Goal: Task Accomplishment & Management: Use online tool/utility

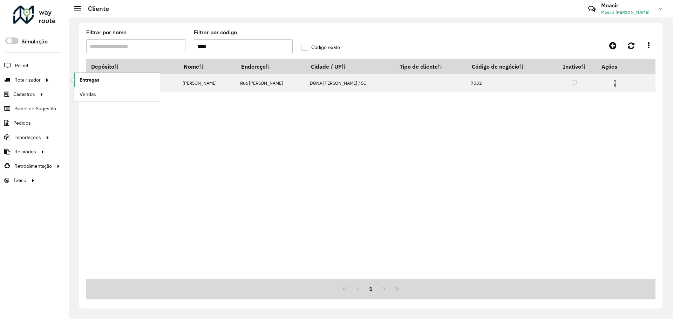
click at [85, 82] on span "Entregas" at bounding box center [90, 79] width 20 height 7
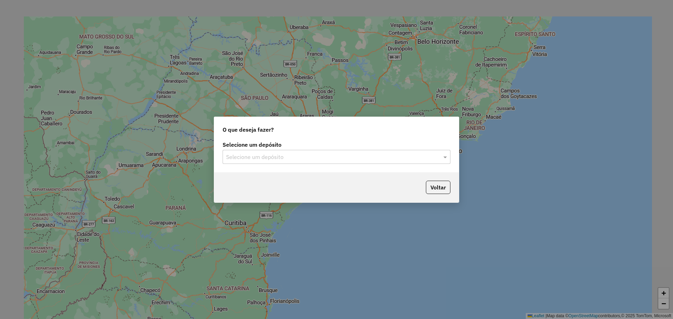
click at [317, 160] on input "text" at bounding box center [329, 157] width 207 height 8
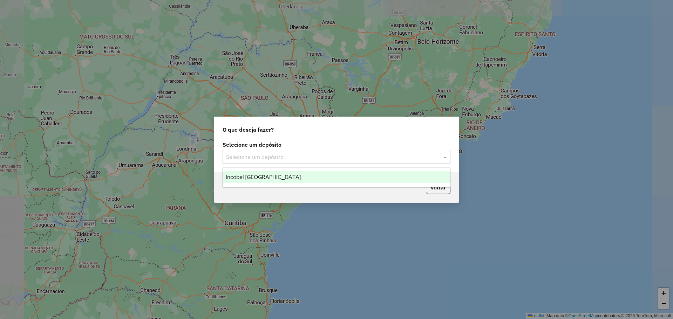
click at [276, 176] on div "Incobel [GEOGRAPHIC_DATA]" at bounding box center [336, 177] width 227 height 12
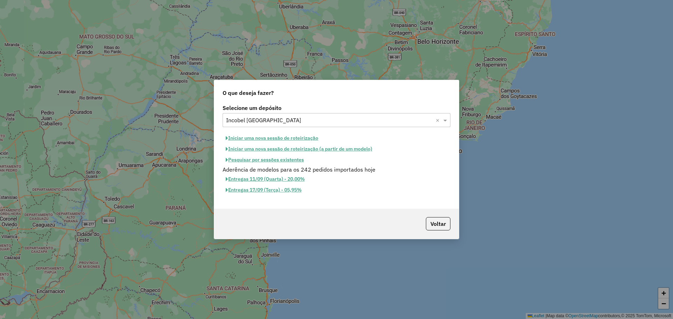
click at [269, 137] on button "Iniciar uma nova sessão de roteirização" at bounding box center [272, 138] width 99 height 11
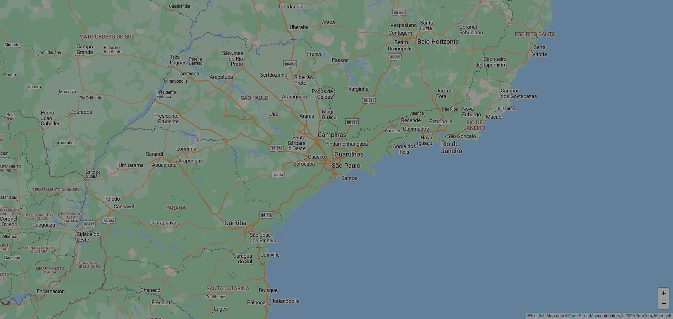
select select "*"
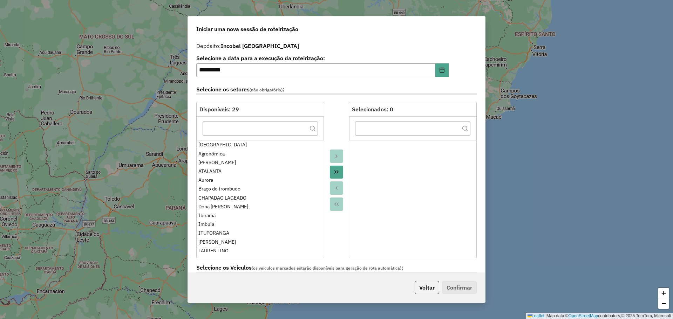
click at [336, 172] on icon "Move All to Target" at bounding box center [337, 172] width 6 height 6
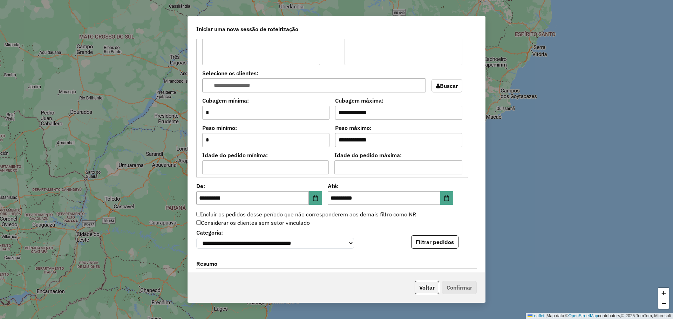
scroll to position [563, 0]
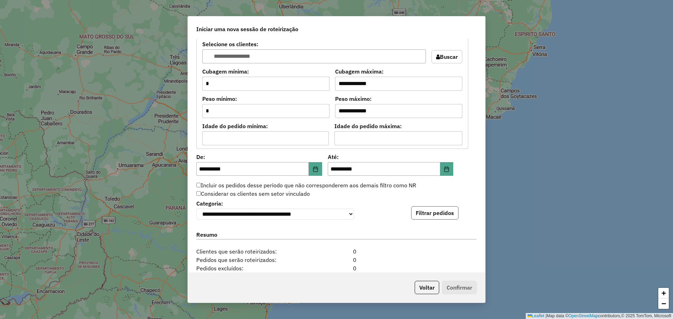
click at [434, 213] on button "Filtrar pedidos" at bounding box center [434, 213] width 47 height 13
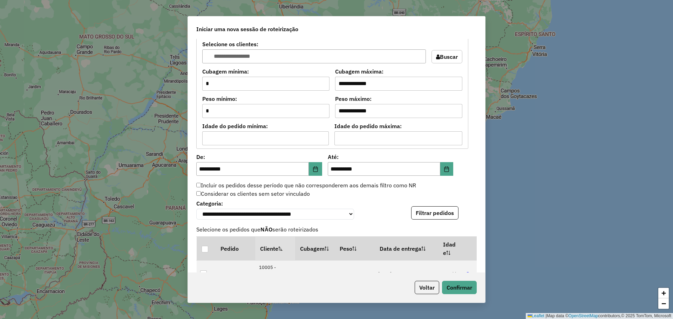
scroll to position [800, 0]
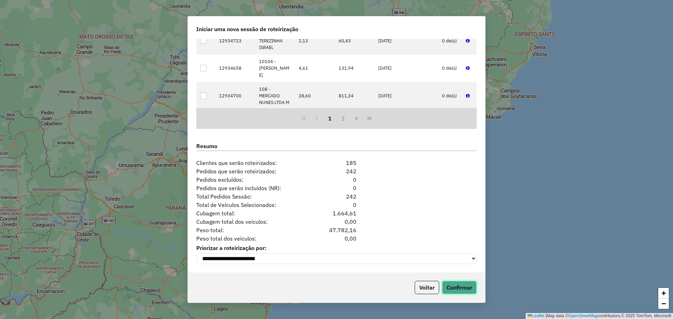
click at [456, 289] on button "Confirmar" at bounding box center [459, 287] width 35 height 13
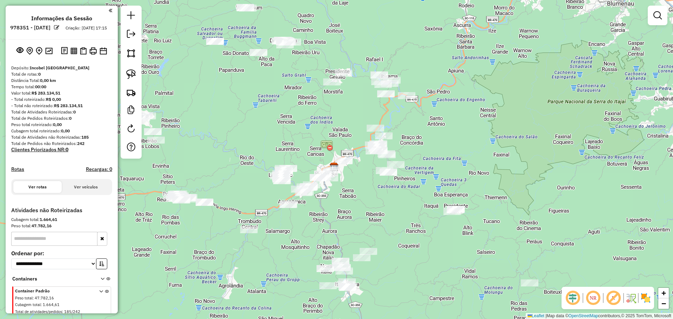
drag, startPoint x: 340, startPoint y: 177, endPoint x: 324, endPoint y: 217, distance: 43.1
click at [324, 217] on div "Janela de atendimento Grade de atendimento Capacidade Transportadoras Veículos …" at bounding box center [336, 159] width 673 height 319
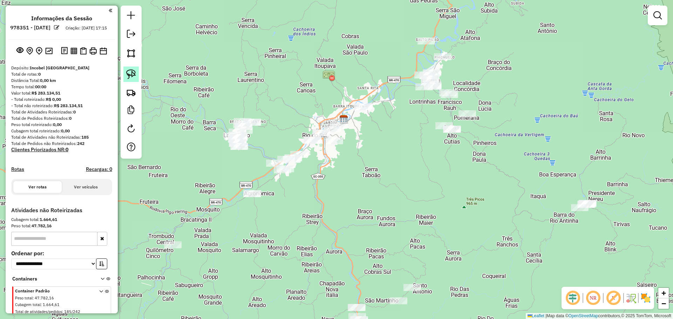
click at [127, 72] on img at bounding box center [131, 74] width 10 height 10
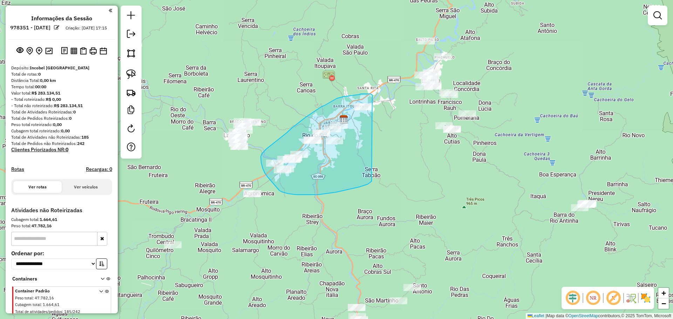
drag, startPoint x: 359, startPoint y: 187, endPoint x: 372, endPoint y: 95, distance: 93.1
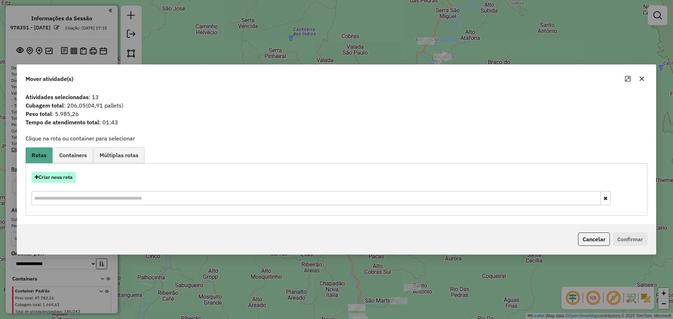
click at [72, 174] on button "Criar nova rota" at bounding box center [54, 177] width 44 height 11
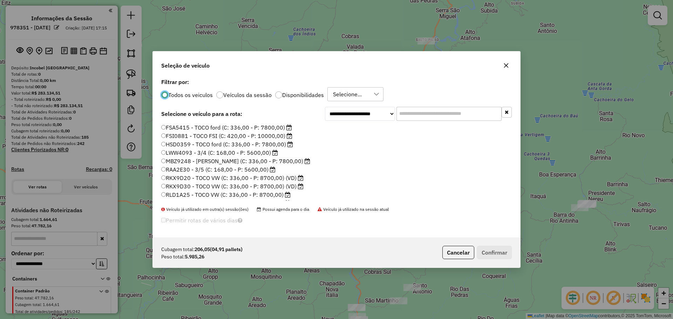
scroll to position [66, 0]
click at [178, 195] on label "SXP6D23 - 3/5 (C: 168,00 - P: 5600,00)" at bounding box center [218, 196] width 115 height 8
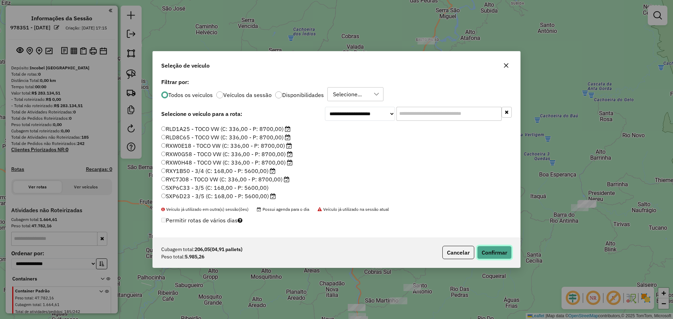
click at [500, 250] on button "Confirmar" at bounding box center [494, 252] width 35 height 13
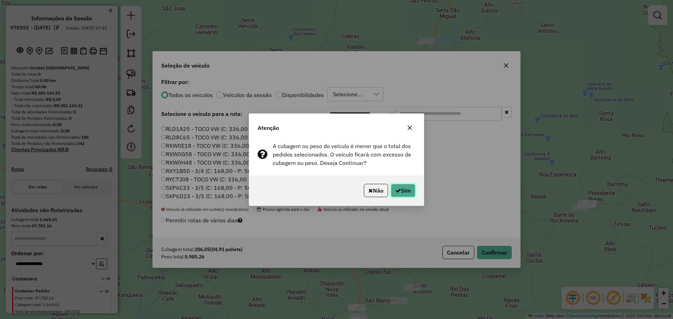
click at [409, 192] on button "Sim" at bounding box center [403, 190] width 25 height 13
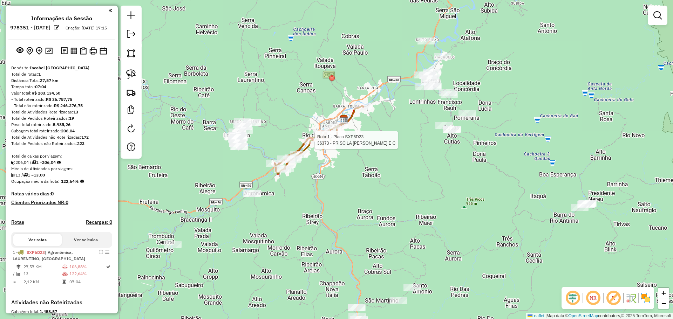
select select "**********"
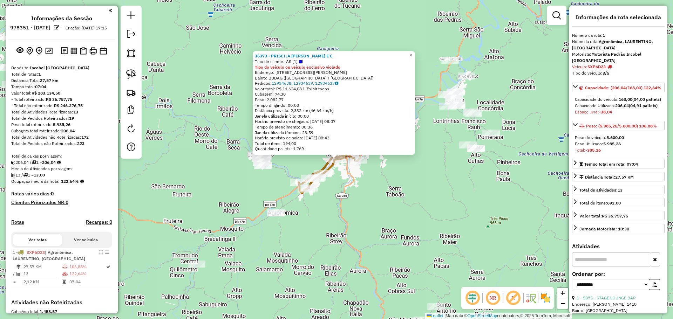
scroll to position [118, 0]
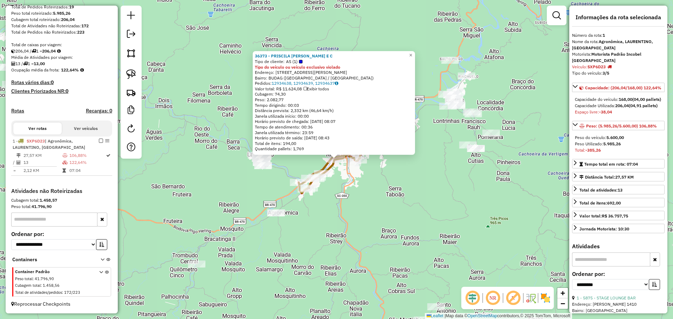
click at [417, 199] on div "36373 - PRISCILA [PERSON_NAME] E C Tipo de cliente: AS (1) Tipo do veículo ou v…" at bounding box center [336, 159] width 673 height 319
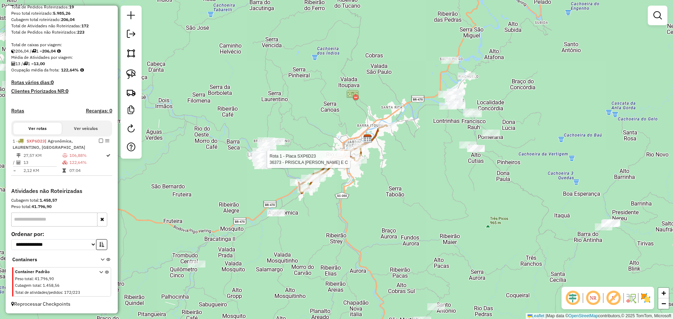
select select "**********"
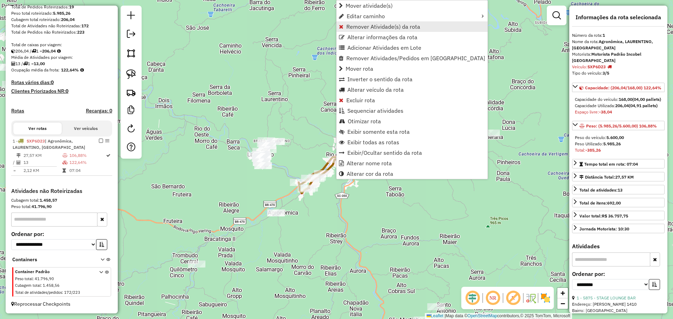
click at [364, 28] on span "Remover Atividade(s) da rota" at bounding box center [383, 27] width 74 height 6
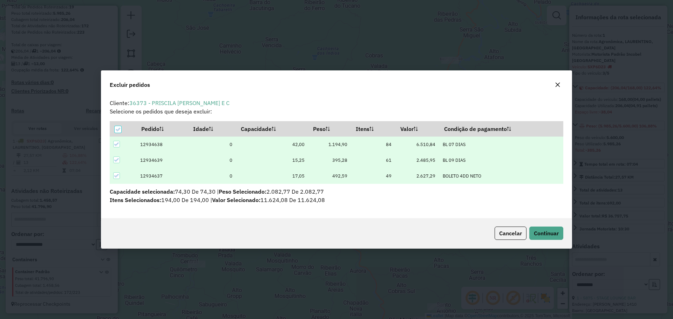
scroll to position [0, 0]
click at [546, 230] on button "Continuar" at bounding box center [546, 233] width 34 height 13
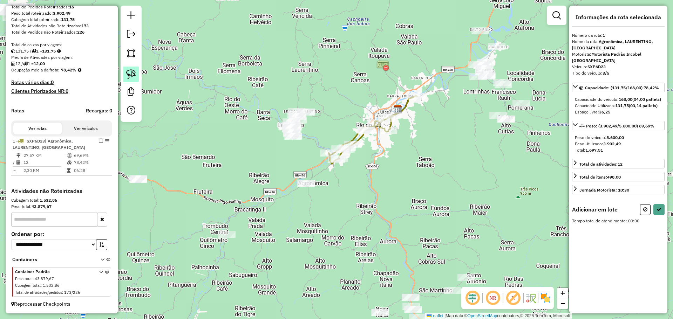
click at [131, 72] on img at bounding box center [131, 74] width 10 height 10
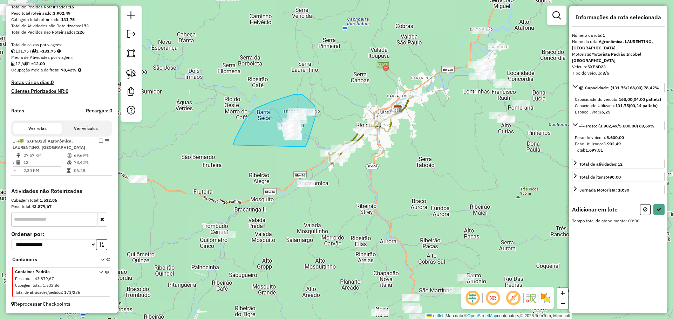
drag, startPoint x: 233, startPoint y: 145, endPoint x: 304, endPoint y: 149, distance: 71.3
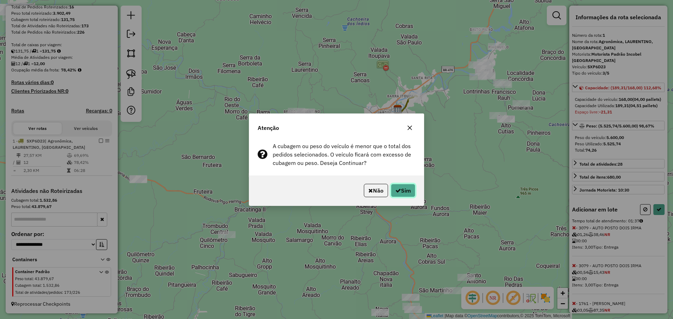
click at [407, 190] on button "Sim" at bounding box center [403, 190] width 25 height 13
select select "**********"
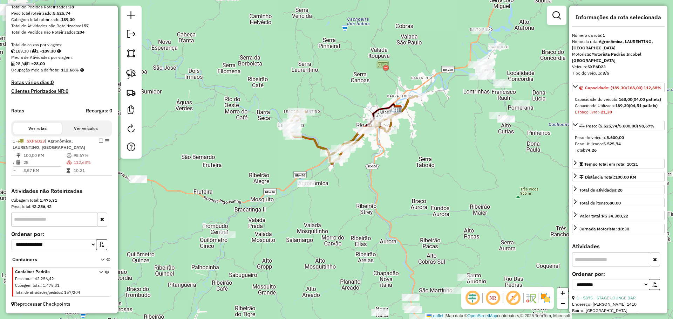
click at [395, 179] on div "Janela de atendimento Grade de atendimento Capacidade Transportadoras Veículos …" at bounding box center [336, 159] width 673 height 319
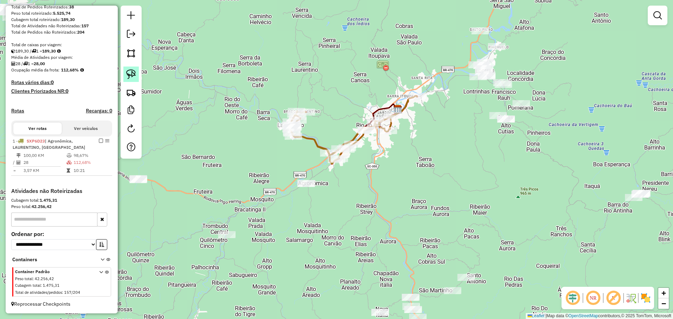
click at [134, 71] on img at bounding box center [131, 74] width 10 height 10
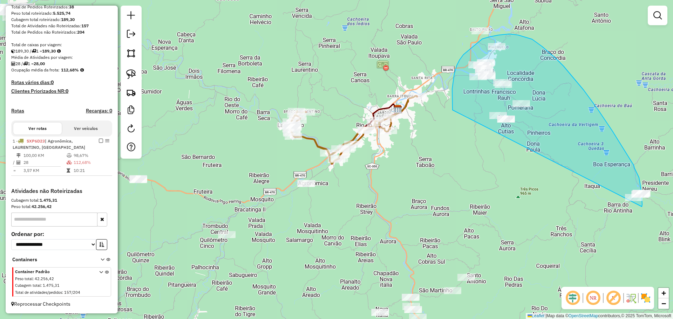
drag, startPoint x: 453, startPoint y: 110, endPoint x: 642, endPoint y: 207, distance: 212.6
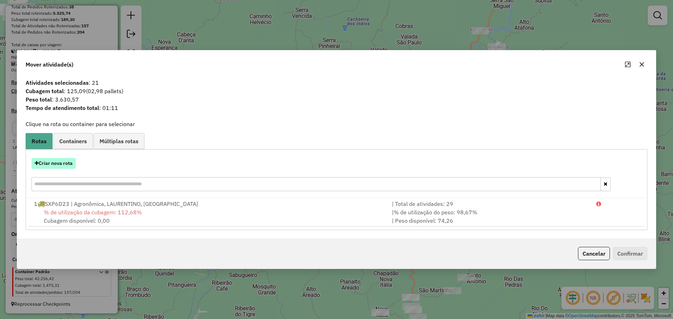
click at [65, 163] on button "Criar nova rota" at bounding box center [54, 163] width 44 height 11
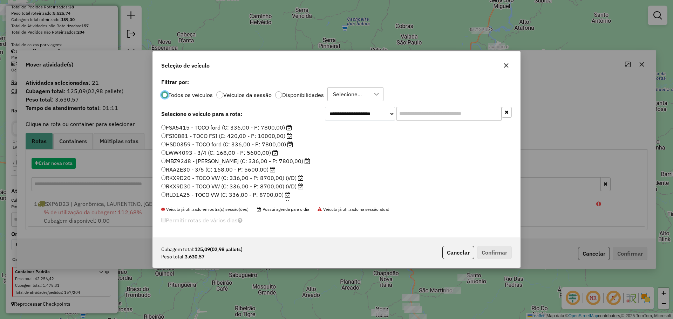
scroll to position [4, 2]
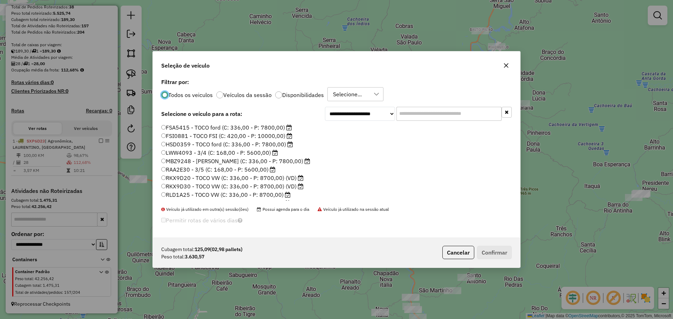
drag, startPoint x: 176, startPoint y: 169, endPoint x: 243, endPoint y: 198, distance: 72.7
click at [176, 169] on label "RAA2E30 - 3/5 (C: 168,00 - P: 5600,00)" at bounding box center [218, 170] width 114 height 8
click at [167, 169] on label "RAA2E30 - 3/5 (C: 168,00 - P: 5600,00)" at bounding box center [218, 170] width 114 height 8
click at [491, 254] on button "Confirmar" at bounding box center [494, 252] width 35 height 13
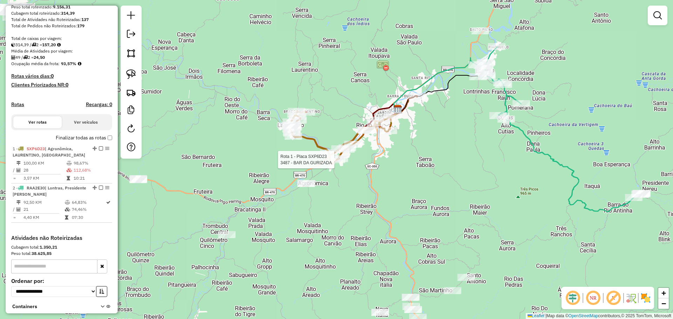
scroll to position [171, 0]
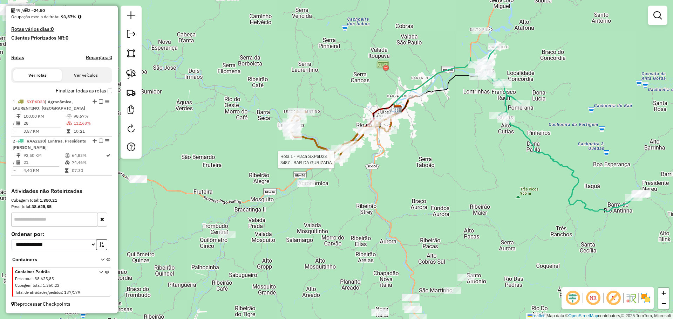
select select "**********"
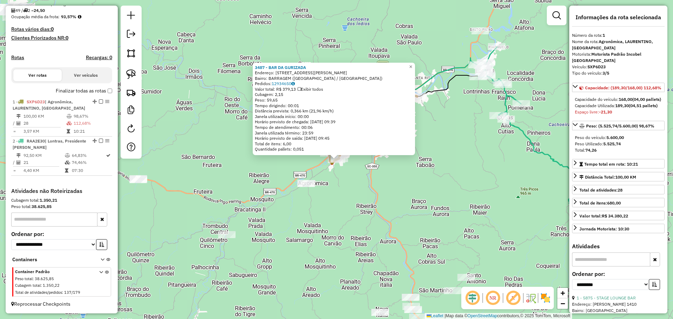
click at [422, 202] on div "3487 - BAR DA GURIZADA Endereço: [STREET_ADDRESS][PERSON_NAME] Pedidos: 1293465…" at bounding box center [336, 159] width 673 height 319
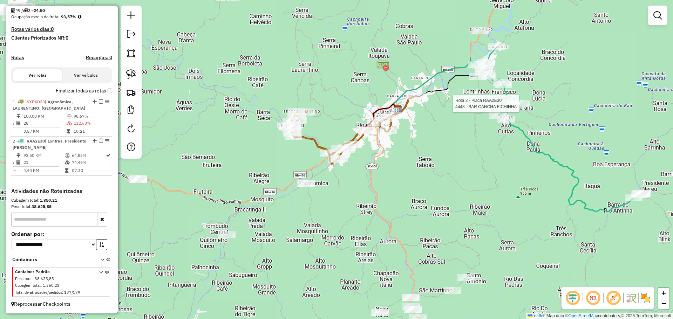
select select "**********"
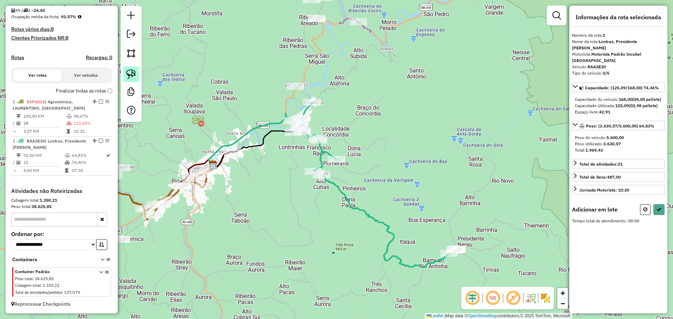
click at [131, 72] on img at bounding box center [131, 74] width 10 height 10
drag, startPoint x: 386, startPoint y: 238, endPoint x: 465, endPoint y: 264, distance: 82.9
select select "**********"
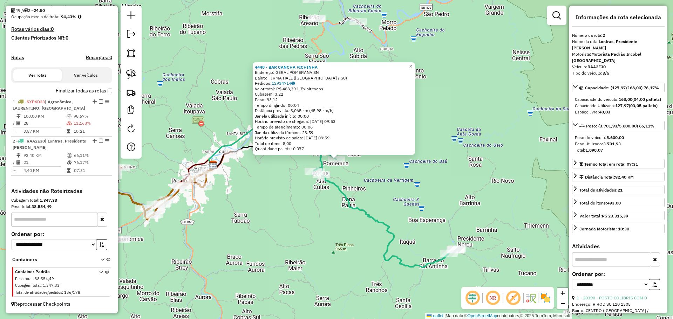
click at [402, 187] on div "4448 - BAR CANCHA FICHINHA Endereço: GERAL POMERANA SN Bairro: FIRMA HALL ([GEO…" at bounding box center [336, 159] width 673 height 319
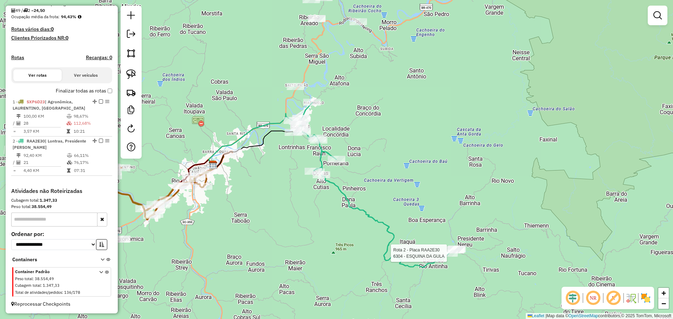
select select "**********"
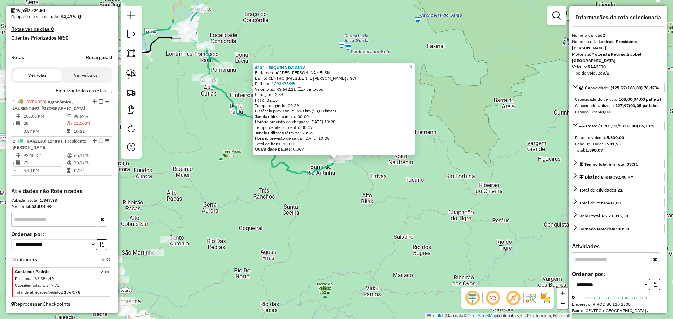
drag, startPoint x: 425, startPoint y: 241, endPoint x: 424, endPoint y: 237, distance: 3.7
click at [425, 241] on div "6304 - ESQUINA DA GULA Endereço: AV DES [PERSON_NAME],SN Bairro: CENTRO (PRESID…" at bounding box center [336, 159] width 673 height 319
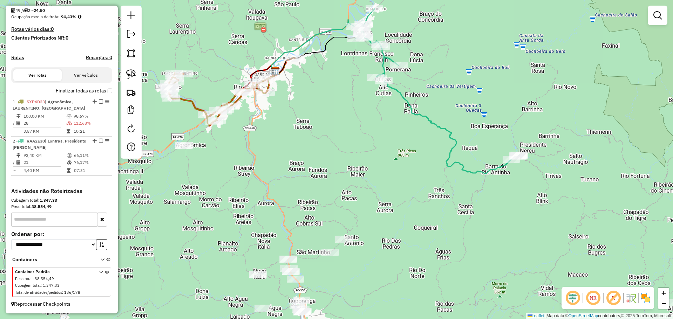
drag, startPoint x: 331, startPoint y: 214, endPoint x: 506, endPoint y: 213, distance: 175.3
click at [506, 213] on div "Janela de atendimento Grade de atendimento Capacidade Transportadoras Veículos …" at bounding box center [336, 159] width 673 height 319
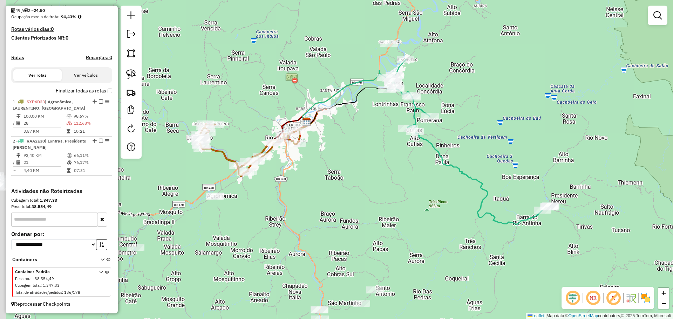
drag, startPoint x: 374, startPoint y: 133, endPoint x: 408, endPoint y: 187, distance: 64.3
click at [407, 186] on div "Janela de atendimento Grade de atendimento Capacidade Transportadoras Veículos …" at bounding box center [336, 159] width 673 height 319
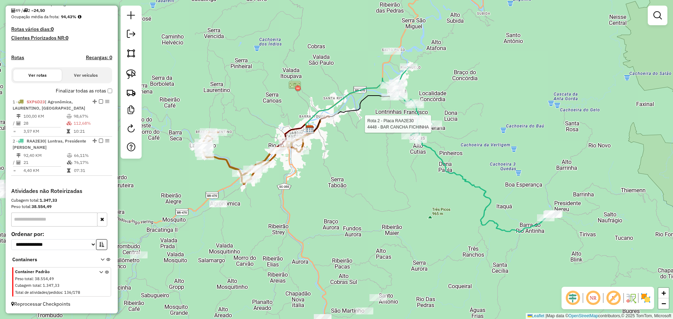
select select "**********"
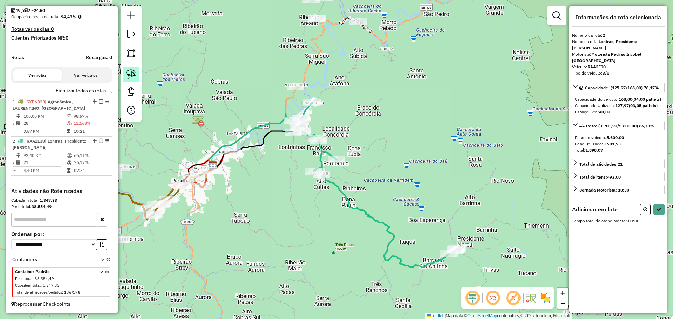
click at [130, 72] on img at bounding box center [131, 74] width 10 height 10
drag, startPoint x: 258, startPoint y: 176, endPoint x: 234, endPoint y: 136, distance: 46.2
select select "**********"
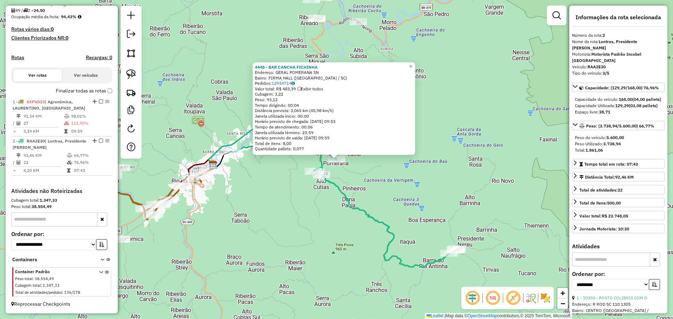
click at [308, 212] on div "Rota 2 - Placa RAA2E30 4448 - BAR CANCHA FICHINHA 4448 - BAR CANCHA FICHINHA En…" at bounding box center [336, 159] width 673 height 319
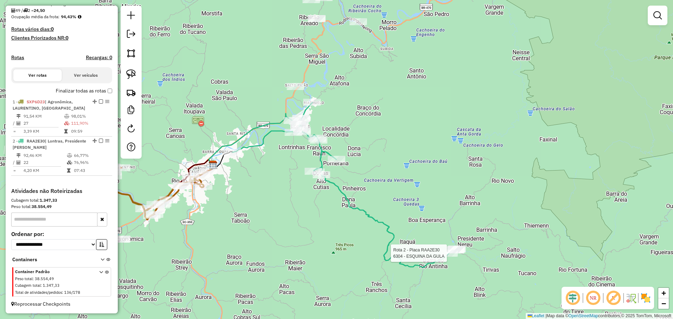
select select "**********"
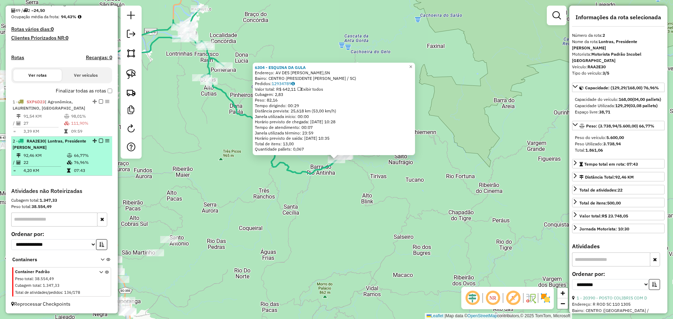
click at [99, 141] on em at bounding box center [101, 141] width 4 height 4
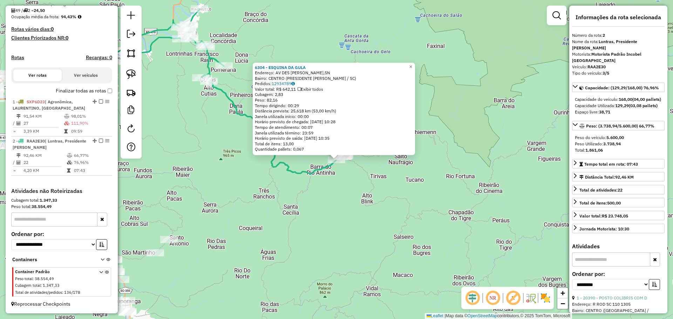
scroll to position [141, 0]
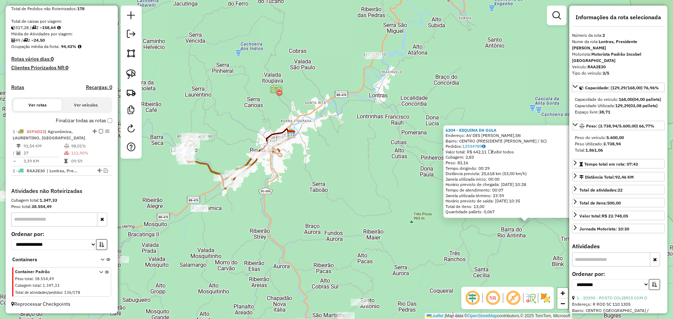
drag, startPoint x: 187, startPoint y: 164, endPoint x: 381, endPoint y: 225, distance: 203.4
click at [380, 226] on div "6304 - ESQUINA DA GULA Endereço: AV DES [PERSON_NAME],SN Bairro: CENTRO (PRESID…" at bounding box center [336, 159] width 673 height 319
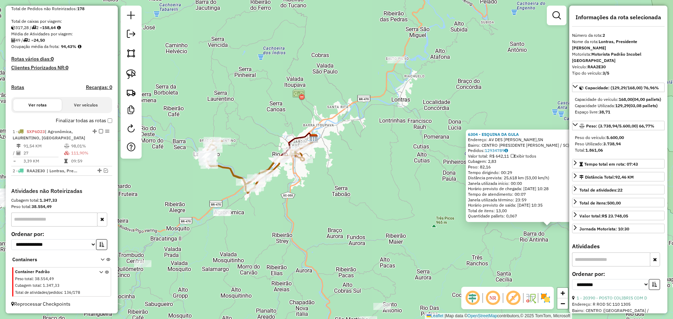
drag, startPoint x: 284, startPoint y: 208, endPoint x: 356, endPoint y: 220, distance: 72.6
click at [356, 220] on div "6304 - ESQUINA DA GULA Endereço: AV DES [PERSON_NAME],SN Bairro: CENTRO (PRESID…" at bounding box center [336, 159] width 673 height 319
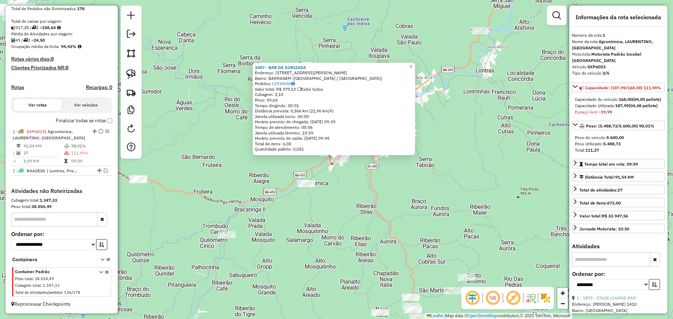
drag, startPoint x: 384, startPoint y: 234, endPoint x: 369, endPoint y: 234, distance: 14.7
click at [384, 234] on div "3487 - BAR DA GURIZADA Endereço: [STREET_ADDRESS][PERSON_NAME] Pedidos: 1293465…" at bounding box center [336, 159] width 673 height 319
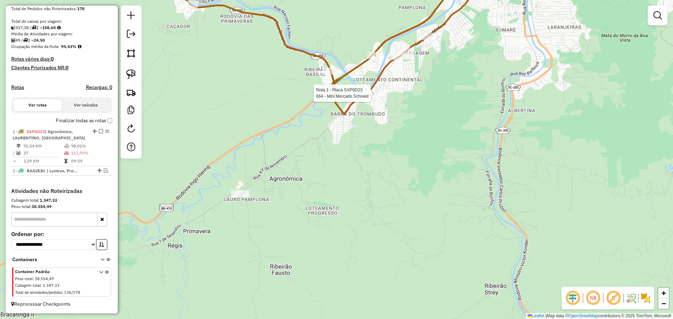
select select "**********"
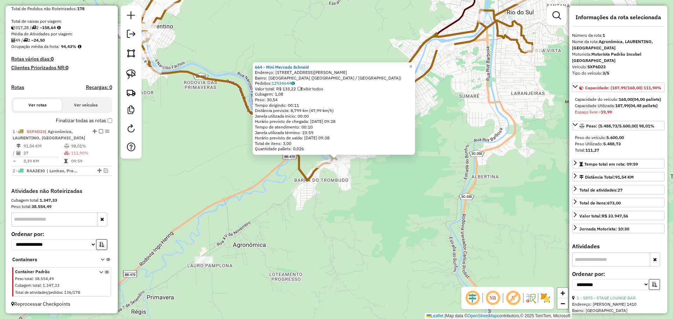
click at [371, 173] on div "664 - Mini Mercado Schneid Endereço: R [STREET_ADDRESS][PERSON_NAME] Pedidos: 1…" at bounding box center [336, 159] width 673 height 319
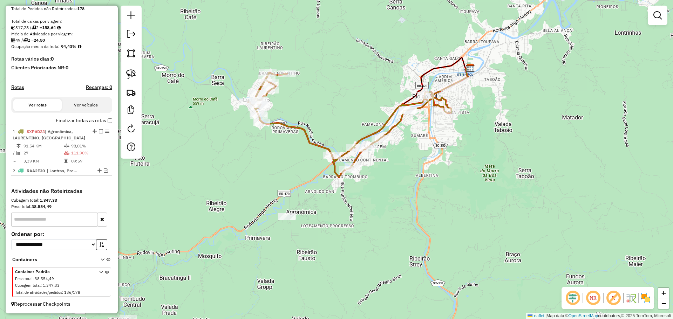
drag, startPoint x: 132, startPoint y: 71, endPoint x: 144, endPoint y: 74, distance: 12.0
click at [132, 71] on img at bounding box center [131, 74] width 10 height 10
drag, startPoint x: 377, startPoint y: 105, endPoint x: 417, endPoint y: 125, distance: 45.0
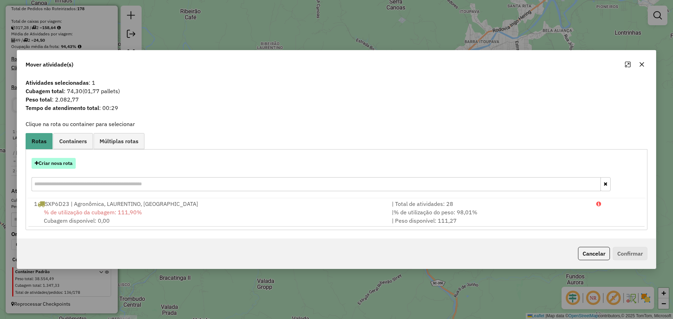
click at [74, 163] on button "Criar nova rota" at bounding box center [54, 163] width 44 height 11
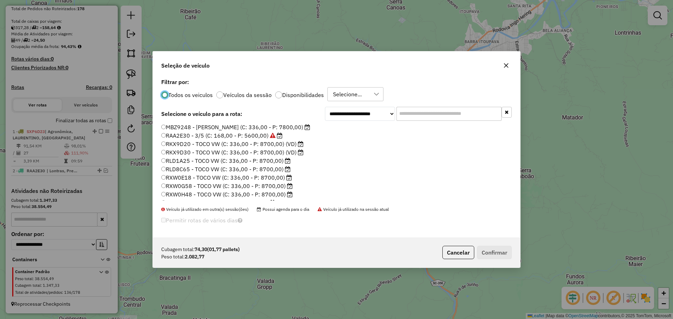
scroll to position [66, 0]
click at [198, 171] on label "RXY1B50 - 3/4 (C: 168,00 - P: 5600,00)" at bounding box center [218, 171] width 114 height 8
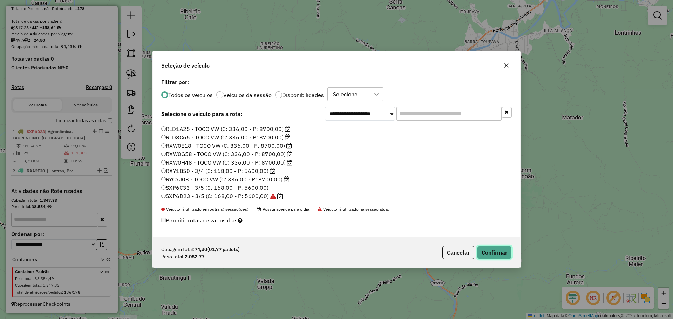
click at [497, 251] on button "Confirmar" at bounding box center [494, 252] width 35 height 13
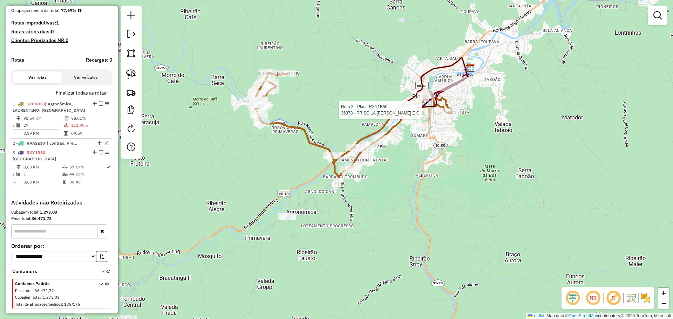
scroll to position [183, 0]
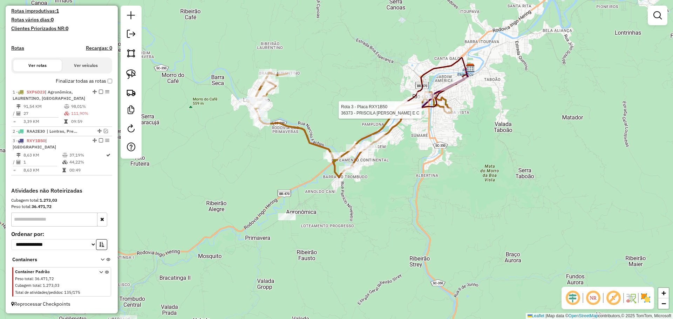
select select "**********"
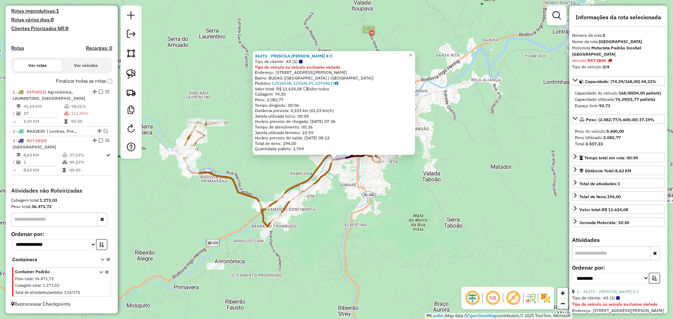
drag, startPoint x: 327, startPoint y: 242, endPoint x: 383, endPoint y: 207, distance: 65.3
click at [383, 207] on div "36373 - PRISCILA [PERSON_NAME] E C Tipo de cliente: AS (1) Tipo do veículo ou v…" at bounding box center [336, 159] width 673 height 319
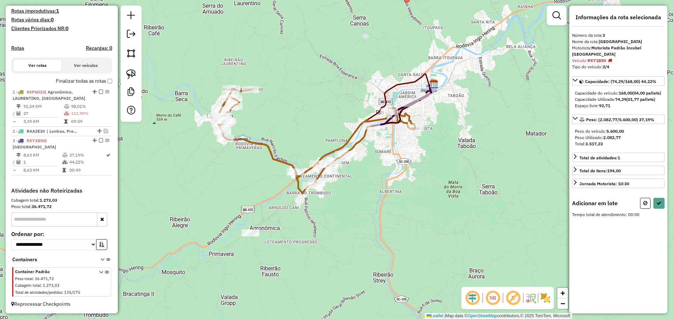
drag, startPoint x: 330, startPoint y: 279, endPoint x: 373, endPoint y: 236, distance: 60.5
click at [372, 237] on div "Janela de atendimento Grade de atendimento Capacidade Transportadoras Veículos …" at bounding box center [336, 159] width 673 height 319
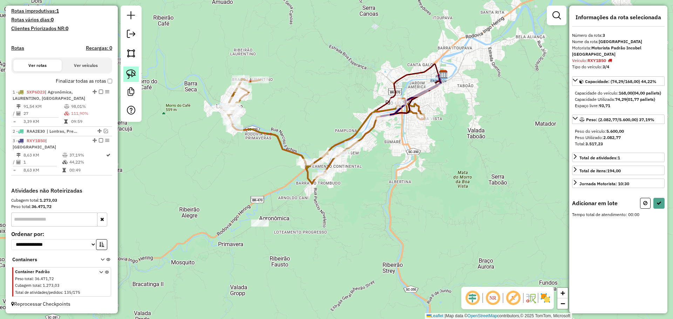
click at [130, 72] on img at bounding box center [131, 74] width 10 height 10
drag, startPoint x: 220, startPoint y: 246, endPoint x: 287, endPoint y: 234, distance: 68.0
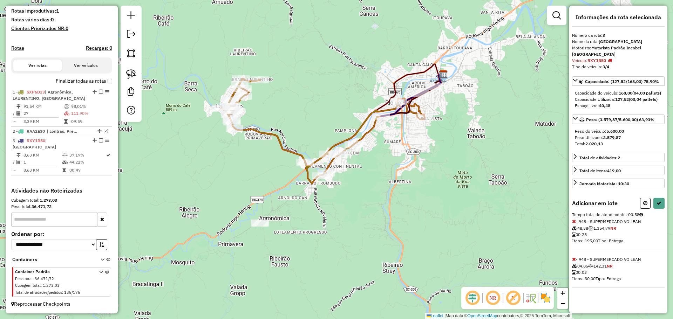
select select "**********"
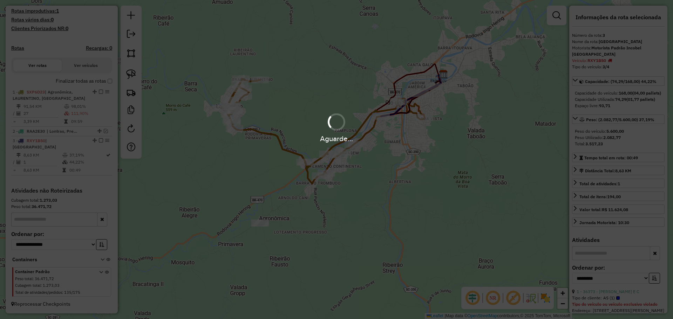
scroll to position [174, 0]
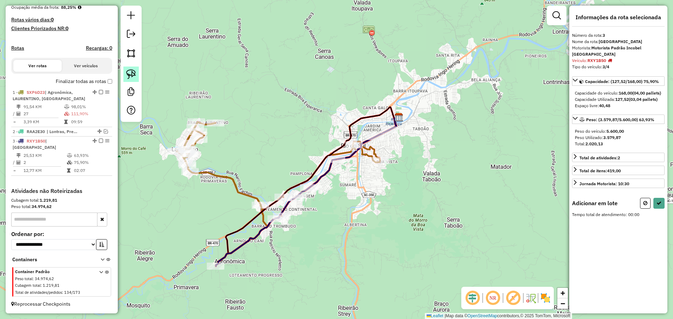
click at [128, 75] on img at bounding box center [131, 74] width 10 height 10
drag, startPoint x: 318, startPoint y: 130, endPoint x: 357, endPoint y: 157, distance: 47.2
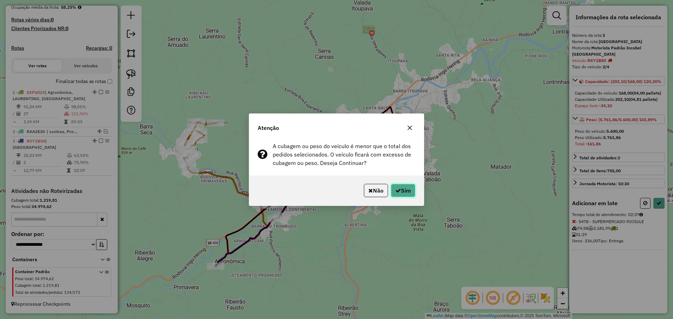
click at [399, 188] on icon "button" at bounding box center [399, 191] width 6 height 6
select select "**********"
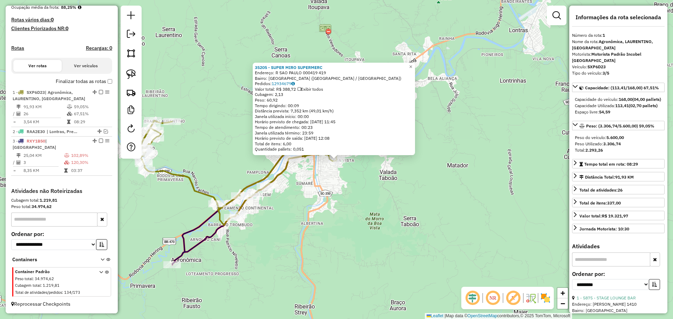
click at [384, 187] on div "35205 - SUPER MIRO SUPERMERC Endereço: R SAO PAULO 000419 419 Bairro: [GEOGRAPH…" at bounding box center [336, 159] width 673 height 319
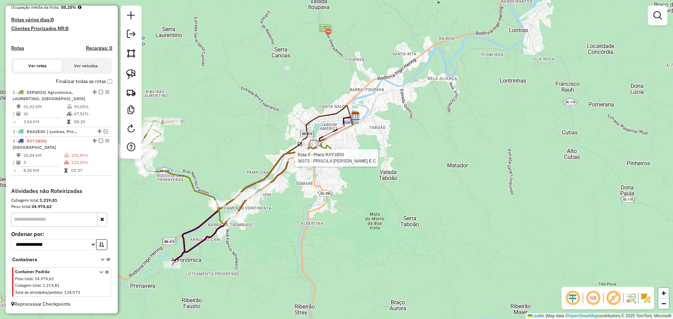
select select "**********"
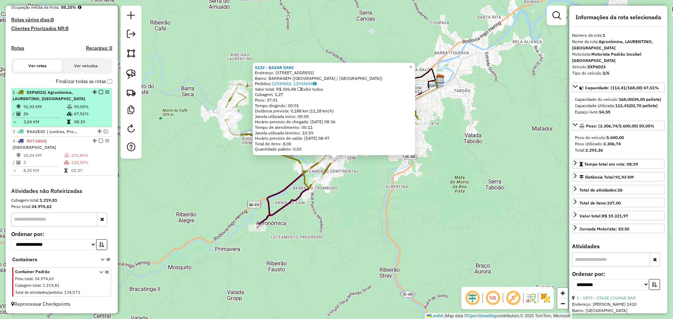
click at [99, 94] on em at bounding box center [101, 92] width 4 height 4
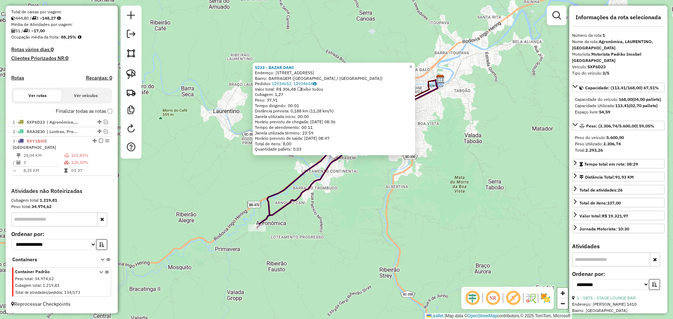
scroll to position [144, 0]
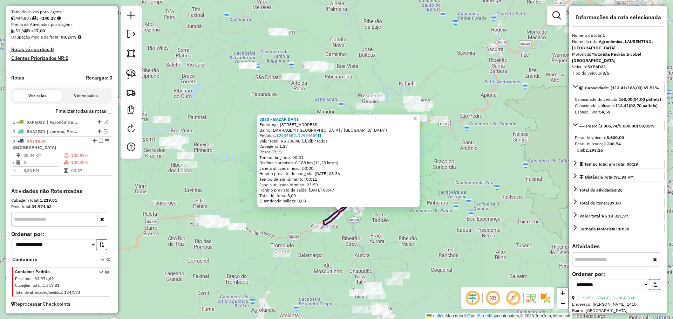
click at [339, 237] on div "5233 - BAZAR [PERSON_NAME]: ESTRADA DA MADEIRA 2147 Bairro: [GEOGRAPHIC_DATA] (…" at bounding box center [336, 159] width 673 height 319
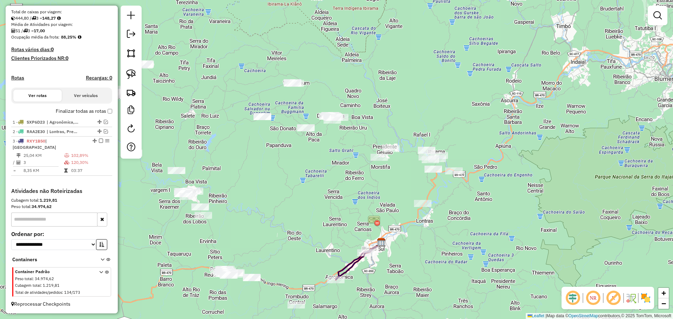
drag, startPoint x: 402, startPoint y: 204, endPoint x: 417, endPoint y: 255, distance: 53.3
click at [417, 255] on div "Janela de atendimento Grade de atendimento Capacidade Transportadoras Veículos …" at bounding box center [336, 159] width 673 height 319
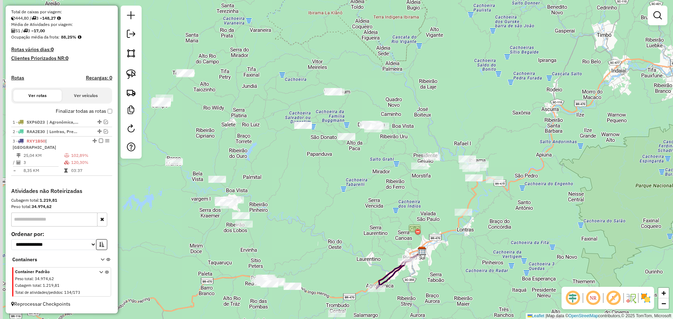
drag, startPoint x: 339, startPoint y: 190, endPoint x: 383, endPoint y: 196, distance: 44.2
click at [380, 199] on div "Janela de atendimento Grade de atendimento Capacidade Transportadoras Veículos …" at bounding box center [336, 159] width 673 height 319
click at [134, 74] on img at bounding box center [131, 74] width 10 height 10
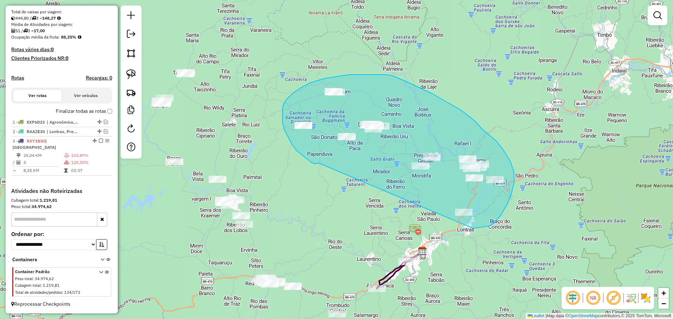
drag, startPoint x: 312, startPoint y: 163, endPoint x: 473, endPoint y: 228, distance: 174.0
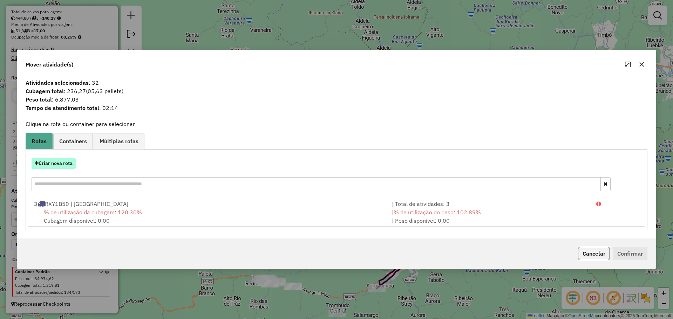
click at [70, 166] on button "Criar nova rota" at bounding box center [54, 163] width 44 height 11
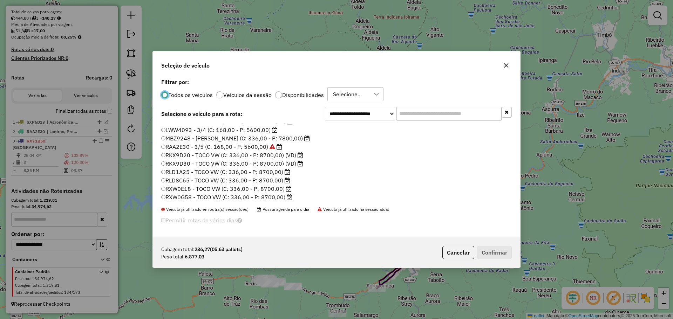
scroll to position [35, 0]
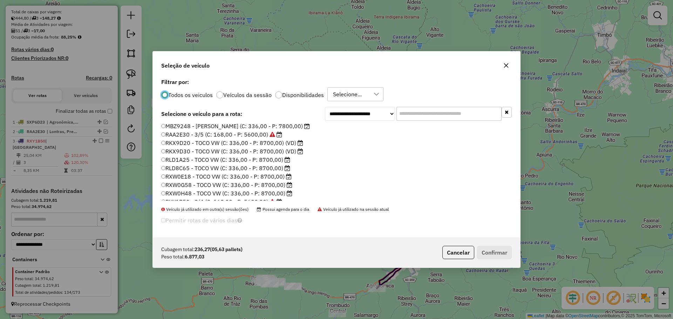
click at [174, 170] on label "RLD8C65 - TOCO VW (C: 336,00 - P: 8700,00)" at bounding box center [225, 168] width 129 height 8
click at [497, 255] on button "Confirmar" at bounding box center [494, 252] width 35 height 13
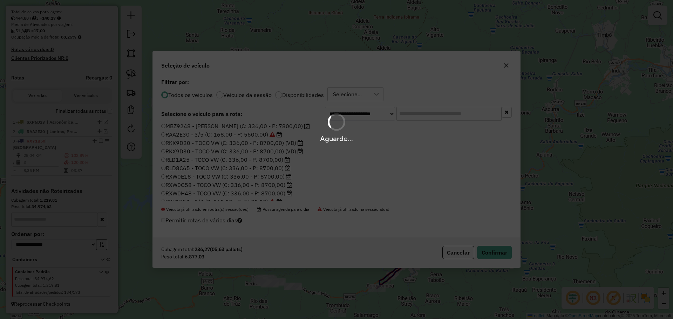
scroll to position [183, 0]
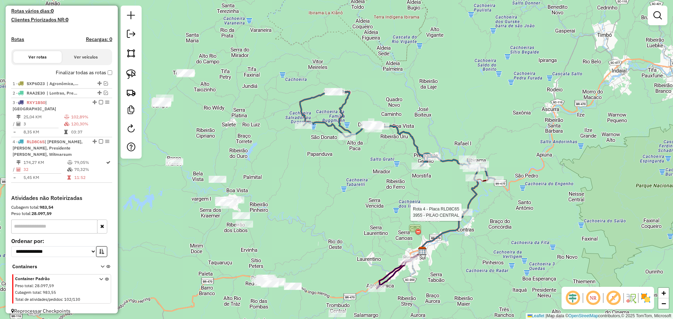
select select "**********"
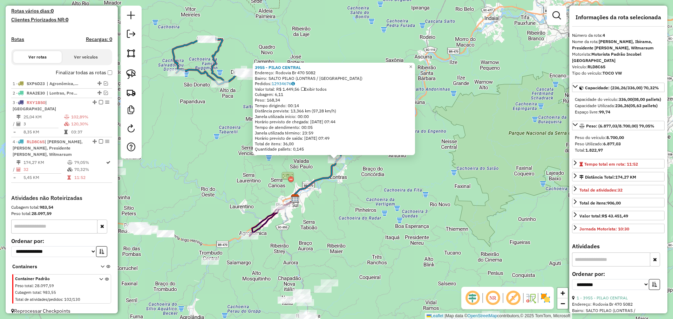
scroll to position [190, 0]
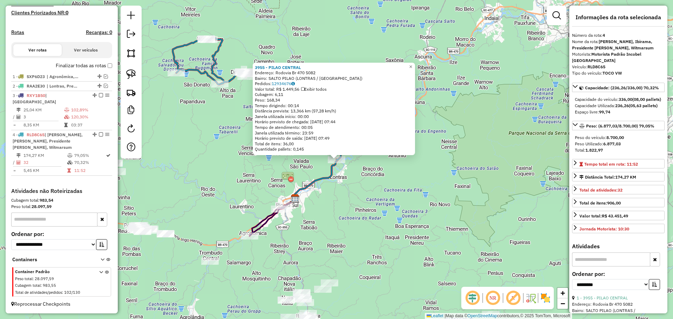
click at [431, 229] on div "3955 - PILAO CENTRAL Endereço: Rodovia Br 470 5082 Bairro: SALTO PILAO ([GEOGRA…" at bounding box center [336, 159] width 673 height 319
click at [420, 228] on div "3955 - PILAO CENTRAL Endereço: Rodovia Br 470 5082 Bairro: SALTO PILAO ([GEOGRA…" at bounding box center [336, 159] width 673 height 319
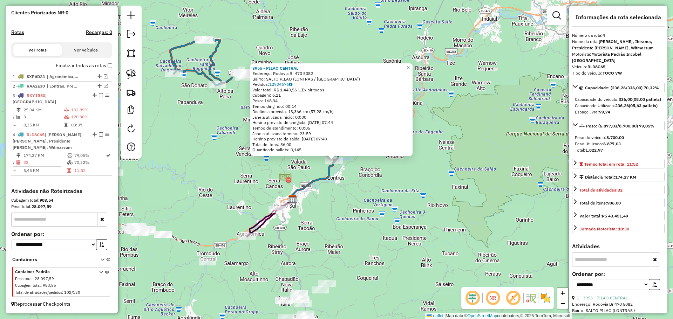
click at [377, 221] on div "3955 - PILAO CENTRAL Endereço: Rodovia Br 470 5082 Bairro: SALTO PILAO ([GEOGRA…" at bounding box center [336, 159] width 673 height 319
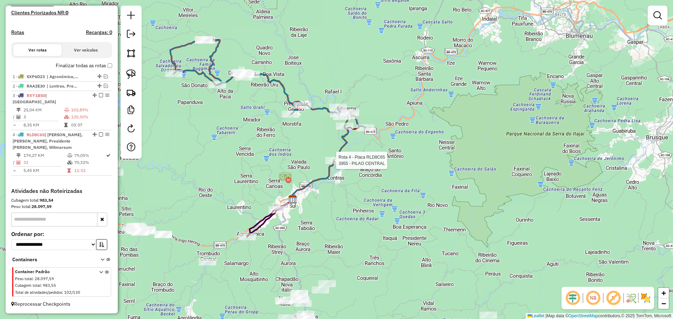
select select "**********"
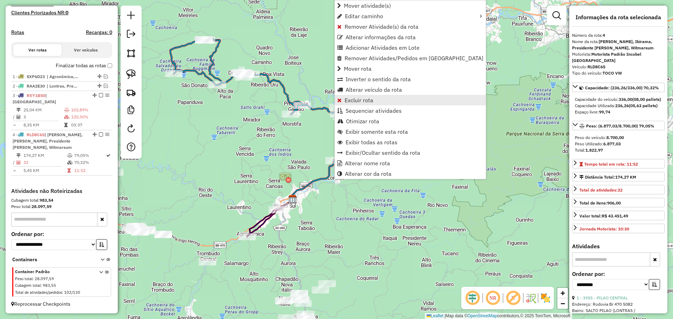
click at [367, 96] on link "Excluir rota" at bounding box center [410, 100] width 151 height 11
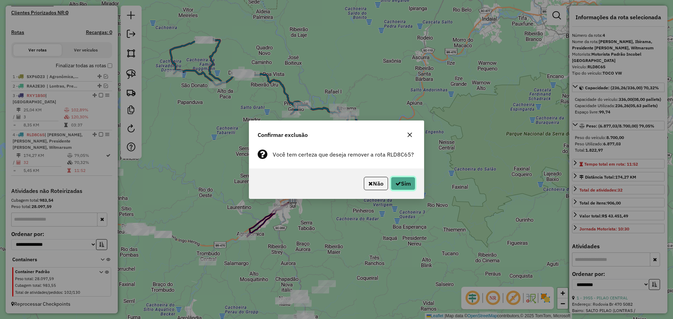
click at [404, 184] on button "Sim" at bounding box center [403, 183] width 25 height 13
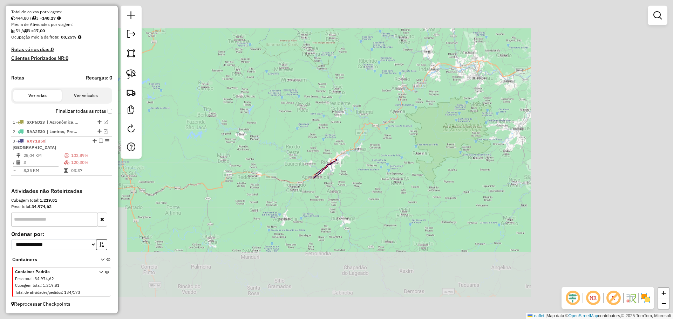
scroll to position [144, 0]
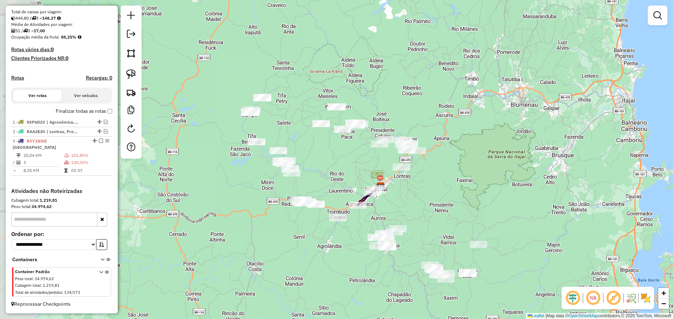
drag, startPoint x: 309, startPoint y: 131, endPoint x: 365, endPoint y: 164, distance: 64.8
click at [363, 164] on div "Janela de atendimento Grade de atendimento Capacidade Transportadoras Veículos …" at bounding box center [336, 159] width 673 height 319
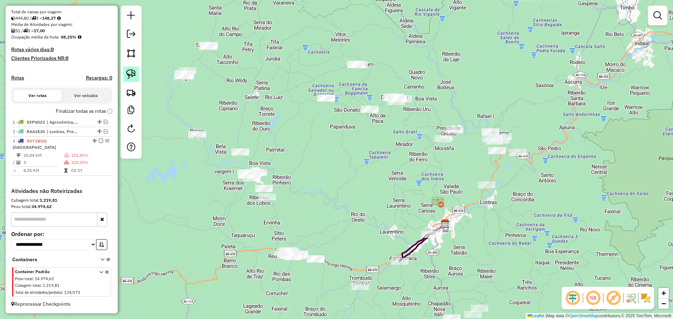
click at [130, 70] on img at bounding box center [131, 74] width 10 height 10
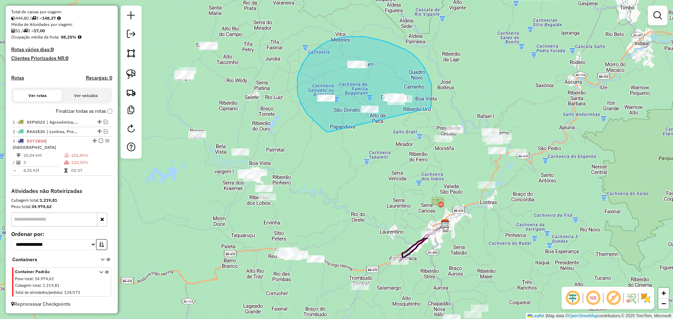
drag, startPoint x: 320, startPoint y: 126, endPoint x: 431, endPoint y: 108, distance: 111.6
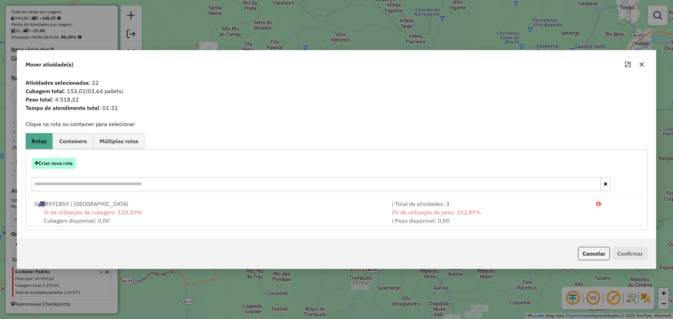
click at [67, 163] on button "Criar nova rota" at bounding box center [54, 163] width 44 height 11
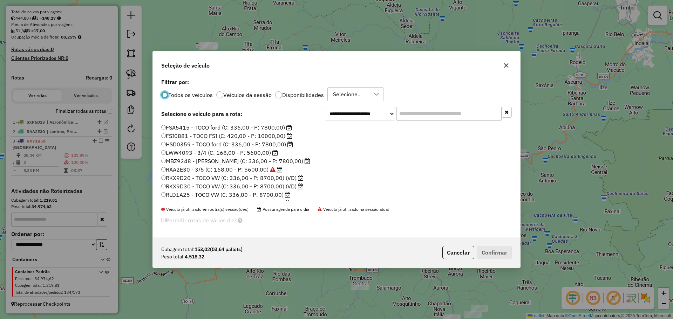
scroll to position [35, 0]
click at [177, 167] on label "RLD8C65 - TOCO VW (C: 336,00 - P: 8700,00)" at bounding box center [225, 168] width 129 height 8
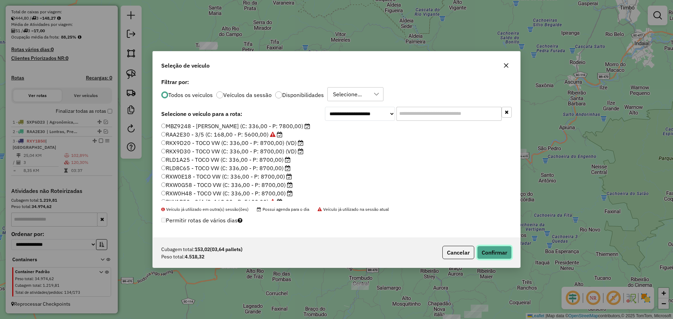
click at [501, 254] on button "Confirmar" at bounding box center [494, 252] width 35 height 13
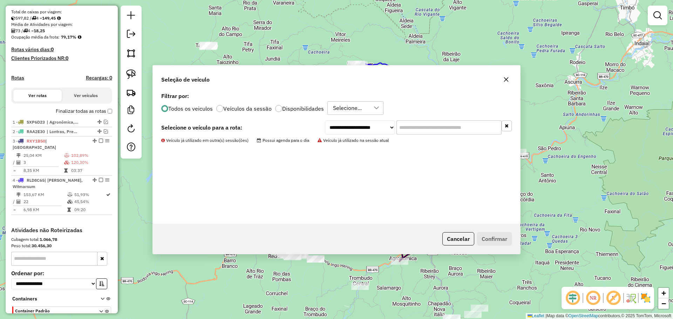
scroll to position [184, 0]
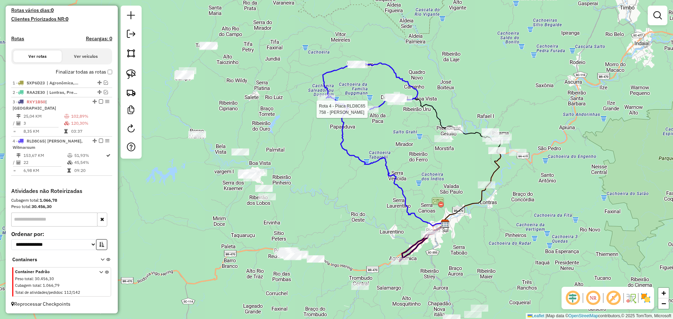
select select "**********"
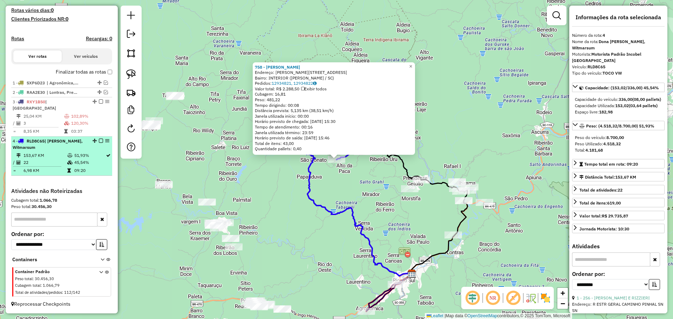
click at [100, 142] on em at bounding box center [101, 141] width 4 height 4
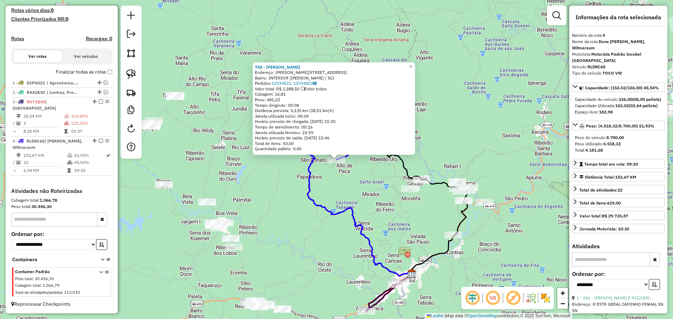
scroll to position [154, 0]
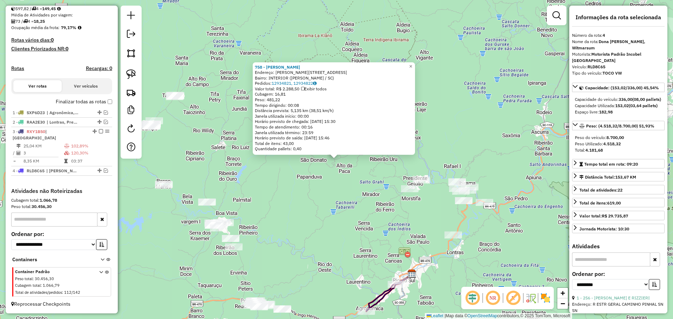
drag, startPoint x: 391, startPoint y: 242, endPoint x: 387, endPoint y: 238, distance: 6.0
click at [390, 241] on div "758 - [PERSON_NAME]: [STREET_ADDRESS][PERSON_NAME] Bairro: INTERIOR (DONA [PERS…" at bounding box center [336, 159] width 673 height 319
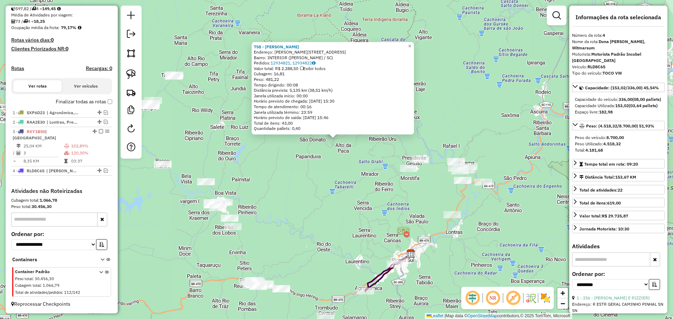
drag, startPoint x: 382, startPoint y: 245, endPoint x: 387, endPoint y: 195, distance: 50.0
click at [387, 196] on div "758 - [PERSON_NAME]: [STREET_ADDRESS][PERSON_NAME] Bairro: INTERIOR (DONA [PERS…" at bounding box center [336, 159] width 673 height 319
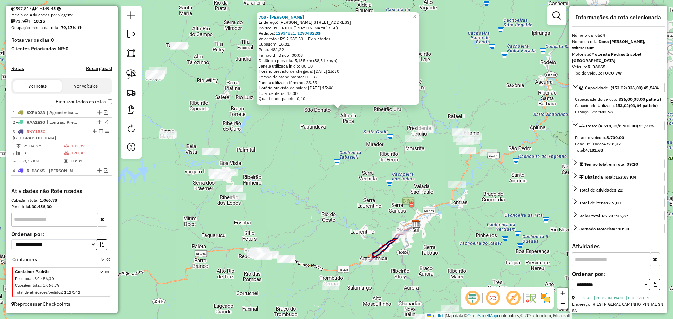
click at [388, 194] on div "758 - [PERSON_NAME]: [STREET_ADDRESS][PERSON_NAME] Bairro: INTERIOR (DONA [PERS…" at bounding box center [336, 159] width 673 height 319
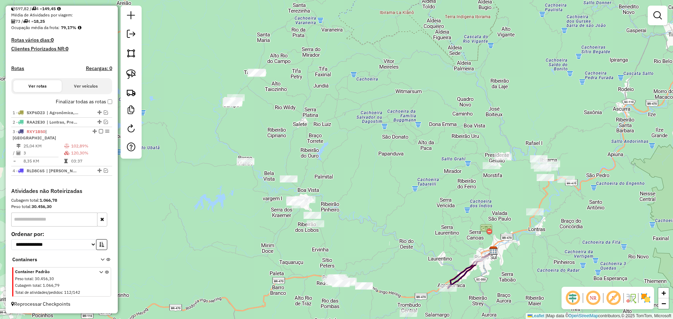
drag, startPoint x: 292, startPoint y: 204, endPoint x: 368, endPoint y: 229, distance: 80.2
click at [368, 229] on div "Janela de atendimento Grade de atendimento Capacidade Transportadoras Veículos …" at bounding box center [336, 159] width 673 height 319
click at [133, 74] on img at bounding box center [131, 74] width 10 height 10
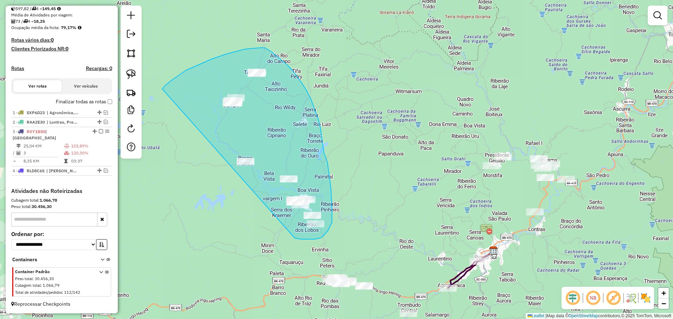
drag, startPoint x: 165, startPoint y: 86, endPoint x: 264, endPoint y: 227, distance: 172.7
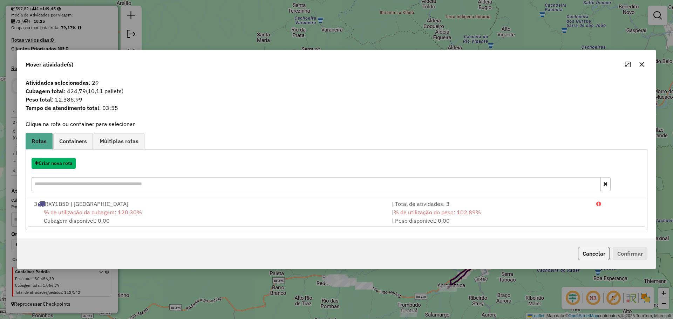
click at [67, 165] on button "Criar nova rota" at bounding box center [54, 163] width 44 height 11
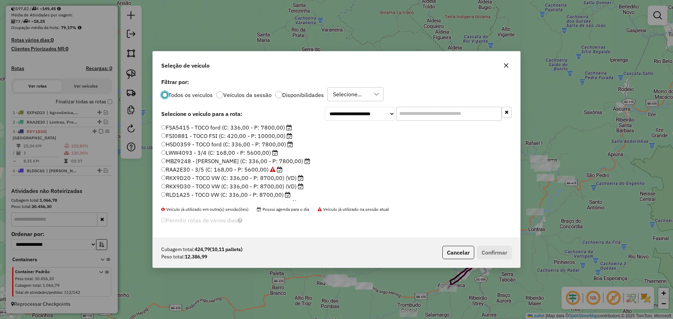
scroll to position [35, 0]
click at [191, 146] on label "RKX9D20 - TOCO VW (C: 336,00 - P: 8700,00) (VD)" at bounding box center [232, 143] width 142 height 8
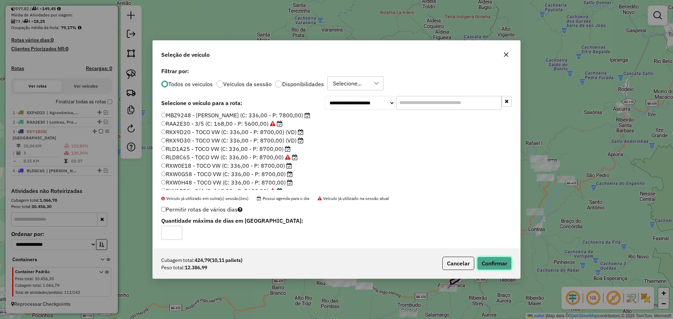
click at [498, 260] on button "Confirmar" at bounding box center [494, 263] width 35 height 13
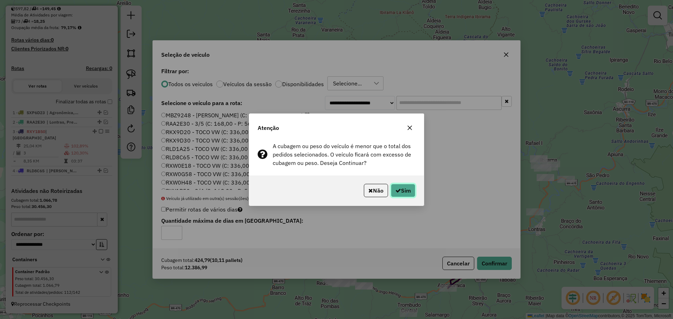
click at [411, 190] on button "Sim" at bounding box center [403, 190] width 25 height 13
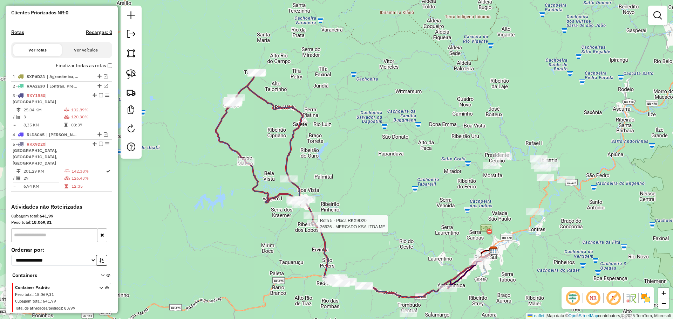
scroll to position [193, 0]
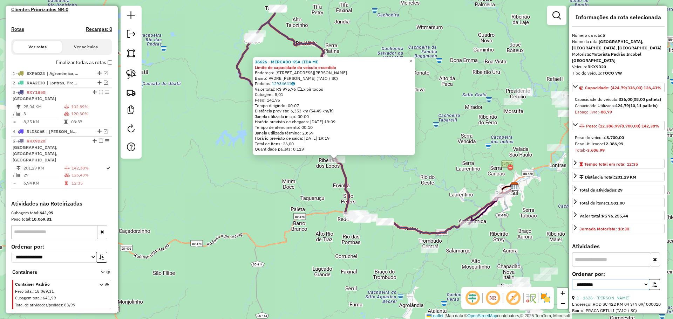
click at [610, 290] on select "**********" at bounding box center [610, 284] width 77 height 11
select select "*********"
click at [572, 286] on select "**********" at bounding box center [610, 284] width 77 height 11
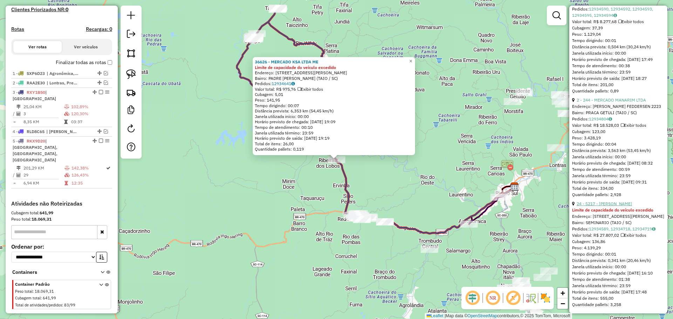
click at [602, 201] on link "24 - 5217 - [PERSON_NAME]" at bounding box center [604, 203] width 55 height 5
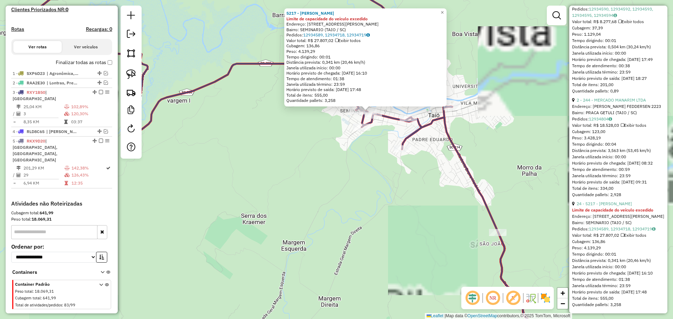
click at [355, 154] on div "5217 - [PERSON_NAME] ME Limite de capacidade do veículo excedido Endereço: R [P…" at bounding box center [336, 159] width 673 height 319
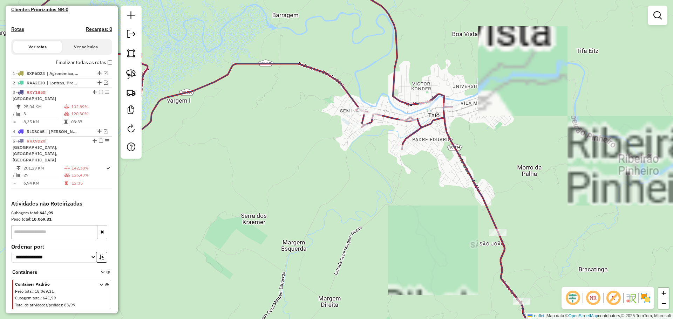
click at [344, 202] on div "Janela de atendimento Grade de atendimento Capacidade Transportadoras Veículos …" at bounding box center [336, 159] width 673 height 319
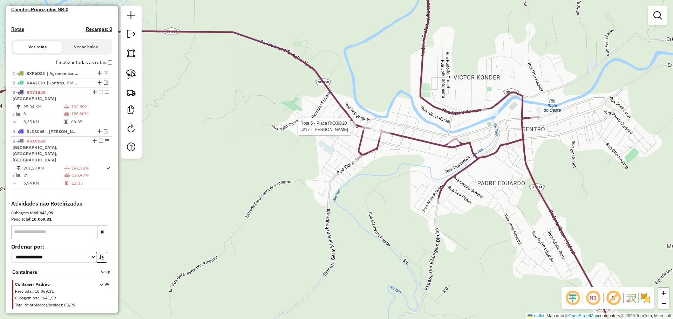
select select "*********"
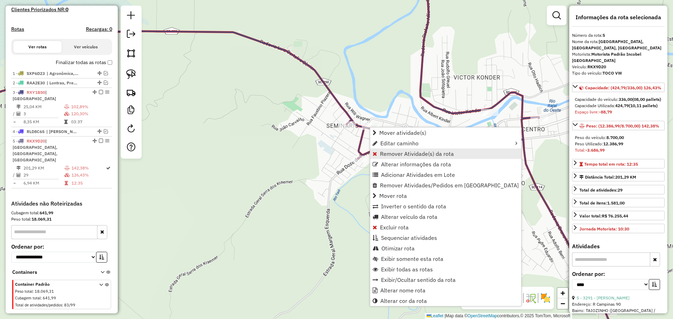
click at [389, 155] on span "Remover Atividade(s) da rota" at bounding box center [417, 154] width 74 height 6
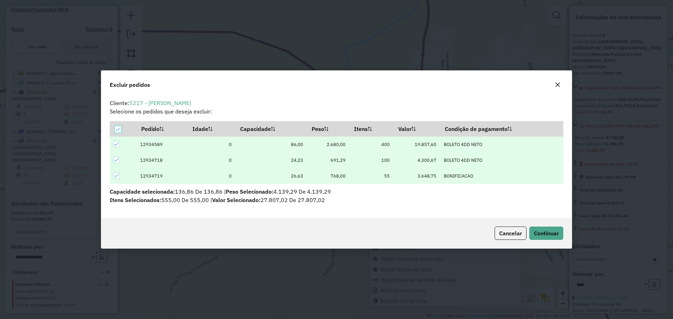
scroll to position [4, 2]
click at [550, 234] on span "Continuar" at bounding box center [546, 233] width 25 height 7
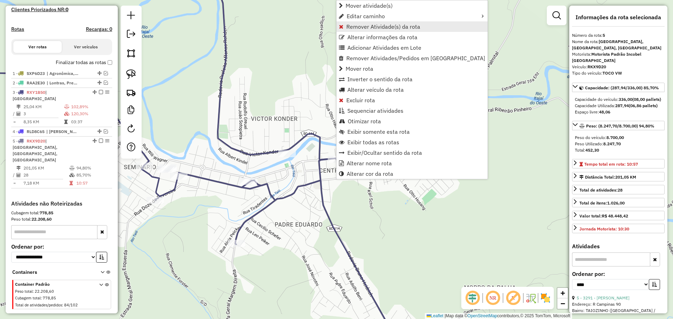
click at [359, 27] on span "Remover Atividade(s) da rota" at bounding box center [383, 27] width 74 height 6
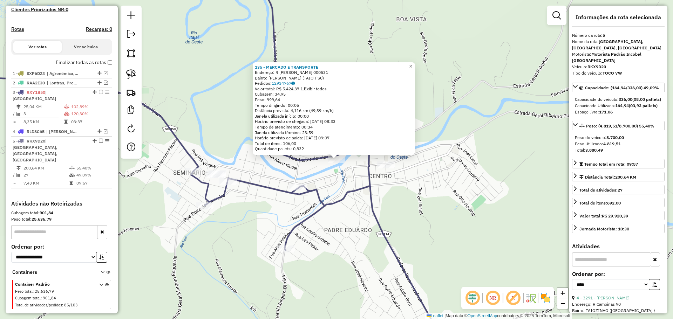
click at [343, 204] on icon at bounding box center [191, 159] width 516 height 383
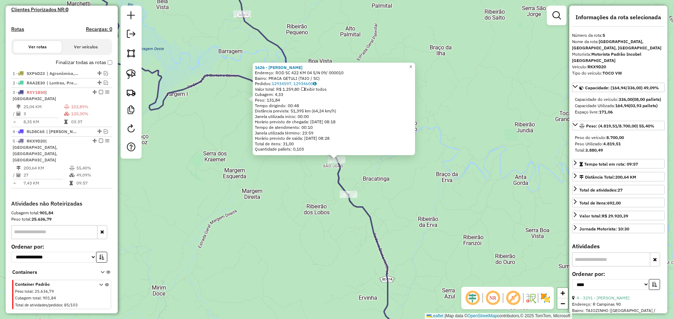
click at [290, 219] on div "1626 - [PERSON_NAME] Endereço: ROD SC 422 KM 04 S/N 09/ 000010 Bairro: PRACA GE…" at bounding box center [336, 159] width 673 height 319
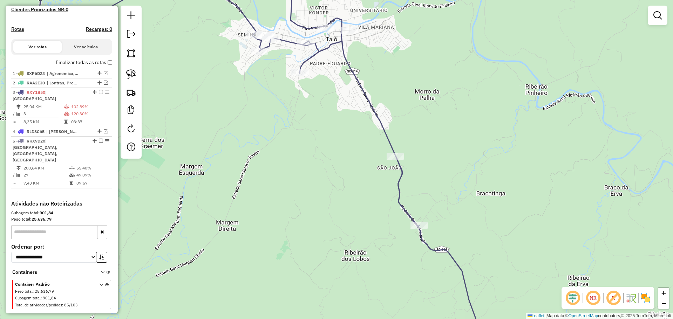
drag, startPoint x: 272, startPoint y: 123, endPoint x: 282, endPoint y: 184, distance: 62.1
click at [281, 176] on div "Janela de atendimento Grade de atendimento Capacidade Transportadoras Veículos …" at bounding box center [336, 159] width 673 height 319
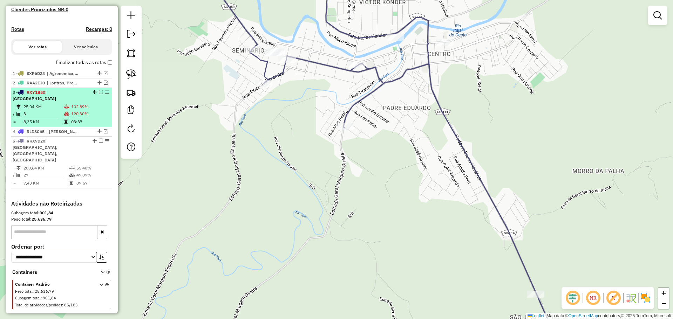
click at [99, 142] on em at bounding box center [101, 141] width 4 height 4
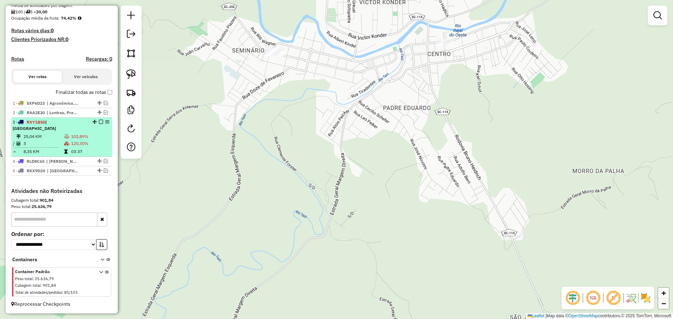
scroll to position [163, 0]
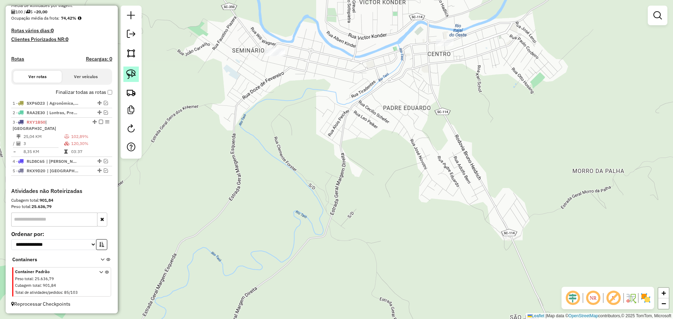
click at [133, 74] on img at bounding box center [131, 74] width 10 height 10
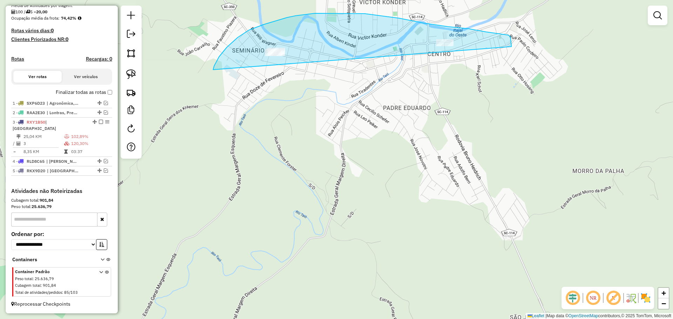
drag, startPoint x: 213, startPoint y: 69, endPoint x: 512, endPoint y: 62, distance: 298.5
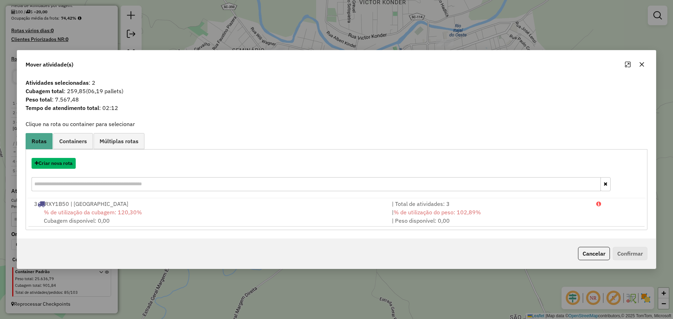
click at [55, 161] on button "Criar nova rota" at bounding box center [54, 163] width 44 height 11
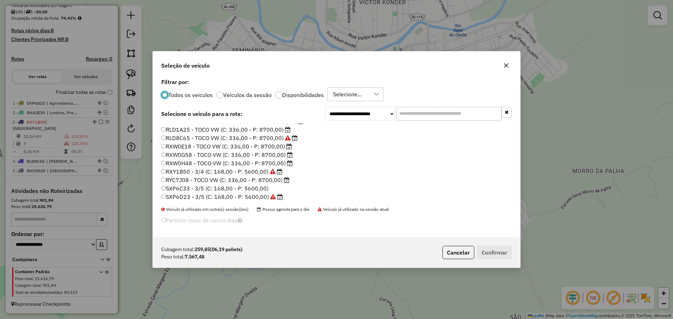
scroll to position [66, 0]
click at [188, 146] on label "RXW0E18 - TOCO VW (C: 336,00 - P: 8700,00)" at bounding box center [226, 146] width 131 height 8
click at [497, 249] on button "Confirmar" at bounding box center [494, 252] width 35 height 13
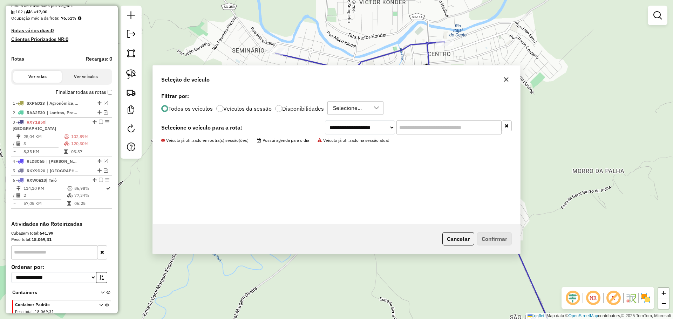
scroll to position [193, 0]
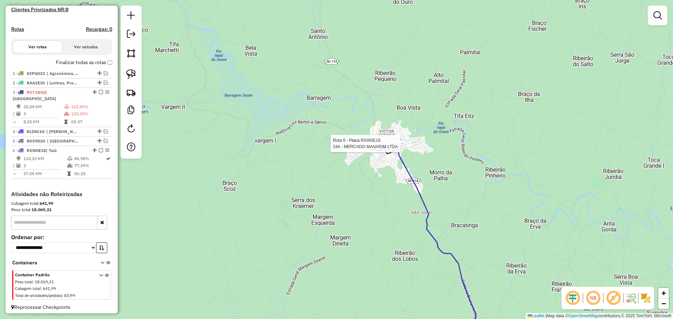
select select "*********"
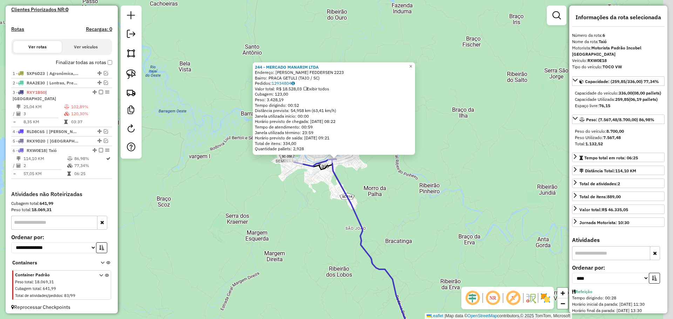
scroll to position [196, 0]
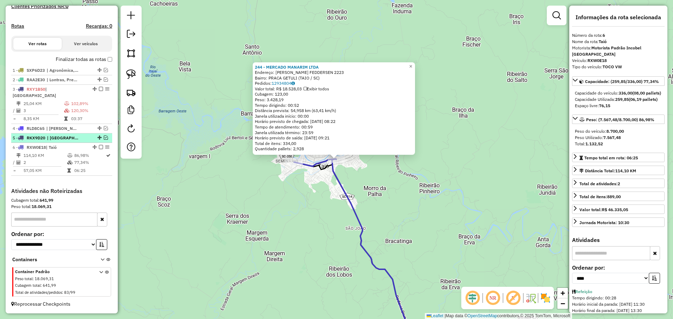
click at [104, 137] on em at bounding box center [106, 138] width 4 height 4
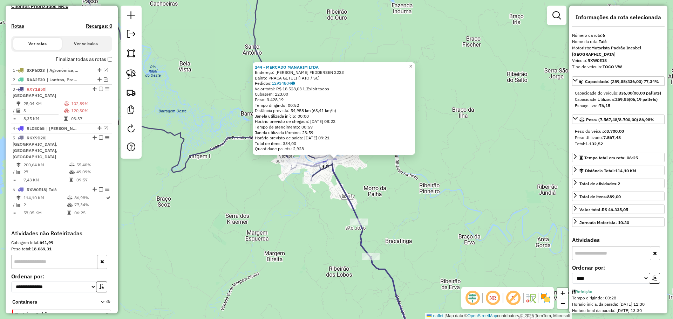
click at [303, 228] on div "244 - MERCADO MANARIM LTDA Endereço: R CEL. FEDDERSEN 2223 Bairro: PRACA GETULI…" at bounding box center [336, 159] width 673 height 319
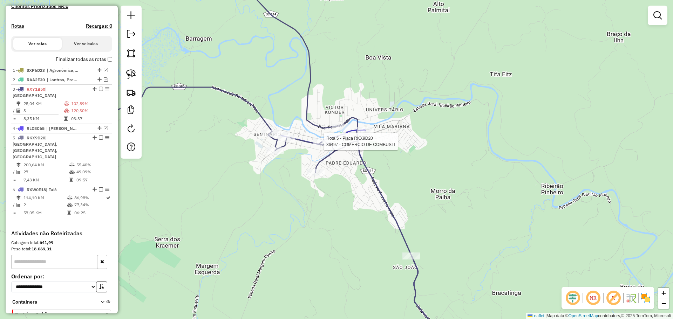
select select "*********"
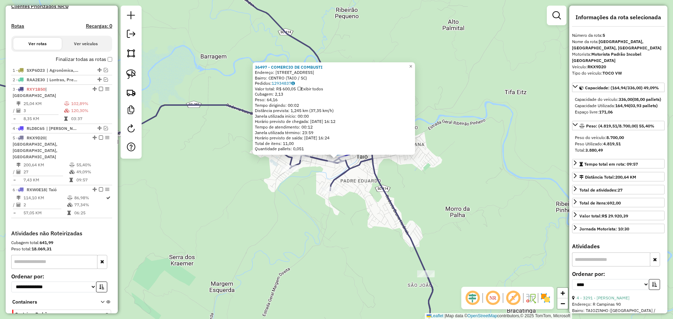
scroll to position [226, 0]
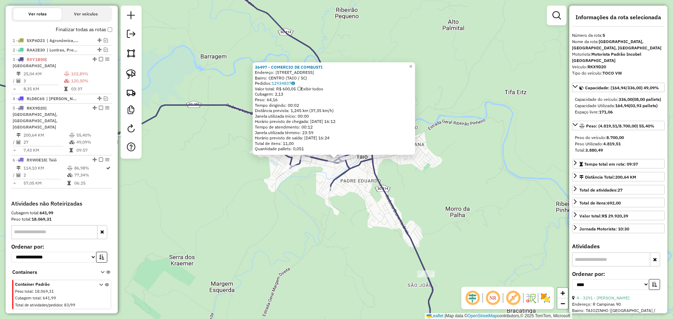
click at [347, 237] on div "36497 - COMERCIO DE COMBUSTI Endereço: R CEL FEDDERSEN 1200 Bairro: CENTRO (TAI…" at bounding box center [336, 159] width 673 height 319
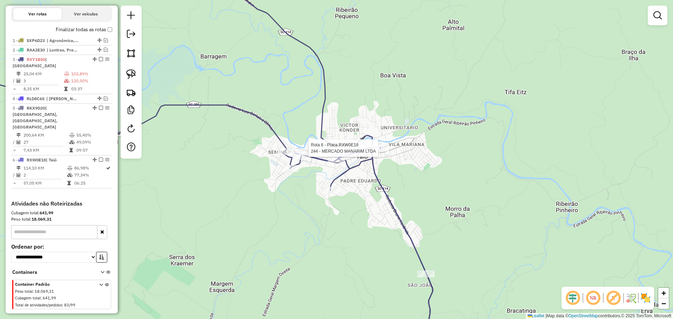
select select "*********"
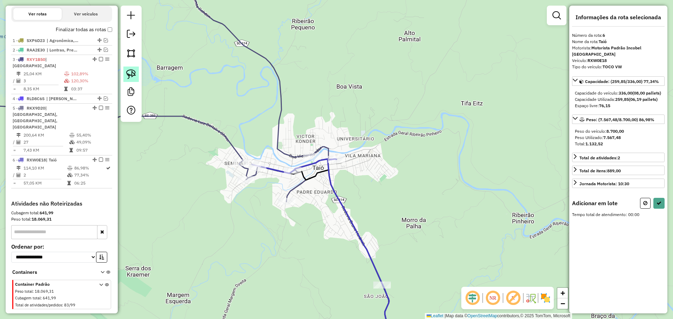
click at [131, 76] on img at bounding box center [131, 74] width 10 height 10
drag, startPoint x: 240, startPoint y: 224, endPoint x: 300, endPoint y: 210, distance: 62.2
select select "*********"
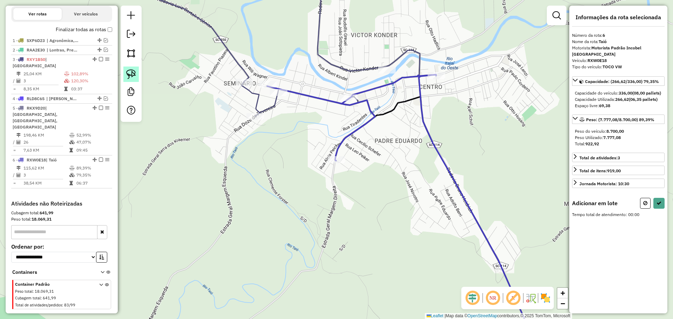
click at [132, 75] on img at bounding box center [131, 74] width 10 height 10
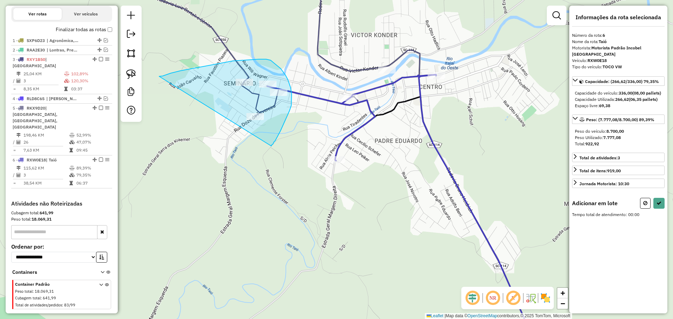
drag, startPoint x: 171, startPoint y: 73, endPoint x: 271, endPoint y: 146, distance: 124.3
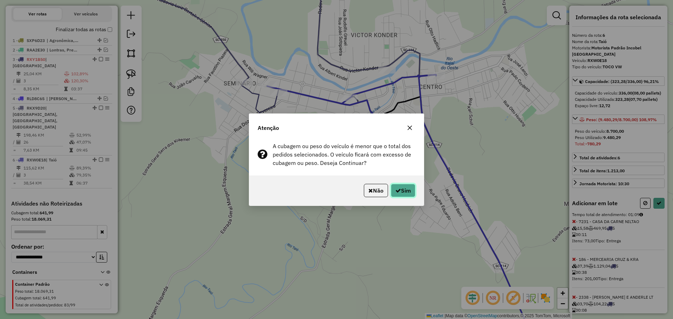
click at [392, 189] on button "Sim" at bounding box center [403, 190] width 25 height 13
select select "*********"
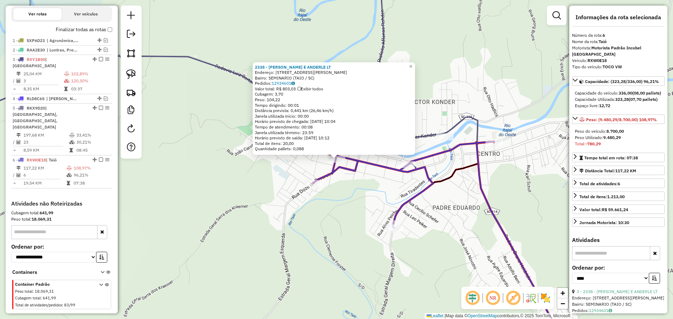
click at [335, 221] on div "2338 - [PERSON_NAME] E ANDERLE LT Endereço: [STREET_ADDRESS][PERSON_NAME] Pedid…" at bounding box center [336, 159] width 673 height 319
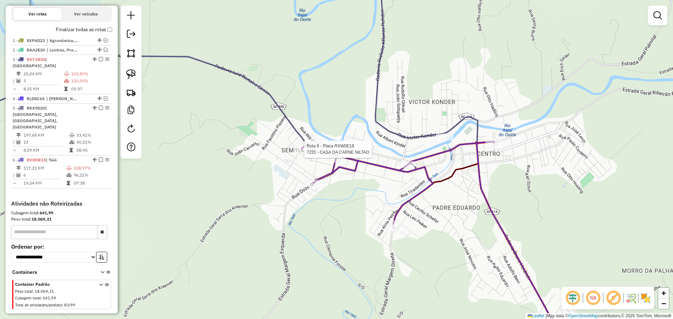
select select "*********"
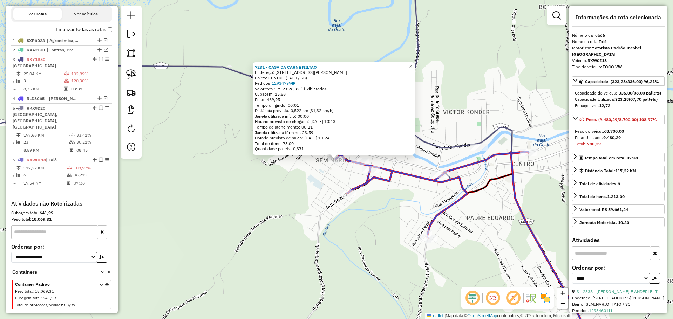
click at [303, 178] on div "7231 - CASA DA CARNE [PERSON_NAME]: [STREET_ADDRESS] Pedidos: 12934799 Valor to…" at bounding box center [336, 159] width 673 height 319
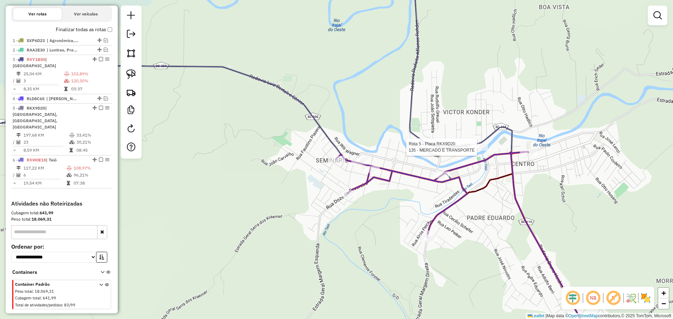
select select "*********"
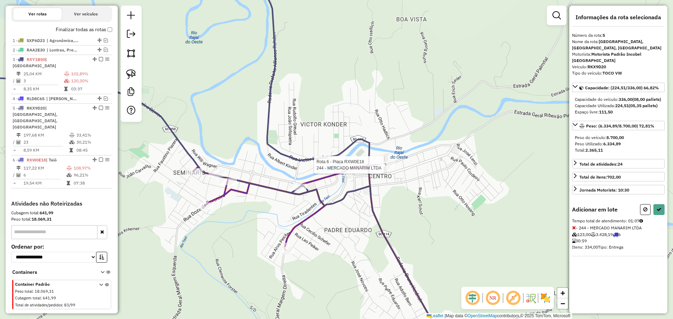
select select "*********"
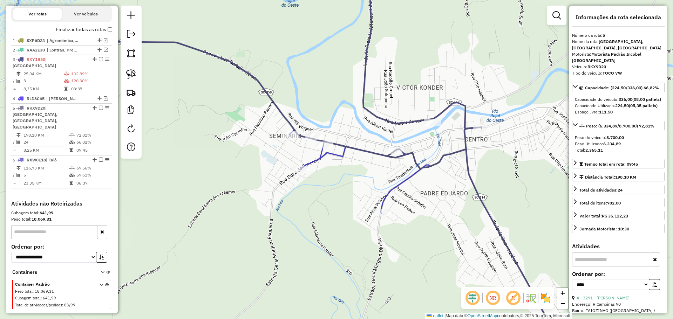
drag, startPoint x: 395, startPoint y: 241, endPoint x: 491, endPoint y: 204, distance: 102.9
click at [491, 204] on div "Janela de atendimento Grade de atendimento Capacidade Transportadoras Veículos …" at bounding box center [336, 159] width 673 height 319
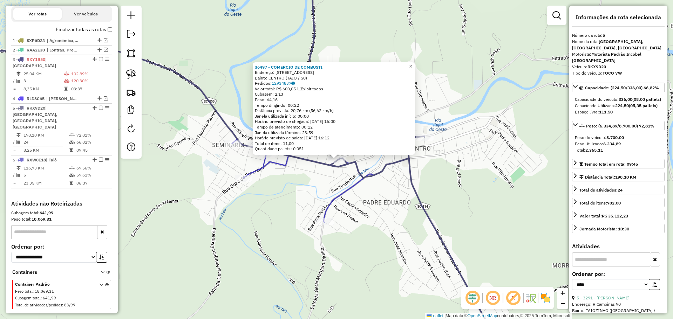
click at [384, 189] on div "36497 - COMERCIO DE COMBUSTI Endereço: R CEL FEDDERSEN 1200 Bairro: CENTRO (TAI…" at bounding box center [336, 159] width 673 height 319
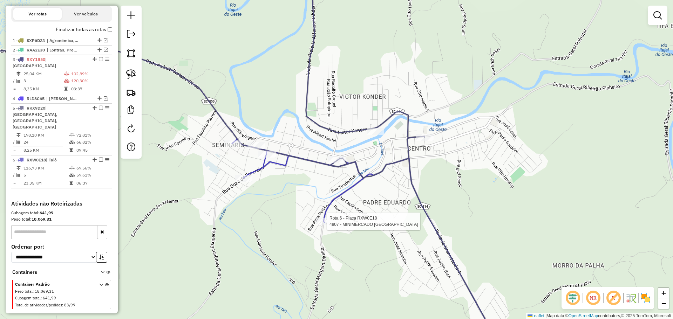
select select "*********"
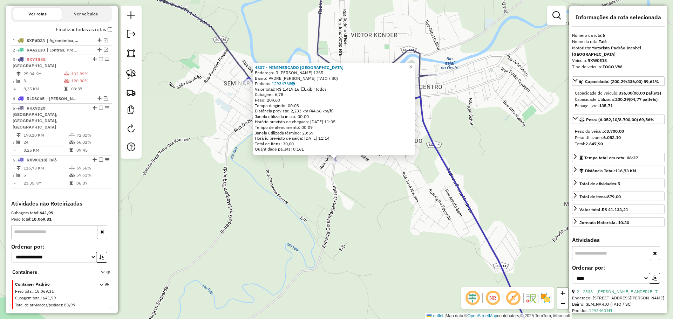
click at [322, 219] on div "4807 - MINIMERCADO SAO [PERSON_NAME]: R [PERSON_NAME] 1265 Bairro: PADRE EDUAR …" at bounding box center [336, 159] width 673 height 319
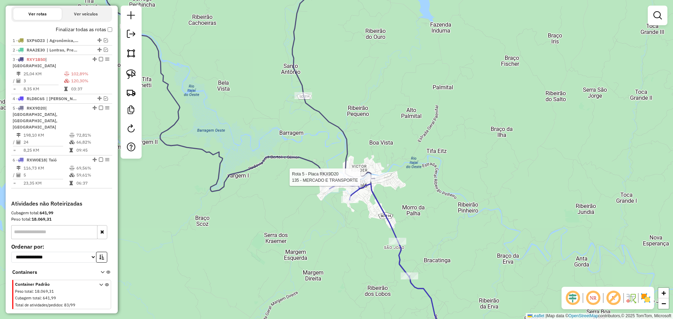
select select "*********"
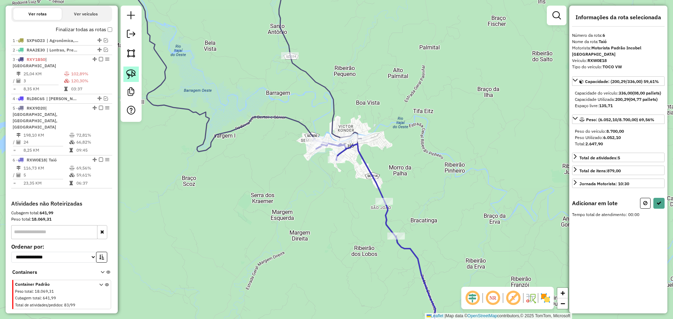
click at [126, 73] on img at bounding box center [131, 74] width 10 height 10
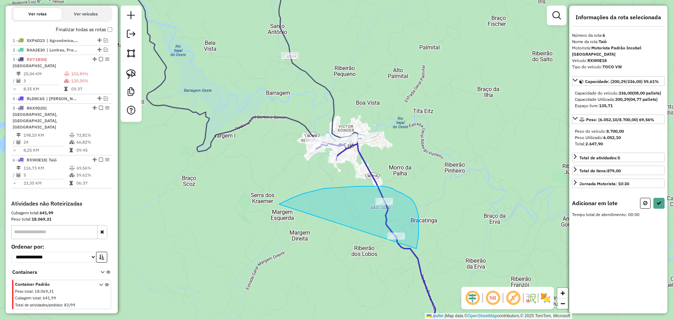
drag, startPoint x: 279, startPoint y: 204, endPoint x: 412, endPoint y: 262, distance: 144.7
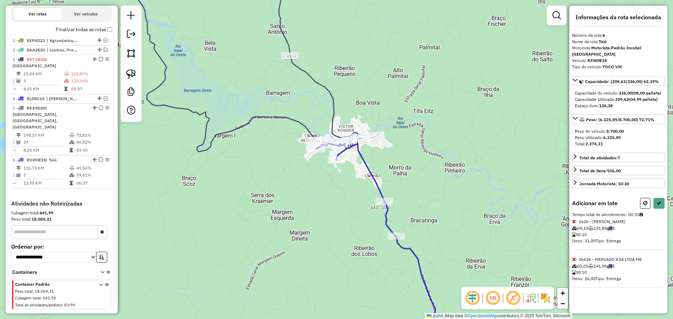
select select "*********"
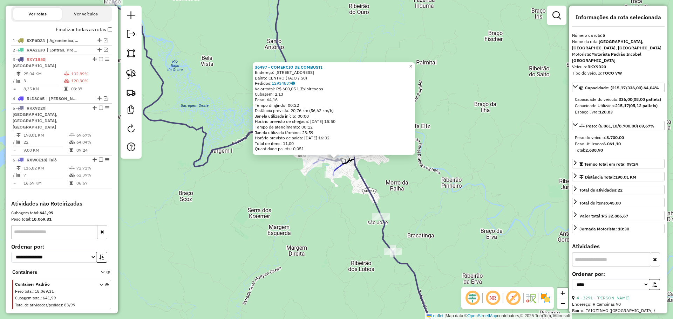
click at [325, 205] on div "Rota 5 - Placa RKX9D20 36497 - COMERCIO DE COMBUSTI Rota 6 - Placa RXW0E18 4807…" at bounding box center [336, 159] width 673 height 319
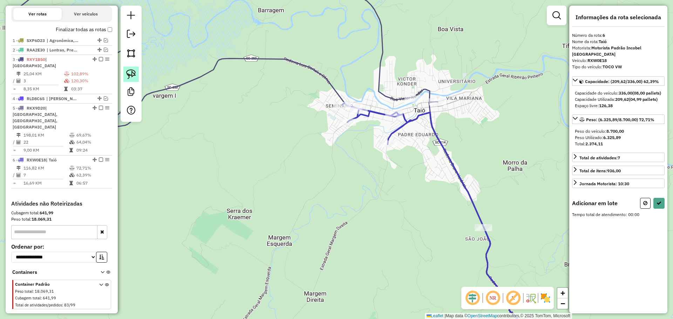
click at [129, 72] on img at bounding box center [131, 74] width 10 height 10
drag, startPoint x: 373, startPoint y: 94, endPoint x: 398, endPoint y: 131, distance: 44.6
select select "*********"
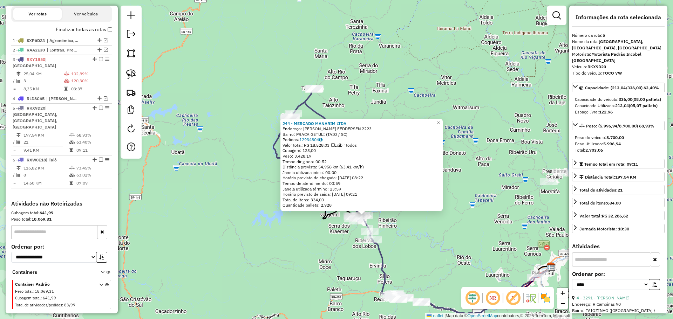
click at [406, 254] on div "244 - MERCADO MANARIM LTDA Endereço: R CEL. FEDDERSEN 2223 Bairro: PRACA GETULI…" at bounding box center [336, 159] width 673 height 319
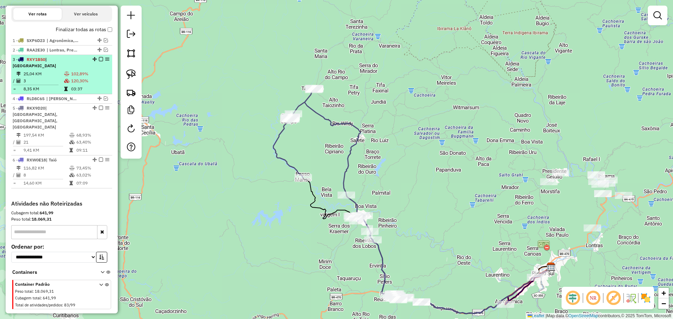
drag, startPoint x: 99, startPoint y: 109, endPoint x: 103, endPoint y: 120, distance: 11.0
click at [99, 110] on em at bounding box center [101, 108] width 4 height 4
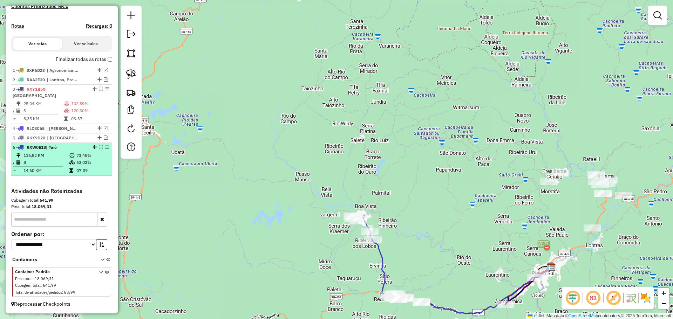
click at [99, 148] on em at bounding box center [101, 147] width 4 height 4
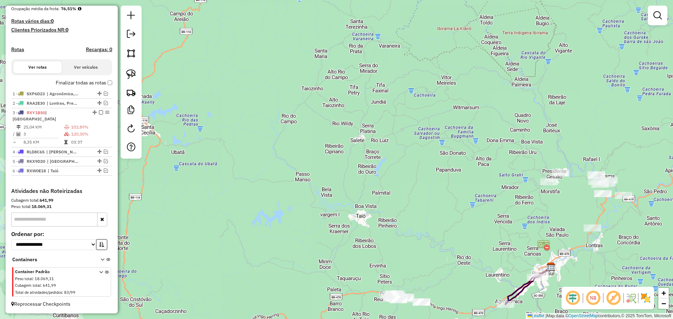
scroll to position [173, 0]
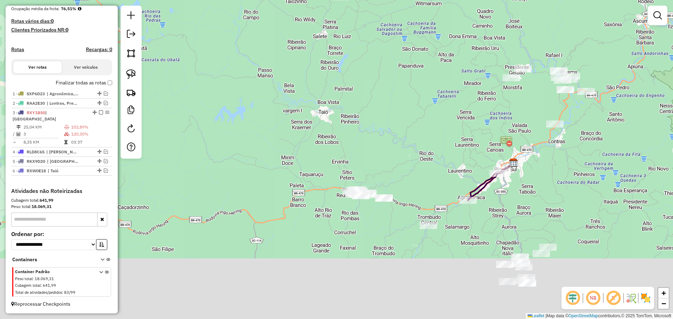
drag, startPoint x: 423, startPoint y: 153, endPoint x: 422, endPoint y: 124, distance: 29.1
click at [422, 127] on div "Janela de atendimento Grade de atendimento Capacidade Transportadoras Veículos …" at bounding box center [336, 159] width 673 height 319
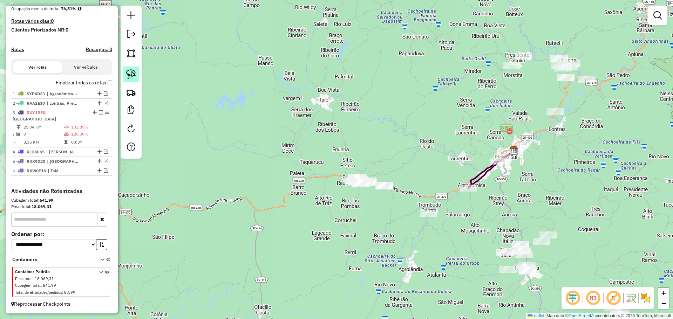
click at [127, 70] on img at bounding box center [131, 74] width 10 height 10
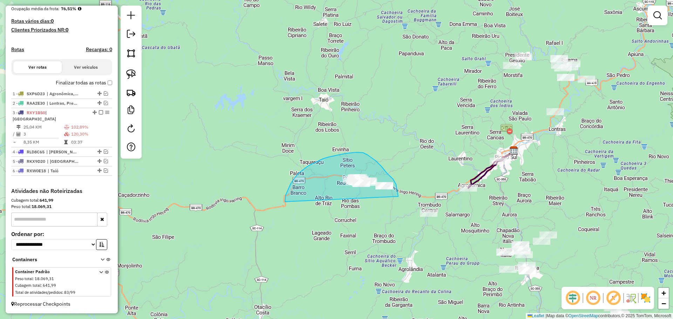
drag, startPoint x: 286, startPoint y: 195, endPoint x: 398, endPoint y: 197, distance: 112.6
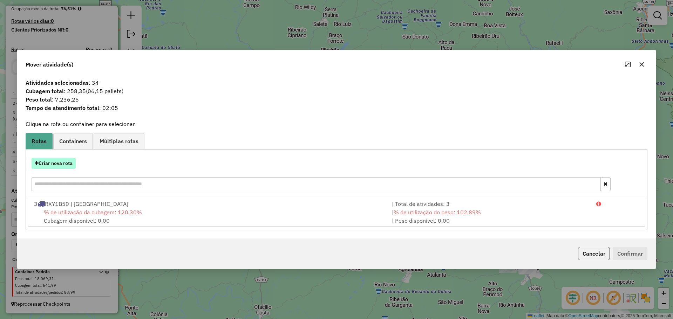
click at [60, 165] on button "Criar nova rota" at bounding box center [54, 163] width 44 height 11
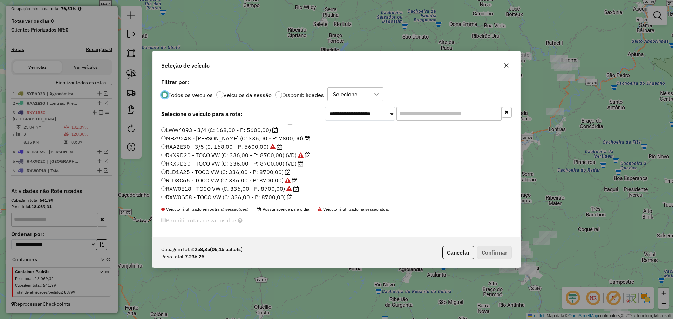
scroll to position [35, 0]
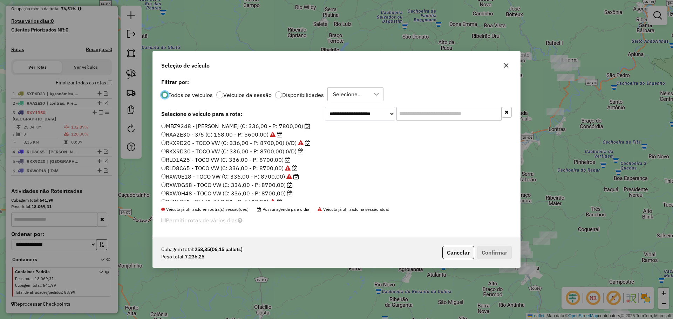
click at [201, 186] on label "RXW0G58 - TOCO VW (C: 336,00 - P: 8700,00)" at bounding box center [226, 185] width 131 height 8
click at [485, 251] on button "Confirmar" at bounding box center [494, 252] width 35 height 13
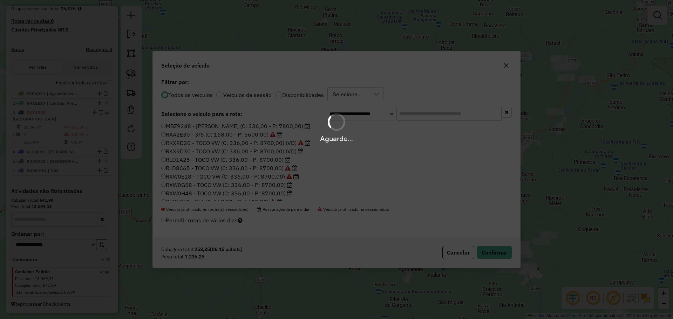
scroll to position [206, 0]
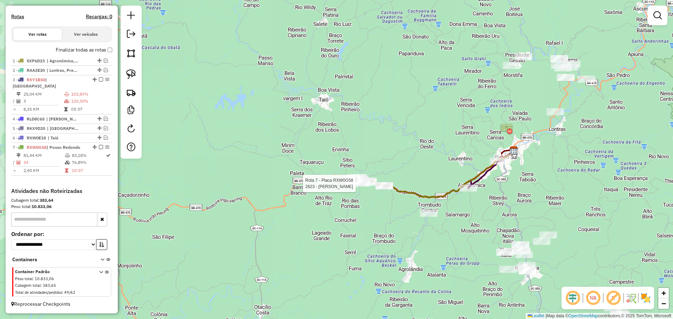
select select "*********"
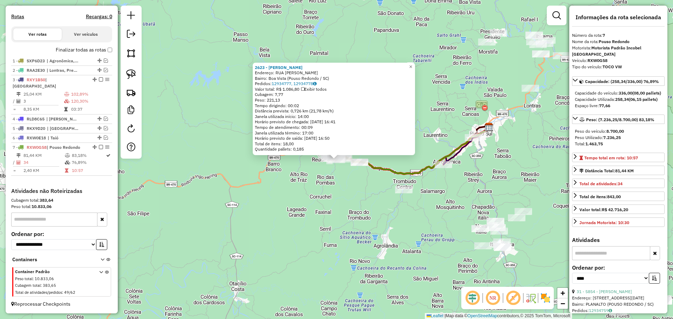
click at [357, 217] on div "2623 - [PERSON_NAME]: RUA [PERSON_NAME]: [GEOGRAPHIC_DATA] ([GEOGRAPHIC_DATA] /…" at bounding box center [336, 159] width 673 height 319
click at [357, 219] on div "2623 - [PERSON_NAME]: RUA [PERSON_NAME]: [GEOGRAPHIC_DATA] ([GEOGRAPHIC_DATA] /…" at bounding box center [336, 159] width 673 height 319
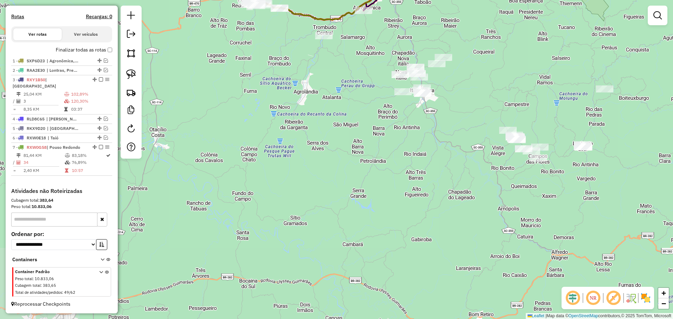
drag, startPoint x: 430, startPoint y: 242, endPoint x: 352, endPoint y: 87, distance: 172.8
click at [352, 87] on div "Janela de atendimento Grade de atendimento Capacidade Transportadoras Veículos …" at bounding box center [336, 159] width 673 height 319
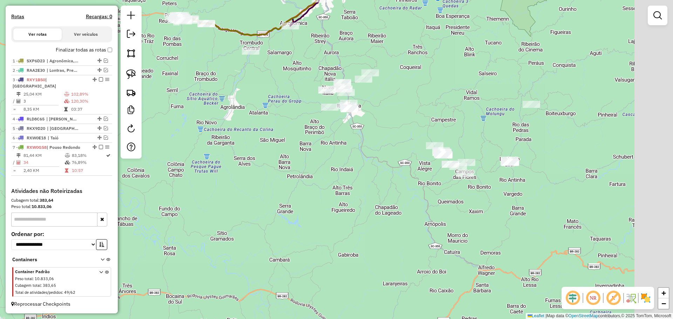
drag, startPoint x: 397, startPoint y: 176, endPoint x: 372, endPoint y: 187, distance: 27.5
click at [372, 187] on div "Janela de atendimento Grade de atendimento Capacidade Transportadoras Veículos …" at bounding box center [336, 159] width 673 height 319
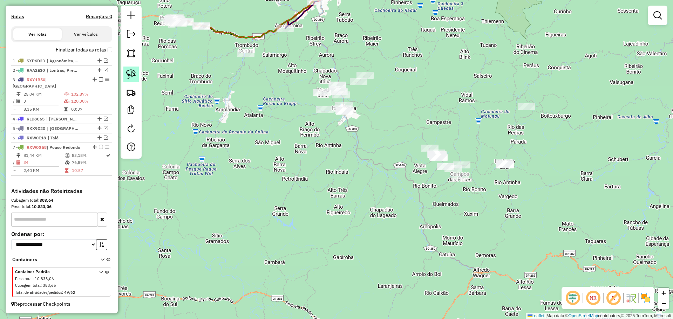
drag, startPoint x: 132, startPoint y: 73, endPoint x: 471, endPoint y: 172, distance: 352.5
click at [132, 73] on img at bounding box center [131, 74] width 10 height 10
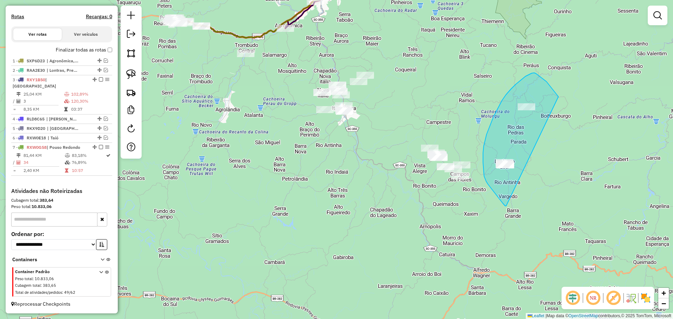
drag, startPoint x: 506, startPoint y: 206, endPoint x: 559, endPoint y: 97, distance: 121.2
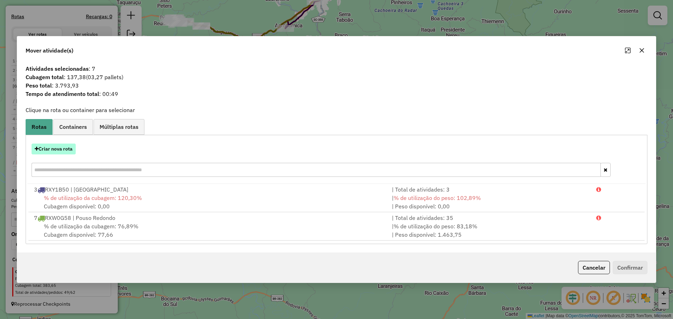
click at [67, 151] on button "Criar nova rota" at bounding box center [54, 149] width 44 height 11
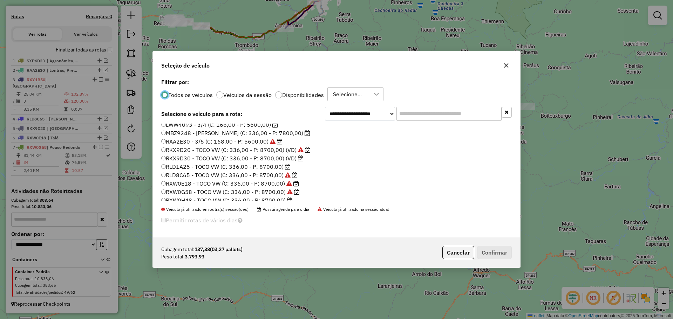
scroll to position [66, 0]
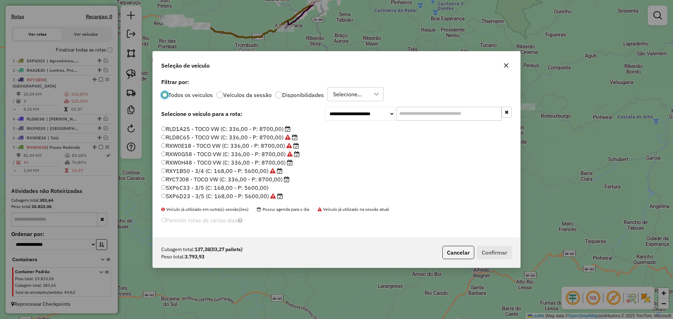
drag, startPoint x: 189, startPoint y: 167, endPoint x: 185, endPoint y: 164, distance: 4.8
click at [188, 167] on label "RXY1B50 - 3/4 (C: 168,00 - P: 5600,00)" at bounding box center [221, 171] width 121 height 8
click at [182, 164] on label "RXW0H48 - TOCO VW (C: 336,00 - P: 8700,00)" at bounding box center [226, 162] width 131 height 8
click at [492, 259] on div "Cubagem total: 137,38 (03,27 pallets) Peso total: 3.793,93 Cancelar Confirmar" at bounding box center [336, 253] width 367 height 30
click at [489, 254] on button "Confirmar" at bounding box center [494, 252] width 35 height 13
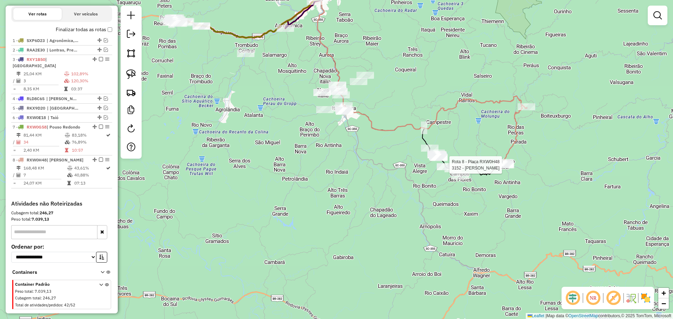
scroll to position [239, 0]
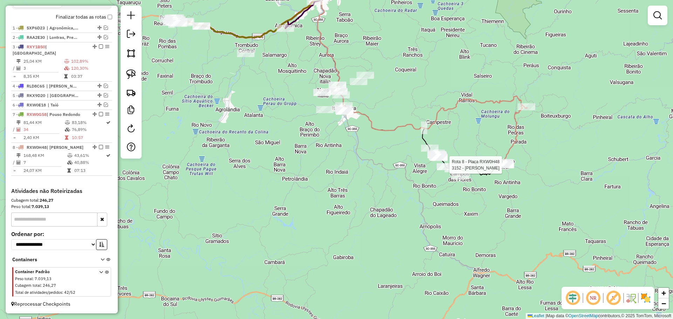
select select "*********"
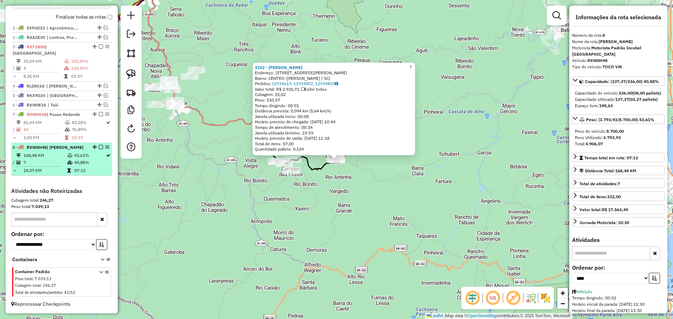
click at [99, 148] on em at bounding box center [101, 147] width 4 height 4
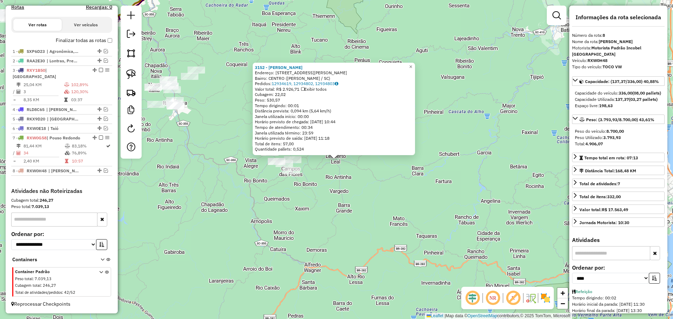
scroll to position [215, 0]
click at [226, 215] on div "3152 - [PERSON_NAME] Endereço: R [PERSON_NAME] Leal 55 Bairro: CENTRO ([PERSON_…" at bounding box center [336, 159] width 673 height 319
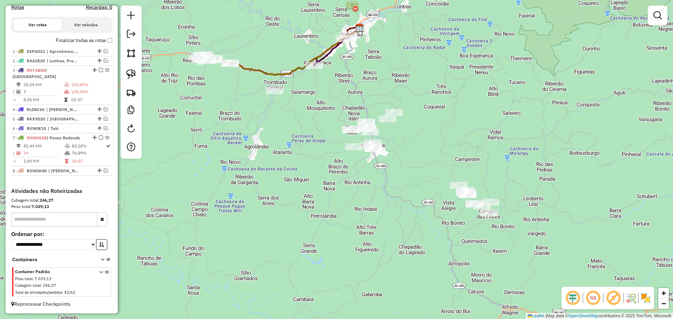
drag, startPoint x: 223, startPoint y: 215, endPoint x: 421, endPoint y: 257, distance: 202.3
click at [421, 257] on div "Janela de atendimento Grade de atendimento Capacidade Transportadoras Veículos …" at bounding box center [336, 159] width 673 height 319
click at [133, 72] on img at bounding box center [131, 74] width 10 height 10
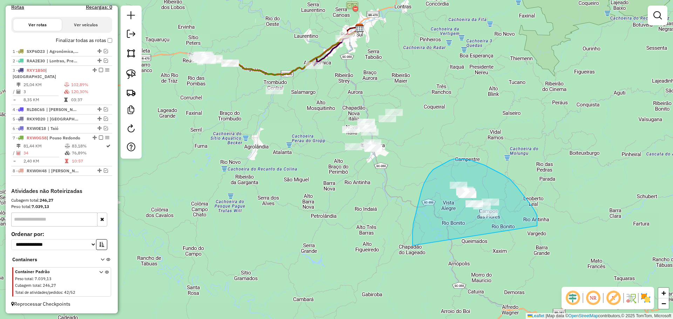
drag, startPoint x: 413, startPoint y: 246, endPoint x: 537, endPoint y: 226, distance: 126.0
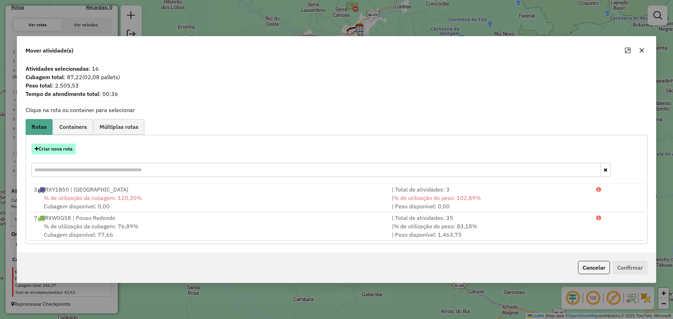
click at [66, 147] on button "Criar nova rota" at bounding box center [54, 149] width 44 height 11
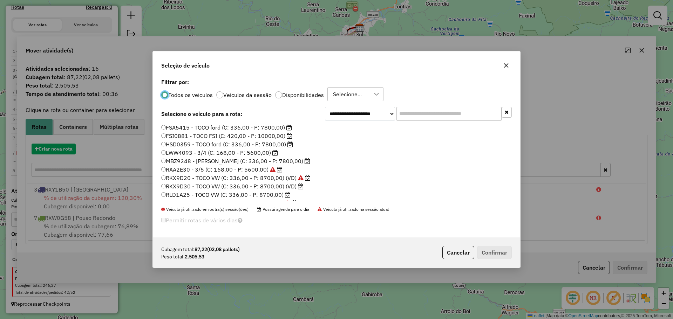
scroll to position [4, 2]
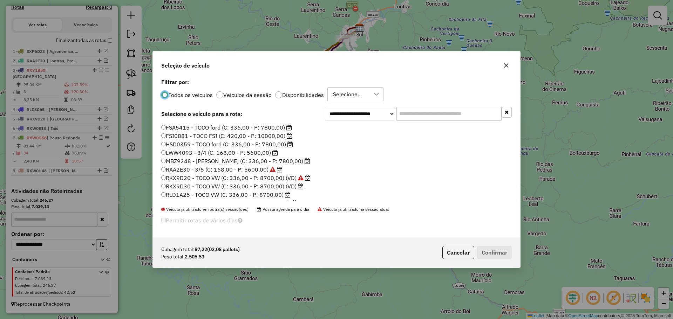
click at [200, 187] on label "RKX9D30 - TOCO VW (C: 336,00 - P: 8700,00) (VD)" at bounding box center [232, 186] width 142 height 8
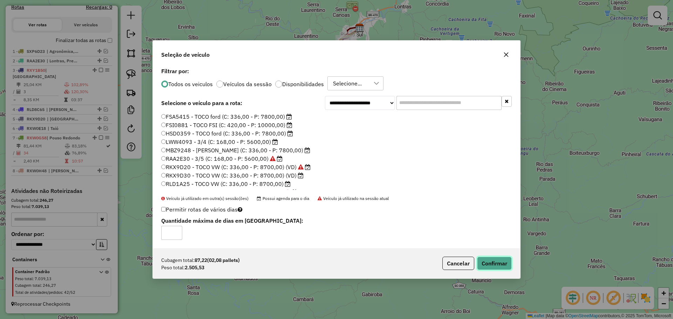
click at [486, 259] on button "Confirmar" at bounding box center [494, 263] width 35 height 13
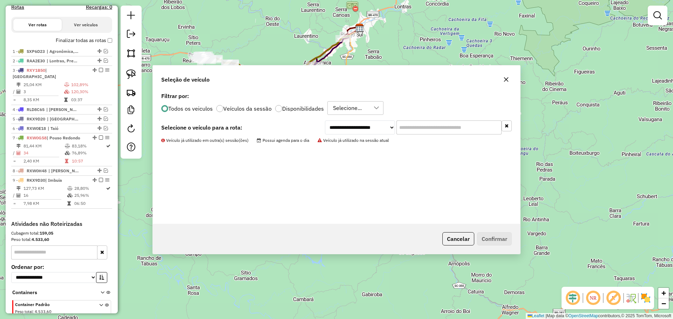
scroll to position [239, 0]
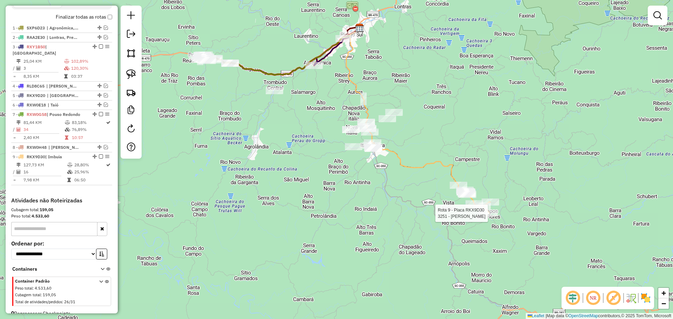
select select "*********"
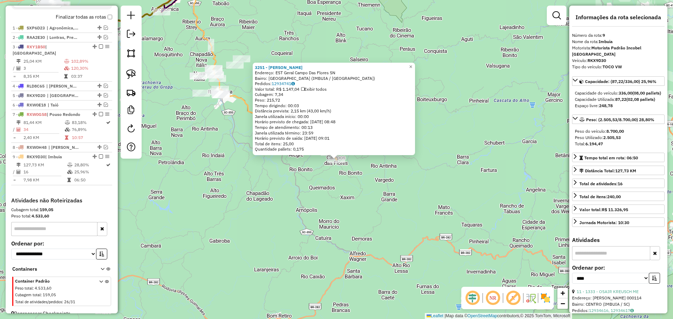
scroll to position [248, 0]
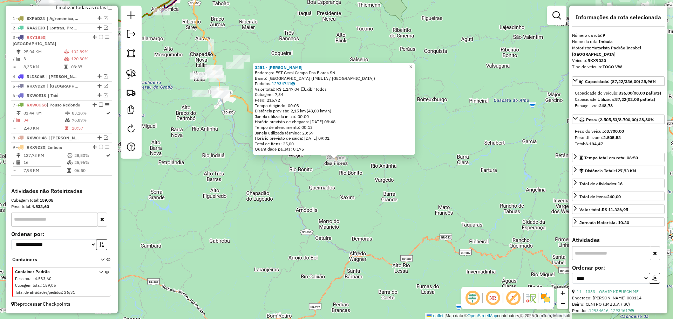
click at [241, 205] on div "3251 - [PERSON_NAME] Endereço: EST Geral Campo Das Flores SN Bairro: [GEOGRAPHI…" at bounding box center [336, 159] width 673 height 319
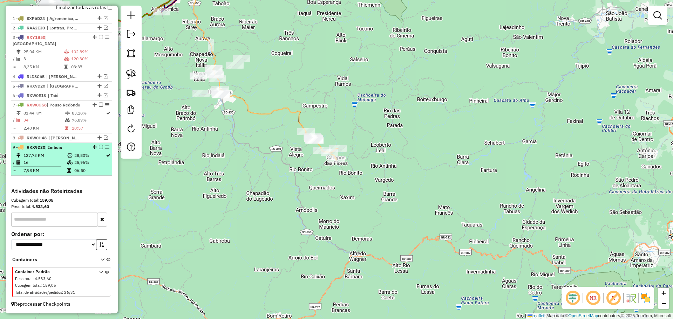
click at [99, 147] on em at bounding box center [101, 147] width 4 height 4
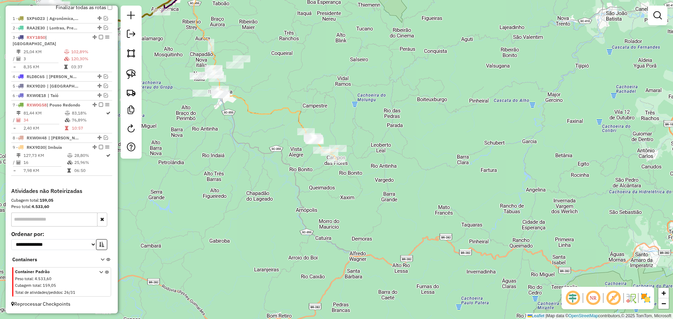
scroll to position [225, 0]
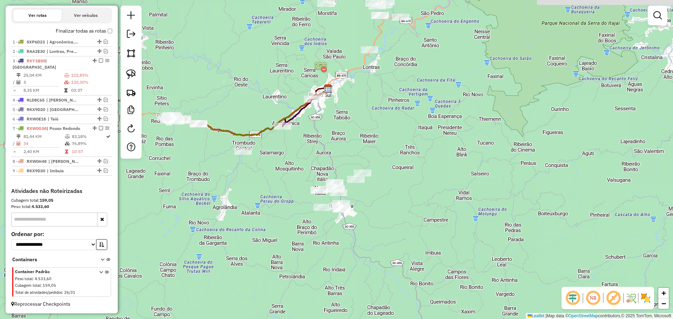
drag, startPoint x: 230, startPoint y: 161, endPoint x: 352, endPoint y: 269, distance: 163.0
click at [351, 276] on div "Janela de atendimento Grade de atendimento Capacidade Transportadoras Veículos …" at bounding box center [336, 159] width 673 height 319
click at [131, 73] on img at bounding box center [131, 74] width 10 height 10
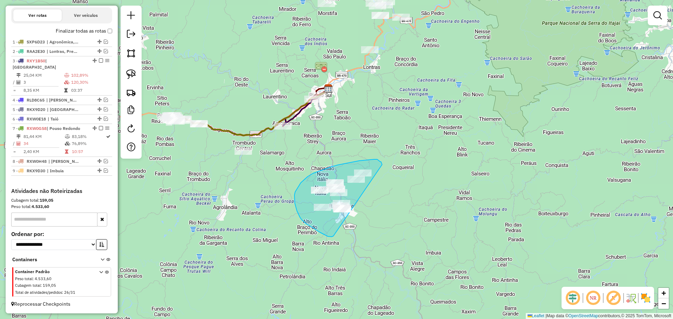
drag, startPoint x: 333, startPoint y: 236, endPoint x: 382, endPoint y: 165, distance: 86.6
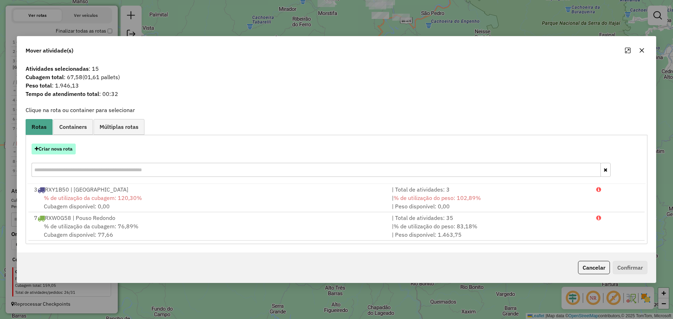
click at [66, 147] on button "Criar nova rota" at bounding box center [54, 149] width 44 height 11
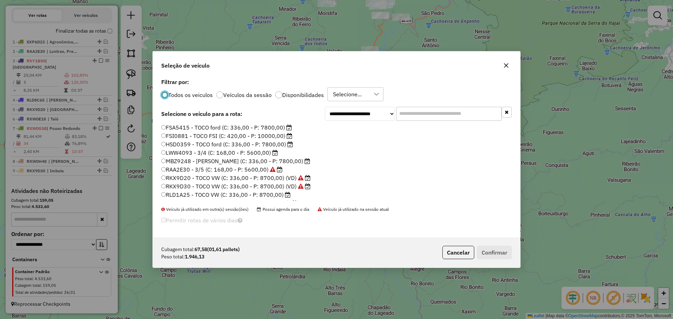
scroll to position [66, 0]
click at [181, 131] on label "RLD1A25 - TOCO VW (C: 336,00 - P: 8700,00)" at bounding box center [225, 129] width 129 height 8
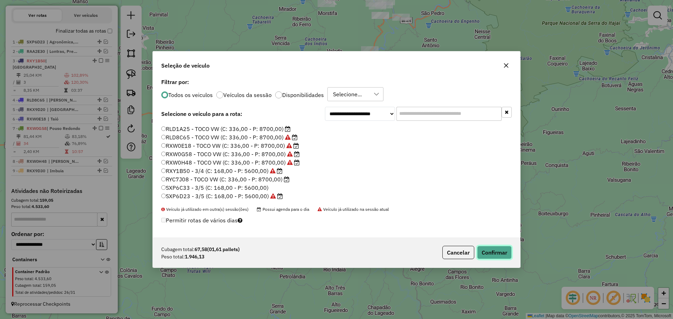
click at [499, 255] on button "Confirmar" at bounding box center [494, 252] width 35 height 13
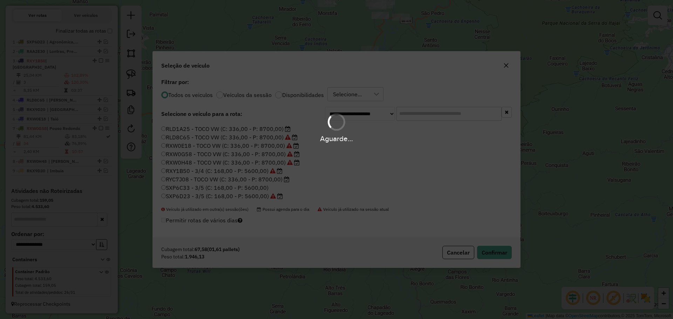
scroll to position [257, 0]
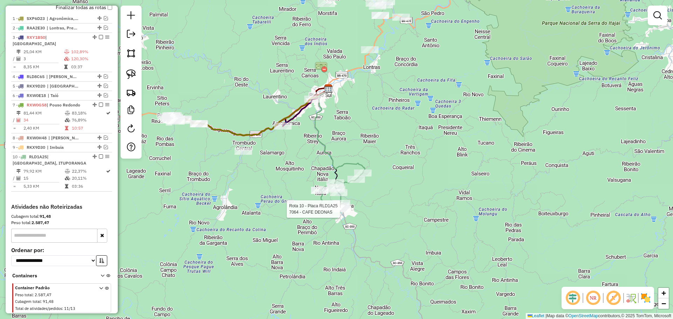
select select "*********"
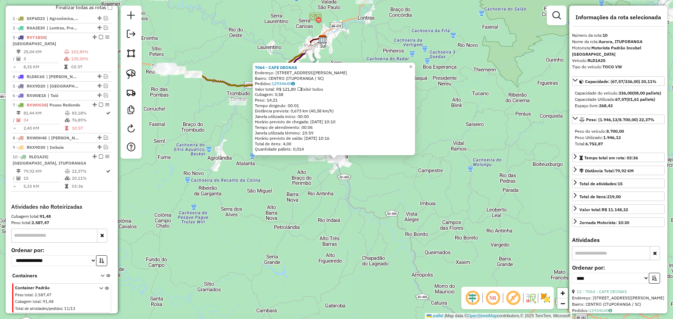
scroll to position [273, 0]
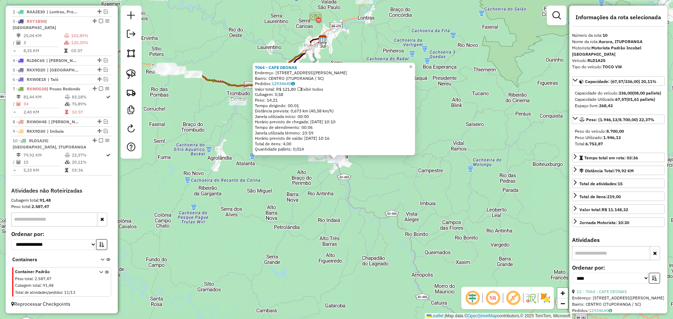
click at [340, 207] on div "7064 - CAFE DEONAS Endereço: [STREET_ADDRESS][PERSON_NAME] Pedidos: 12934640 Va…" at bounding box center [336, 159] width 673 height 319
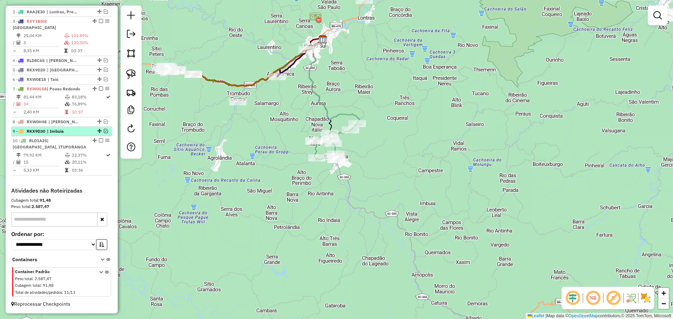
click at [104, 130] on em at bounding box center [106, 131] width 4 height 4
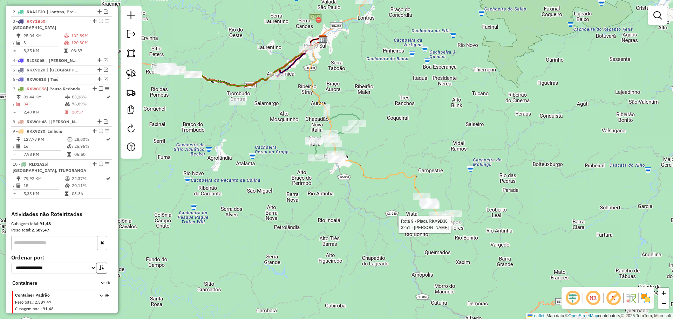
scroll to position [296, 0]
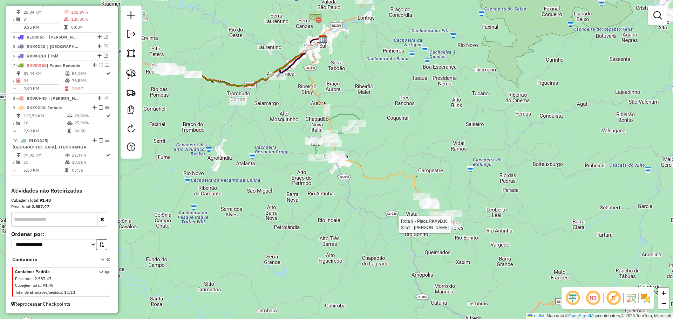
select select "*********"
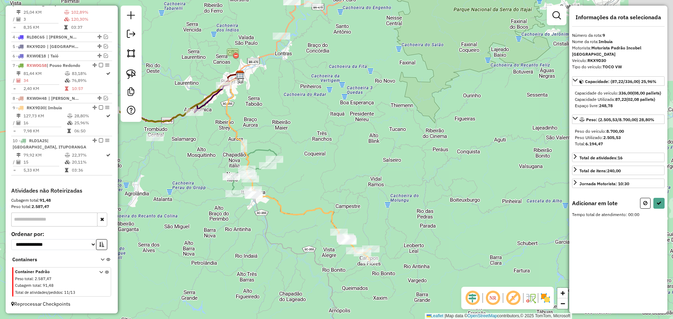
drag, startPoint x: 260, startPoint y: 209, endPoint x: 265, endPoint y: 225, distance: 17.0
click at [265, 224] on div "Janela de atendimento Grade de atendimento Capacidade Transportadoras Veículos …" at bounding box center [336, 159] width 673 height 319
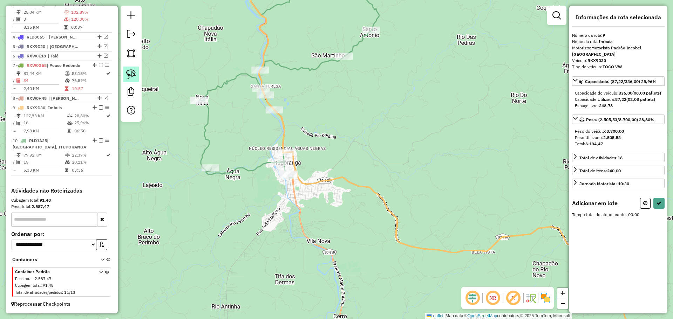
click at [128, 73] on img at bounding box center [131, 74] width 10 height 10
drag, startPoint x: 287, startPoint y: 193, endPoint x: 310, endPoint y: 150, distance: 47.7
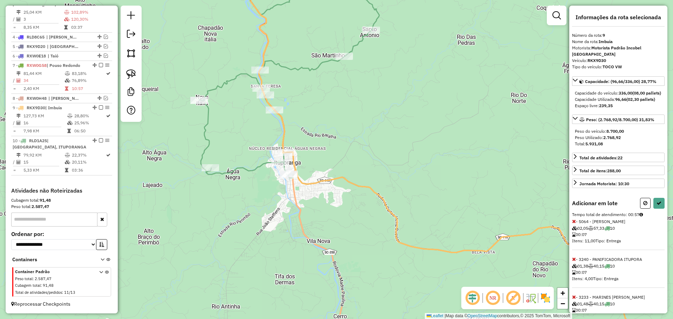
select select "*********"
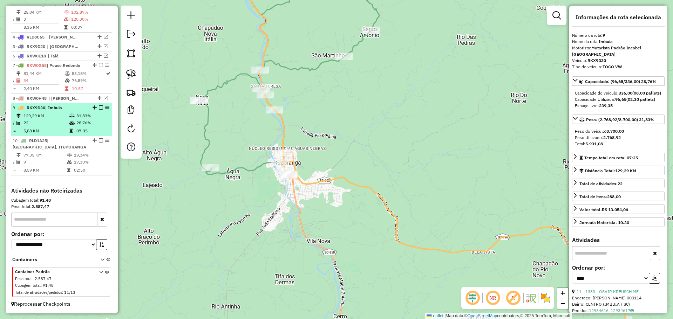
click at [99, 108] on em at bounding box center [101, 108] width 4 height 4
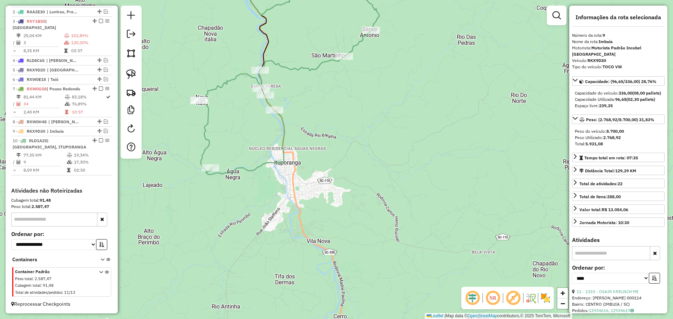
scroll to position [273, 0]
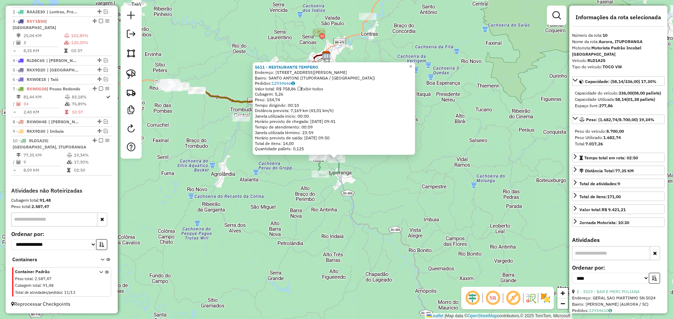
click at [325, 199] on div "Rota 10 - Placa RLD1A25 6215 - SUELEN CRISTINA TENF Rota 10 - Placa RLD1A25 414…" at bounding box center [336, 159] width 673 height 319
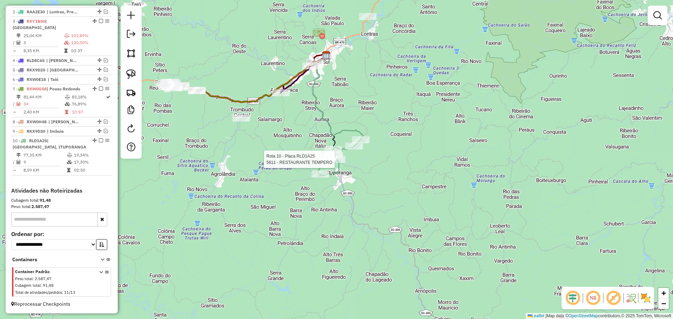
select select "*********"
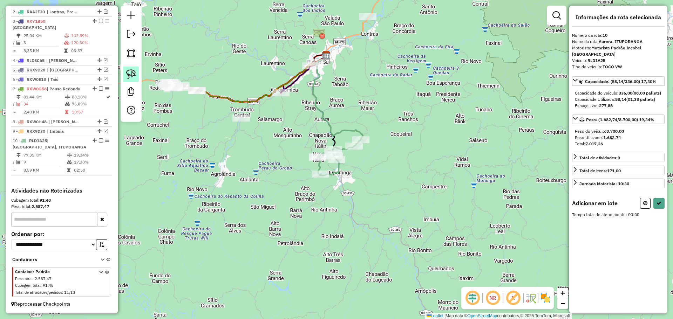
click at [130, 73] on img at bounding box center [131, 74] width 10 height 10
drag, startPoint x: 283, startPoint y: 36, endPoint x: 353, endPoint y: 52, distance: 72.6
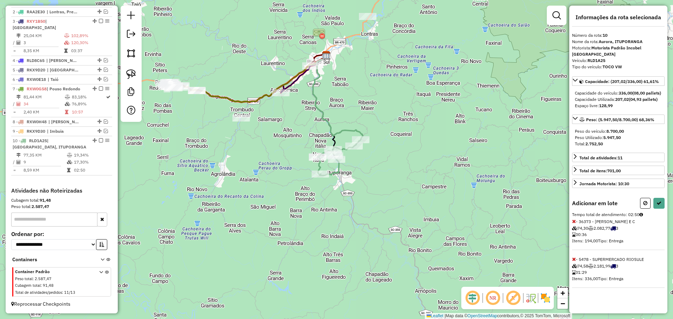
select select "*********"
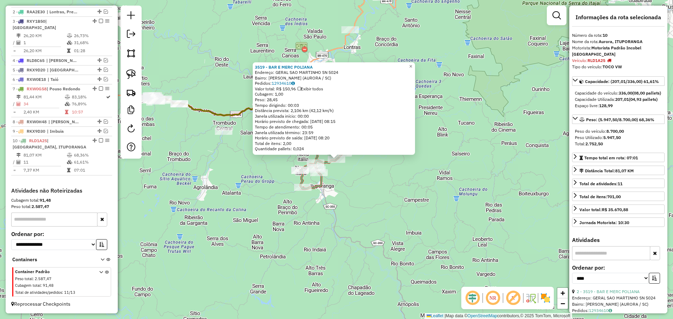
click at [357, 190] on div "3519 - BAR E MERC POLIANA Endereço: GERAL SAO MARTINHO SN 5024 Bairro: [GEOGRAP…" at bounding box center [336, 159] width 673 height 319
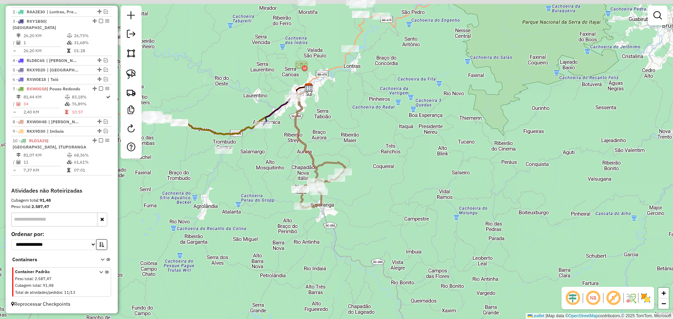
drag, startPoint x: 385, startPoint y: 92, endPoint x: 405, endPoint y: 208, distance: 117.8
click at [405, 208] on div "Janela de atendimento Grade de atendimento Capacidade Transportadoras Veículos …" at bounding box center [336, 159] width 673 height 319
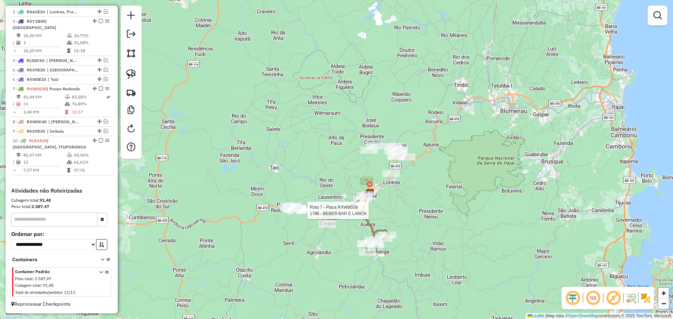
select select "*********"
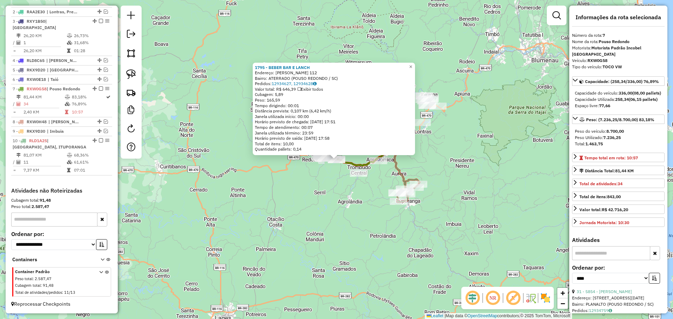
click at [295, 223] on div "1795 - BEBER BAR E LANCH Endereço: [PERSON_NAME] 112 Bairro: ATERRADO (POUSO RE…" at bounding box center [336, 159] width 673 height 319
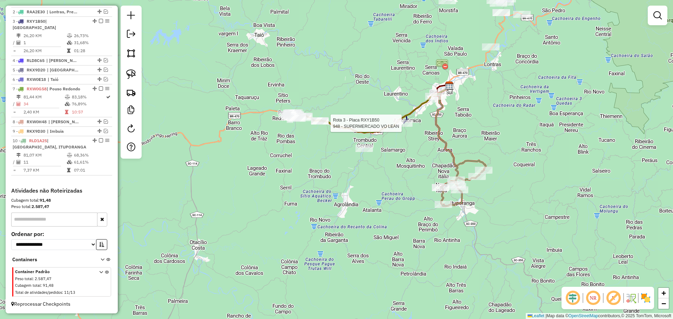
select select "*********"
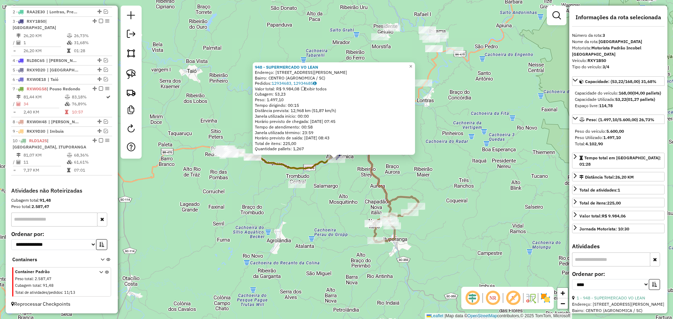
click at [346, 192] on div "948 - SUPERMERCADO VO LEAN Endereço: R [PERSON_NAME] 157 Bairro: [GEOGRAPHIC_DA…" at bounding box center [336, 159] width 673 height 319
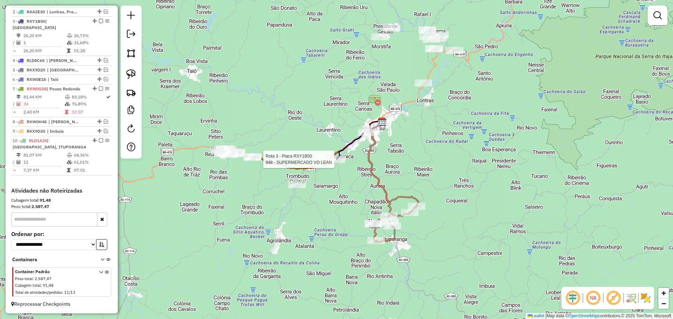
select select "*********"
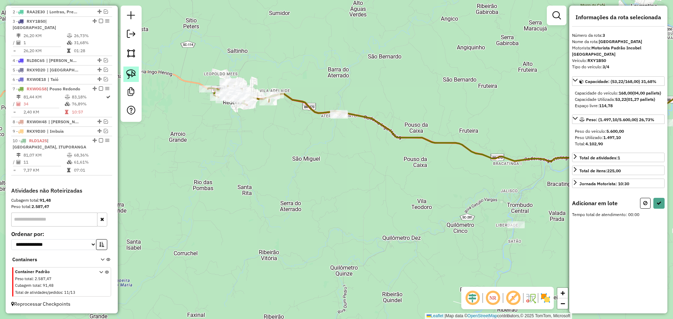
click at [127, 72] on img at bounding box center [131, 74] width 10 height 10
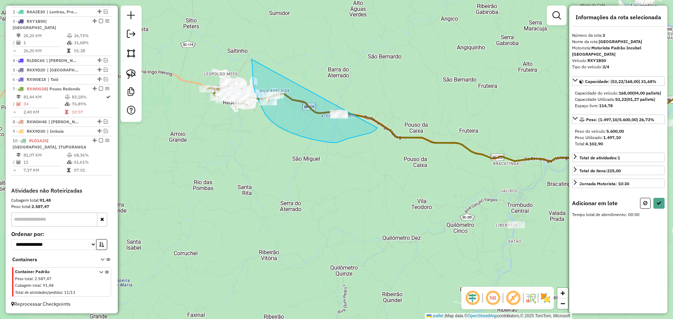
drag, startPoint x: 251, startPoint y: 59, endPoint x: 387, endPoint y: 102, distance: 142.4
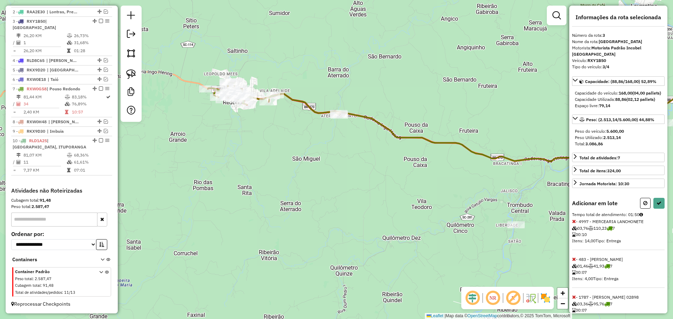
select select "*********"
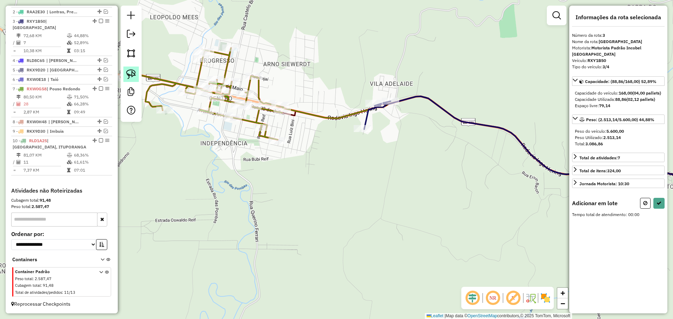
click at [134, 72] on img at bounding box center [131, 74] width 10 height 10
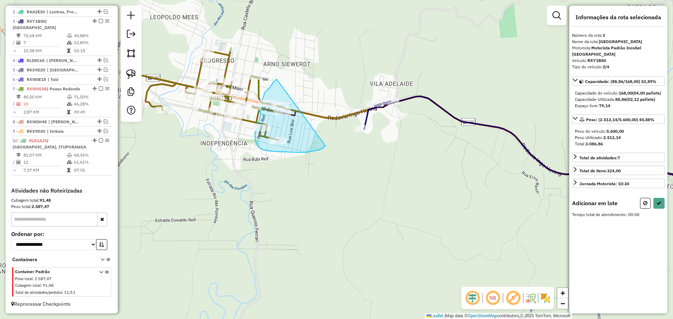
drag, startPoint x: 277, startPoint y: 79, endPoint x: 327, endPoint y: 144, distance: 82.0
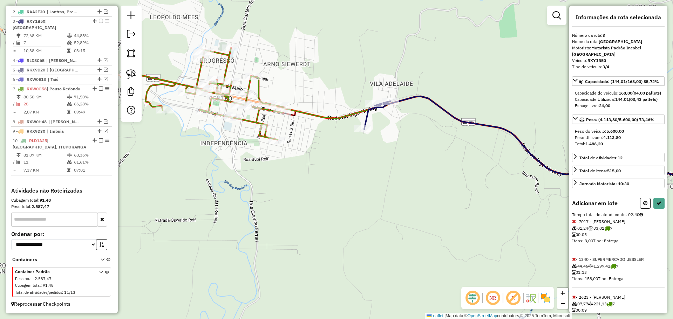
select select "*********"
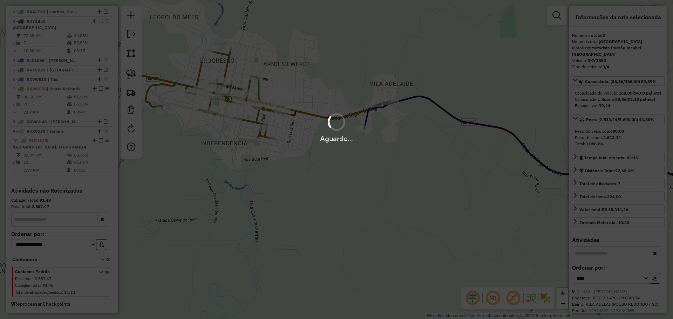
scroll to position [264, 0]
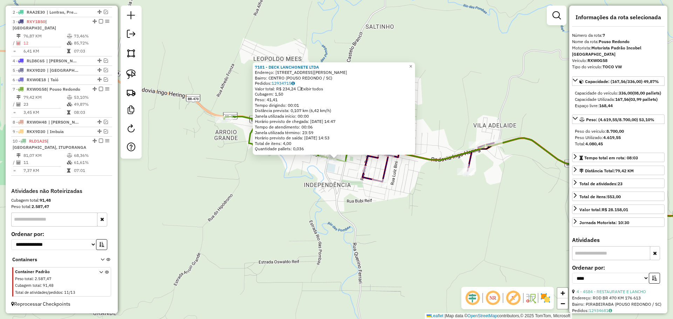
click at [252, 174] on div "7181 - DECK LANCHONETE LTDA Endereço: [STREET_ADDRESS][PERSON_NAME] Pedidos: 12…" at bounding box center [336, 159] width 673 height 319
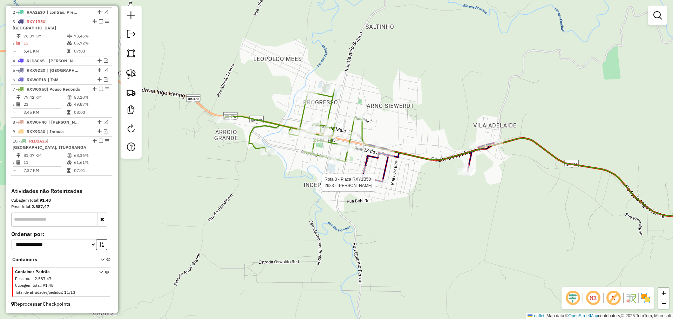
select select "*********"
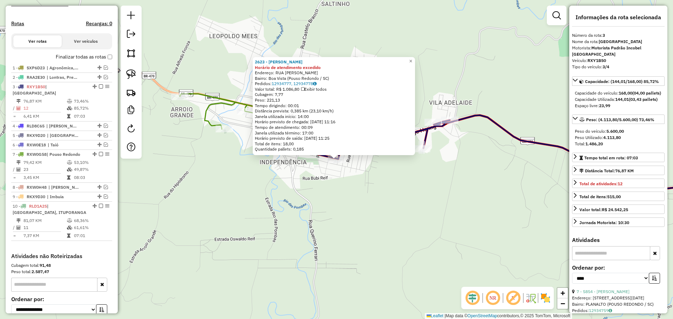
scroll to position [159, 0]
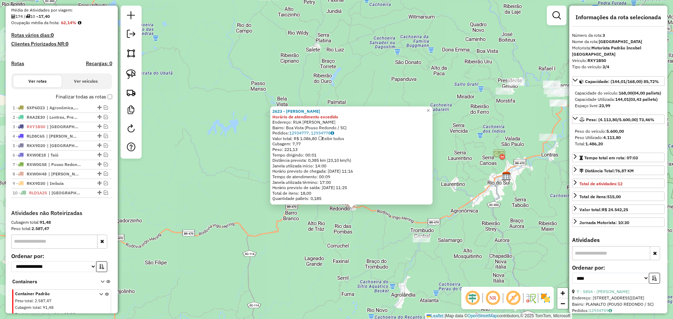
drag, startPoint x: 498, startPoint y: 209, endPoint x: 433, endPoint y: 204, distance: 65.0
click at [449, 204] on div "2623 - [PERSON_NAME] de atendimento excedido Endereço: RUA [PERSON_NAME]: [GEOG…" at bounding box center [336, 159] width 673 height 319
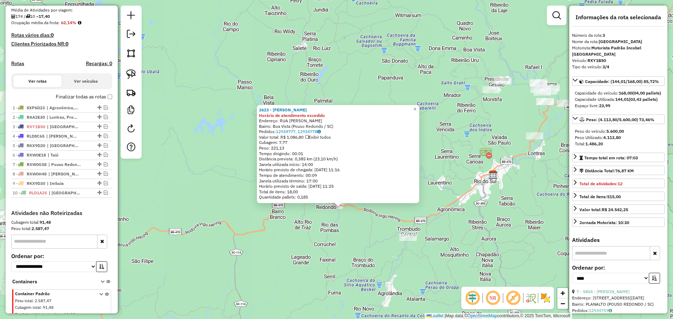
click at [425, 218] on div "2623 - [PERSON_NAME] de atendimento excedido Endereço: RUA [PERSON_NAME]: [GEOG…" at bounding box center [336, 159] width 673 height 319
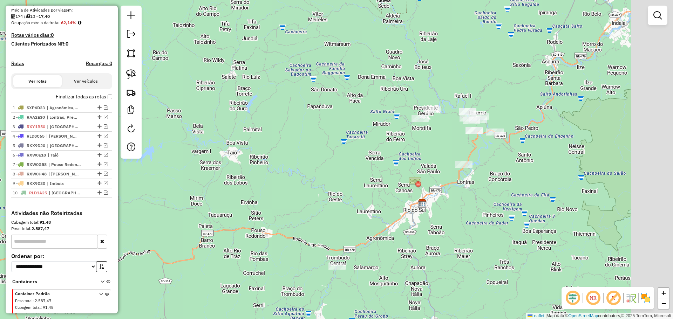
drag, startPoint x: 447, startPoint y: 197, endPoint x: 388, endPoint y: 223, distance: 65.0
click at [391, 223] on div "Janela de atendimento Grade de atendimento Capacidade Transportadoras Veículos …" at bounding box center [336, 159] width 673 height 319
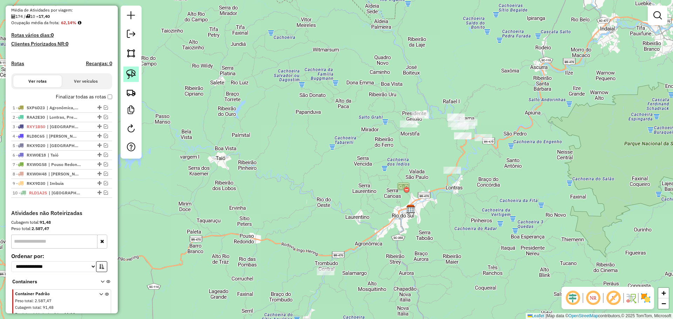
click at [136, 74] on img at bounding box center [131, 74] width 10 height 10
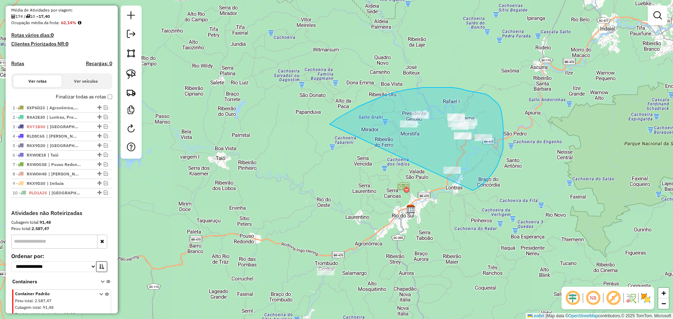
drag, startPoint x: 330, startPoint y: 124, endPoint x: 469, endPoint y: 191, distance: 154.5
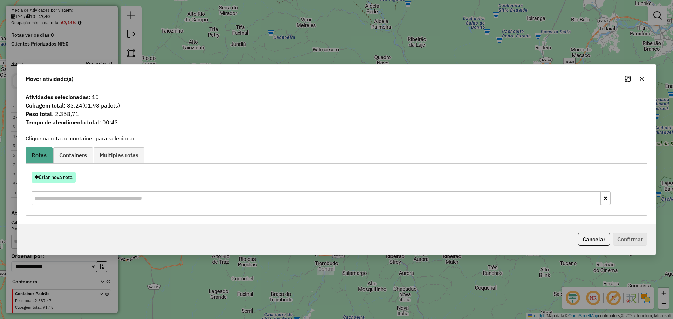
click at [62, 177] on button "Criar nova rota" at bounding box center [54, 177] width 44 height 11
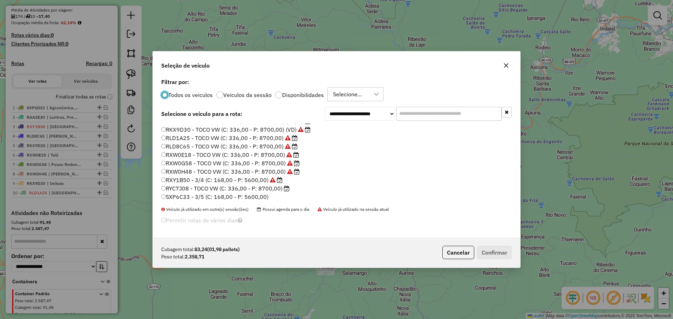
scroll to position [66, 0]
click at [245, 180] on label "RYC7J08 - TOCO VW (C: 336,00 - P: 8700,00)" at bounding box center [225, 179] width 128 height 8
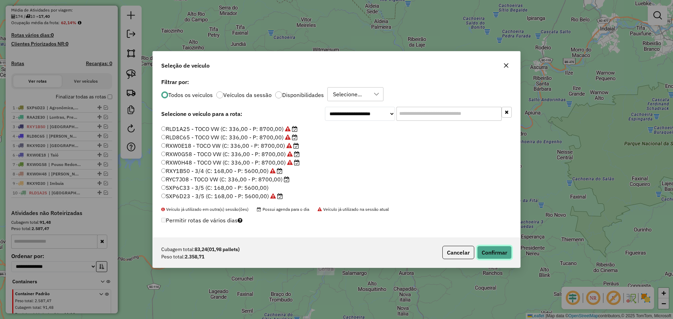
click at [498, 254] on button "Confirmar" at bounding box center [494, 252] width 35 height 13
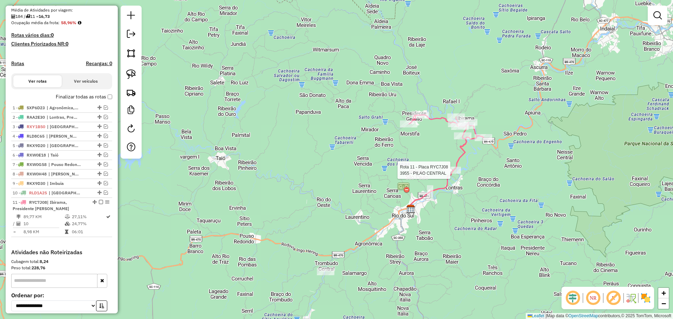
scroll to position [227, 0]
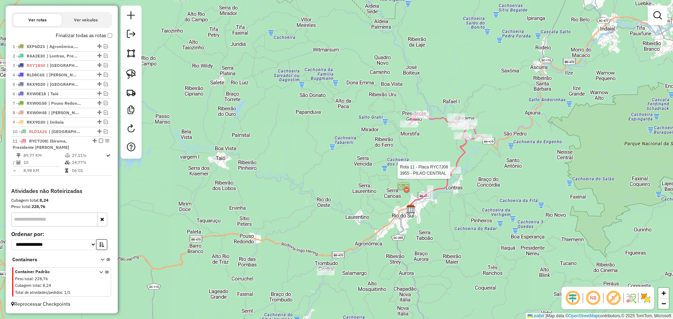
select select "*********"
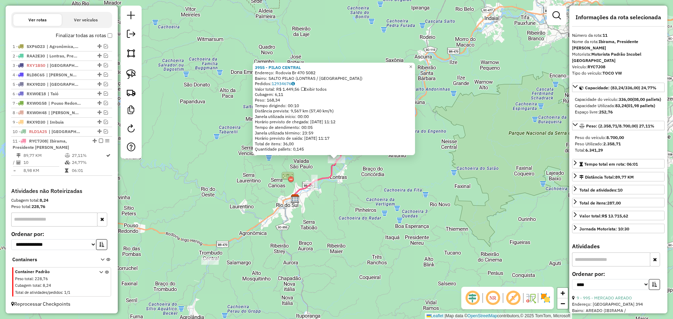
click at [425, 199] on div "3955 - PILAO CENTRAL Endereço: Rodovia Br 470 5082 Bairro: SALTO PILAO ([GEOGRA…" at bounding box center [336, 159] width 673 height 319
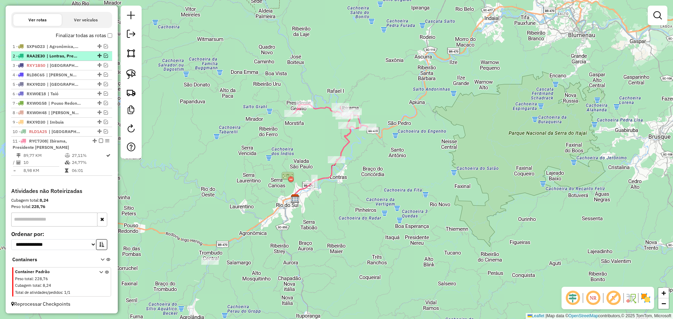
click at [104, 57] on em at bounding box center [106, 56] width 4 height 4
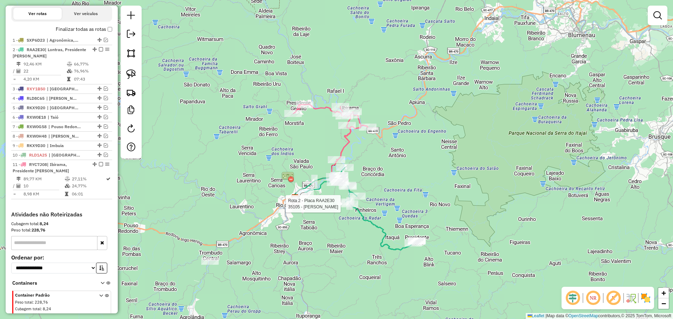
select select "*********"
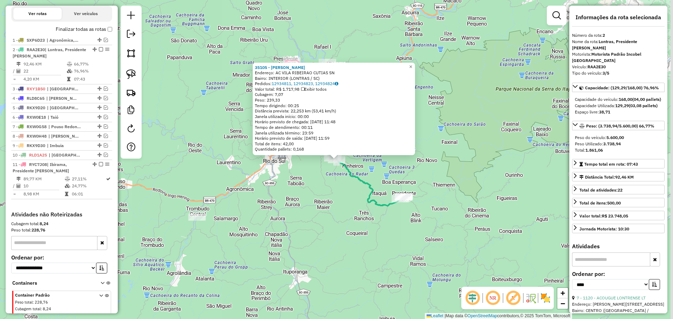
scroll to position [256, 0]
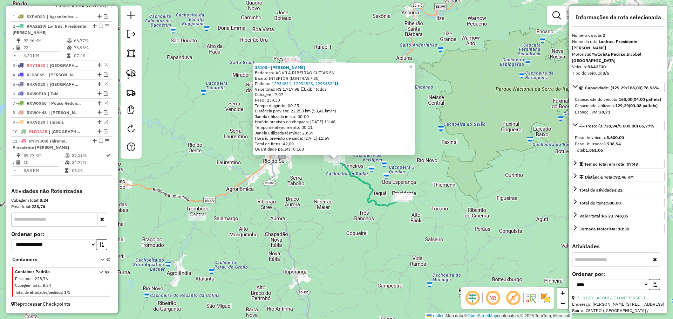
click at [323, 222] on div "35105 - [PERSON_NAME]: AC VILA RIBEIRAO CUTIAS SN Bairro: INTERIOR ([GEOGRAPHIC…" at bounding box center [336, 159] width 673 height 319
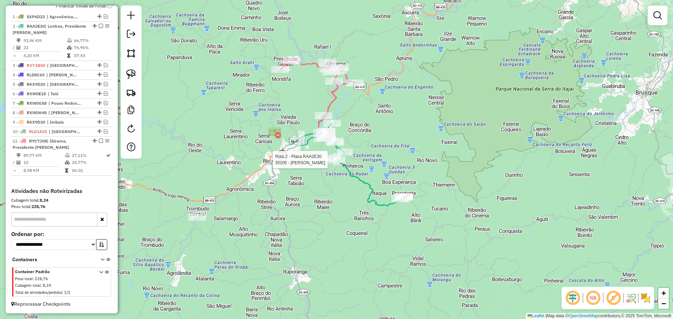
select select "*********"
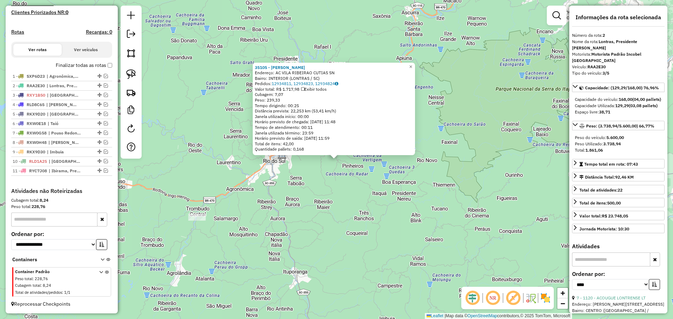
scroll to position [197, 0]
click at [297, 194] on div "35105 - [PERSON_NAME]: AC VILA RIBEIRAO CUTIAS SN Bairro: INTERIOR ([GEOGRAPHIC…" at bounding box center [336, 159] width 673 height 319
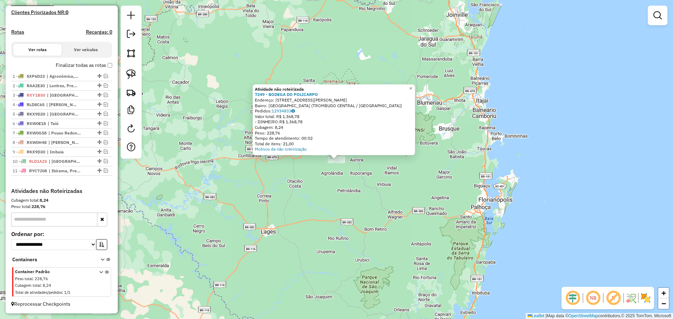
click at [291, 194] on div "Atividade não roteirizada 7249 - BODEGA DO POLICARPO Endereço: [STREET_ADDRESS]…" at bounding box center [336, 159] width 673 height 319
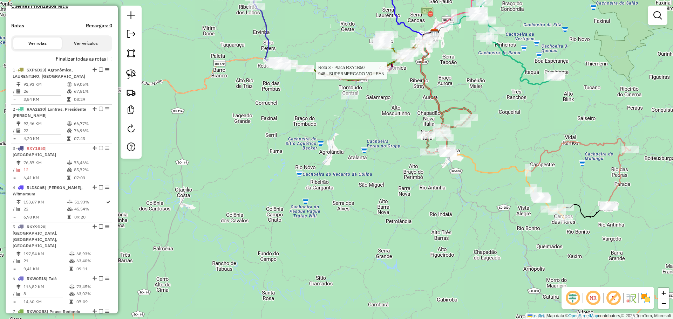
select select "*********"
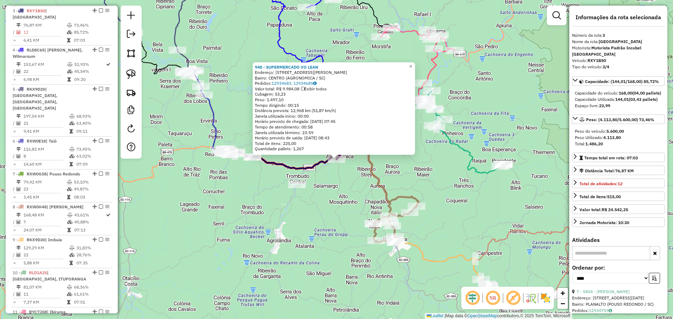
scroll to position [342, 0]
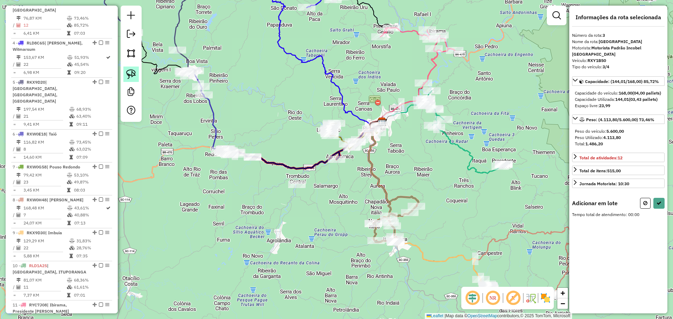
click at [131, 75] on img at bounding box center [131, 74] width 10 height 10
drag, startPoint x: 243, startPoint y: 193, endPoint x: 315, endPoint y: 198, distance: 72.1
select select "*********"
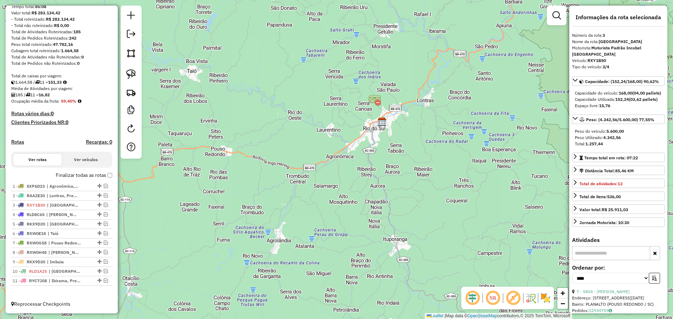
scroll to position [87, 0]
click at [104, 186] on em at bounding box center [106, 186] width 4 height 4
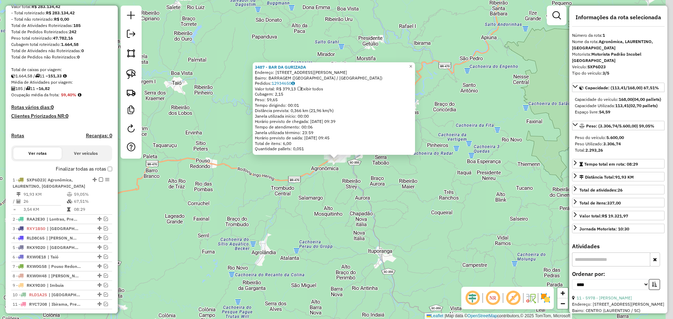
scroll to position [116, 0]
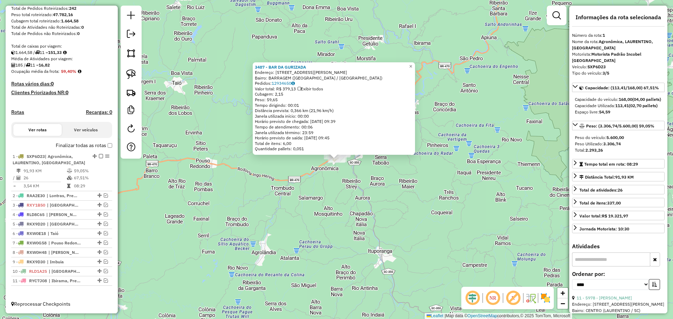
click at [344, 166] on div "3487 - BAR DA GURIZADA Endereço: [STREET_ADDRESS][PERSON_NAME] Pedidos: 1293465…" at bounding box center [336, 159] width 673 height 319
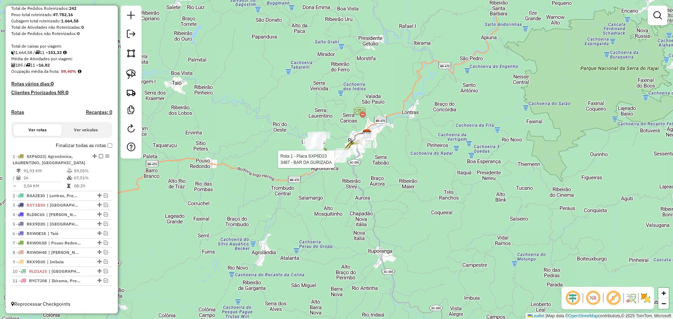
select select "*********"
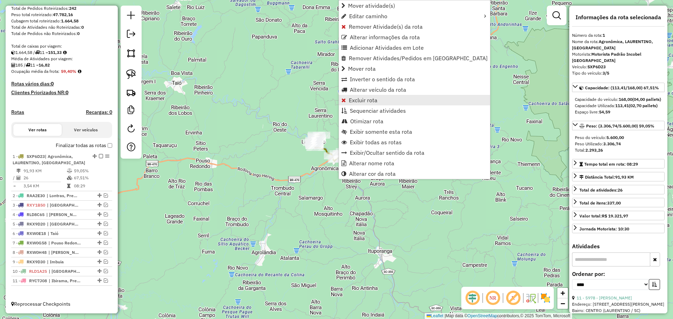
click at [365, 100] on span "Excluir rota" at bounding box center [363, 100] width 29 height 6
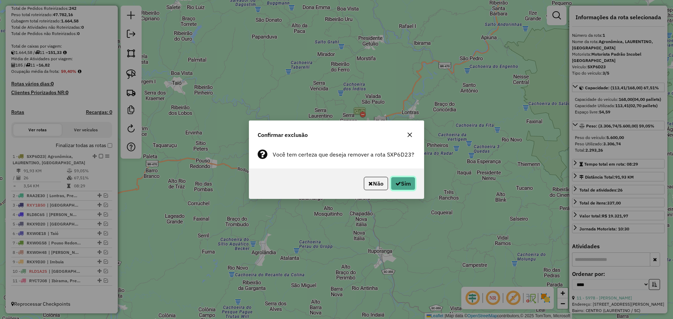
click at [400, 178] on button "Sim" at bounding box center [403, 183] width 25 height 13
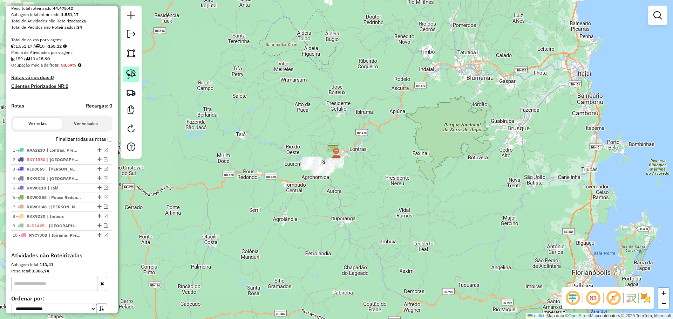
click at [128, 74] on img at bounding box center [131, 74] width 10 height 10
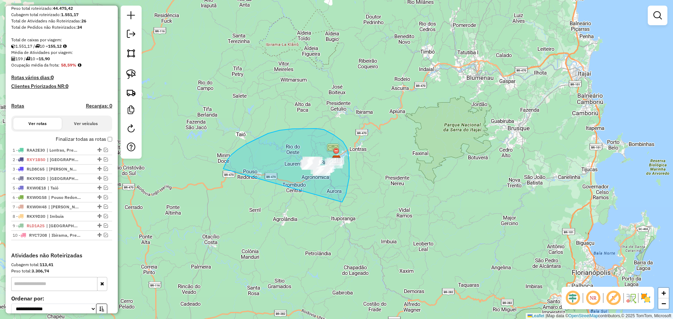
drag, startPoint x: 228, startPoint y: 160, endPoint x: 342, endPoint y: 203, distance: 122.4
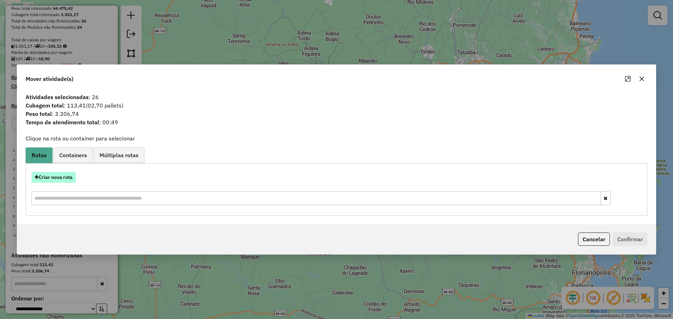
click at [72, 177] on button "Criar nova rota" at bounding box center [54, 177] width 44 height 11
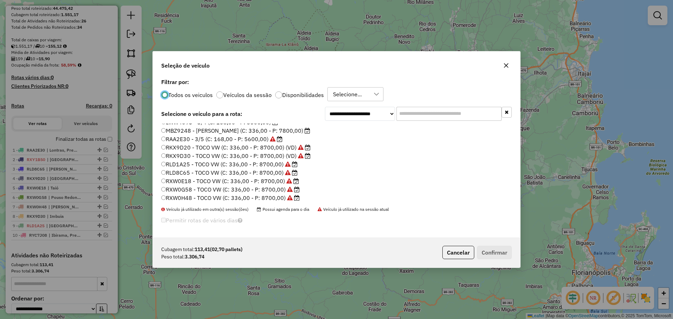
scroll to position [66, 0]
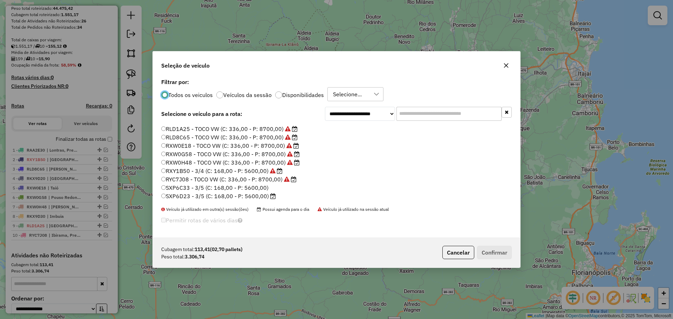
click at [195, 195] on label "SXP6D23 - 3/5 (C: 168,00 - P: 5600,00)" at bounding box center [218, 196] width 115 height 8
click at [488, 253] on button "Confirmar" at bounding box center [494, 252] width 35 height 13
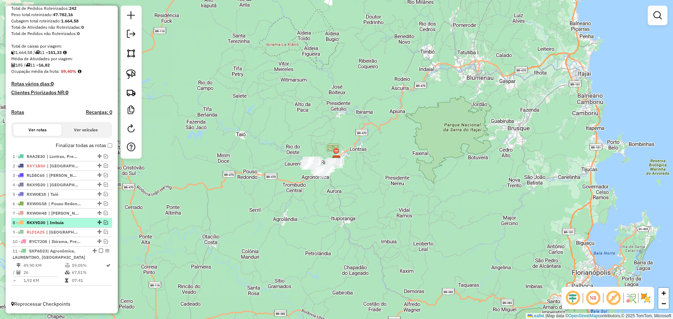
click at [99, 250] on em at bounding box center [101, 251] width 4 height 4
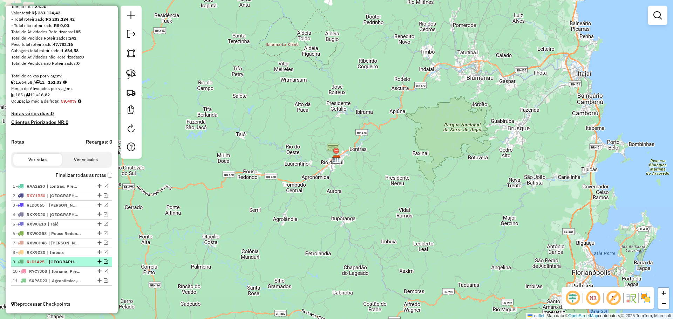
click at [104, 262] on em at bounding box center [106, 262] width 4 height 4
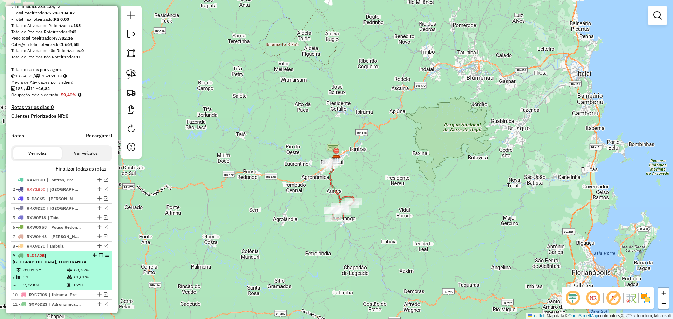
scroll to position [116, 0]
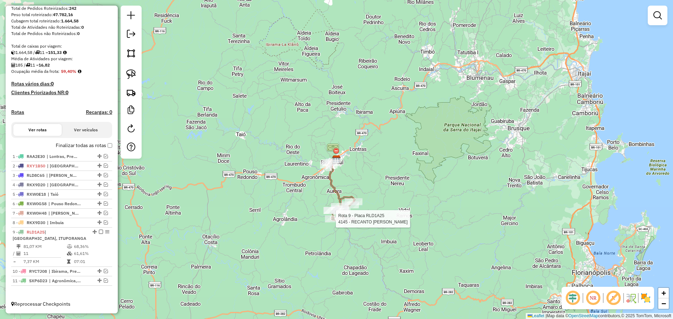
select select "*********"
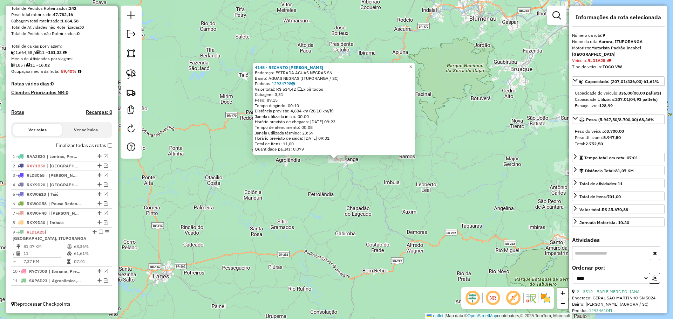
click at [336, 183] on div "Rota 9 - Placa RLD1A25 4145 - RECANTO BETO CUNHA 4145 - RECANTO BETO CUNHA Ende…" at bounding box center [336, 159] width 673 height 319
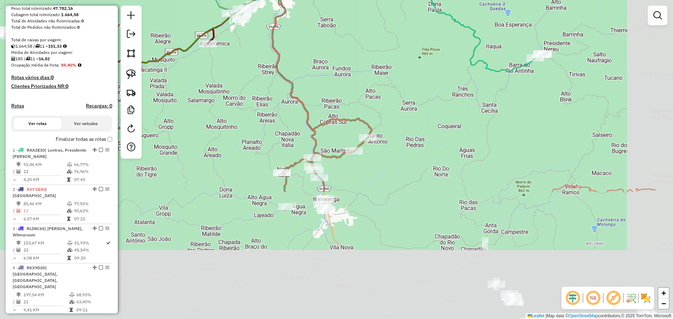
drag, startPoint x: 420, startPoint y: 282, endPoint x: 335, endPoint y: 123, distance: 180.4
click at [335, 123] on icon at bounding box center [322, 53] width 100 height 168
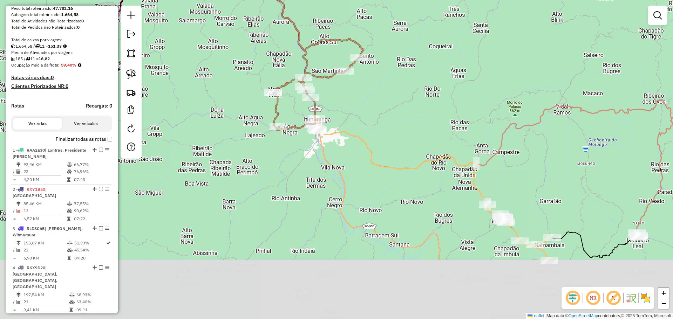
drag, startPoint x: 433, startPoint y: 226, endPoint x: 540, endPoint y: 231, distance: 106.7
click at [428, 154] on div "Janela de atendimento Grade de atendimento Capacidade Transportadoras Veículos …" at bounding box center [336, 159] width 673 height 319
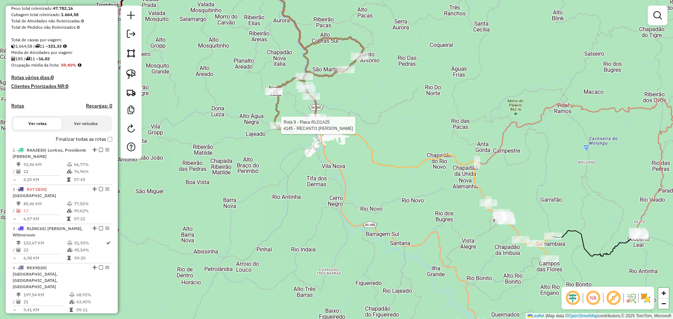
select select "*********"
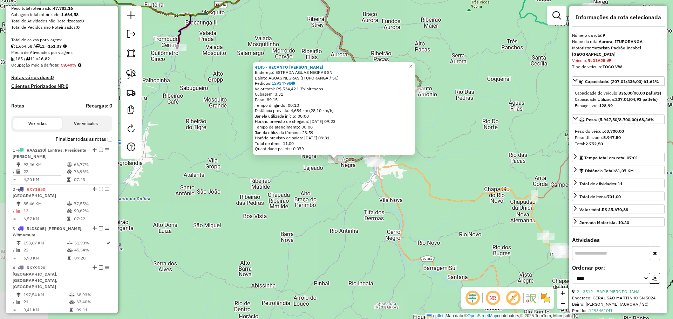
scroll to position [383, 0]
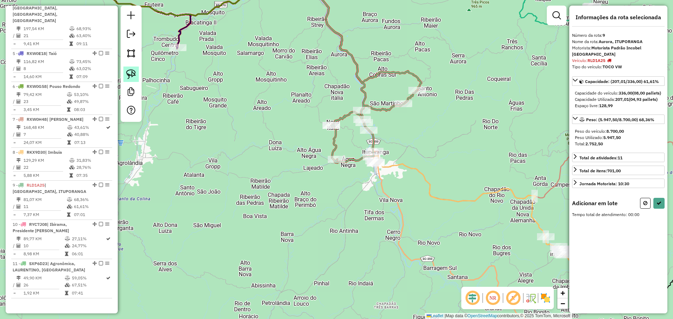
click at [135, 73] on img at bounding box center [131, 74] width 10 height 10
drag, startPoint x: 357, startPoint y: 195, endPoint x: 394, endPoint y: 151, distance: 57.4
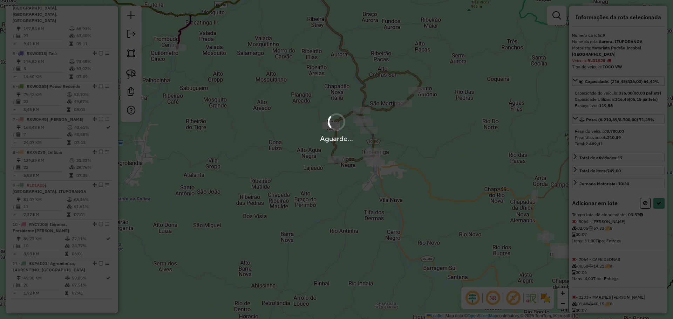
select select "*********"
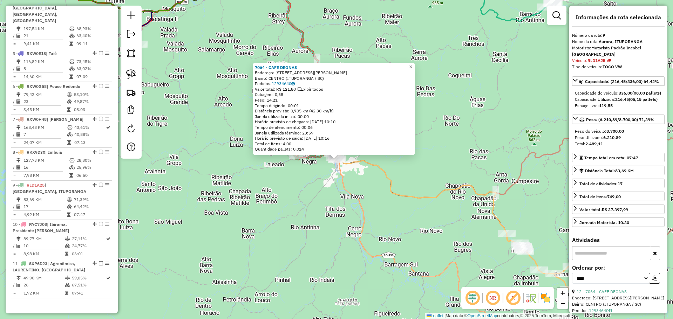
click at [402, 203] on div "7064 - CAFE DEONAS Endereço: [STREET_ADDRESS][PERSON_NAME] Pedidos: 12934640 Va…" at bounding box center [336, 159] width 673 height 319
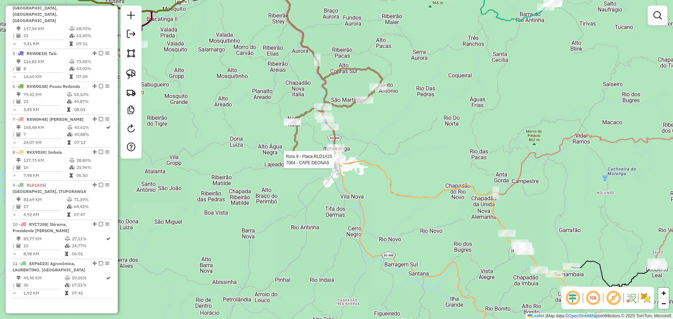
select select "*********"
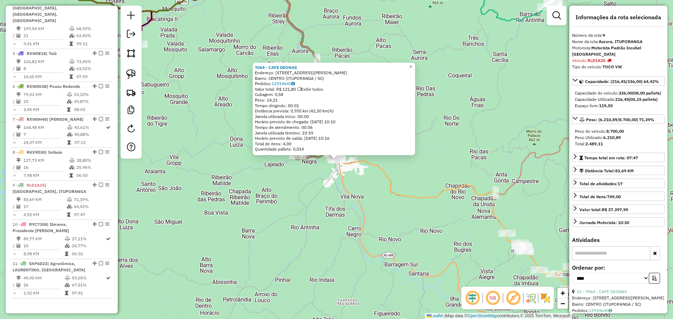
click at [419, 213] on div "7064 - CAFE DEONAS Endereço: [STREET_ADDRESS][PERSON_NAME] Pedidos: 12934640 Va…" at bounding box center [336, 159] width 673 height 319
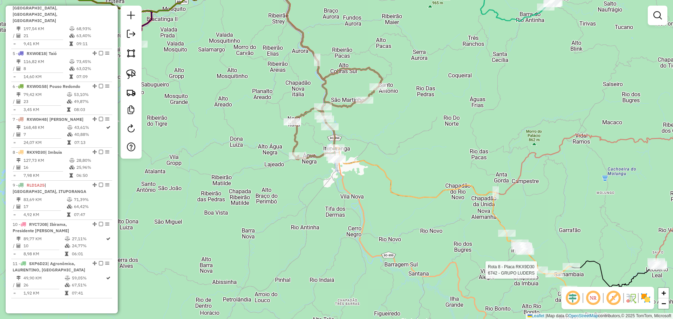
select select "*********"
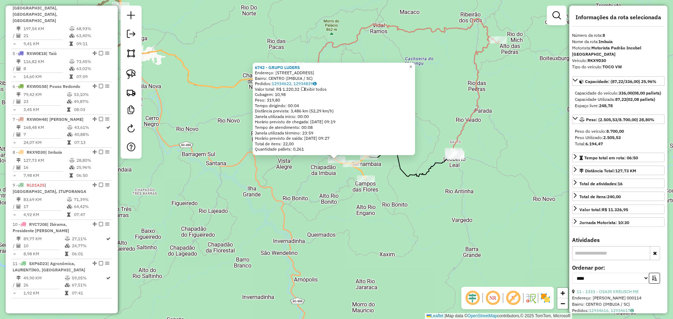
click at [405, 224] on div "6742 - GRUPO LUDERS Endereço: ESTRADA GERAL SAMAMBAIA 2911 Bairro: CENTRO (IMBU…" at bounding box center [336, 159] width 673 height 319
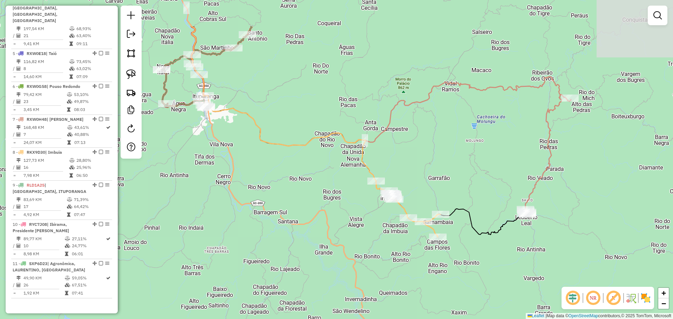
drag, startPoint x: 376, startPoint y: 237, endPoint x: 514, endPoint y: 265, distance: 141.2
click at [513, 270] on div "Janela de atendimento Grade de atendimento Capacidade Transportadoras Veículos …" at bounding box center [336, 159] width 673 height 319
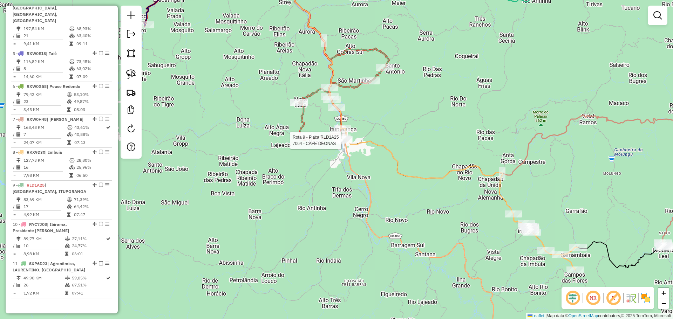
select select "*********"
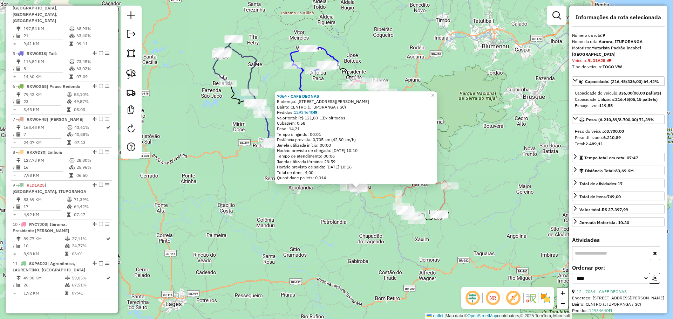
click at [359, 210] on div "7064 - CAFE DEONAS Endereço: [STREET_ADDRESS][PERSON_NAME] Pedidos: 12934640 Va…" at bounding box center [336, 159] width 673 height 319
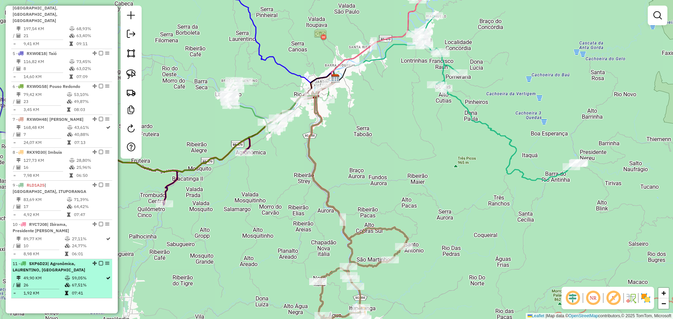
click at [100, 262] on em at bounding box center [101, 264] width 4 height 4
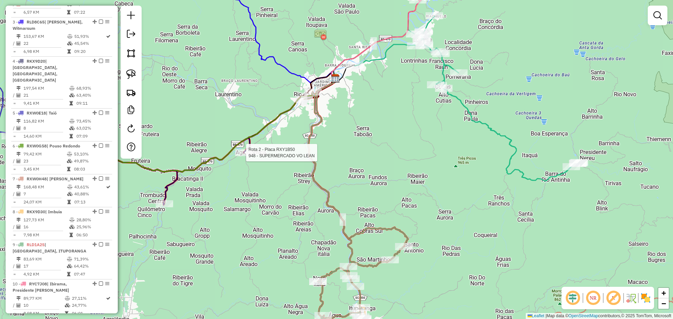
select select "*********"
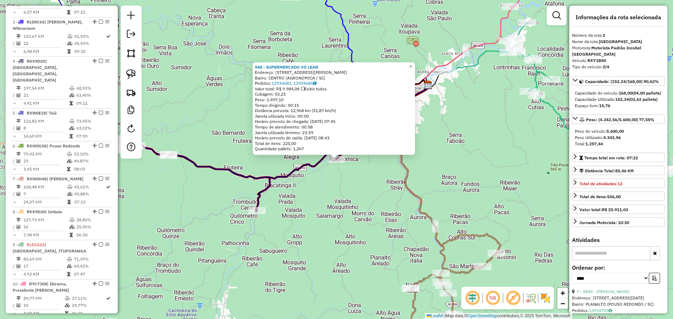
scroll to position [302, 0]
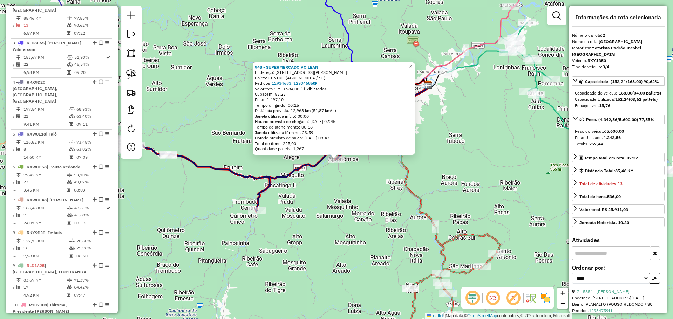
click at [384, 164] on div "948 - SUPERMERCADO VO LEAN Endereço: R [PERSON_NAME] 157 Bairro: [GEOGRAPHIC_DA…" at bounding box center [336, 159] width 673 height 319
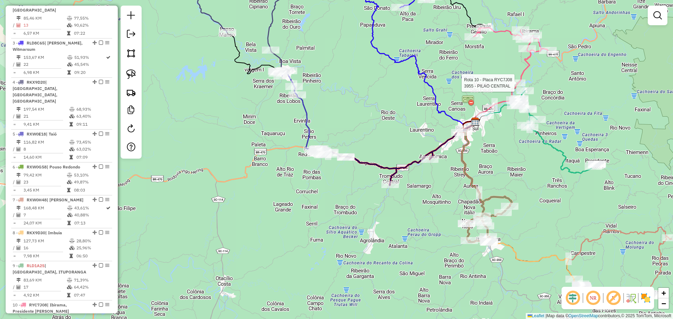
scroll to position [353, 0]
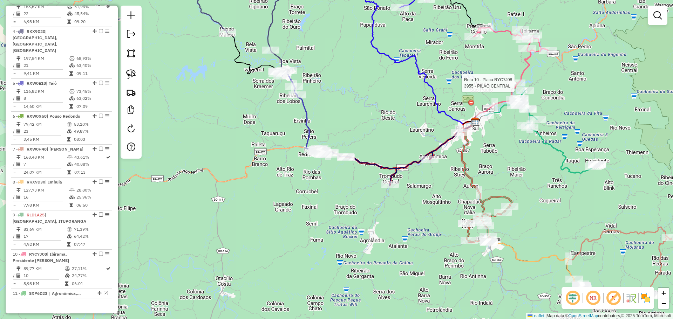
select select "*********"
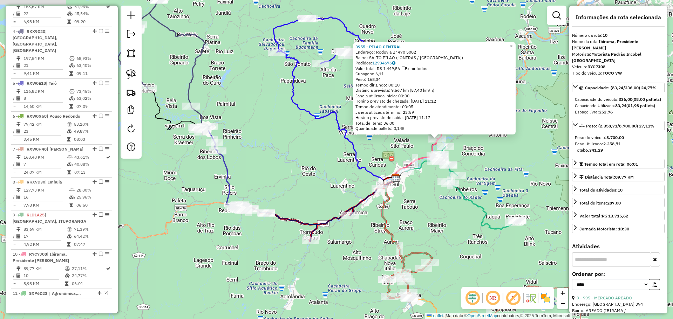
click at [550, 156] on div "3955 - PILAO CENTRAL Endereço: Rodovia Br 470 5082 Bairro: SALTO PILAO ([GEOGRA…" at bounding box center [336, 159] width 673 height 319
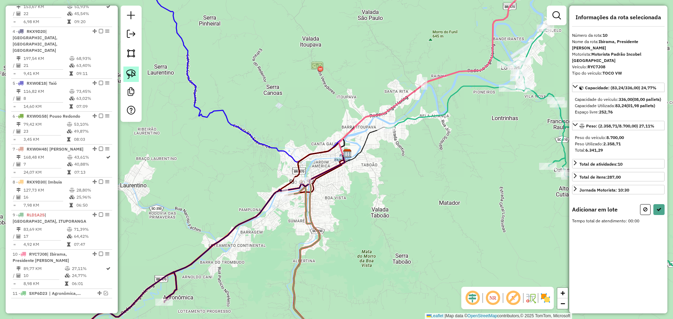
click at [129, 73] on img at bounding box center [131, 74] width 10 height 10
drag, startPoint x: 277, startPoint y: 151, endPoint x: 328, endPoint y: 179, distance: 58.1
select select "*********"
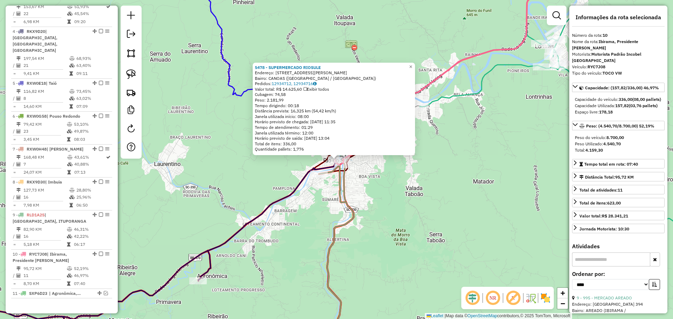
click at [396, 184] on div "5478 - SUPERMERCADO RIOSULE Endereço: R PRINCESA [PERSON_NAME] 260 Bairro: CANO…" at bounding box center [336, 159] width 673 height 319
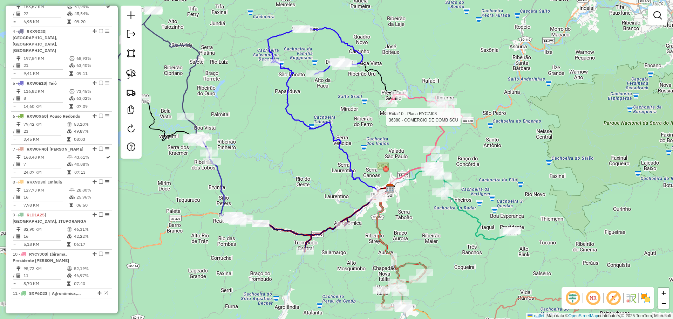
select select "*********"
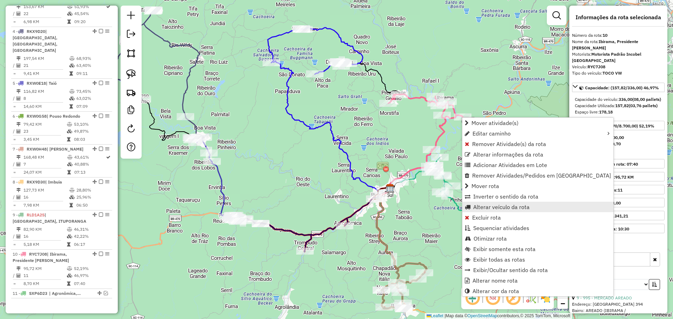
click at [501, 207] on span "Alterar veículo da rota" at bounding box center [501, 207] width 56 height 6
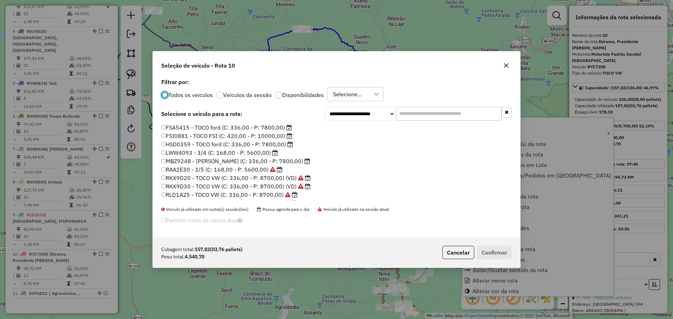
scroll to position [4, 2]
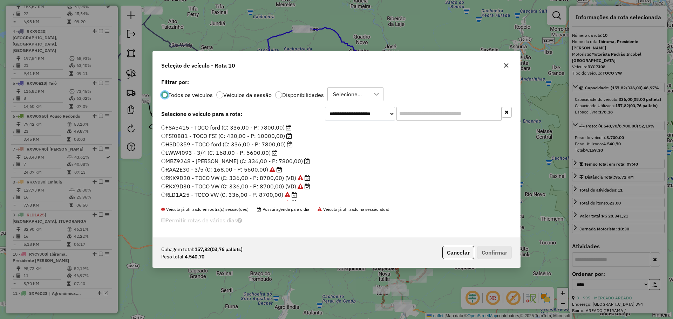
click at [198, 195] on label "RLD1A25 - TOCO VW (C: 336,00 - P: 8700,00)" at bounding box center [229, 195] width 136 height 8
click at [499, 249] on button "Confirmar" at bounding box center [494, 252] width 35 height 13
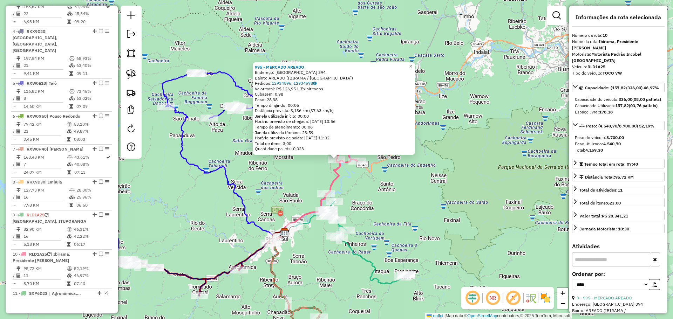
click at [435, 205] on div "995 - MERCADO AREADO Endereço: [GEOGRAPHIC_DATA] 394 Bairro: AREADO ([GEOGRAPHI…" at bounding box center [336, 159] width 673 height 319
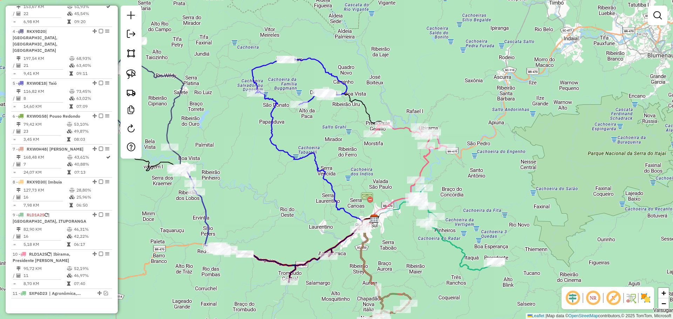
drag, startPoint x: 318, startPoint y: 262, endPoint x: 407, endPoint y: 248, distance: 90.8
click at [407, 248] on div "Janela de atendimento Grade de atendimento Capacidade Transportadoras Veículos …" at bounding box center [336, 159] width 673 height 319
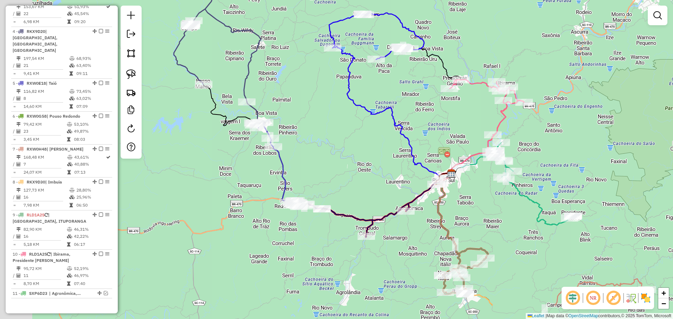
drag, startPoint x: 306, startPoint y: 223, endPoint x: 385, endPoint y: 177, distance: 91.5
click at [385, 177] on div "Janela de atendimento Grade de atendimento Capacidade Transportadoras Veículos …" at bounding box center [336, 159] width 673 height 319
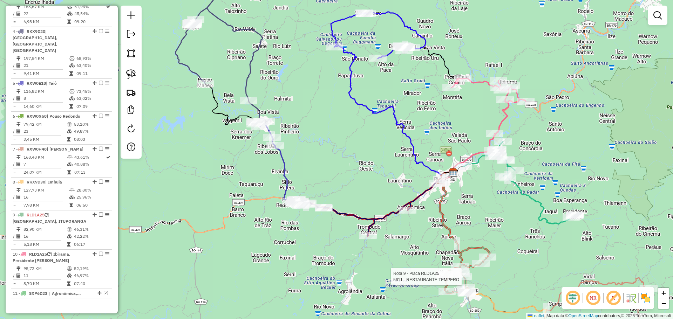
select select "*********"
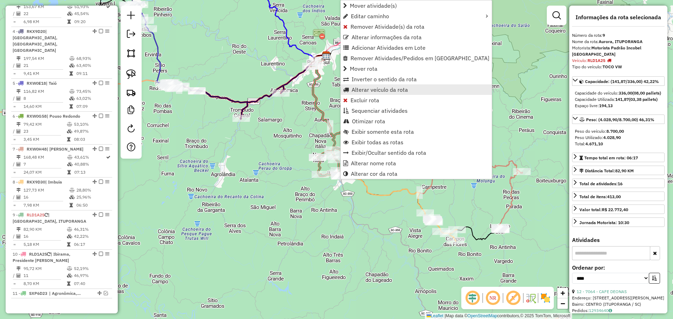
click at [389, 89] on span "Alterar veículo da rota" at bounding box center [380, 90] width 56 height 6
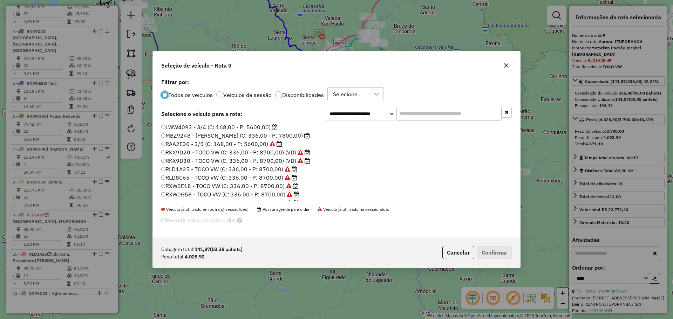
scroll to position [66, 0]
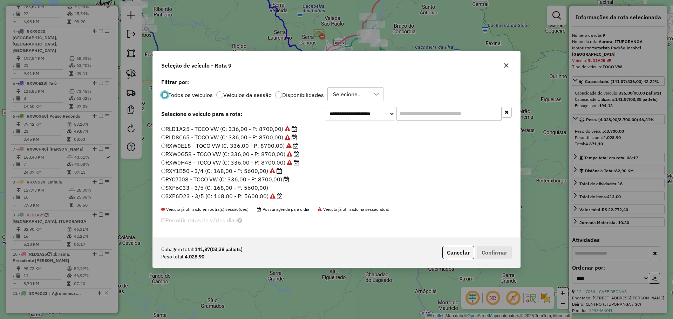
click at [188, 170] on label "RXY1B50 - 3/4 (C: 168,00 - P: 5600,00)" at bounding box center [221, 171] width 121 height 8
click at [481, 249] on button "Confirmar" at bounding box center [494, 252] width 35 height 13
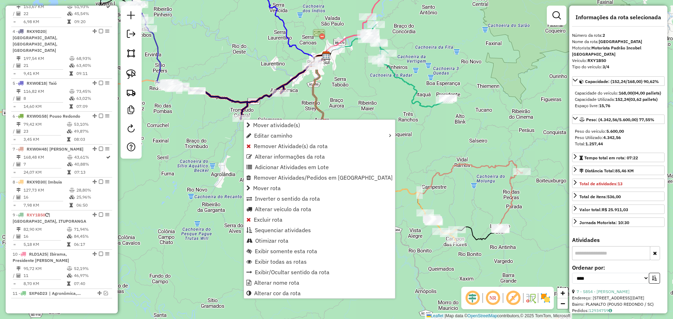
scroll to position [302, 0]
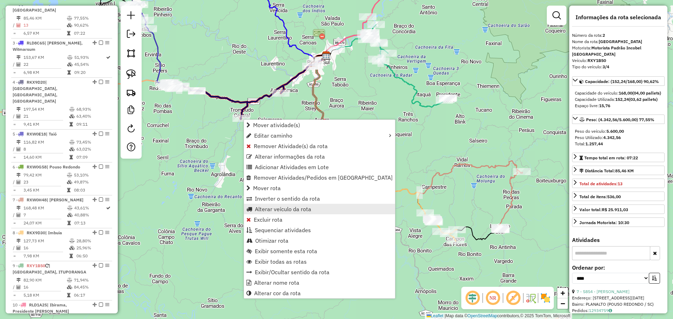
click at [308, 208] on span "Alterar veículo da rota" at bounding box center [283, 210] width 56 height 6
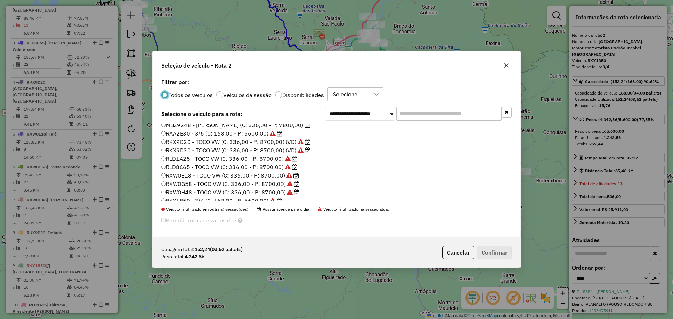
scroll to position [66, 0]
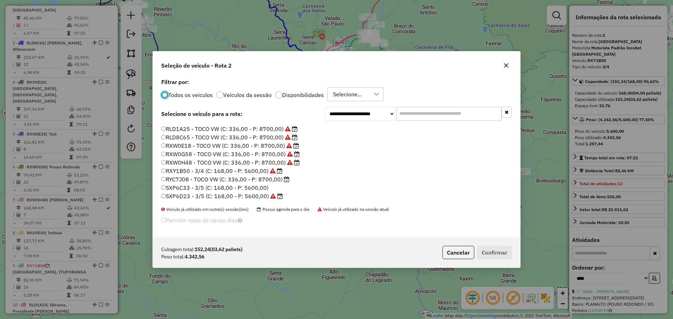
click at [196, 180] on label "RYC7J08 - TOCO VW (C: 336,00 - P: 8700,00)" at bounding box center [225, 179] width 128 height 8
click at [504, 253] on button "Confirmar" at bounding box center [494, 252] width 35 height 13
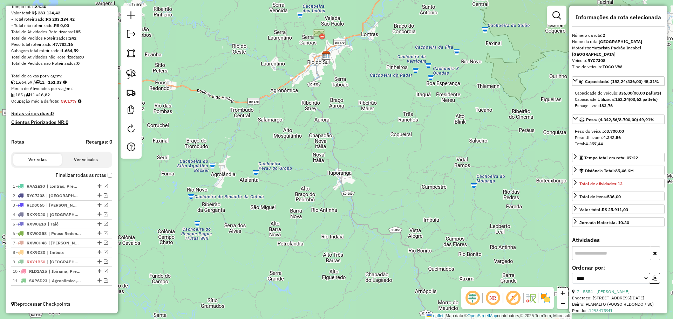
scroll to position [87, 0]
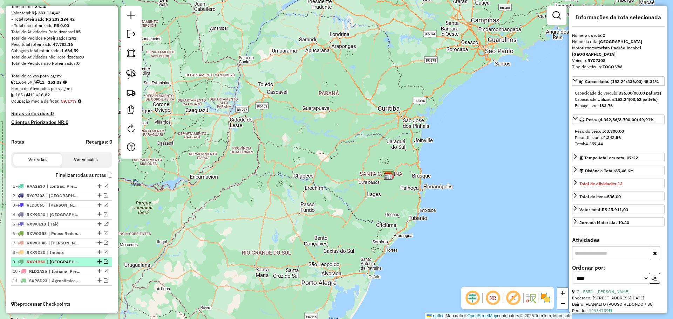
click at [104, 262] on em at bounding box center [106, 262] width 4 height 4
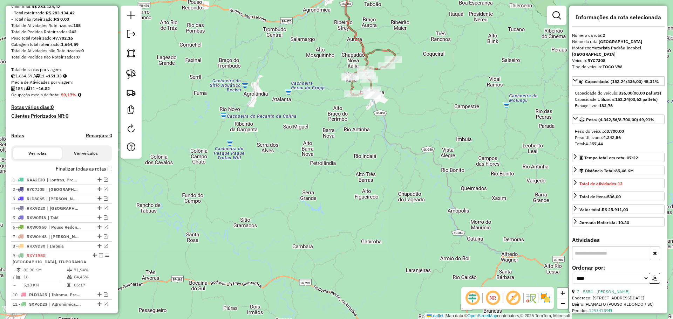
drag, startPoint x: 381, startPoint y: 136, endPoint x: 378, endPoint y: 203, distance: 67.4
click at [378, 200] on div "Janela de atendimento Grade de atendimento Capacidade Transportadoras Veículos …" at bounding box center [336, 159] width 673 height 319
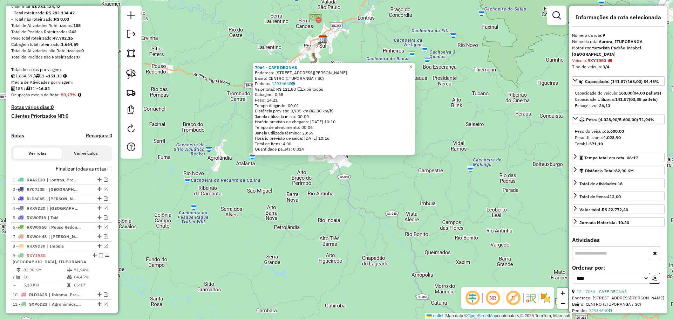
scroll to position [116, 0]
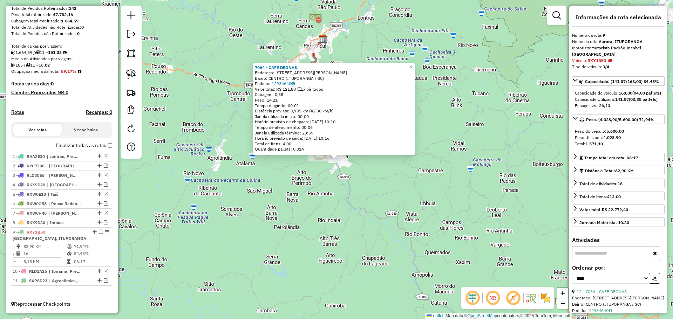
click at [363, 187] on div "7064 - CAFE DEONAS Endereço: [STREET_ADDRESS][PERSON_NAME] Pedidos: 12934640 Va…" at bounding box center [336, 159] width 673 height 319
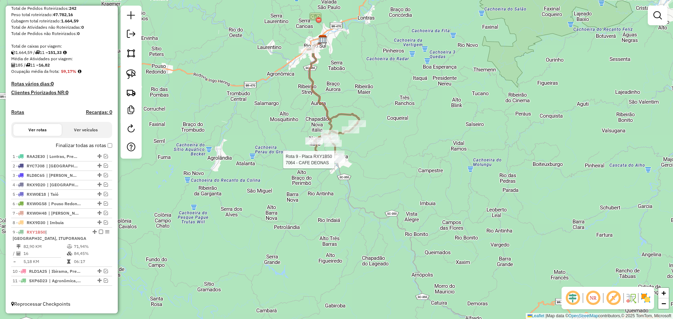
select select "*********"
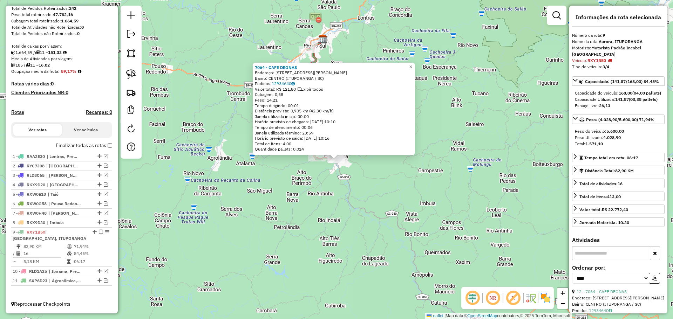
click at [364, 191] on div "7064 - CAFE DEONAS Endereço: [STREET_ADDRESS][PERSON_NAME] Pedidos: 12934640 Va…" at bounding box center [336, 159] width 673 height 319
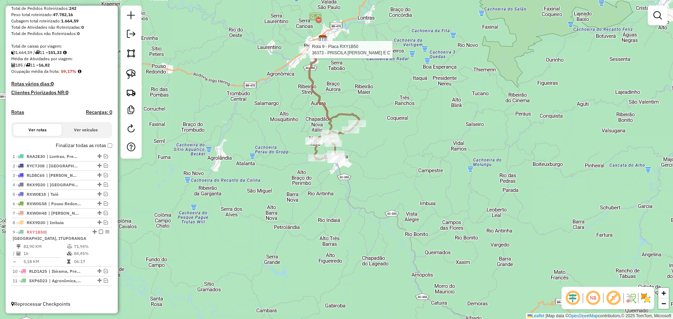
select select "*********"
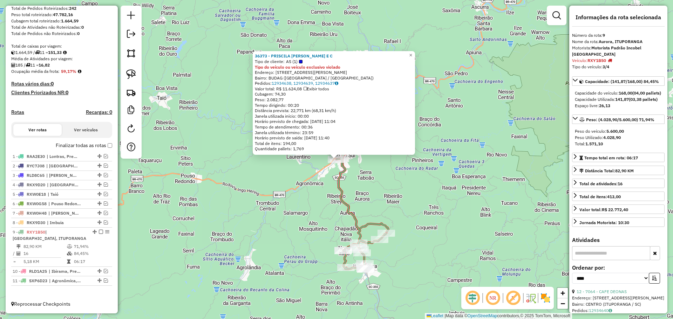
click at [435, 187] on div "36373 - PRISCILA [PERSON_NAME] E C Tipo de cliente: AS (1) Tipo do veículo ou v…" at bounding box center [336, 159] width 673 height 319
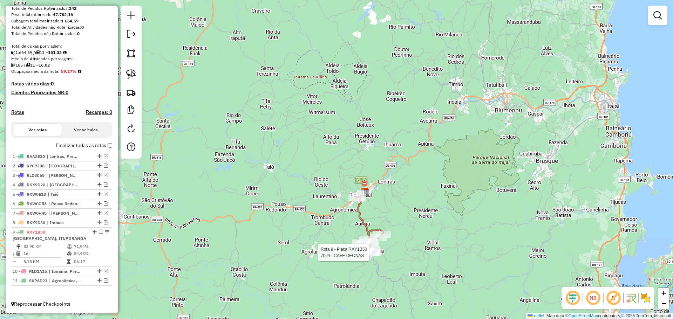
select select "*********"
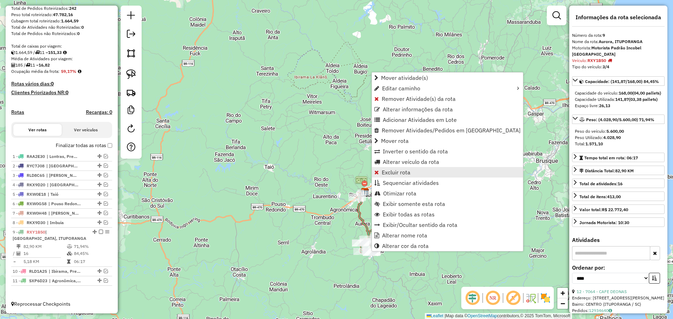
click at [401, 170] on span "Excluir rota" at bounding box center [396, 173] width 29 height 6
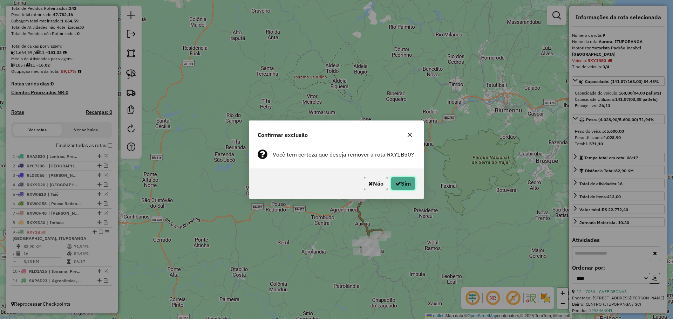
click at [403, 181] on button "Sim" at bounding box center [403, 183] width 25 height 13
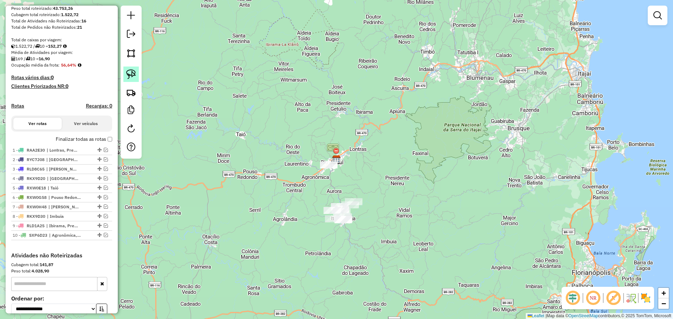
click at [127, 72] on img at bounding box center [131, 74] width 10 height 10
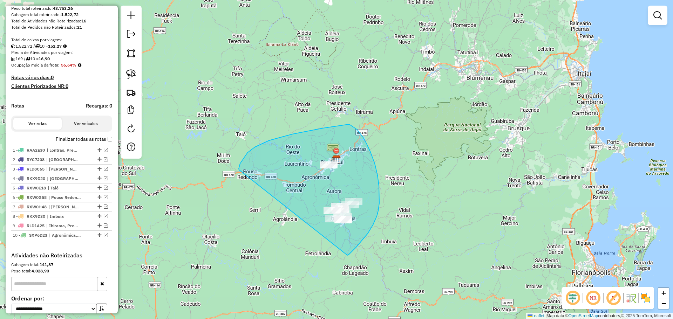
drag, startPoint x: 269, startPoint y: 141, endPoint x: 347, endPoint y: 256, distance: 139.1
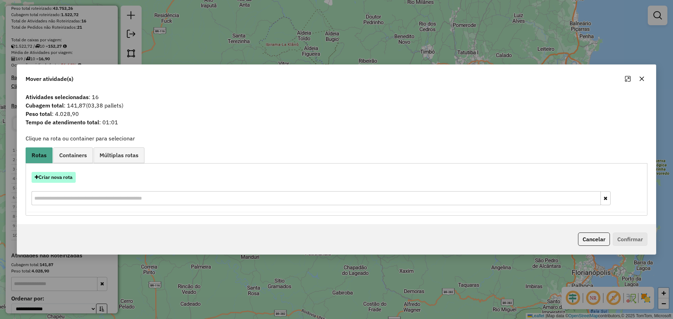
click at [65, 179] on button "Criar nova rota" at bounding box center [54, 177] width 44 height 11
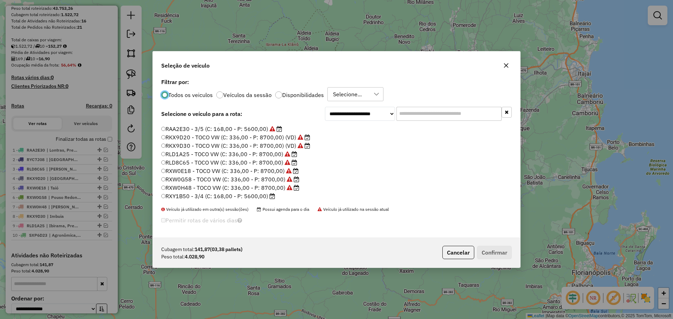
scroll to position [66, 0]
click at [187, 170] on label "RXY1B50 - 3/4 (C: 168,00 - P: 5600,00)" at bounding box center [218, 171] width 114 height 8
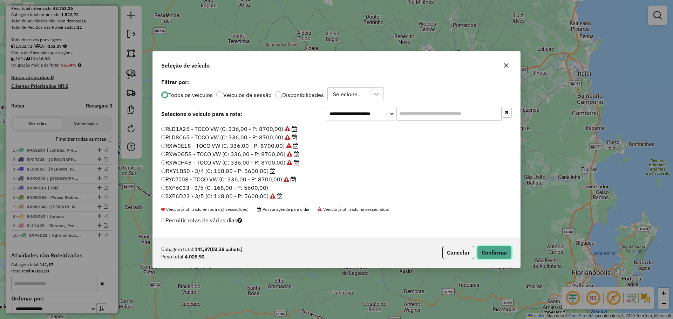
click at [487, 254] on button "Confirmar" at bounding box center [494, 252] width 35 height 13
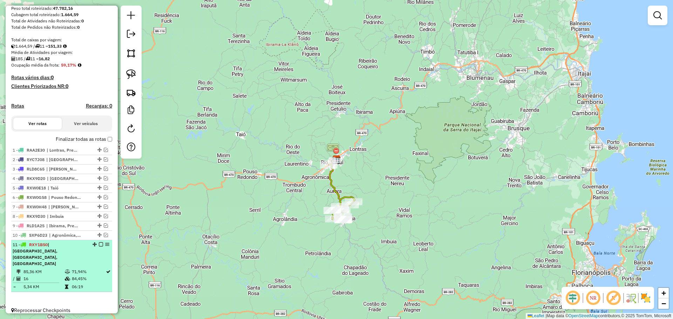
click at [99, 247] on em at bounding box center [101, 245] width 4 height 4
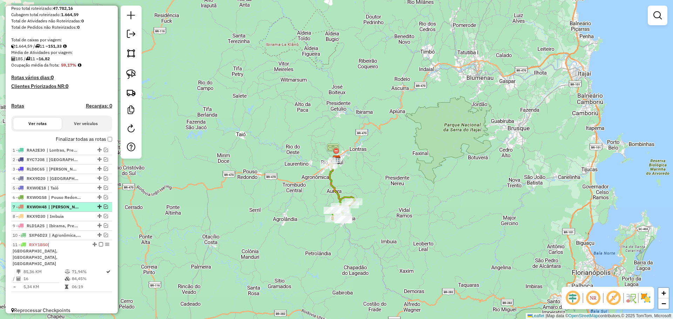
scroll to position [87, 0]
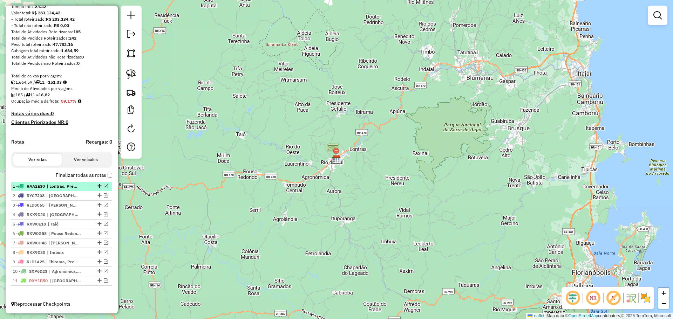
click at [104, 186] on em at bounding box center [106, 186] width 4 height 4
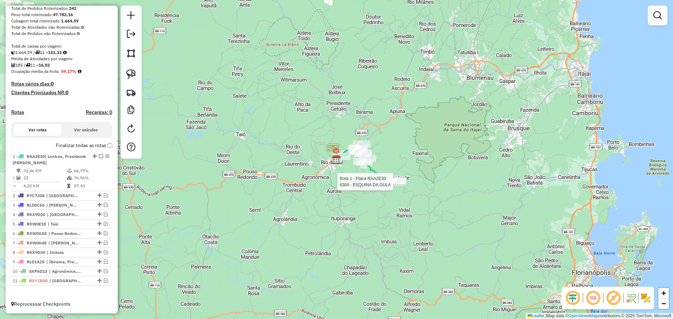
select select "*********"
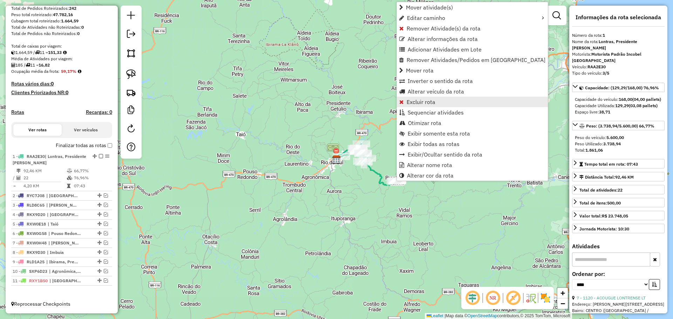
click at [420, 100] on span "Excluir rota" at bounding box center [421, 102] width 29 height 6
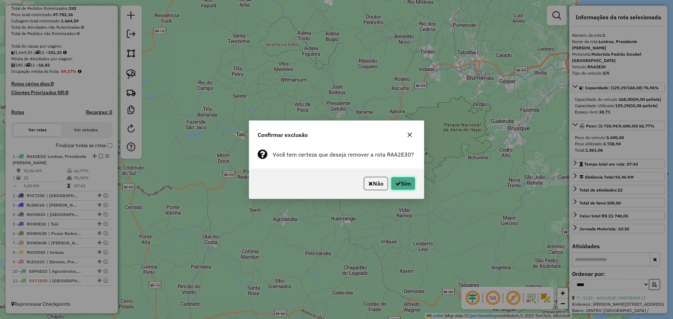
click at [398, 184] on icon "button" at bounding box center [399, 184] width 6 height 6
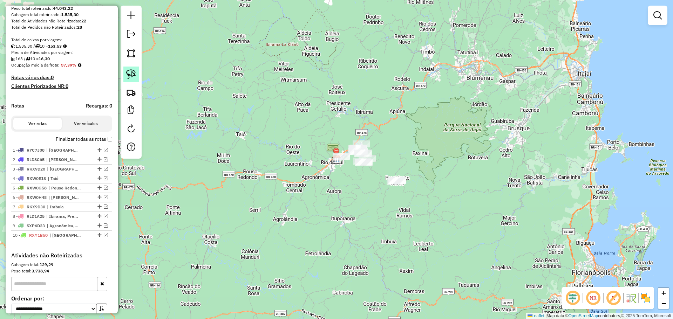
click at [131, 69] on img at bounding box center [131, 74] width 10 height 10
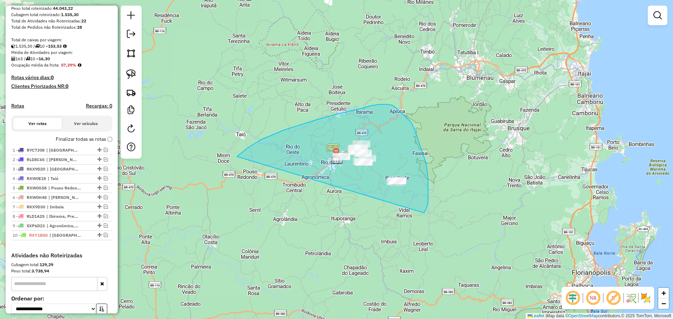
drag, startPoint x: 237, startPoint y: 157, endPoint x: 424, endPoint y: 213, distance: 195.6
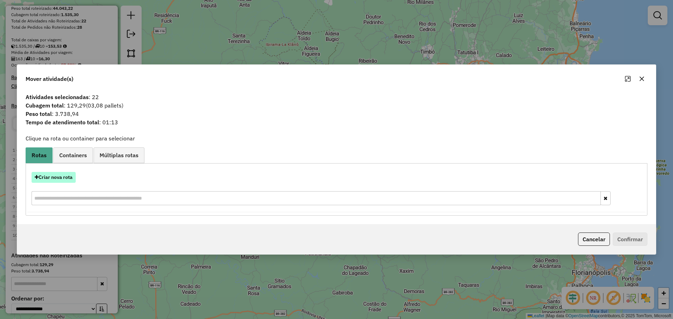
click at [71, 174] on button "Criar nova rota" at bounding box center [54, 177] width 44 height 11
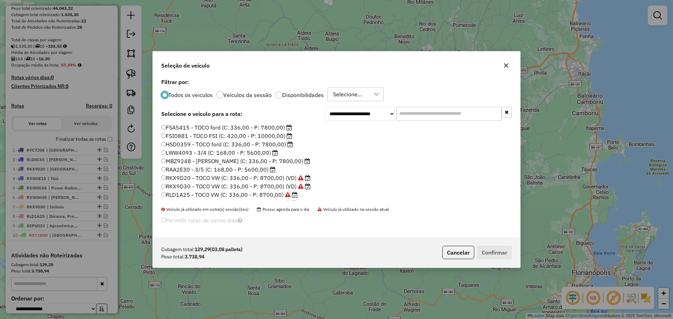
scroll to position [4, 2]
click at [175, 170] on label "RAA2E30 - 3/5 (C: 168,00 - P: 5600,00)" at bounding box center [218, 170] width 114 height 8
click at [498, 252] on button "Confirmar" at bounding box center [494, 252] width 35 height 13
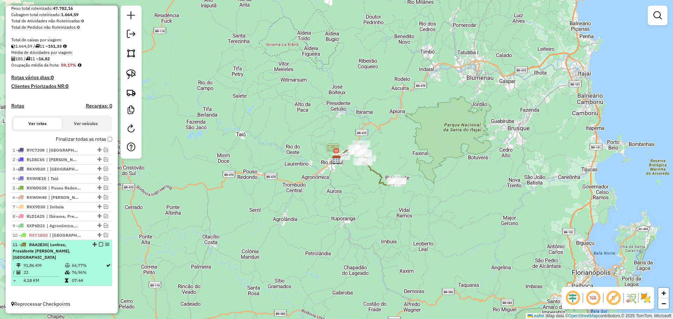
click at [99, 247] on em at bounding box center [101, 245] width 4 height 4
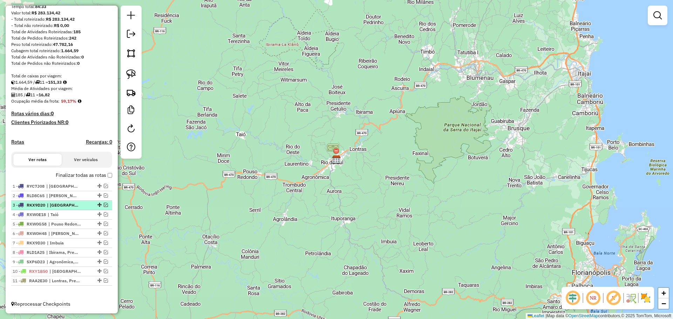
click at [104, 206] on em at bounding box center [106, 205] width 4 height 4
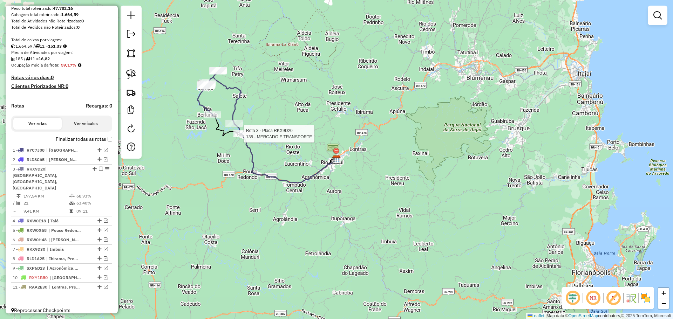
select select "*********"
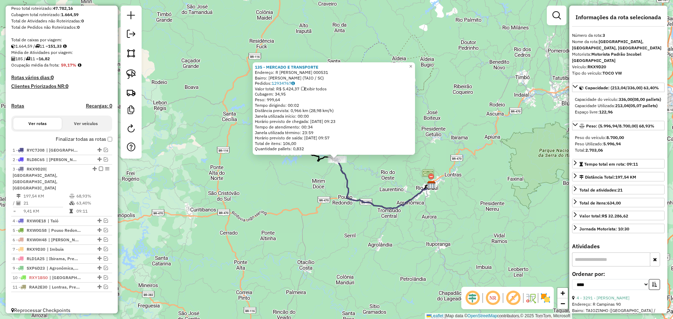
click at [221, 248] on div "135 - MERCADO E TRANSPORTE Endereço: R [PERSON_NAME] 000531 Bairro: [PERSON_NAM…" at bounding box center [336, 159] width 673 height 319
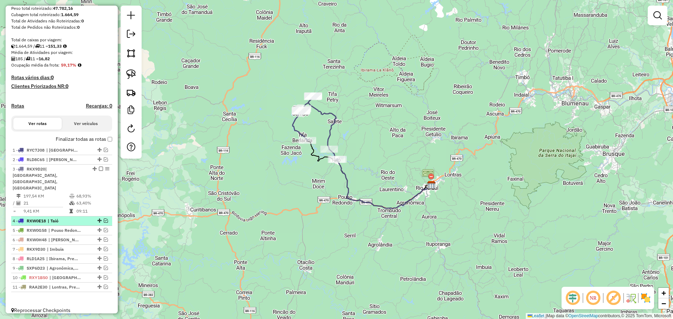
click at [104, 219] on em at bounding box center [106, 221] width 4 height 4
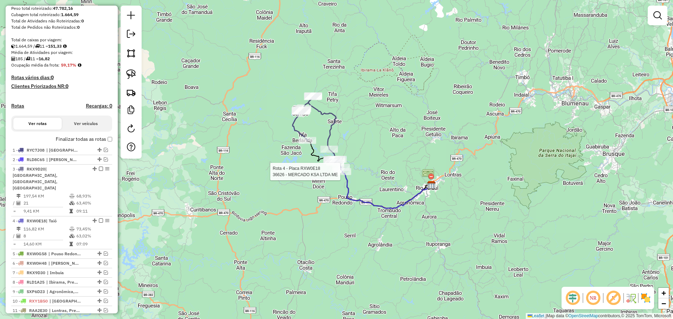
select select "*********"
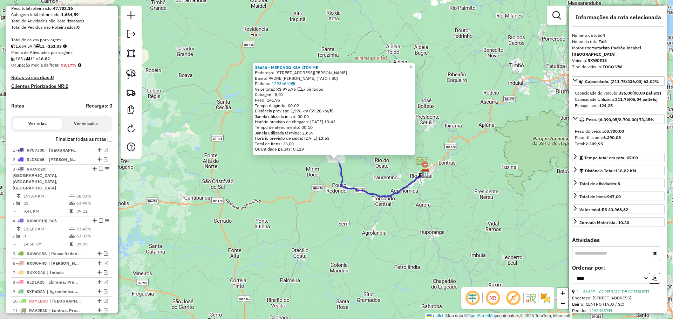
scroll to position [140, 0]
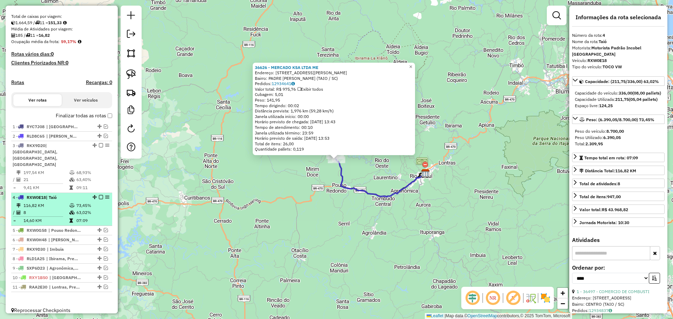
click at [99, 195] on em at bounding box center [101, 197] width 4 height 4
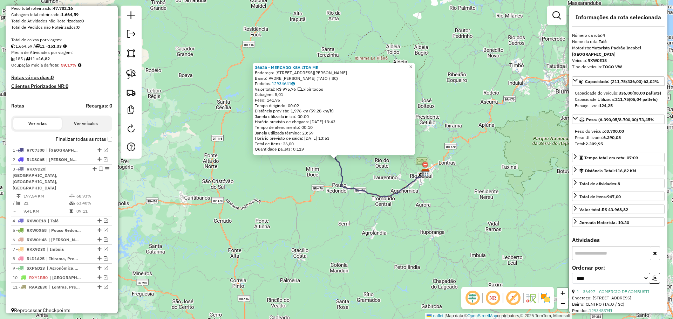
click at [199, 196] on div "36626 - MERCADO KSA LTDA ME Endereço: R EMILIO TAMBOSI 25 Bairro: PADRE EDUAR (…" at bounding box center [336, 159] width 673 height 319
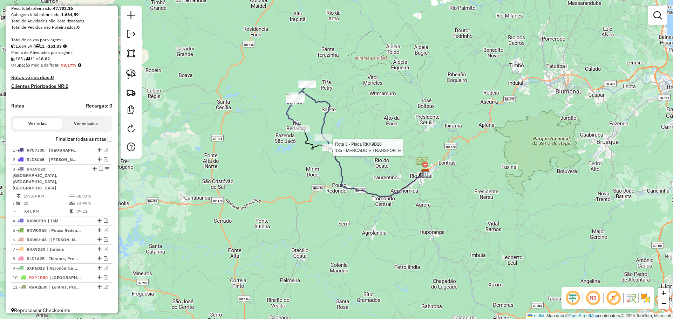
select select "*********"
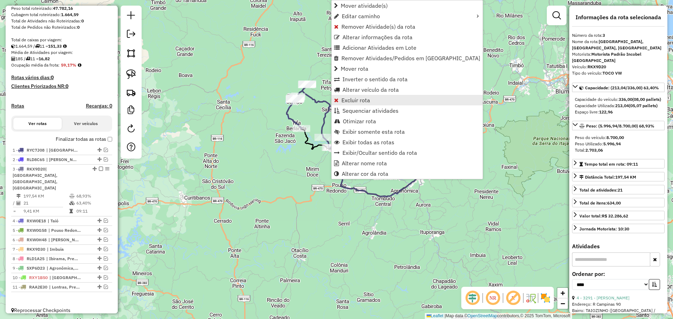
click at [360, 101] on span "Excluir rota" at bounding box center [356, 100] width 29 height 6
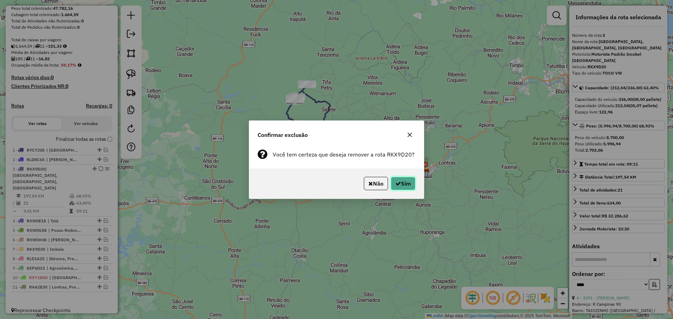
click at [405, 184] on button "Sim" at bounding box center [403, 183] width 25 height 13
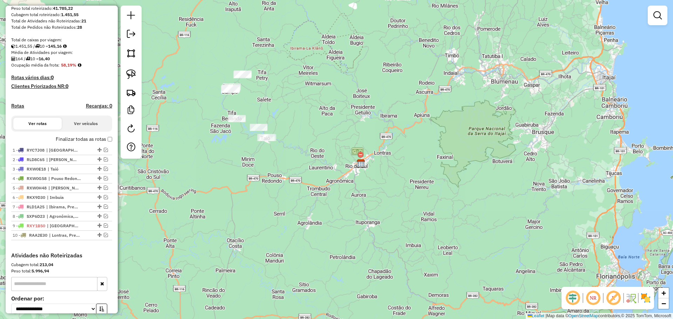
scroll to position [140, 0]
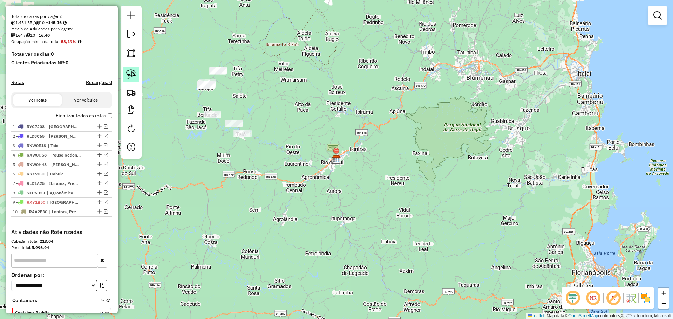
click at [133, 75] on img at bounding box center [131, 74] width 10 height 10
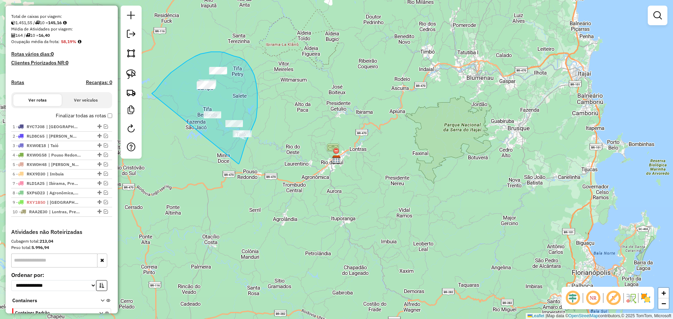
drag, startPoint x: 158, startPoint y: 88, endPoint x: 238, endPoint y: 164, distance: 111.1
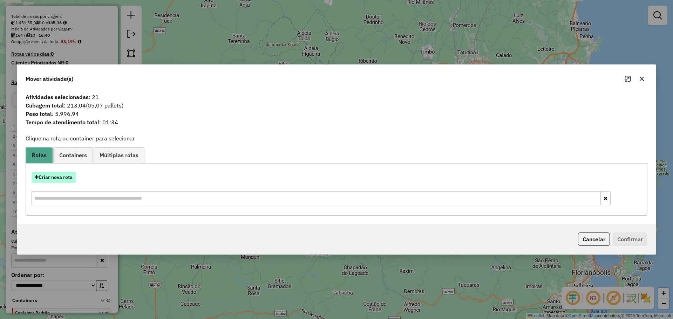
click at [72, 178] on button "Criar nova rota" at bounding box center [54, 177] width 44 height 11
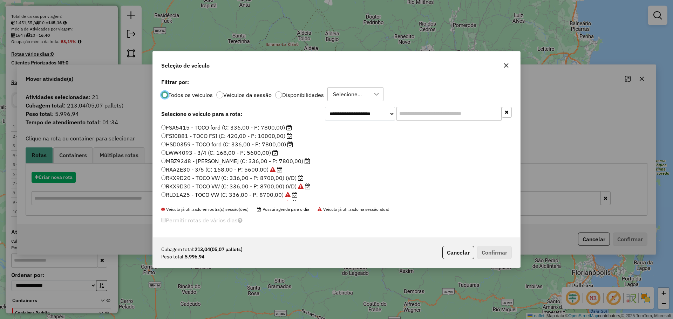
scroll to position [4, 2]
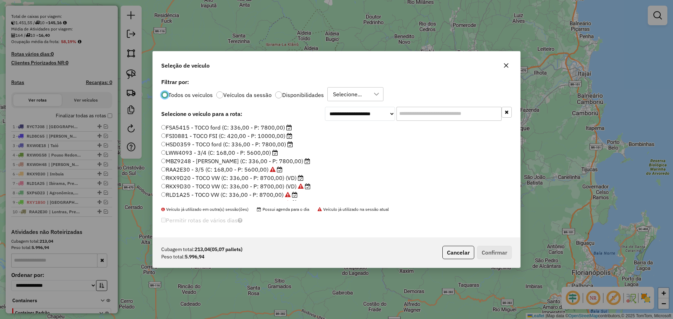
click at [189, 178] on label "RKX9D20 - TOCO VW (C: 336,00 - P: 8700,00) (VD)" at bounding box center [232, 178] width 142 height 8
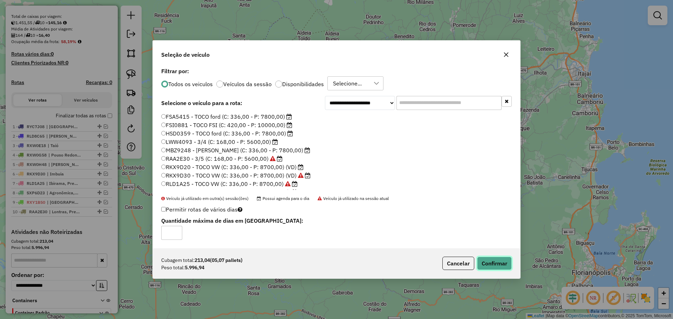
click at [489, 262] on button "Confirmar" at bounding box center [494, 263] width 35 height 13
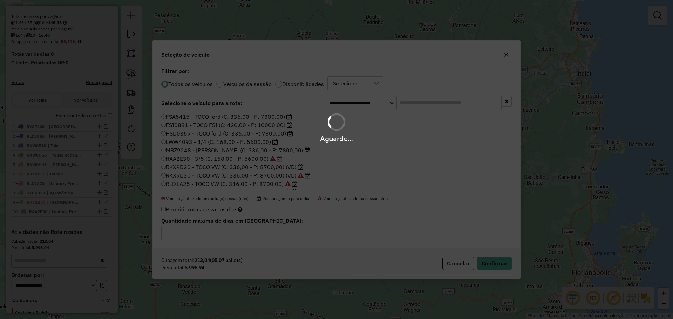
scroll to position [116, 0]
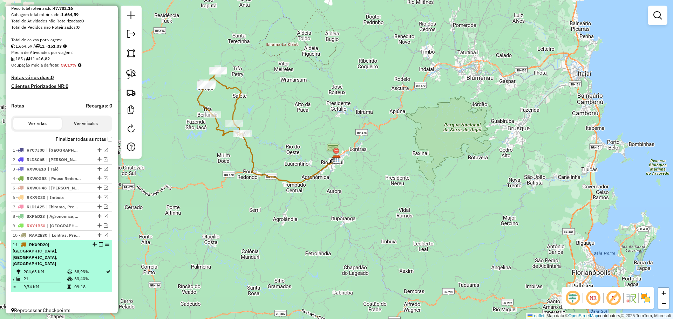
click at [99, 247] on em at bounding box center [101, 245] width 4 height 4
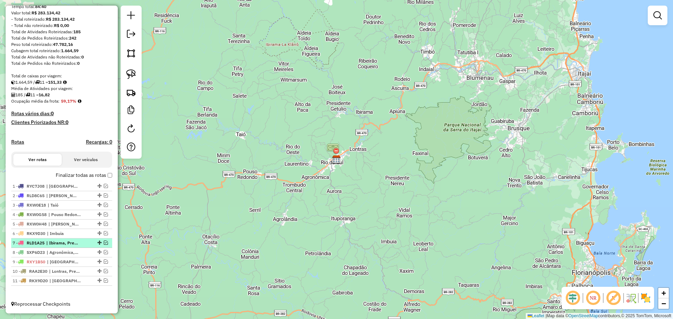
click at [104, 243] on em at bounding box center [106, 243] width 4 height 4
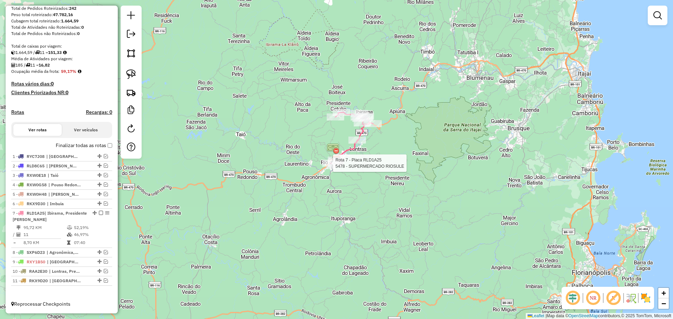
select select "*********"
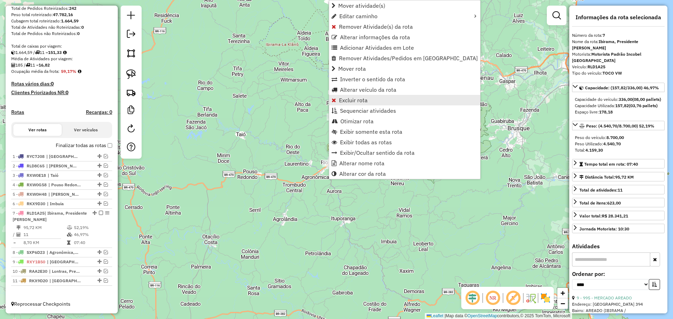
click at [362, 98] on span "Excluir rota" at bounding box center [353, 100] width 29 height 6
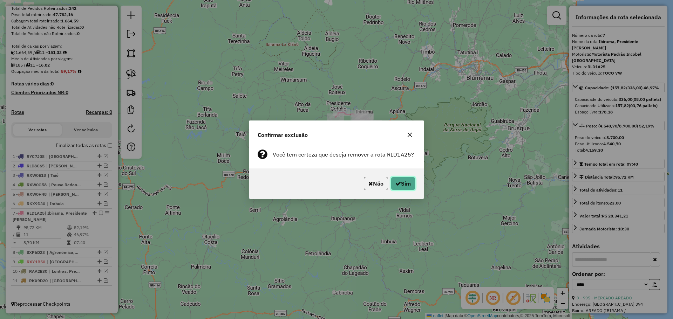
drag, startPoint x: 407, startPoint y: 183, endPoint x: 404, endPoint y: 180, distance: 4.3
click at [407, 183] on button "Sim" at bounding box center [403, 183] width 25 height 13
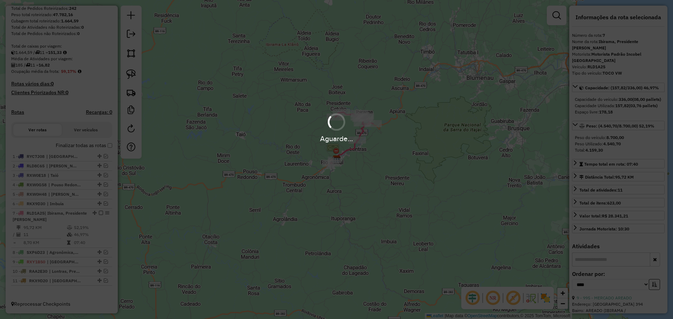
scroll to position [140, 0]
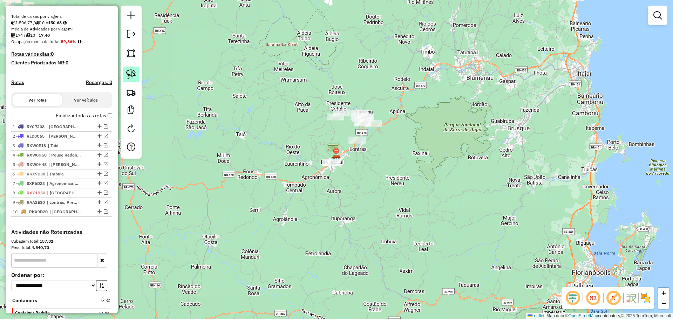
click at [134, 72] on img at bounding box center [131, 74] width 10 height 10
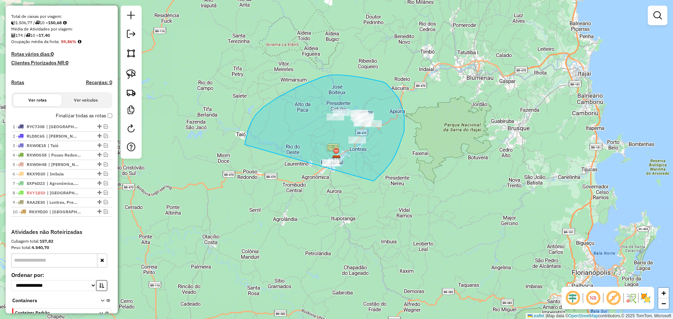
drag, startPoint x: 279, startPoint y: 97, endPoint x: 344, endPoint y: 195, distance: 117.8
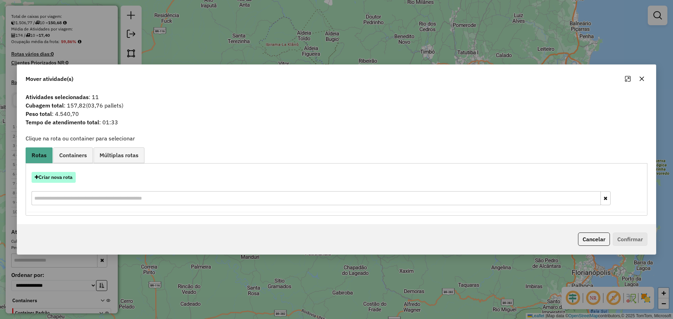
click at [66, 176] on button "Criar nova rota" at bounding box center [54, 177] width 44 height 11
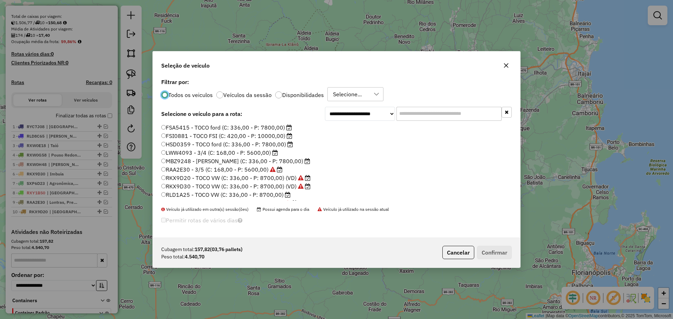
scroll to position [35, 0]
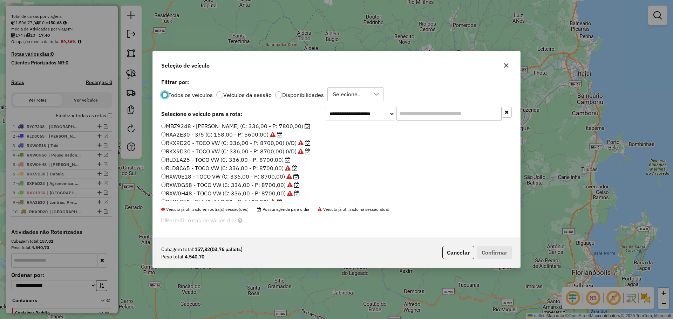
click at [180, 161] on label "RLD1A25 - TOCO VW (C: 336,00 - P: 8700,00)" at bounding box center [225, 160] width 129 height 8
click at [494, 253] on button "Confirmar" at bounding box center [494, 252] width 35 height 13
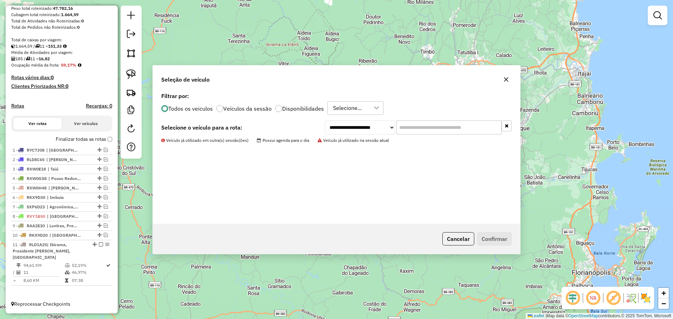
scroll to position [116, 0]
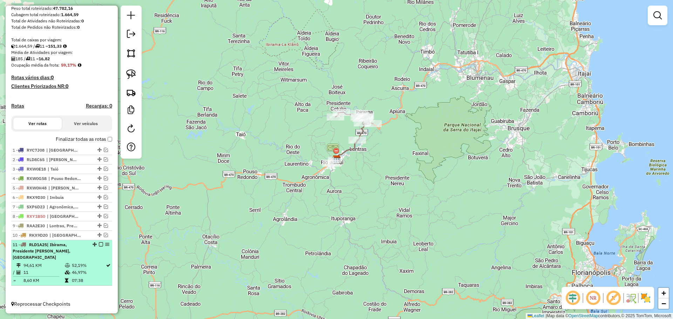
click at [99, 247] on em at bounding box center [101, 245] width 4 height 4
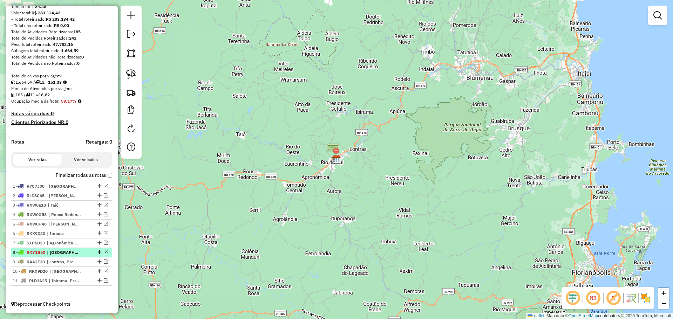
scroll to position [87, 0]
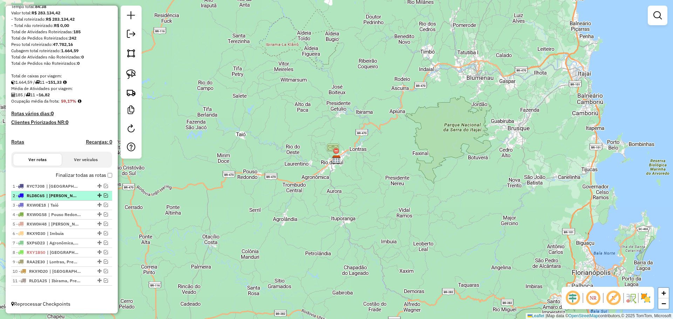
click at [104, 196] on em at bounding box center [106, 196] width 4 height 4
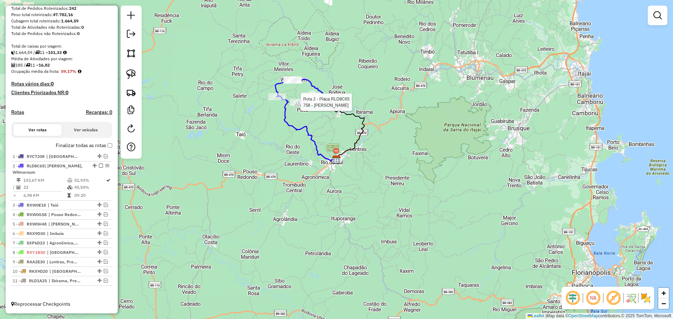
select select "*********"
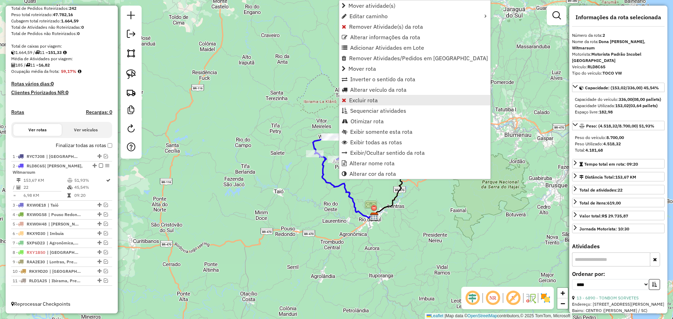
click at [360, 101] on span "Excluir rota" at bounding box center [363, 100] width 29 height 6
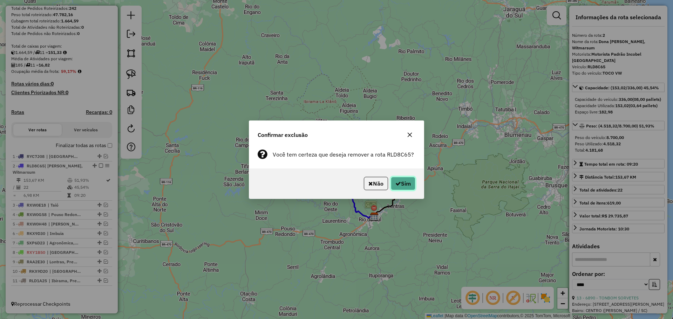
click at [401, 188] on button "Sim" at bounding box center [403, 183] width 25 height 13
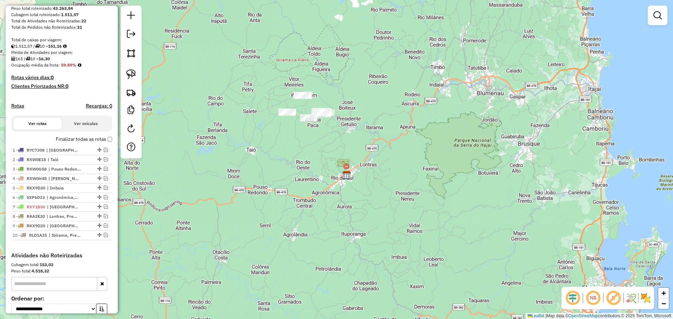
scroll to position [140, 0]
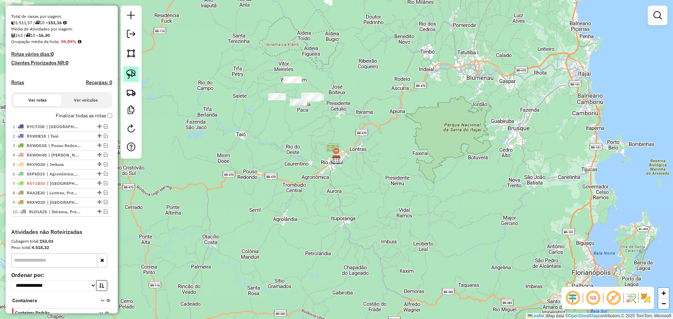
click at [134, 75] on img at bounding box center [131, 74] width 10 height 10
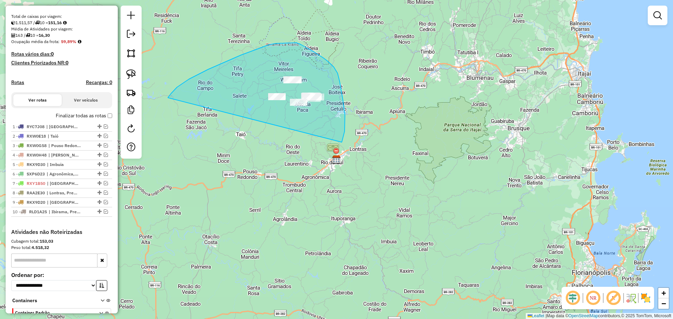
drag, startPoint x: 168, startPoint y: 98, endPoint x: 342, endPoint y: 142, distance: 179.5
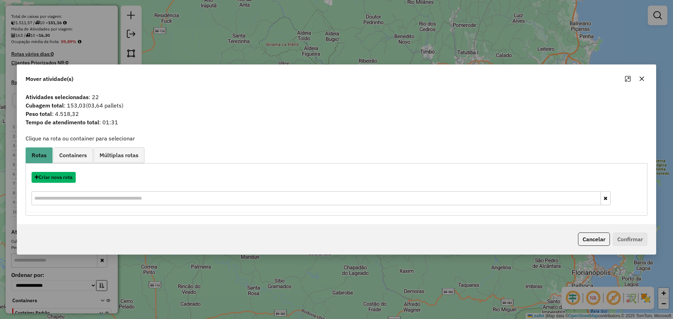
click at [52, 178] on button "Criar nova rota" at bounding box center [54, 177] width 44 height 11
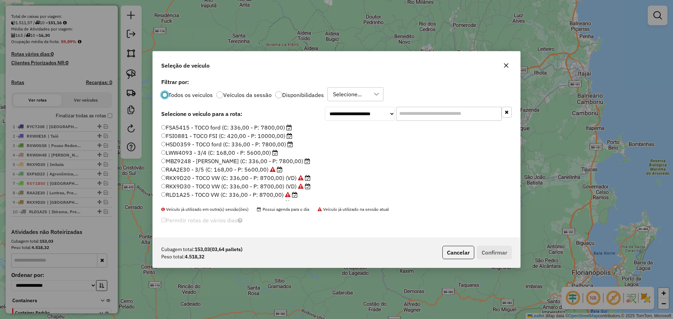
scroll to position [35, 0]
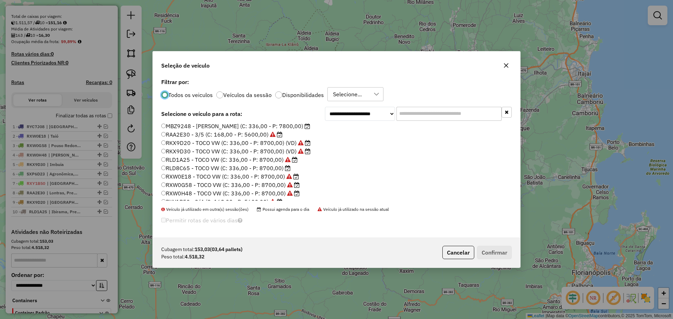
click at [183, 169] on label "RLD8C65 - TOCO VW (C: 336,00 - P: 8700,00)" at bounding box center [225, 168] width 129 height 8
click at [499, 251] on button "Confirmar" at bounding box center [494, 252] width 35 height 13
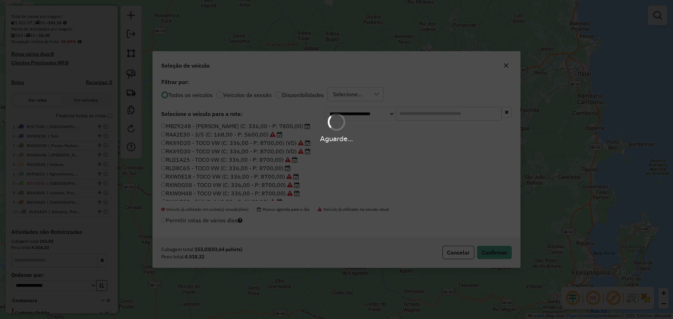
scroll to position [116, 0]
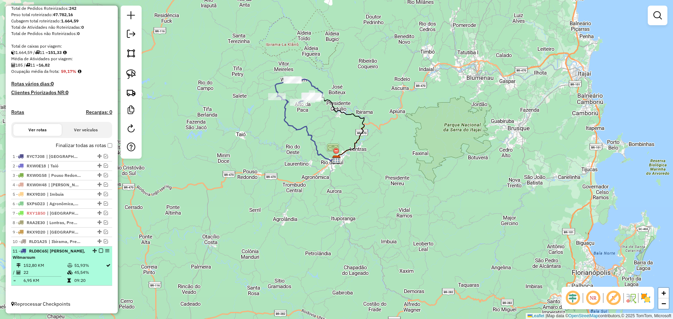
click at [99, 249] on em at bounding box center [101, 251] width 4 height 4
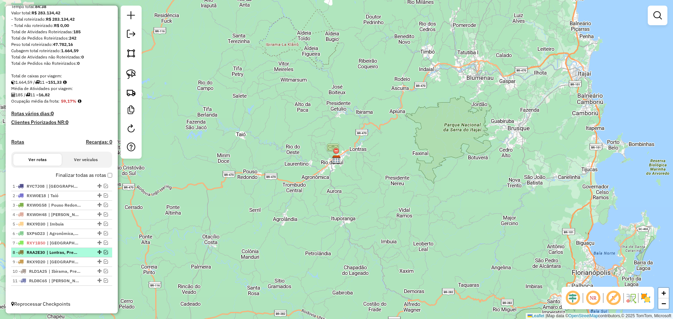
scroll to position [87, 0]
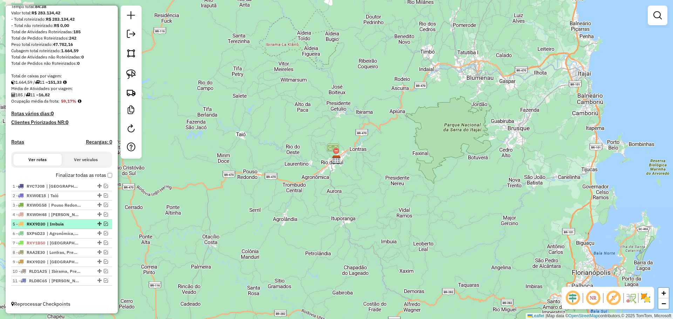
click at [104, 224] on em at bounding box center [106, 224] width 4 height 4
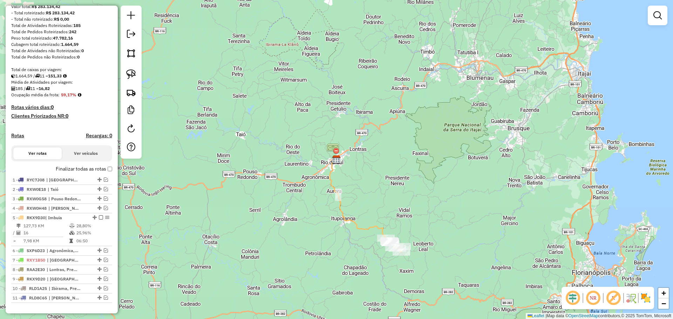
scroll to position [110, 0]
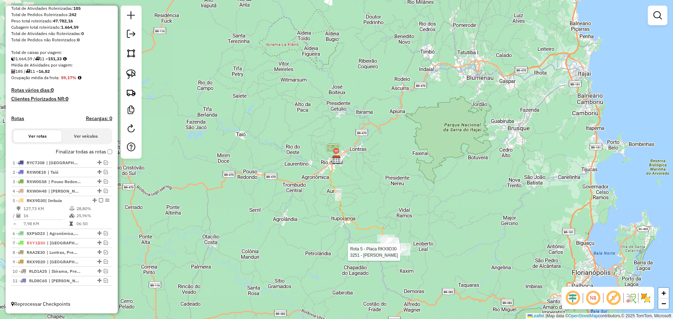
select select "*********"
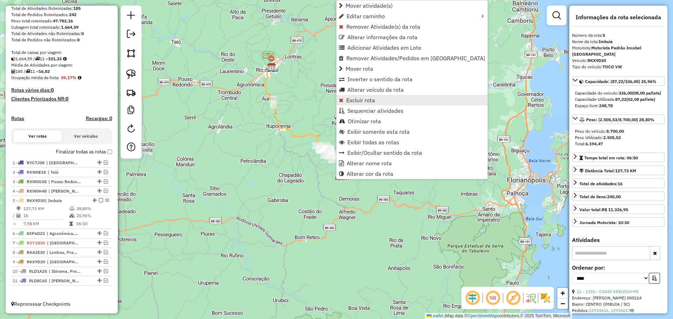
click at [364, 101] on span "Excluir rota" at bounding box center [360, 100] width 29 height 6
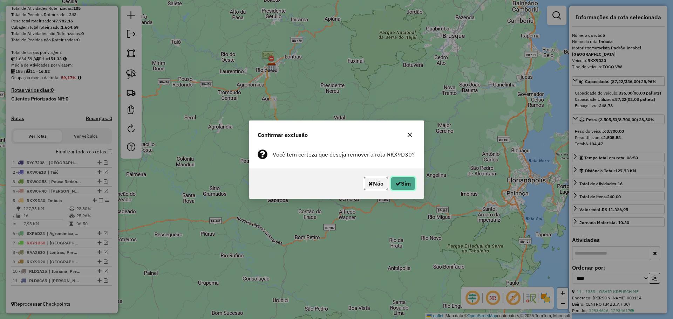
click at [403, 185] on button "Sim" at bounding box center [403, 183] width 25 height 13
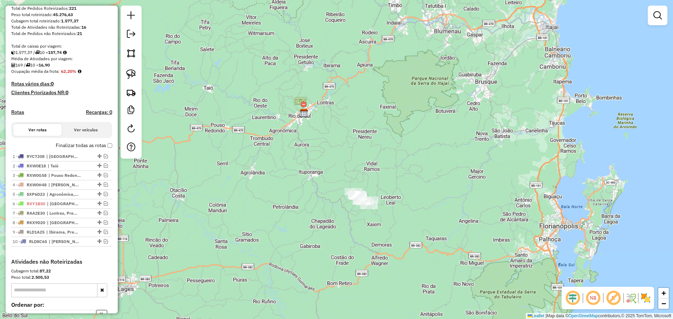
scroll to position [140, 0]
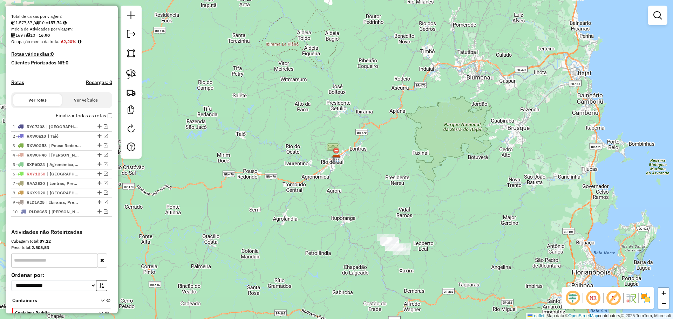
drag, startPoint x: 407, startPoint y: 201, endPoint x: 403, endPoint y: 149, distance: 51.7
click at [403, 150] on div "Janela de atendimento Grade de atendimento Capacidade Transportadoras Veículos …" at bounding box center [336, 159] width 673 height 319
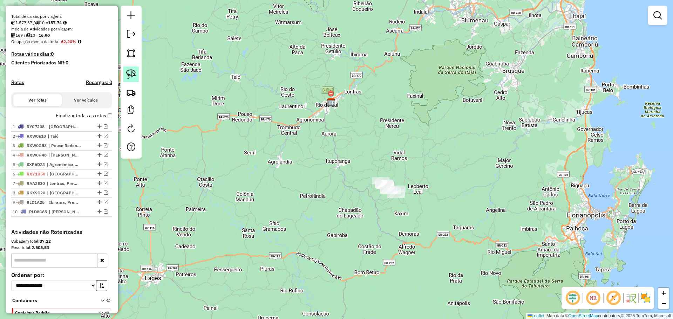
click at [130, 70] on img at bounding box center [131, 74] width 10 height 10
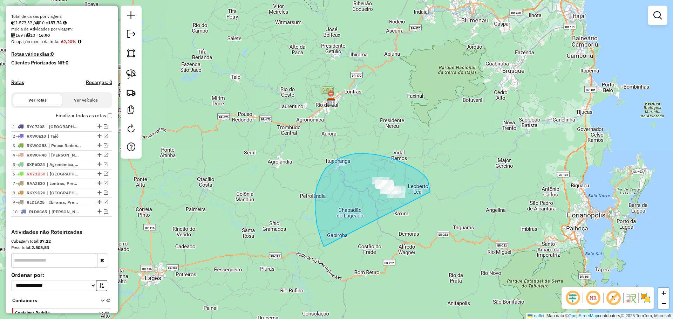
drag, startPoint x: 323, startPoint y: 245, endPoint x: 430, endPoint y: 192, distance: 119.6
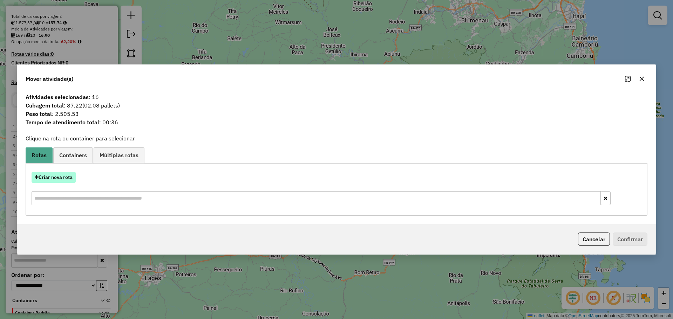
click at [65, 177] on button "Criar nova rota" at bounding box center [54, 177] width 44 height 11
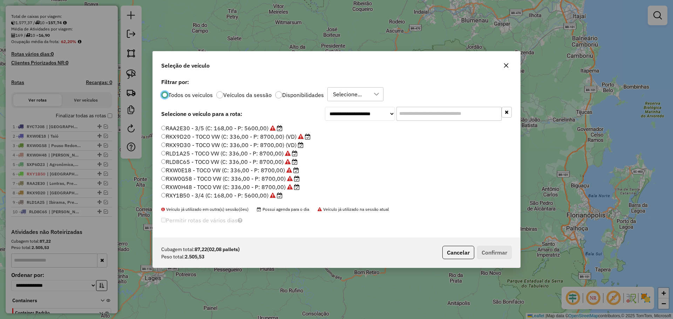
scroll to position [31, 0]
click at [189, 155] on label "RKX9D30 - TOCO VW (C: 336,00 - P: 8700,00) (VD)" at bounding box center [232, 155] width 142 height 8
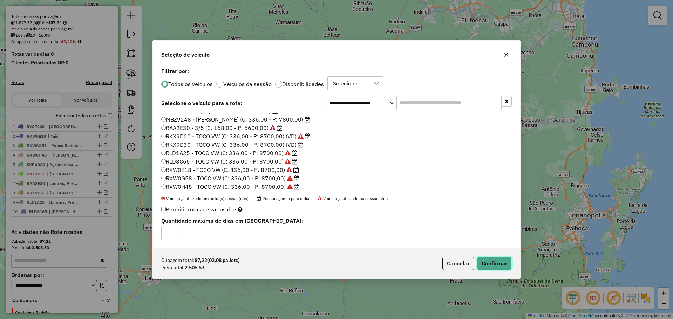
click at [492, 263] on button "Confirmar" at bounding box center [494, 263] width 35 height 13
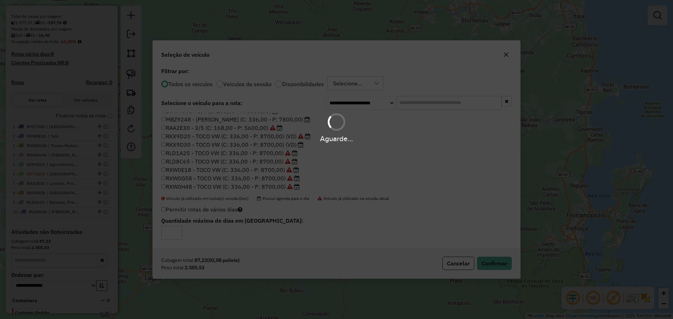
scroll to position [110, 0]
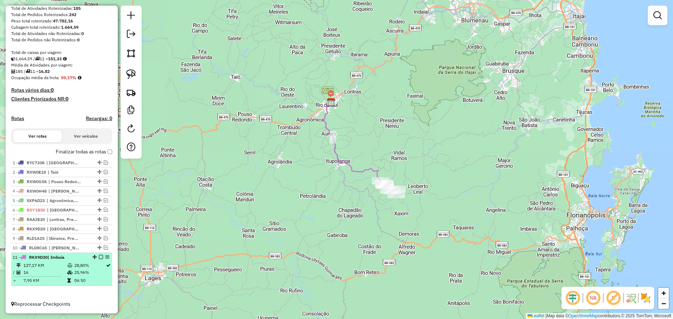
click at [100, 257] on em at bounding box center [101, 257] width 4 height 4
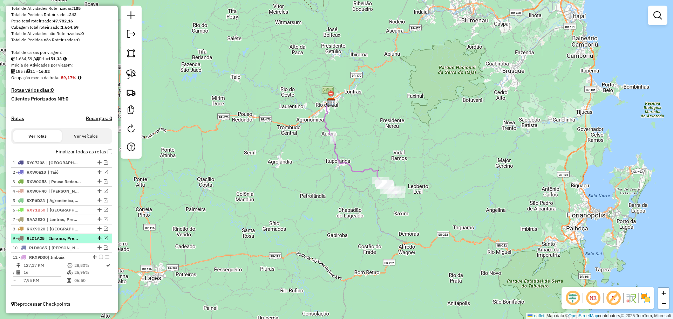
scroll to position [87, 0]
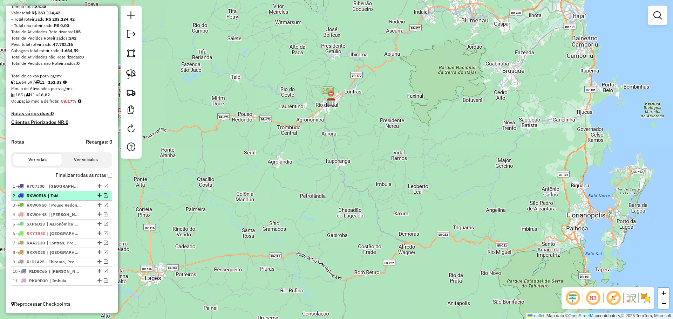
click at [104, 195] on em at bounding box center [106, 196] width 4 height 4
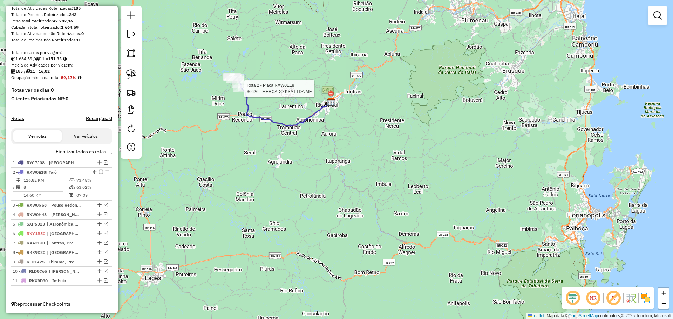
select select "*********"
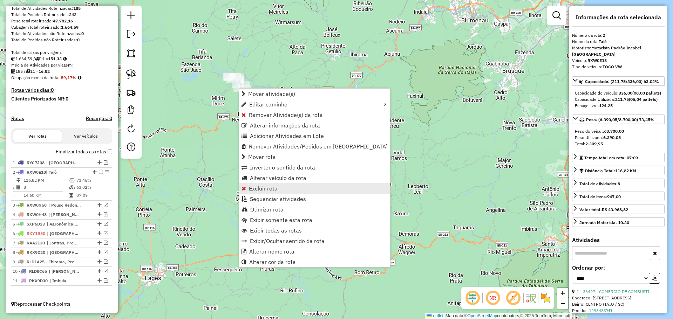
click at [260, 186] on span "Excluir rota" at bounding box center [263, 189] width 29 height 6
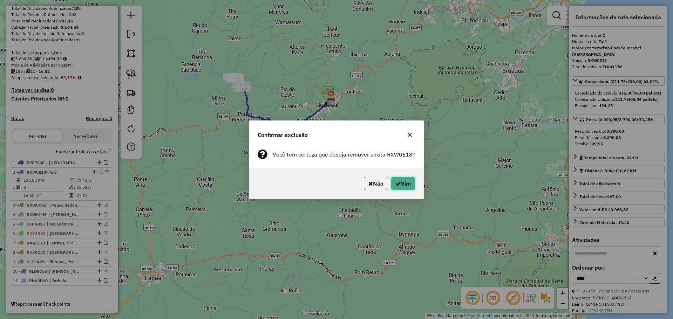
click at [400, 184] on button "Sim" at bounding box center [403, 183] width 25 height 13
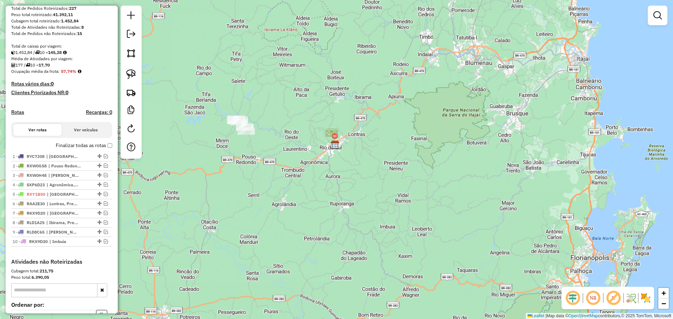
scroll to position [140, 0]
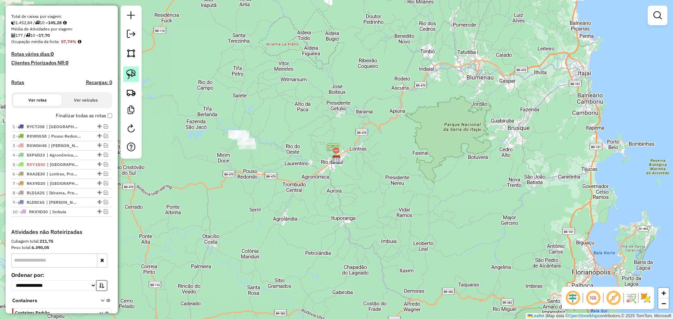
click at [136, 75] on img at bounding box center [131, 74] width 10 height 10
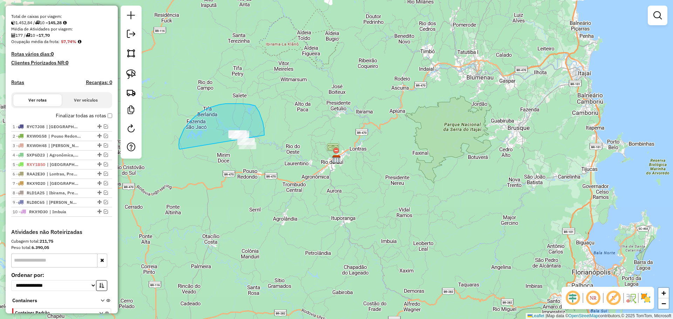
drag, startPoint x: 179, startPoint y: 149, endPoint x: 265, endPoint y: 176, distance: 90.2
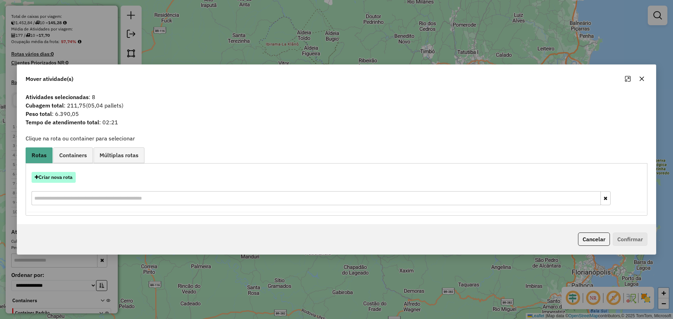
click at [46, 177] on button "Criar nova rota" at bounding box center [54, 177] width 44 height 11
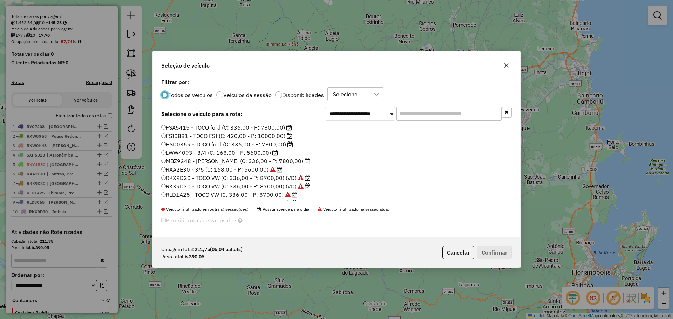
scroll to position [66, 0]
click at [190, 146] on label "RXW0E18 - TOCO VW (C: 336,00 - P: 8700,00)" at bounding box center [226, 146] width 131 height 8
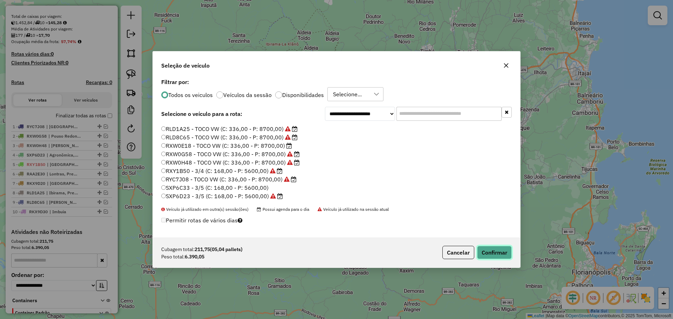
click at [501, 250] on button "Confirmar" at bounding box center [494, 252] width 35 height 13
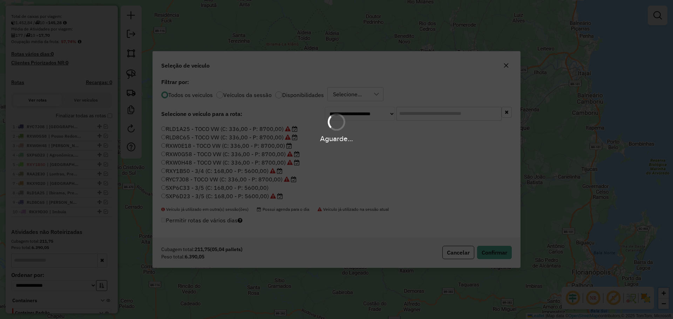
scroll to position [110, 0]
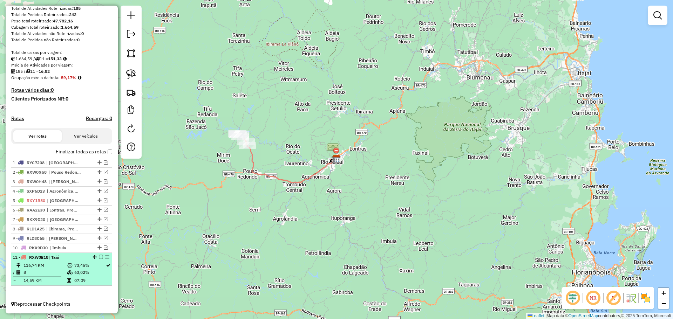
click at [99, 257] on em at bounding box center [101, 257] width 4 height 4
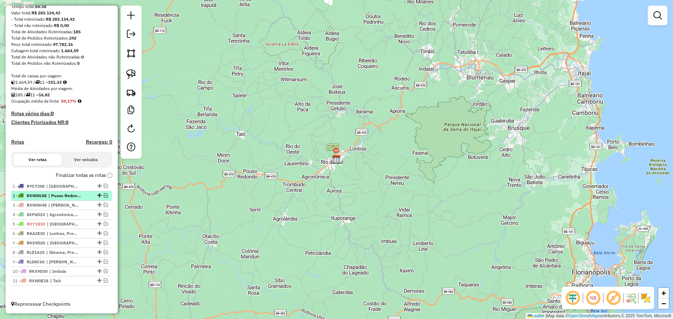
click at [104, 194] on em at bounding box center [106, 196] width 4 height 4
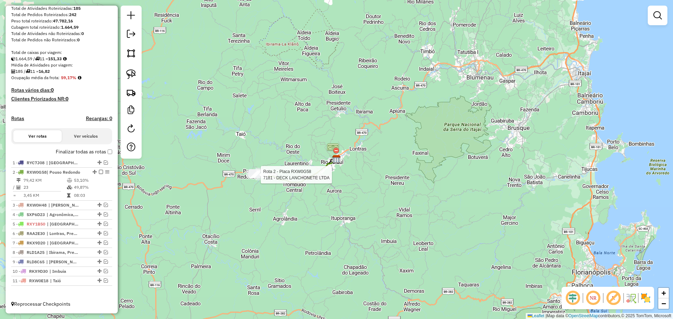
select select "*********"
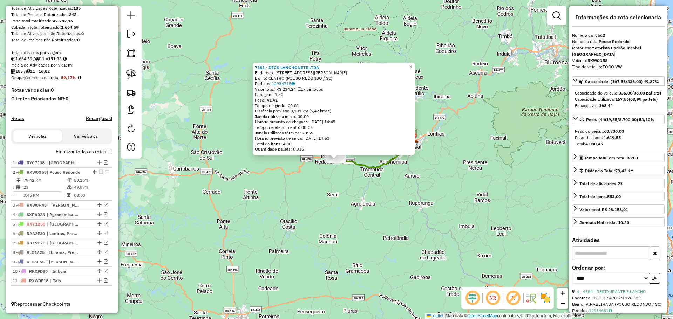
drag, startPoint x: 336, startPoint y: 158, endPoint x: 342, endPoint y: 197, distance: 39.7
click at [342, 197] on div "7181 - DECK LANCHONETE LTDA Endereço: [STREET_ADDRESS][PERSON_NAME] Pedidos: 12…" at bounding box center [336, 159] width 673 height 319
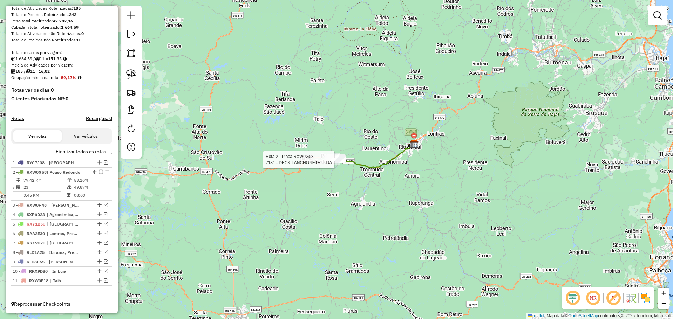
select select "*********"
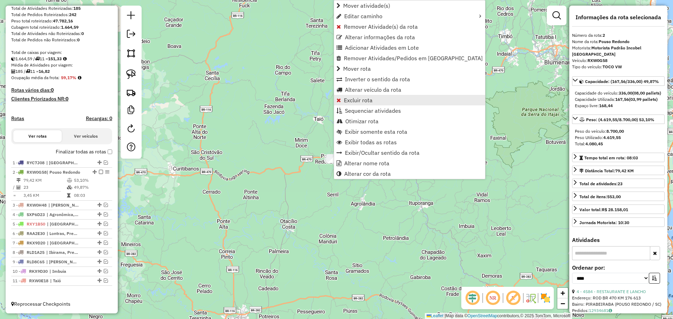
click at [361, 99] on span "Excluir rota" at bounding box center [358, 100] width 29 height 6
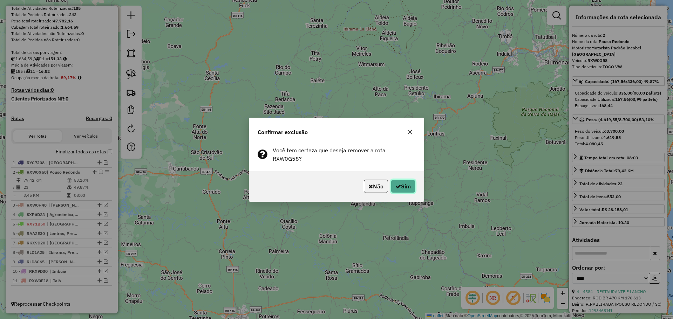
click at [408, 181] on button "Sim" at bounding box center [403, 186] width 25 height 13
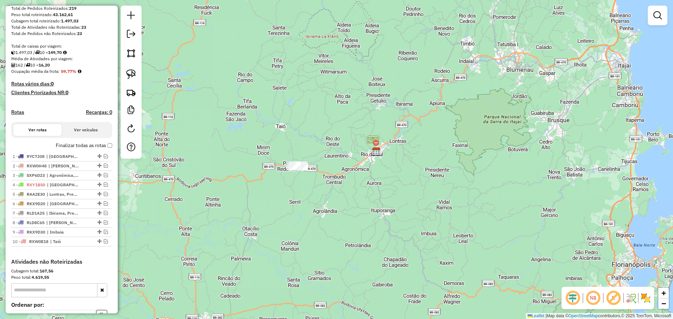
scroll to position [140, 0]
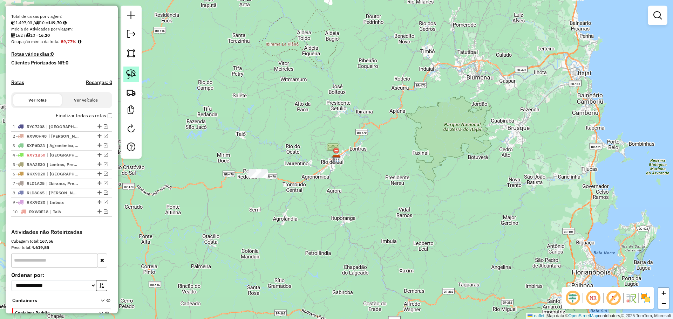
click at [133, 75] on img at bounding box center [131, 74] width 10 height 10
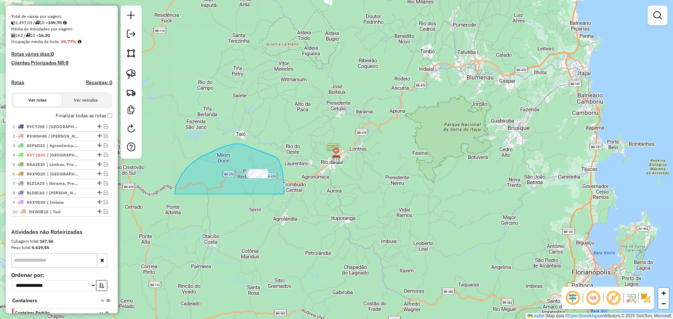
drag, startPoint x: 175, startPoint y: 194, endPoint x: 284, endPoint y: 194, distance: 109.4
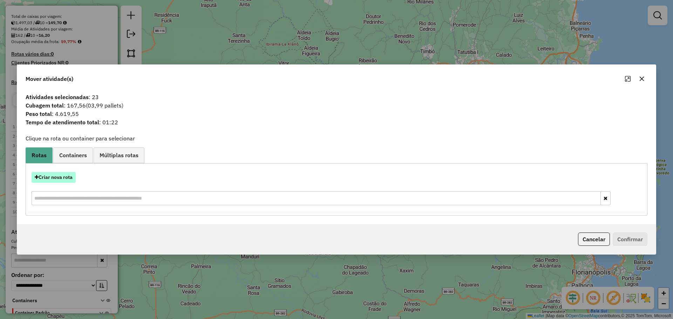
click at [63, 176] on button "Criar nova rota" at bounding box center [54, 177] width 44 height 11
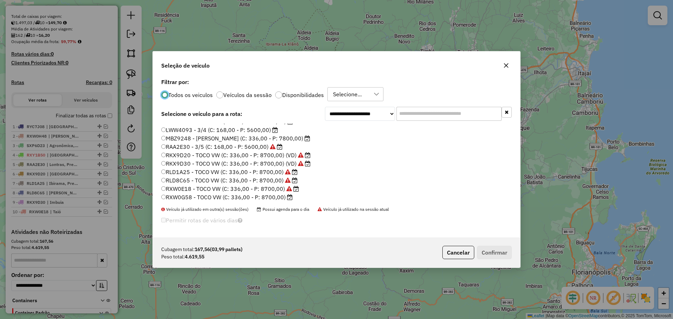
scroll to position [35, 0]
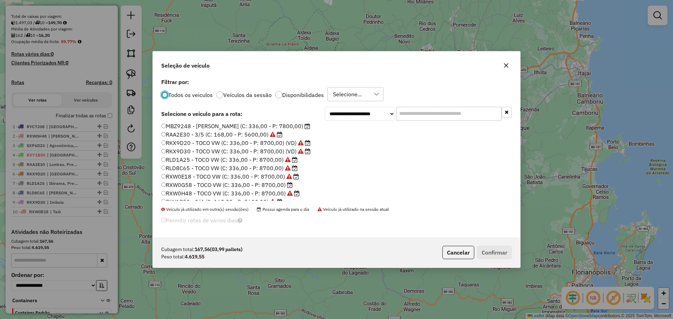
click at [196, 187] on label "RXW0G58 - TOCO VW (C: 336,00 - P: 8700,00)" at bounding box center [226, 185] width 131 height 8
click at [501, 255] on button "Confirmar" at bounding box center [494, 252] width 35 height 13
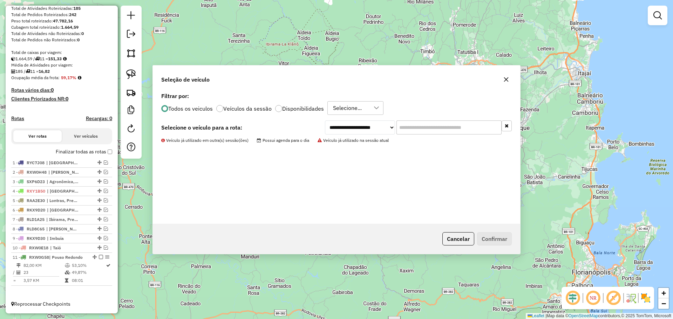
scroll to position [110, 0]
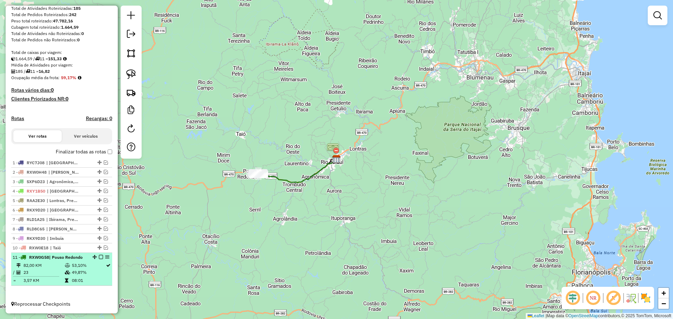
click at [99, 258] on em at bounding box center [101, 257] width 4 height 4
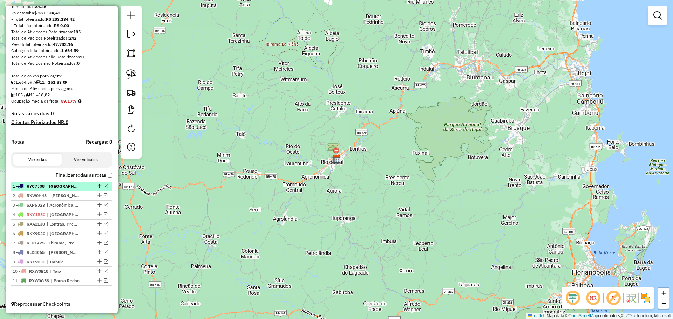
click at [104, 185] on em at bounding box center [106, 186] width 4 height 4
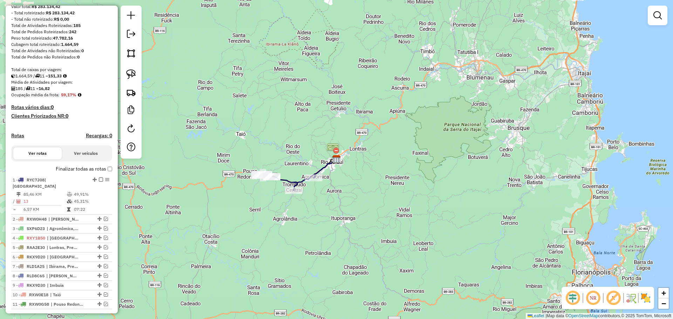
scroll to position [110, 0]
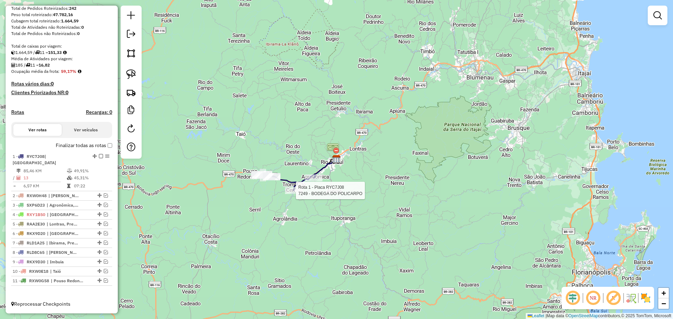
select select "*********"
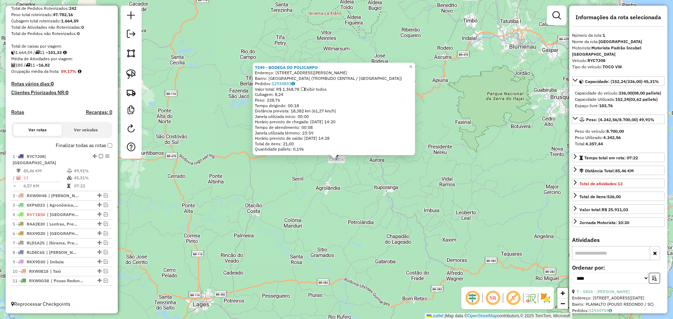
click at [353, 174] on div "7249 - BODEGA DO POLICARPO Endereço: Rua Heinz Muller 14 Bairro: VILA NOVA (TRO…" at bounding box center [336, 159] width 673 height 319
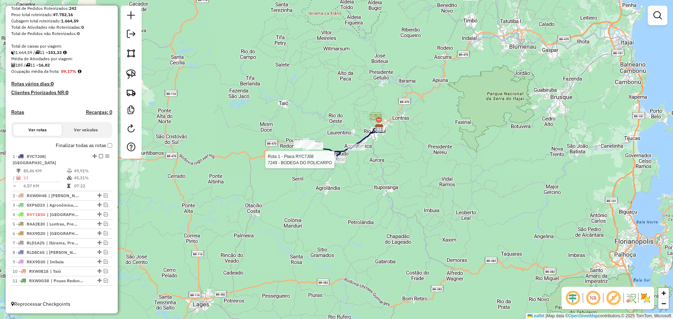
select select "*********"
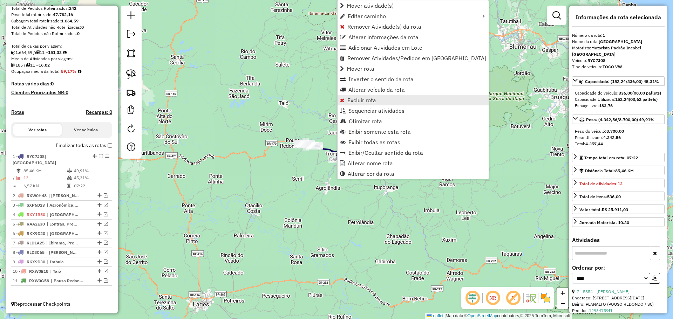
click at [362, 101] on span "Excluir rota" at bounding box center [361, 100] width 29 height 6
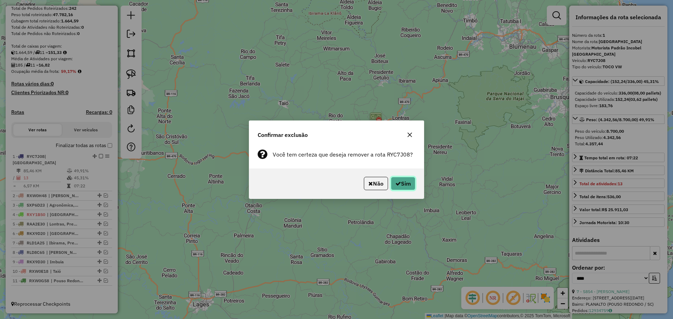
click at [408, 183] on button "Sim" at bounding box center [403, 183] width 25 height 13
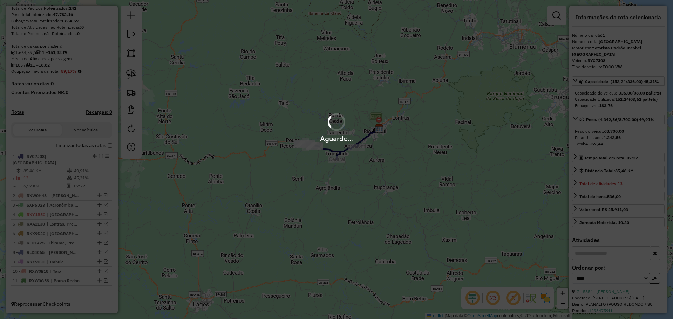
scroll to position [140, 0]
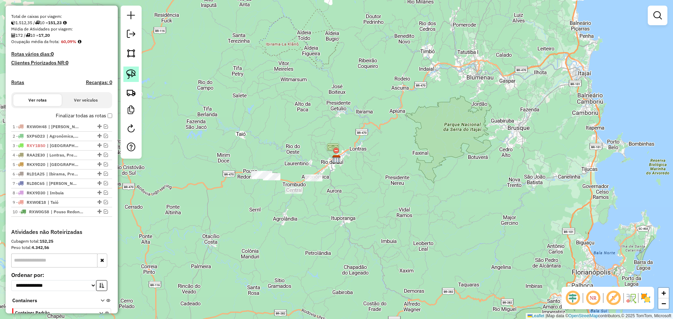
click at [130, 72] on img at bounding box center [131, 74] width 10 height 10
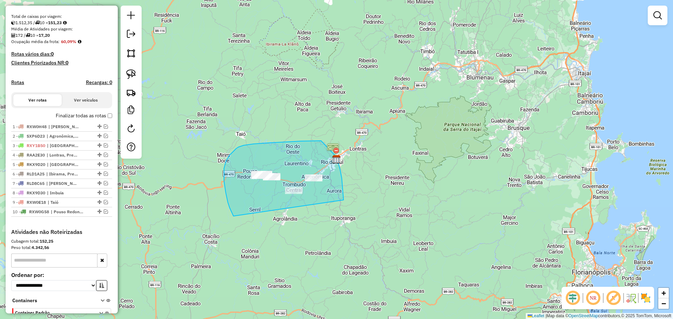
drag, startPoint x: 234, startPoint y: 216, endPoint x: 344, endPoint y: 200, distance: 111.6
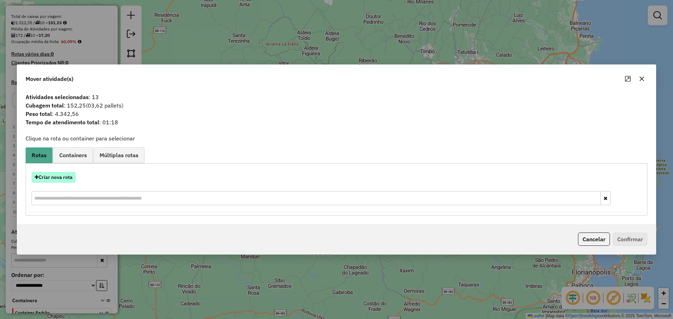
click at [65, 178] on button "Criar nova rota" at bounding box center [54, 177] width 44 height 11
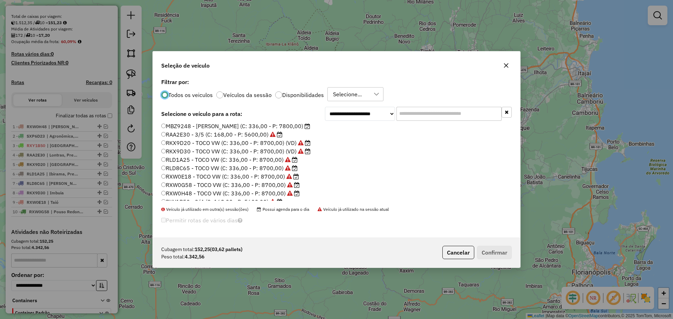
scroll to position [66, 0]
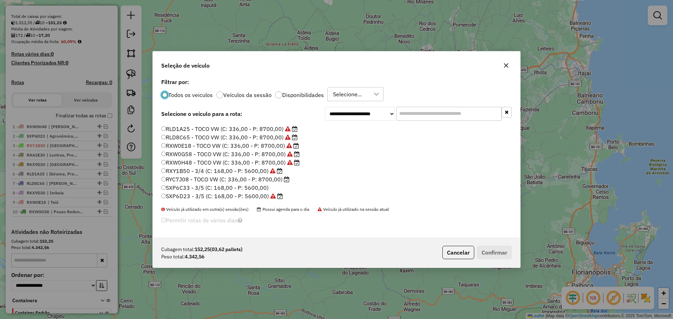
click at [189, 178] on label "RYC7J08 - TOCO VW (C: 336,00 - P: 8700,00)" at bounding box center [225, 179] width 128 height 8
click at [497, 252] on button "Confirmar" at bounding box center [494, 252] width 35 height 13
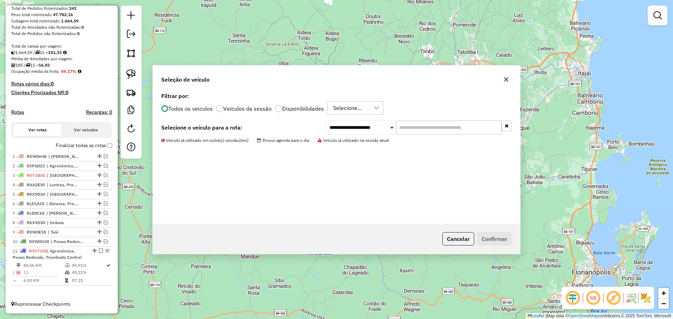
scroll to position [116, 0]
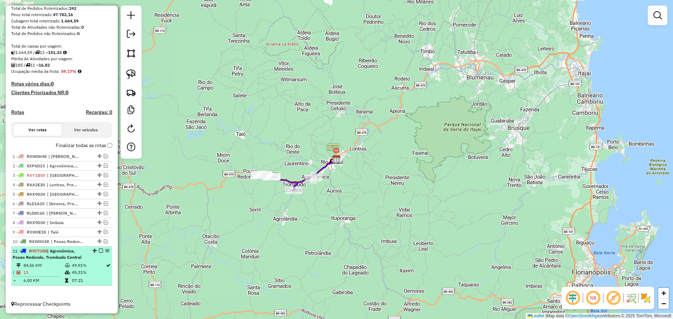
click at [99, 250] on em at bounding box center [101, 251] width 4 height 4
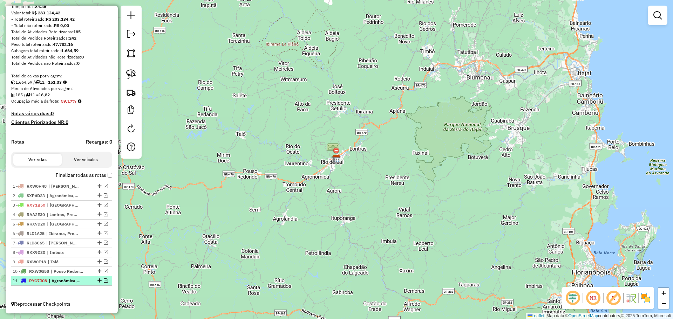
scroll to position [87, 0]
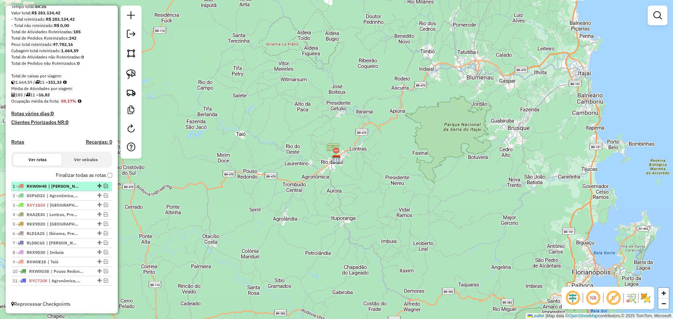
click at [104, 187] on em at bounding box center [106, 186] width 4 height 4
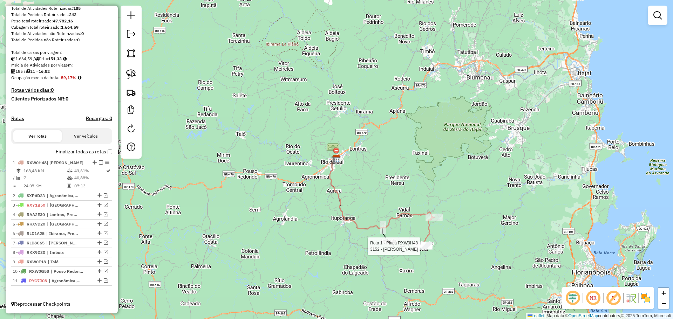
select select "*********"
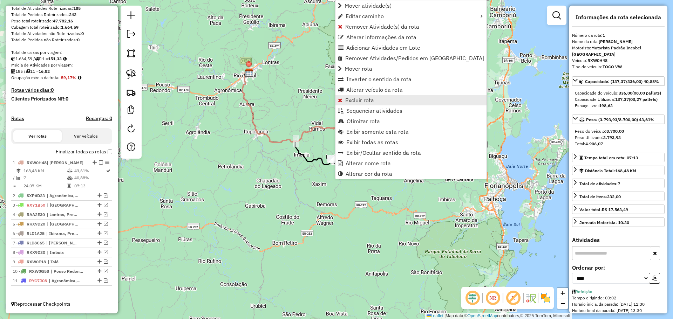
click at [355, 101] on span "Excluir rota" at bounding box center [359, 100] width 29 height 6
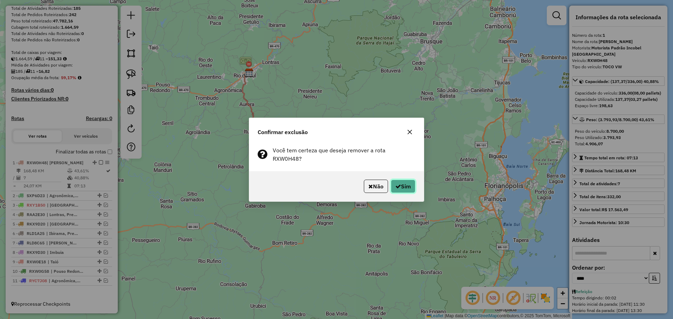
click at [401, 180] on button "Sim" at bounding box center [403, 186] width 25 height 13
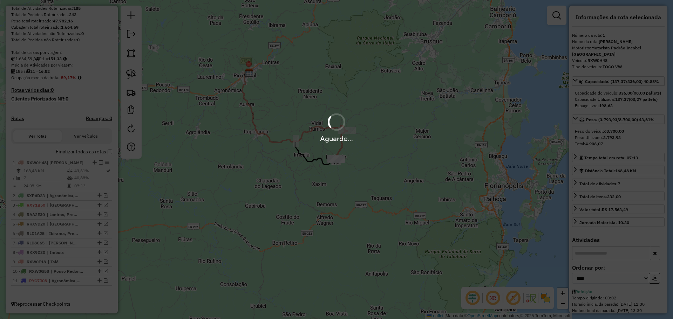
scroll to position [140, 0]
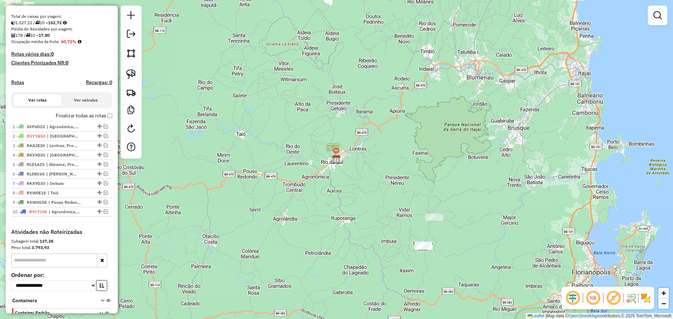
drag, startPoint x: 344, startPoint y: 229, endPoint x: 338, endPoint y: 183, distance: 47.0
click at [338, 183] on div "Janela de atendimento Grade de atendimento Capacidade Transportadoras Veículos …" at bounding box center [336, 159] width 673 height 319
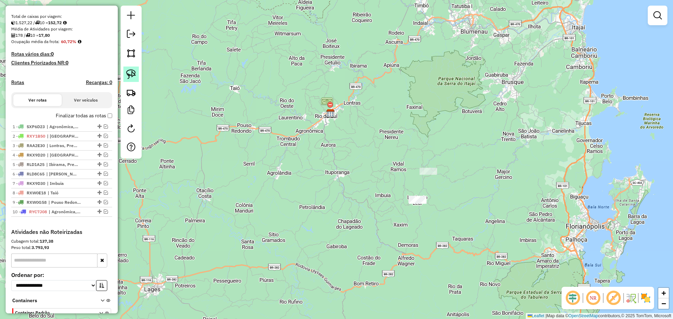
click at [137, 73] on link at bounding box center [130, 74] width 15 height 15
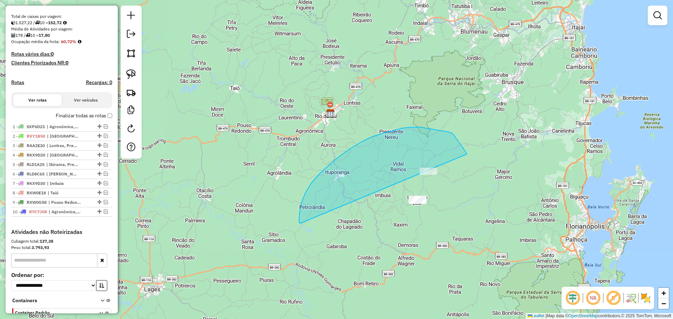
drag, startPoint x: 300, startPoint y: 224, endPoint x: 470, endPoint y: 224, distance: 169.4
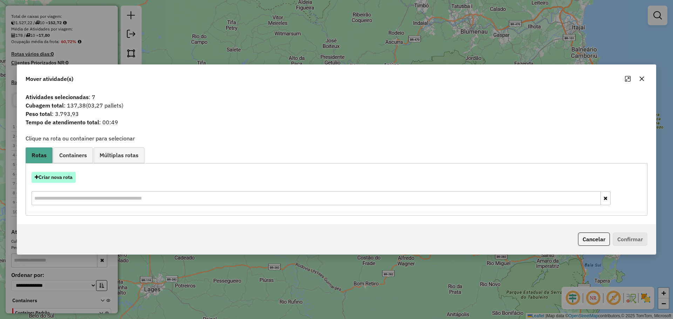
click at [66, 176] on button "Criar nova rota" at bounding box center [54, 177] width 44 height 11
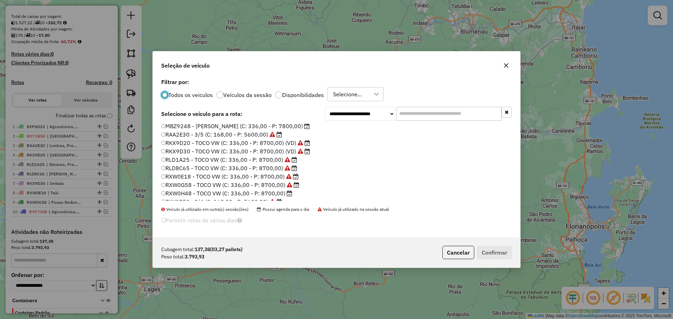
scroll to position [66, 0]
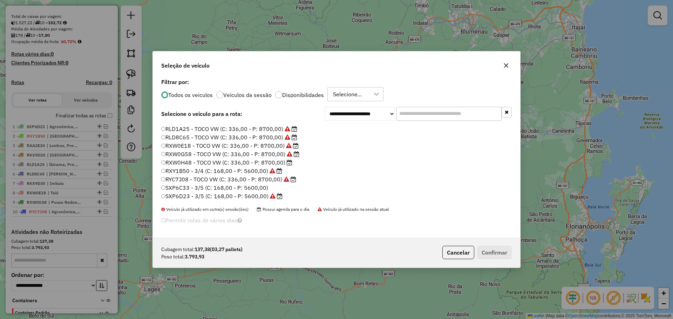
click at [181, 162] on label "RXW0H48 - TOCO VW (C: 336,00 - P: 8700,00)" at bounding box center [226, 162] width 131 height 8
click at [487, 250] on button "Confirmar" at bounding box center [494, 252] width 35 height 13
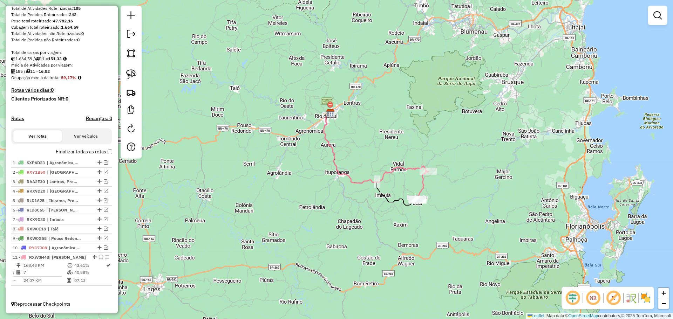
scroll to position [87, 0]
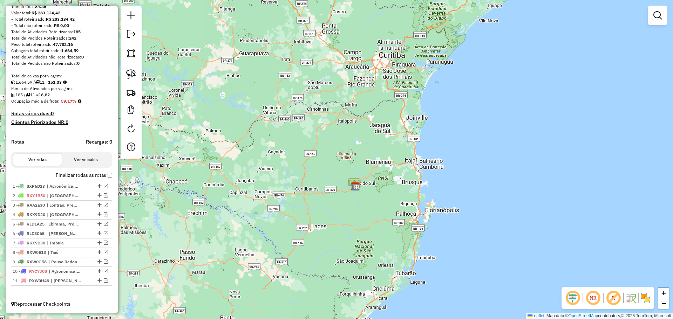
drag, startPoint x: 297, startPoint y: 228, endPoint x: 353, endPoint y: 221, distance: 55.8
click at [353, 221] on div "Janela de atendimento Grade de atendimento Capacidade Transportadoras Veículos …" at bounding box center [336, 159] width 673 height 319
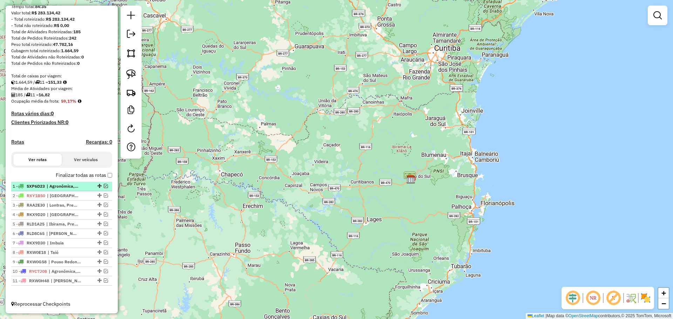
click at [104, 185] on em at bounding box center [106, 186] width 4 height 4
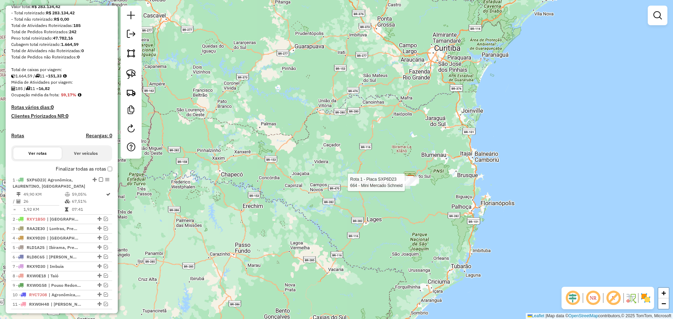
select select "*********"
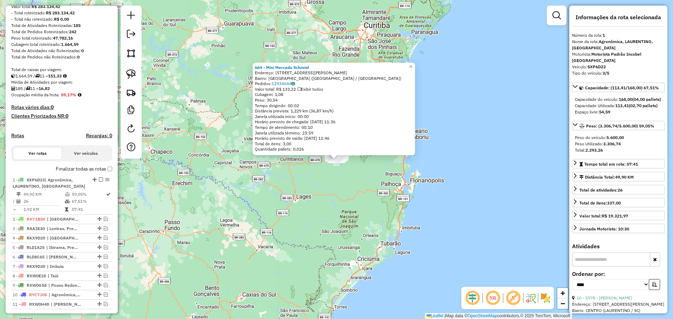
scroll to position [116, 0]
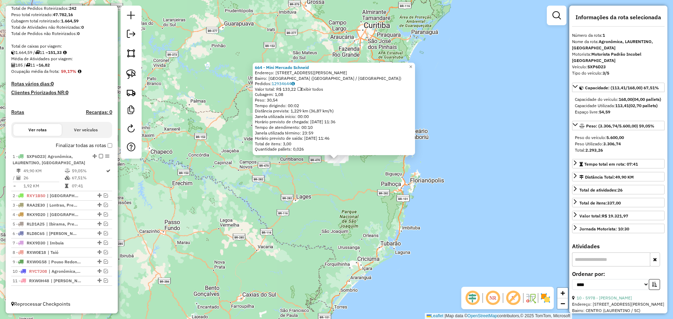
click at [338, 235] on div "664 - Mini Mercado Schneid Endereço: R Rua Emílio Adami LD 22 78 Bairro: BARRA …" at bounding box center [336, 159] width 673 height 319
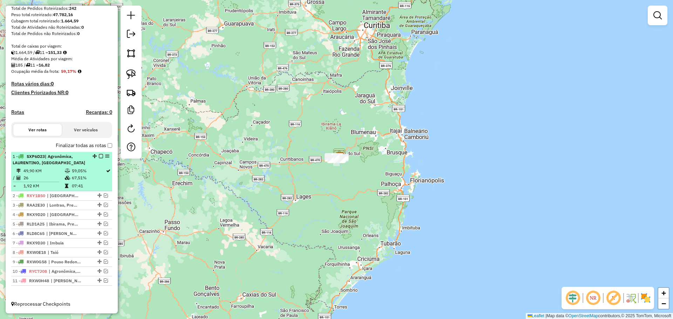
click at [99, 156] on em at bounding box center [101, 156] width 4 height 4
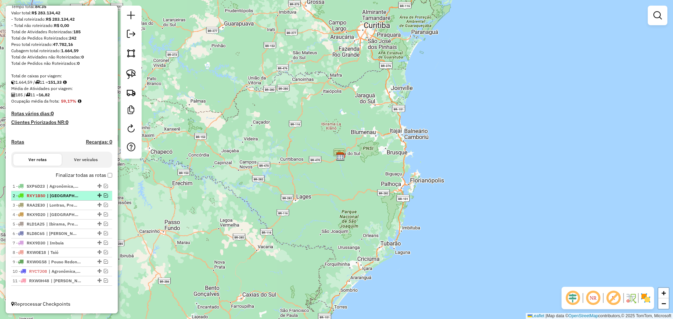
click at [104, 195] on em at bounding box center [106, 196] width 4 height 4
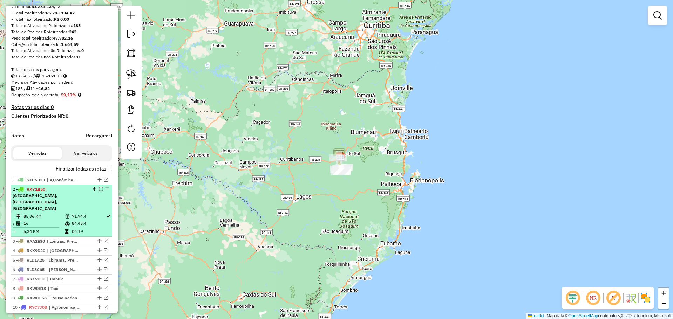
scroll to position [116, 0]
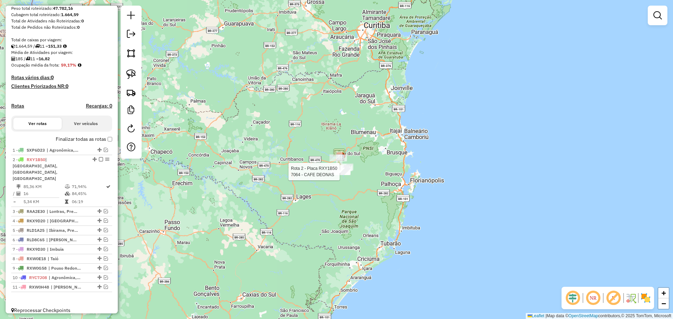
select select "*********"
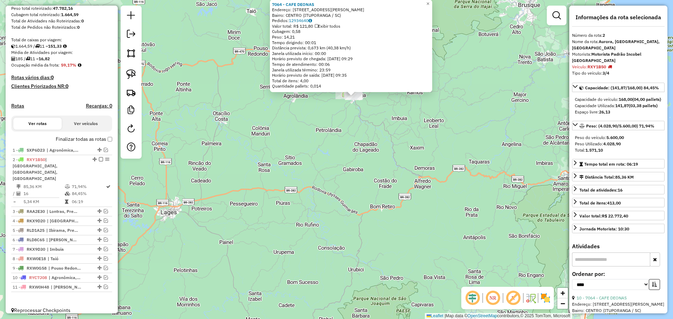
click at [330, 156] on div "7064 - CAFE DEONAS Endereço: Rua Governador Celso Ramos 465 Bairro: CENTRO (ITU…" at bounding box center [336, 159] width 673 height 319
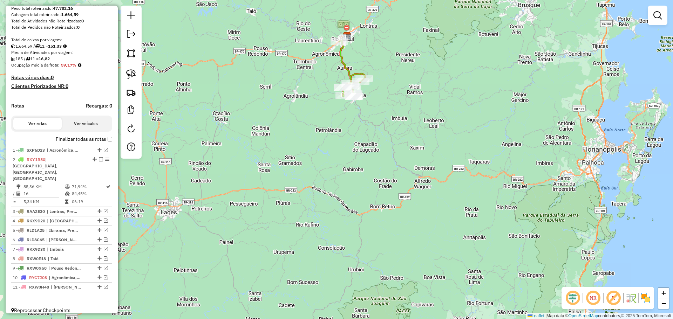
drag, startPoint x: 323, startPoint y: 122, endPoint x: 338, endPoint y: 167, distance: 47.5
click at [338, 167] on div "Janela de atendimento Grade de atendimento Capacidade Transportadoras Veículos …" at bounding box center [336, 159] width 673 height 319
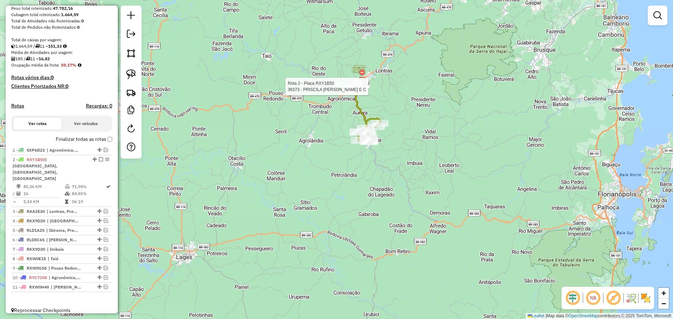
select select "*********"
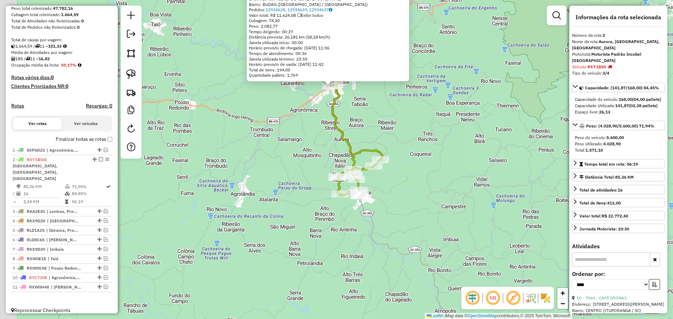
click at [261, 201] on div "36373 - PRISCILA LUCIANO E C Tipo de cliente: AS (1) Tipo do veículo ou veículo…" at bounding box center [336, 159] width 673 height 319
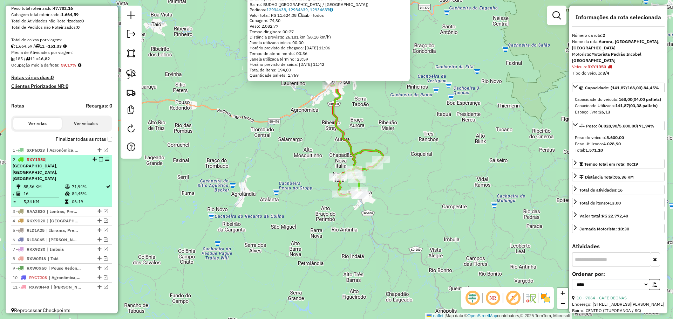
click at [99, 162] on em at bounding box center [101, 159] width 4 height 4
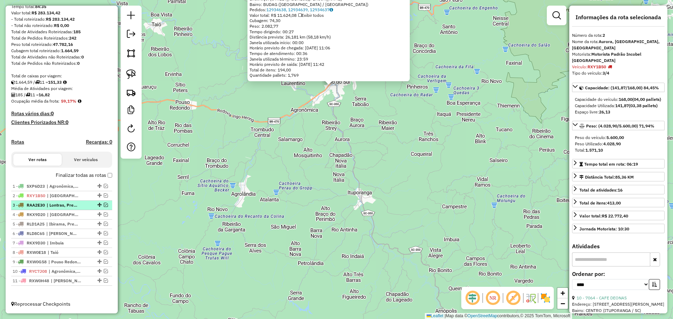
click at [104, 205] on em at bounding box center [106, 205] width 4 height 4
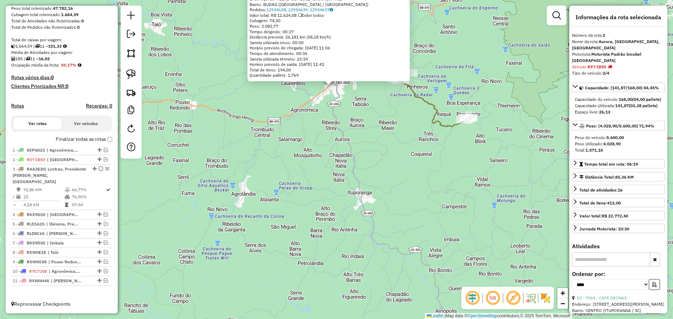
click at [376, 183] on div "36373 - PRISCILA LUCIANO E C Tipo de cliente: AS (1) Tipo do veículo ou veículo…" at bounding box center [336, 159] width 673 height 319
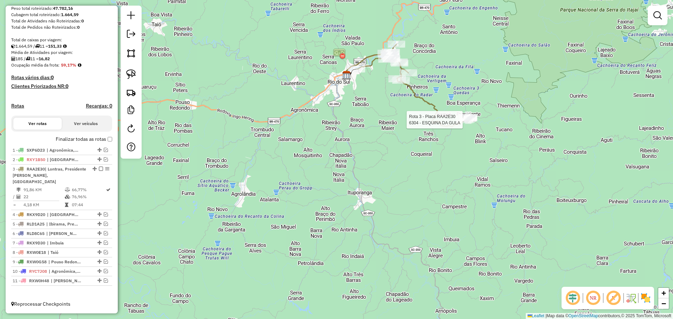
select select "*********"
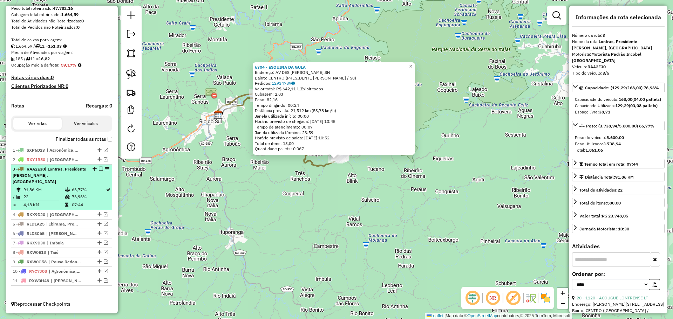
click at [99, 171] on em at bounding box center [101, 169] width 4 height 4
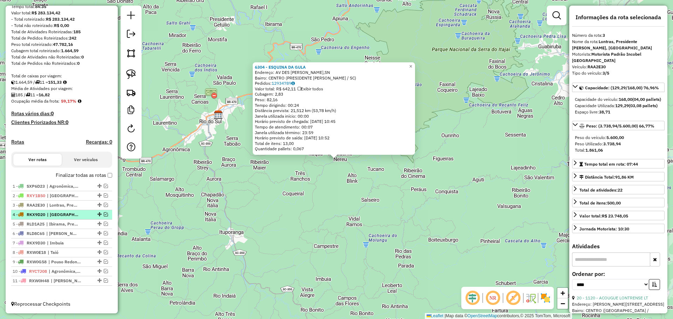
click at [104, 214] on em at bounding box center [106, 214] width 4 height 4
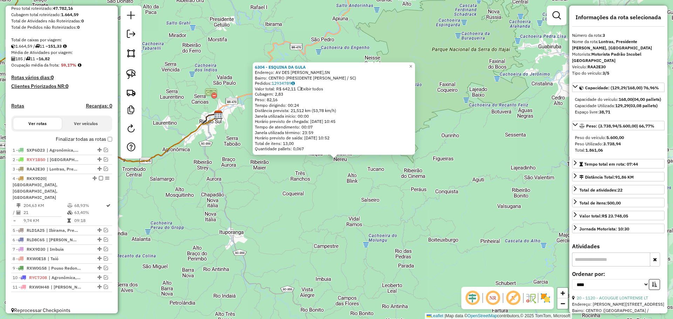
click at [204, 218] on div "6304 - ESQUINA DA GULA Endereço: AV DES ERICO TORRES,SN Bairro: CENTRO (PRESIDE…" at bounding box center [336, 159] width 673 height 319
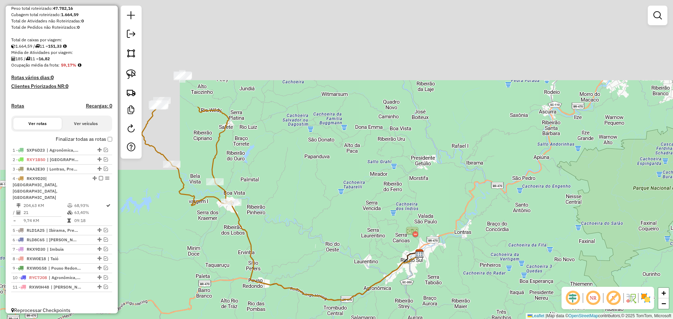
drag, startPoint x: 184, startPoint y: 108, endPoint x: 387, endPoint y: 249, distance: 246.5
click at [387, 249] on div "Janela de atendimento Grade de atendimento Capacidade Transportadoras Veículos …" at bounding box center [336, 159] width 673 height 319
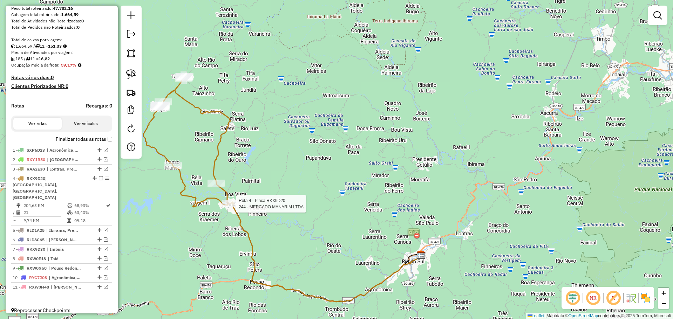
select select "*********"
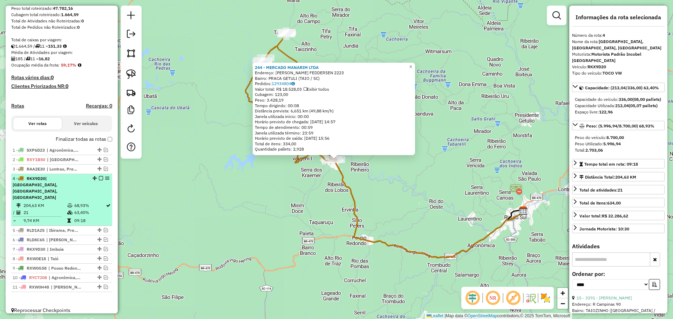
click at [101, 181] on em at bounding box center [101, 178] width 4 height 4
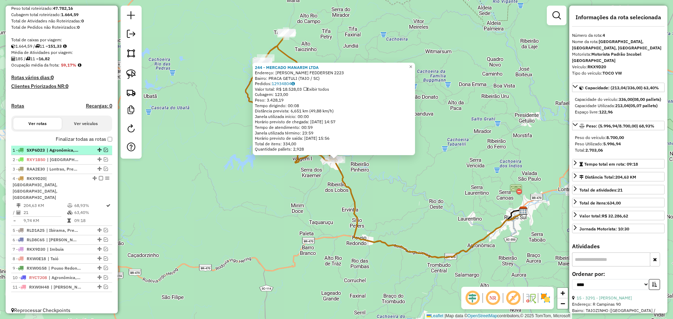
scroll to position [87, 0]
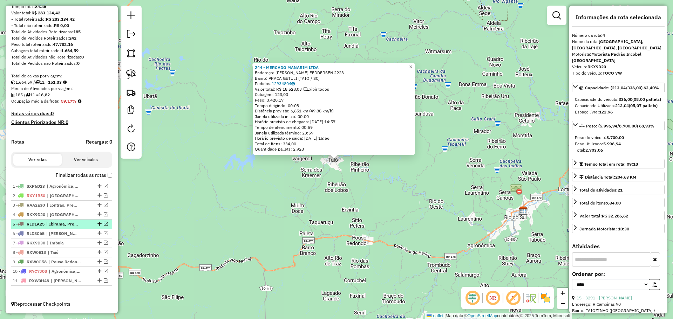
click at [104, 224] on em at bounding box center [106, 224] width 4 height 4
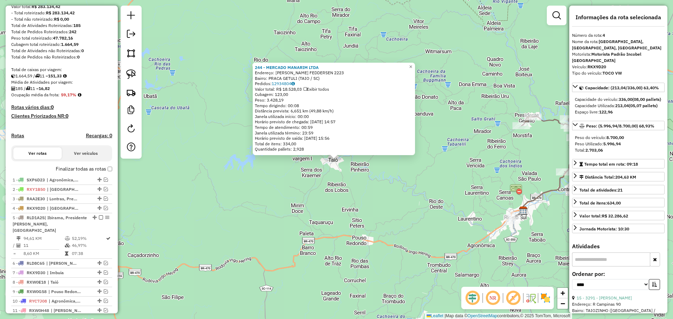
scroll to position [116, 0]
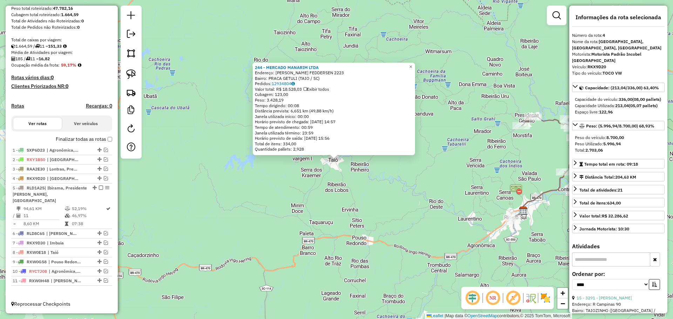
drag, startPoint x: 435, startPoint y: 235, endPoint x: 428, endPoint y: 224, distance: 13.4
click at [435, 233] on div "244 - MERCADO MANARIM LTDA Endereço: R CEL. FEDDERSEN 2223 Bairro: PRACA GETULI…" at bounding box center [336, 159] width 673 height 319
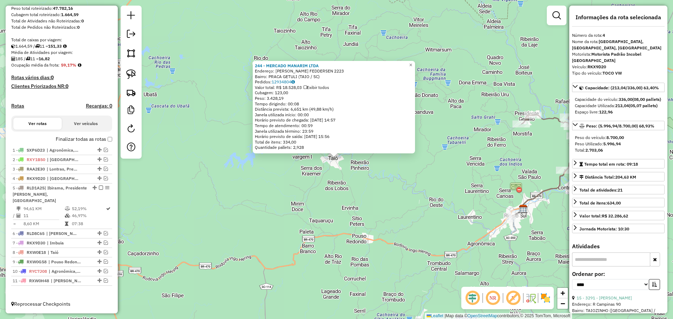
drag, startPoint x: 459, startPoint y: 193, endPoint x: 343, endPoint y: 208, distance: 116.6
click at [343, 208] on div "244 - MERCADO MANARIM LTDA Endereço: R CEL. FEDDERSEN 2223 Bairro: PRACA GETULI…" at bounding box center [336, 159] width 673 height 319
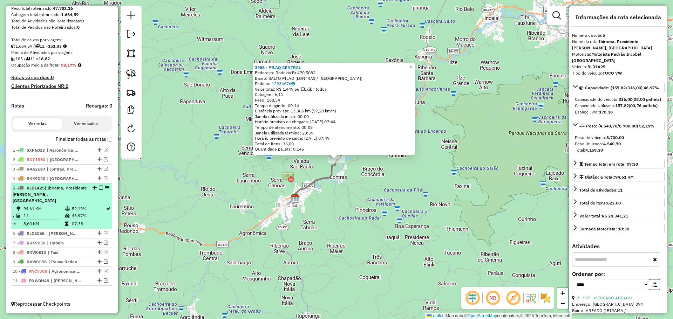
click at [99, 190] on em at bounding box center [101, 188] width 4 height 4
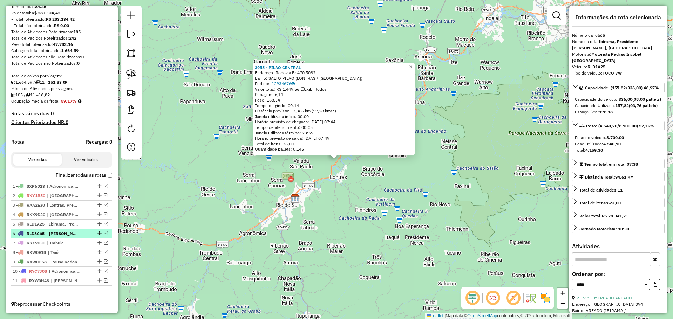
click at [104, 234] on em at bounding box center [106, 233] width 4 height 4
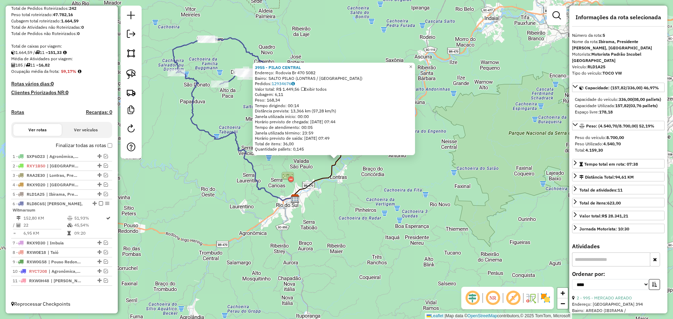
click at [326, 237] on div "3955 - PILAO CENTRAL Endereço: Rodovia Br 470 5082 Bairro: SALTO PILAO ([GEOGRA…" at bounding box center [336, 159] width 673 height 319
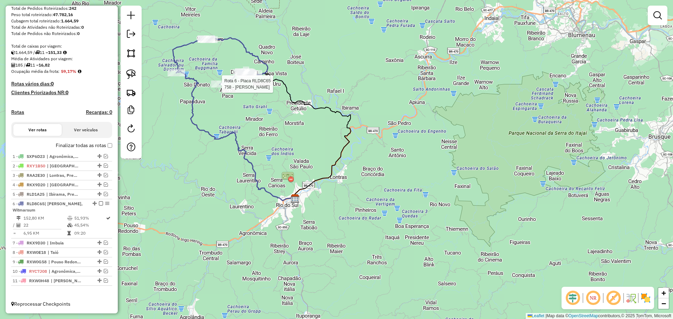
select select "*********"
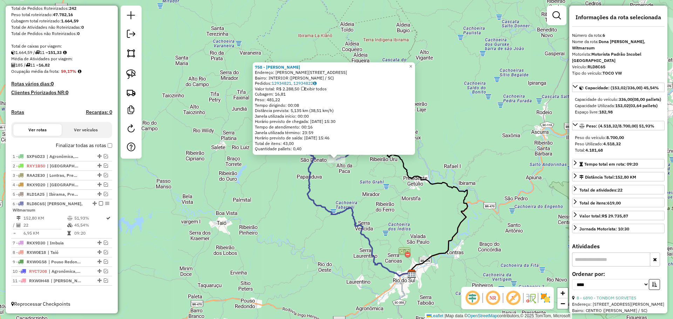
click at [234, 208] on div "758 - [PERSON_NAME]: [STREET_ADDRESS][PERSON_NAME] Bairro: INTERIOR (DONA [PERS…" at bounding box center [336, 159] width 673 height 319
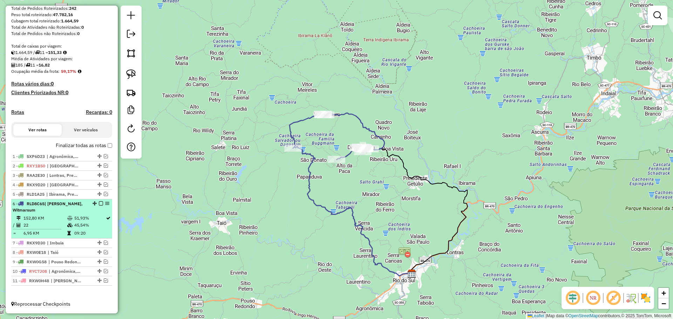
click at [99, 203] on em at bounding box center [101, 204] width 4 height 4
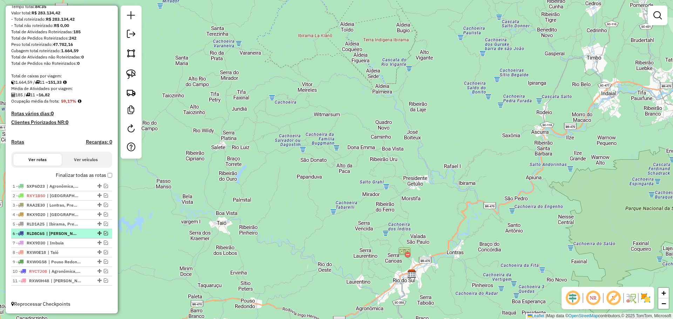
scroll to position [87, 0]
drag, startPoint x: 103, startPoint y: 242, endPoint x: 114, endPoint y: 246, distance: 12.4
click at [104, 242] on em at bounding box center [106, 243] width 4 height 4
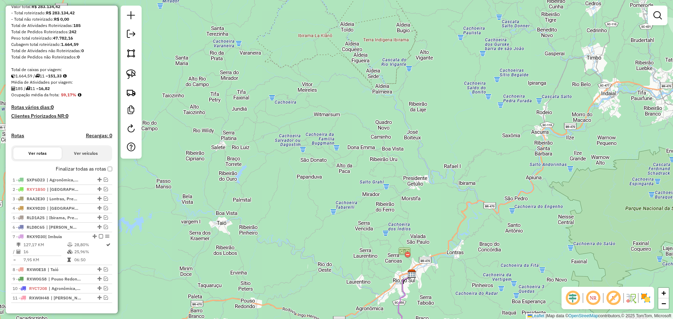
scroll to position [110, 0]
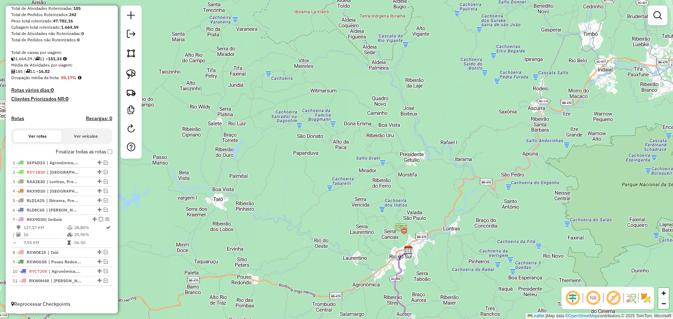
drag, startPoint x: 319, startPoint y: 243, endPoint x: 323, endPoint y: 18, distance: 225.8
click at [323, 18] on div "Janela de atendimento Grade de atendimento Capacidade Transportadoras Veículos …" at bounding box center [336, 159] width 673 height 319
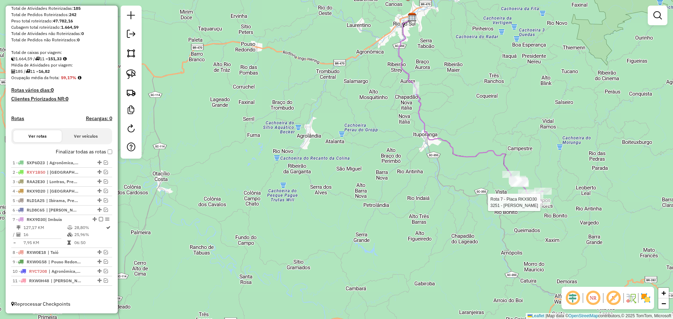
select select "*********"
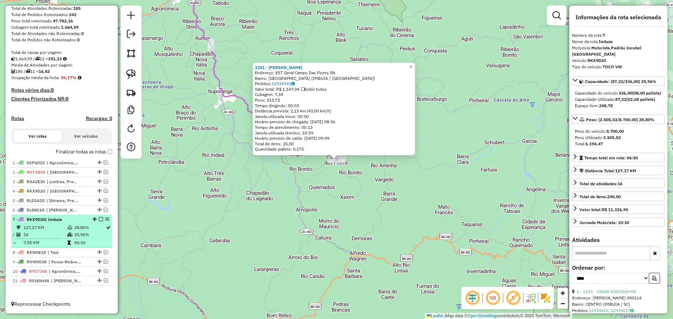
click at [99, 221] on em at bounding box center [101, 219] width 4 height 4
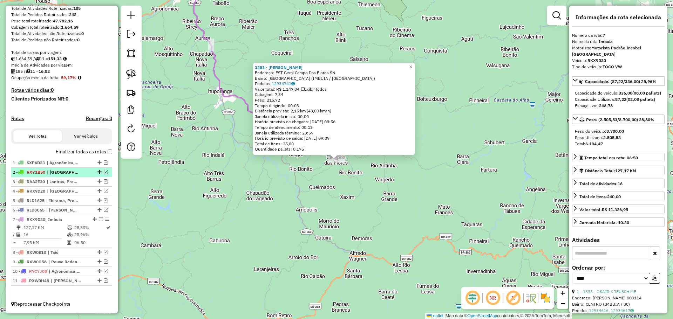
scroll to position [87, 0]
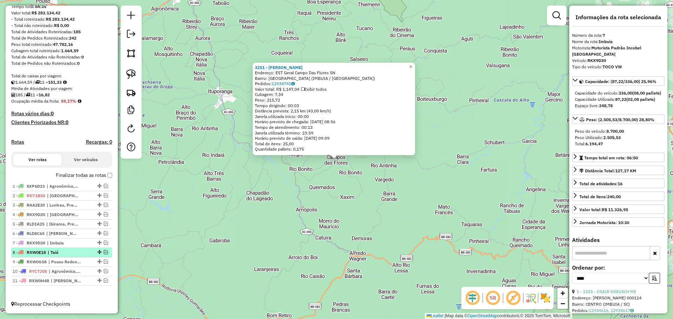
click at [104, 252] on em at bounding box center [106, 252] width 4 height 4
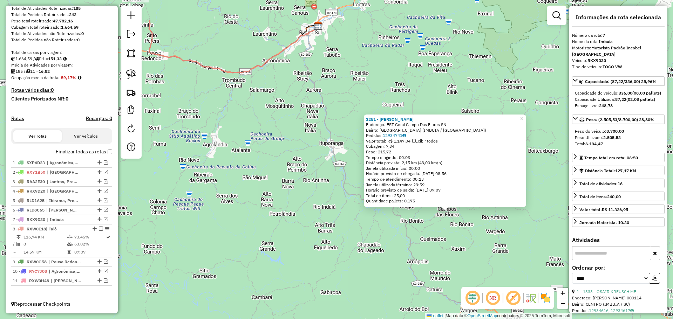
drag, startPoint x: 208, startPoint y: 216, endPoint x: 369, endPoint y: 278, distance: 172.5
click at [367, 278] on div "3251 - Maicon Martins Endereço: EST Geral Campo Das Flores SN Bairro: CAMPO DAS…" at bounding box center [336, 159] width 673 height 319
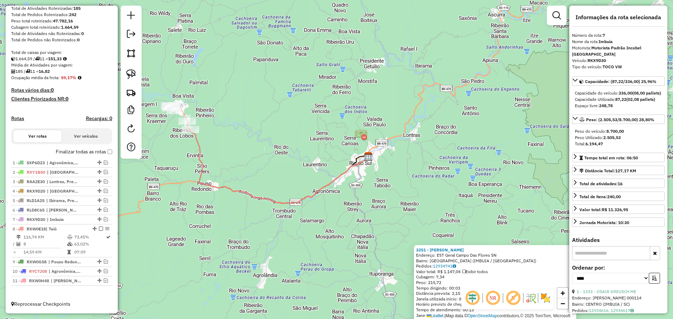
drag, startPoint x: 221, startPoint y: 119, endPoint x: 234, endPoint y: 271, distance: 153.1
click at [234, 271] on div "3251 - Maicon Martins Endereço: EST Geral Campo Das Flores SN Bairro: CAMPO DAS…" at bounding box center [336, 159] width 673 height 319
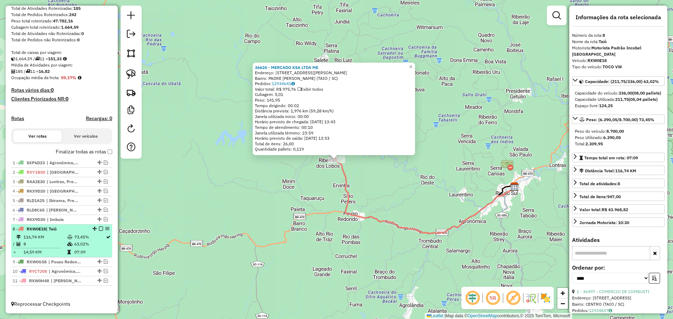
click at [99, 228] on em at bounding box center [101, 229] width 4 height 4
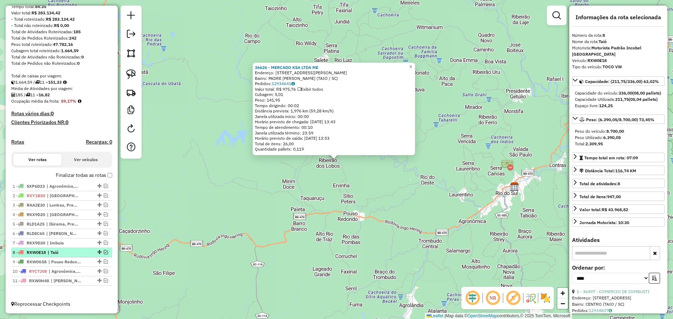
scroll to position [87, 0]
click at [104, 262] on em at bounding box center [106, 262] width 4 height 4
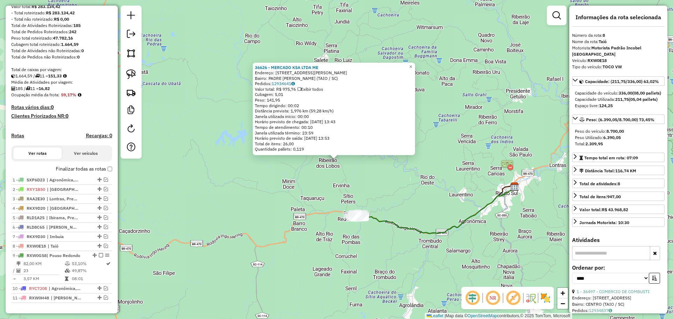
scroll to position [110, 0]
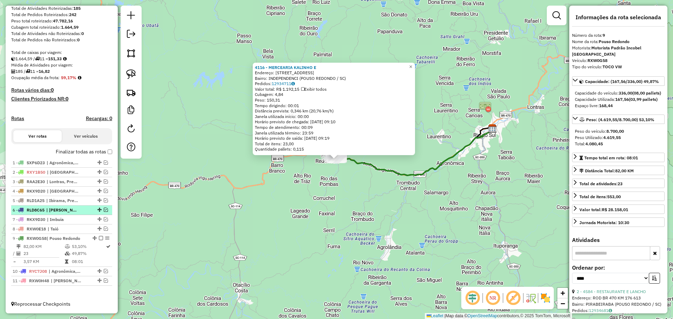
click at [99, 238] on em at bounding box center [101, 238] width 4 height 4
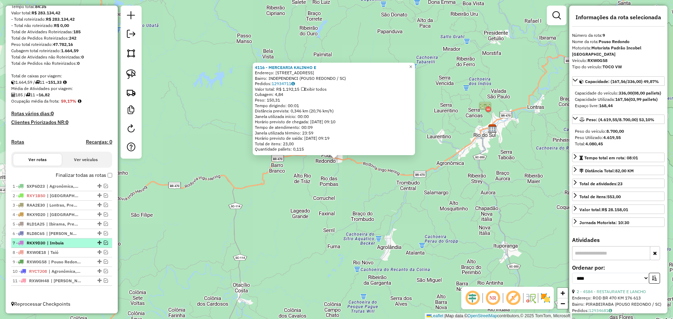
scroll to position [87, 0]
click at [104, 270] on em at bounding box center [106, 271] width 4 height 4
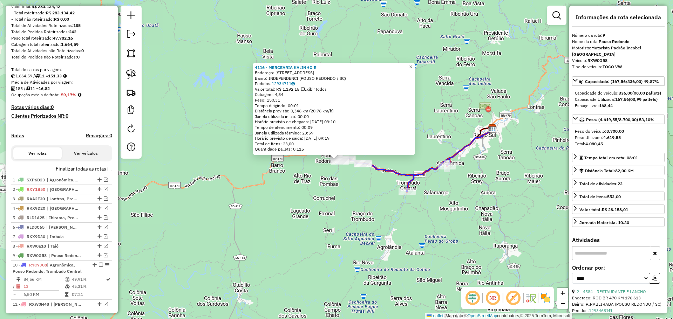
scroll to position [116, 0]
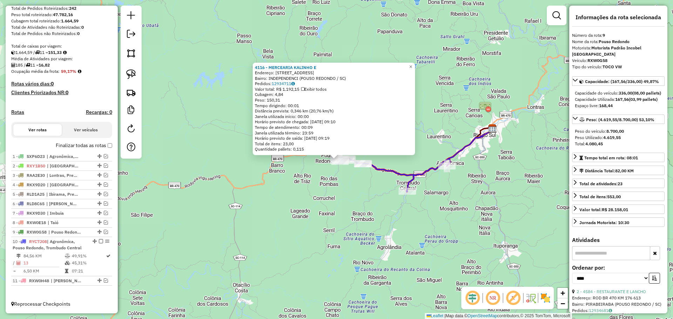
click at [289, 255] on div "4116 - MERCEARIA KALINHO E Endereço: R SETE DE SETEMBRO 250 Bairro: INDEPENDENC…" at bounding box center [336, 159] width 673 height 319
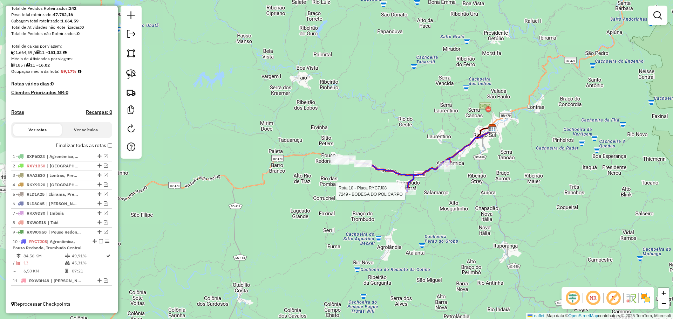
select select "*********"
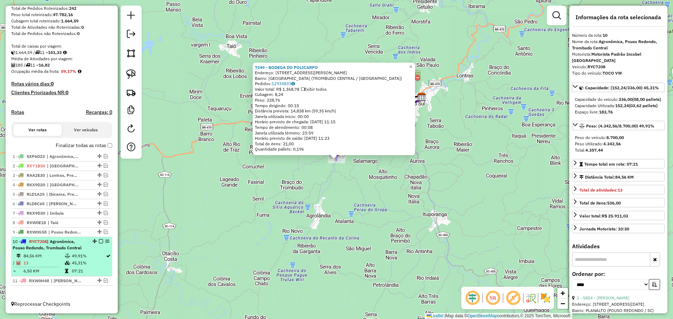
click at [99, 242] on em at bounding box center [101, 241] width 4 height 4
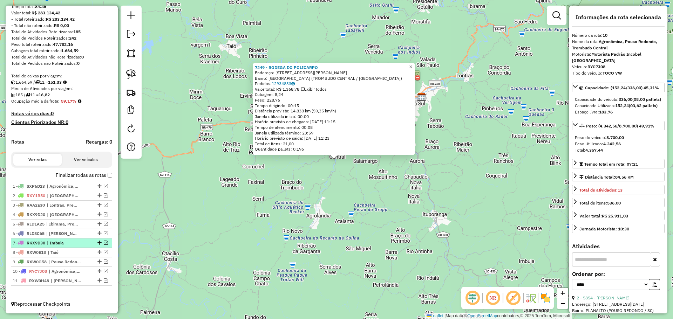
scroll to position [87, 0]
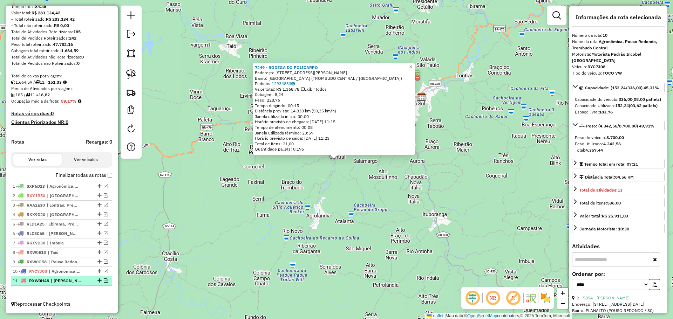
click at [104, 279] on em at bounding box center [106, 281] width 4 height 4
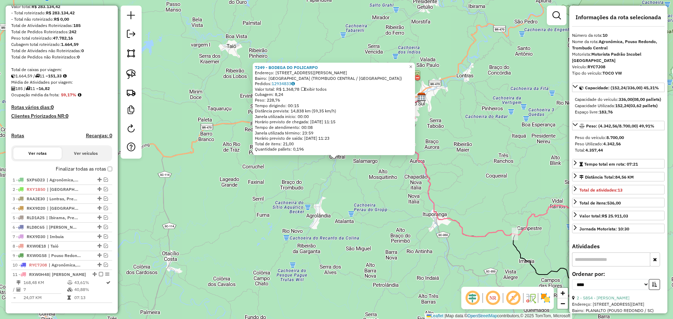
scroll to position [116, 0]
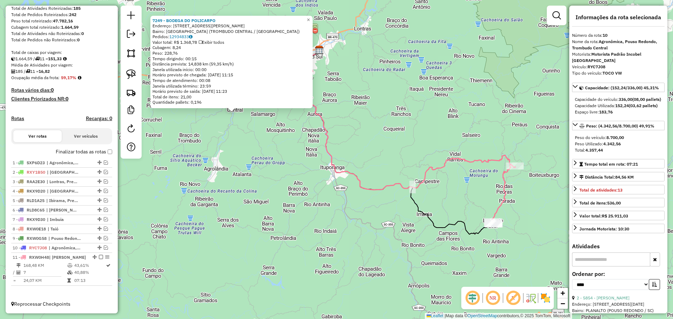
drag, startPoint x: 482, startPoint y: 260, endPoint x: 316, endPoint y: 191, distance: 180.3
click at [316, 191] on div "7249 - BODEGA DO POLICARPO Endereço: Rua Heinz Muller 14 Bairro: VILA NOVA (TRO…" at bounding box center [336, 159] width 673 height 319
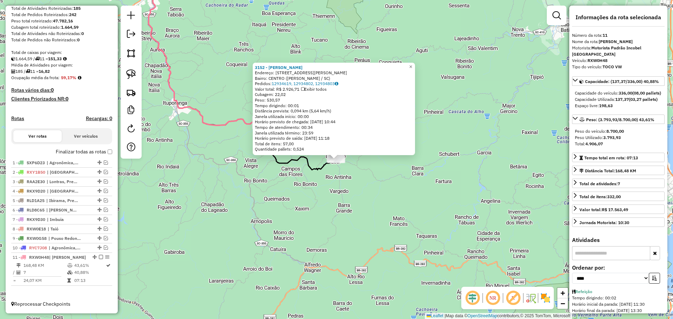
click at [353, 213] on div "3152 - [PERSON_NAME] Endereço: R [PERSON_NAME] Leal 55 Bairro: CENTRO ([PERSON_…" at bounding box center [336, 159] width 673 height 319
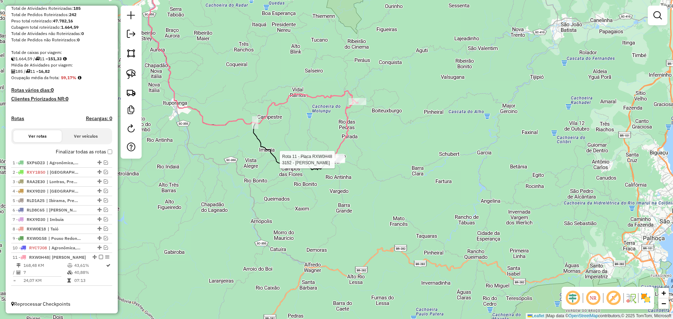
select select "*********"
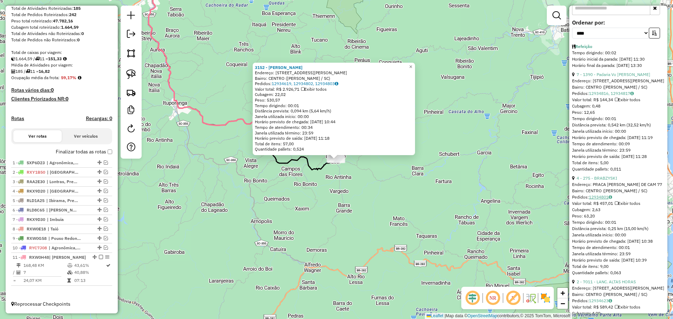
scroll to position [244, 0]
click at [334, 208] on div "3152 - [PERSON_NAME] Endereço: R [PERSON_NAME] Leal 55 Bairro: CENTRO ([PERSON_…" at bounding box center [336, 159] width 673 height 319
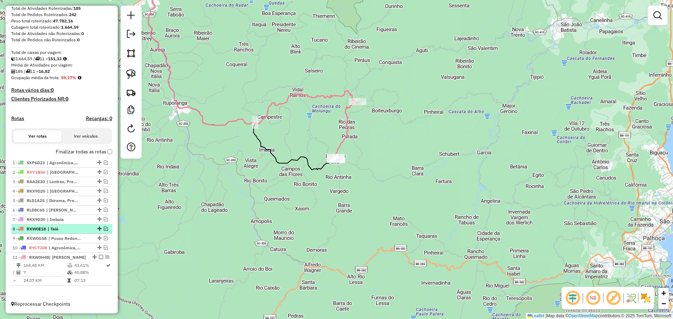
click at [99, 255] on em at bounding box center [101, 257] width 4 height 4
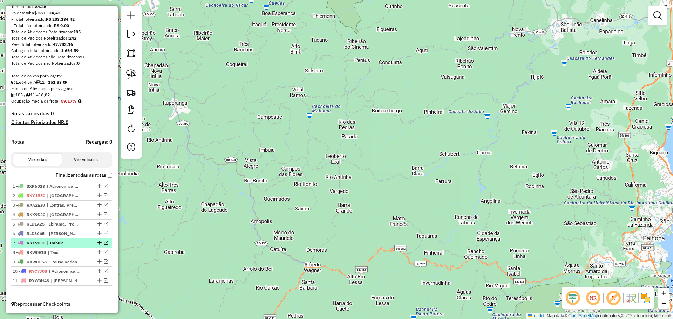
scroll to position [87, 0]
click at [104, 271] on em at bounding box center [106, 271] width 4 height 4
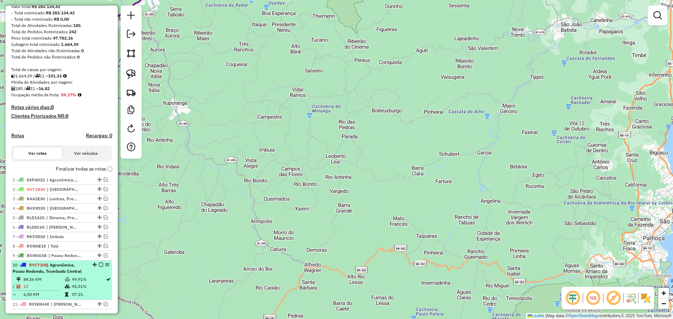
scroll to position [116, 0]
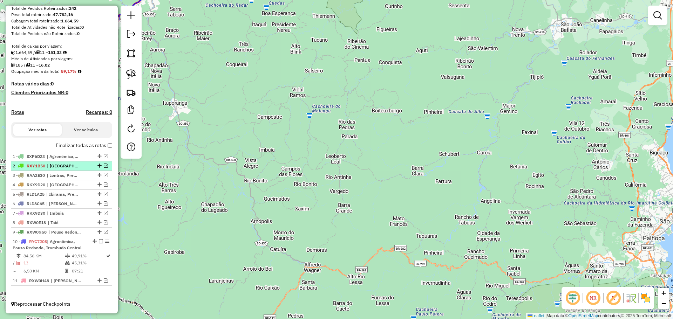
click at [104, 166] on em at bounding box center [106, 166] width 4 height 4
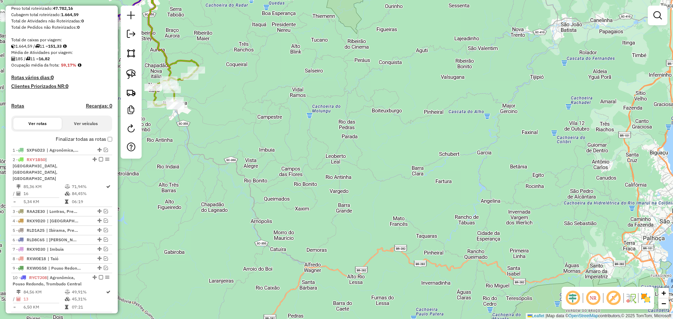
drag, startPoint x: 367, startPoint y: 217, endPoint x: 374, endPoint y: 217, distance: 7.7
click at [374, 217] on div "Janela de atendimento Grade de atendimento Capacidade Transportadoras Veículos …" at bounding box center [336, 159] width 673 height 319
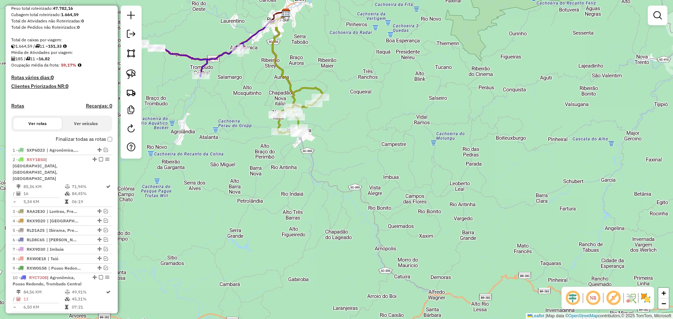
drag, startPoint x: 325, startPoint y: 163, endPoint x: 361, endPoint y: 270, distance: 113.2
click at [361, 271] on div "Janela de atendimento Grade de atendimento Capacidade Transportadoras Veículos …" at bounding box center [336, 159] width 673 height 319
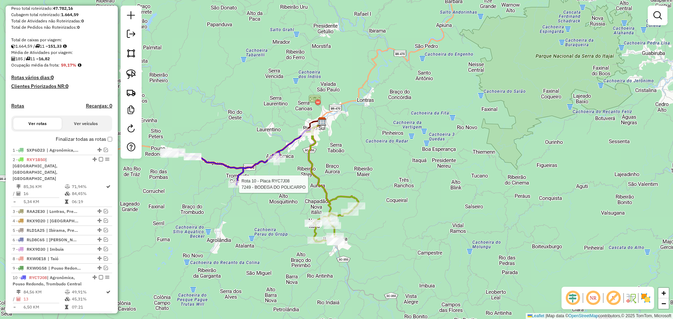
select select "*********"
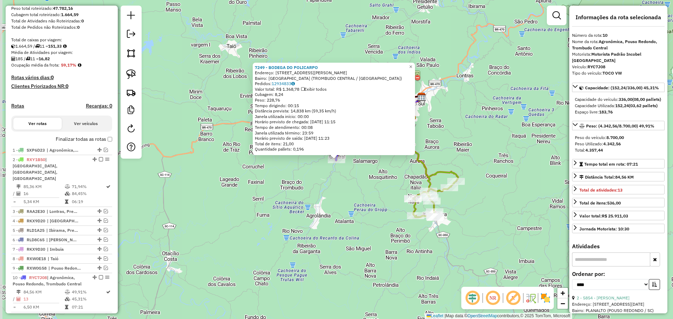
scroll to position [146, 0]
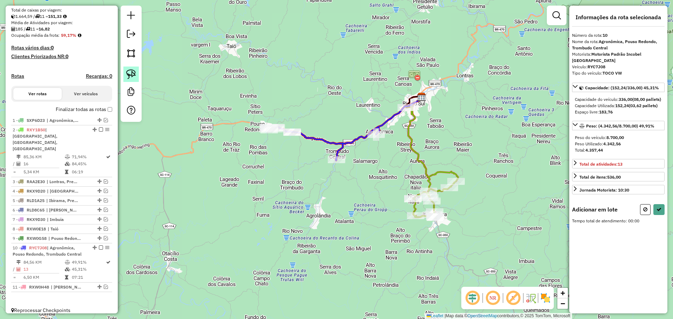
click at [133, 73] on img at bounding box center [131, 74] width 10 height 10
drag, startPoint x: 364, startPoint y: 74, endPoint x: 425, endPoint y: 100, distance: 66.2
select select "*********"
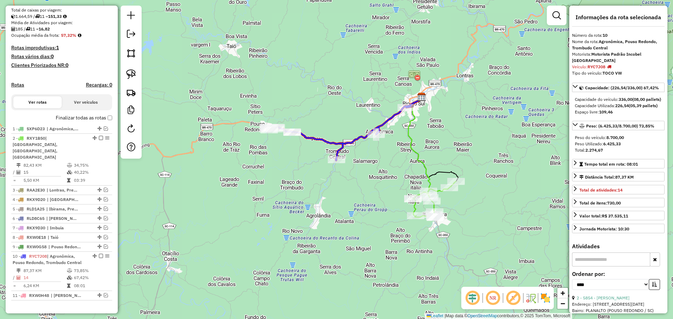
scroll to position [155, 0]
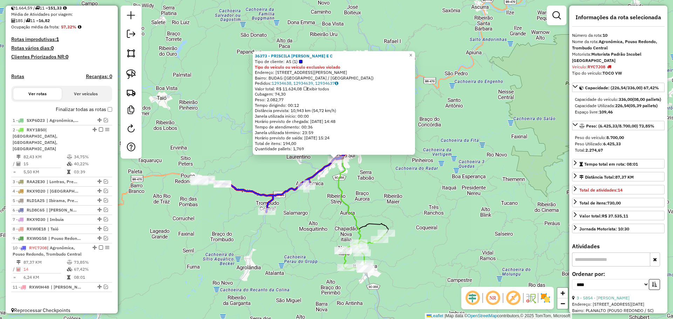
click at [383, 190] on div "36373 - PRISCILA LUCIANO E C Tipo de cliente: AS (1) Tipo do veículo ou veículo…" at bounding box center [336, 159] width 673 height 319
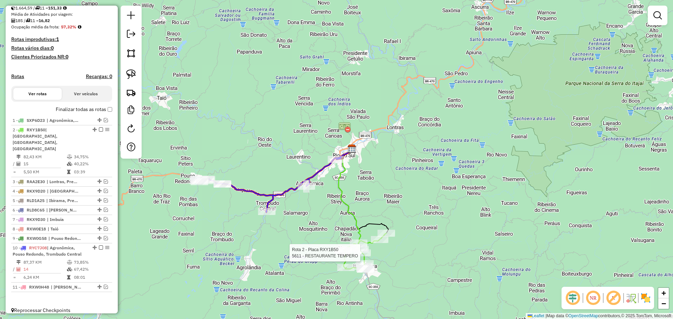
select select "*********"
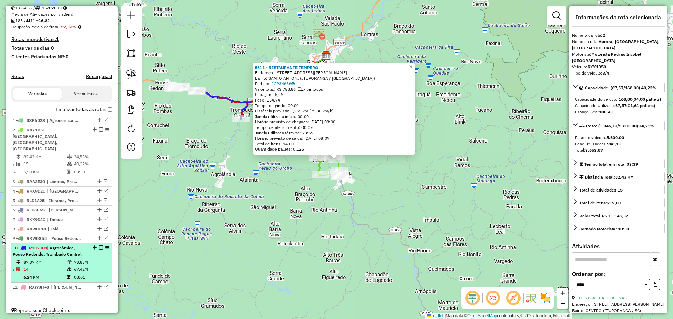
click at [99, 246] on em at bounding box center [101, 248] width 4 height 4
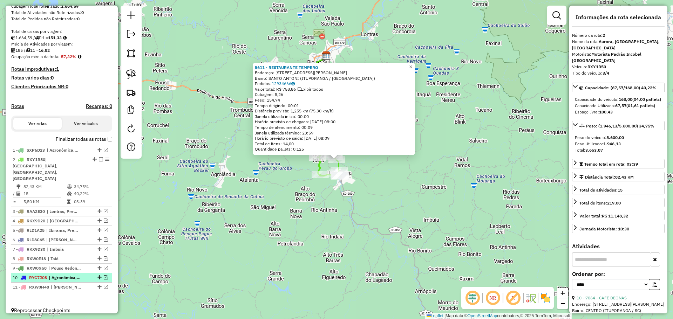
click at [104, 276] on em at bounding box center [106, 278] width 4 height 4
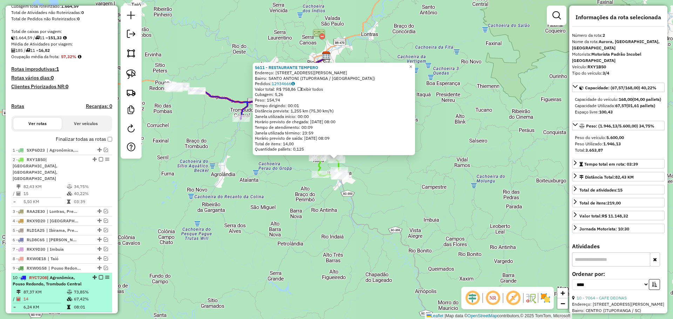
scroll to position [155, 0]
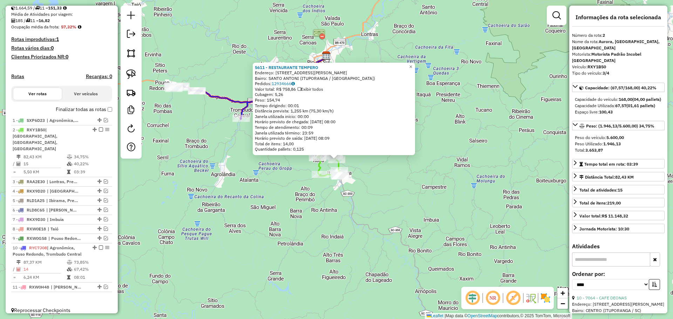
click at [307, 224] on div "5611 - RESTAURANTE TEMPERO Endereço: R JOAO PAULO I 230 Bairro: SANTO ANTONI (I…" at bounding box center [336, 159] width 673 height 319
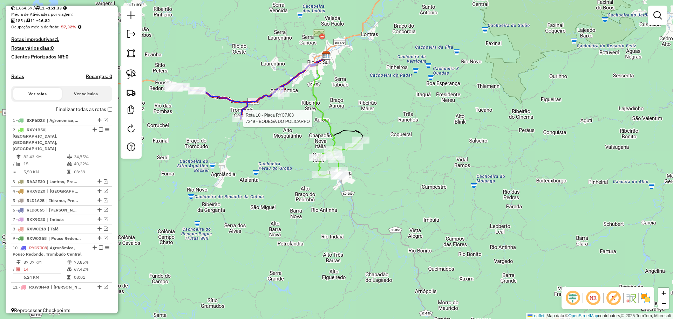
select select "*********"
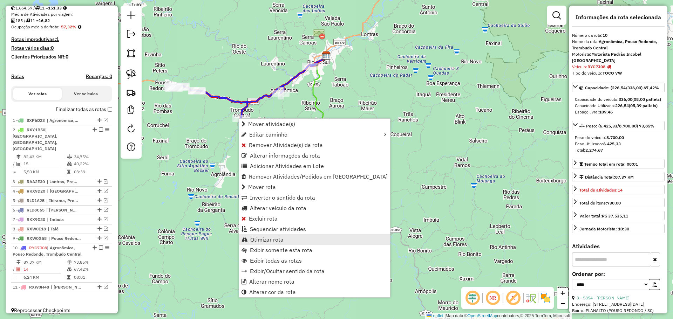
click at [271, 238] on span "Otimizar rota" at bounding box center [266, 240] width 33 height 6
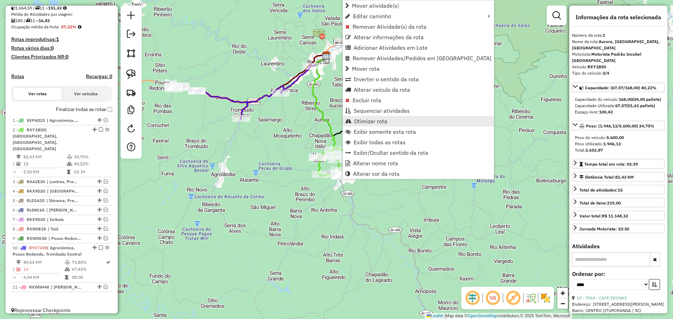
click at [359, 121] on span "Otimizar rota" at bounding box center [370, 122] width 33 height 6
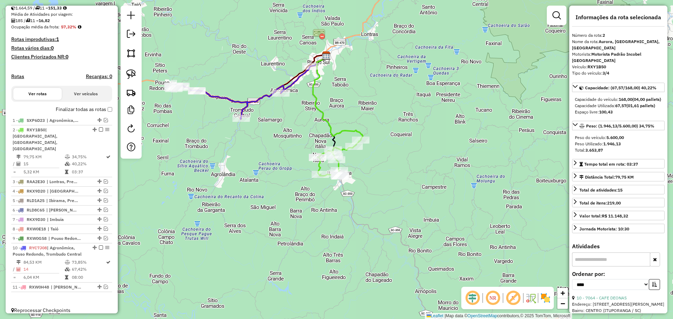
scroll to position [95, 0]
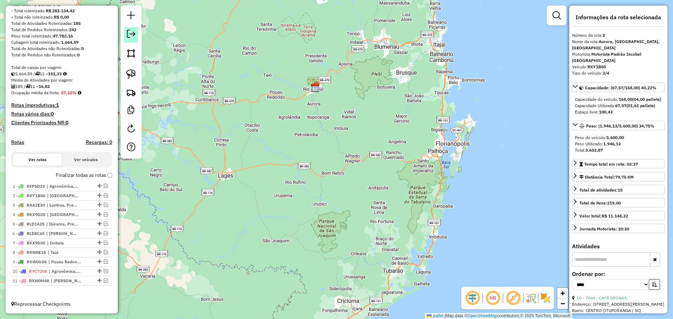
click at [132, 35] on em at bounding box center [131, 34] width 8 height 8
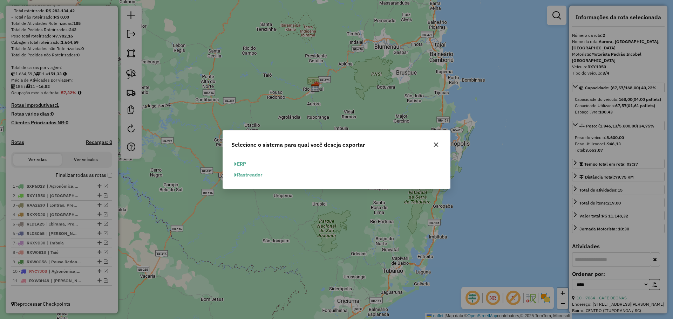
click at [244, 163] on button "ERP" at bounding box center [240, 164] width 18 height 11
select select "**"
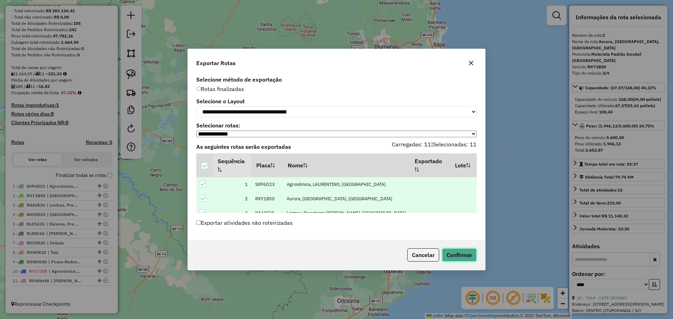
click at [474, 257] on button "Confirmar" at bounding box center [459, 255] width 35 height 13
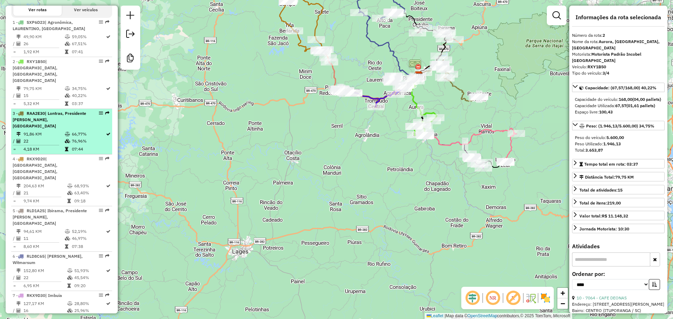
scroll to position [245, 0]
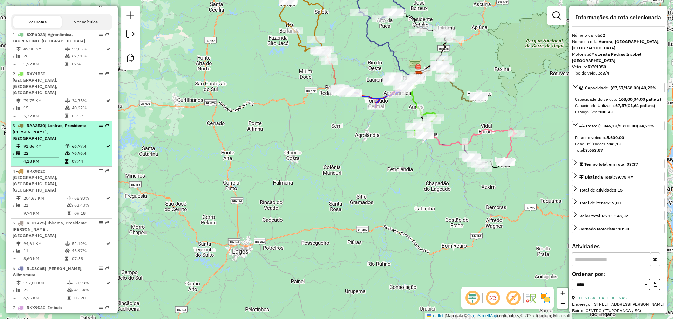
click at [76, 83] on div "2 - RXY1B50 | Aurora, ITUPORANGA, RIO DO SUL" at bounding box center [50, 83] width 74 height 25
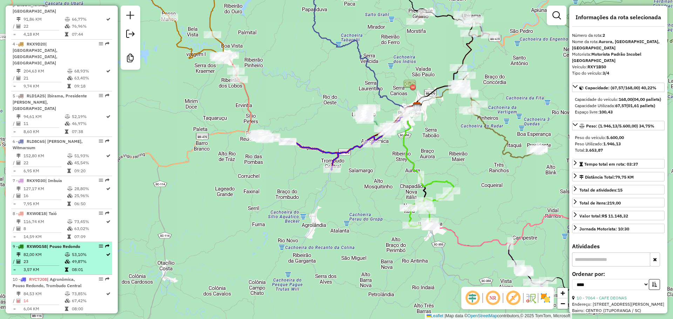
scroll to position [393, 0]
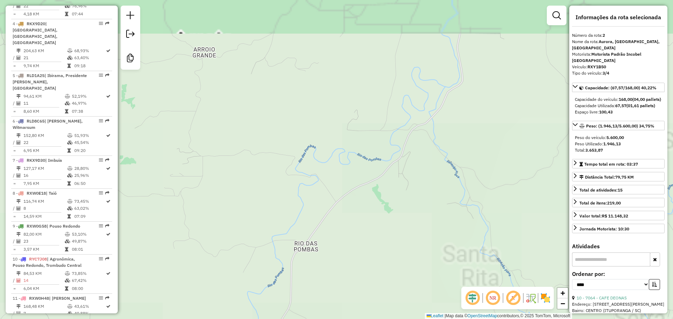
drag, startPoint x: 328, startPoint y: 68, endPoint x: 293, endPoint y: 241, distance: 176.1
click at [296, 234] on div "Janela de atendimento Grade de atendimento Capacidade Transportadoras Veículos …" at bounding box center [336, 159] width 673 height 319
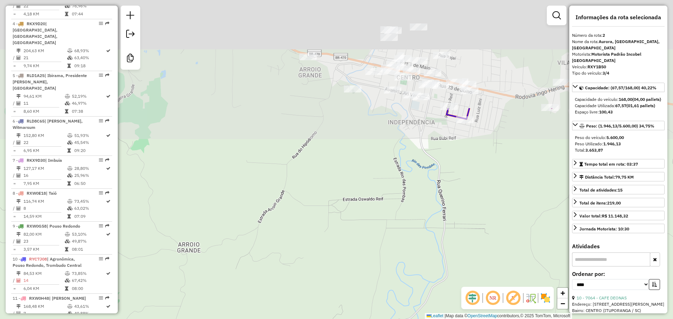
drag, startPoint x: 317, startPoint y: 144, endPoint x: 309, endPoint y: 283, distance: 139.1
click at [309, 291] on div "Janela de atendimento Grade de atendimento Capacidade Transportadoras Veículos …" at bounding box center [336, 159] width 673 height 319
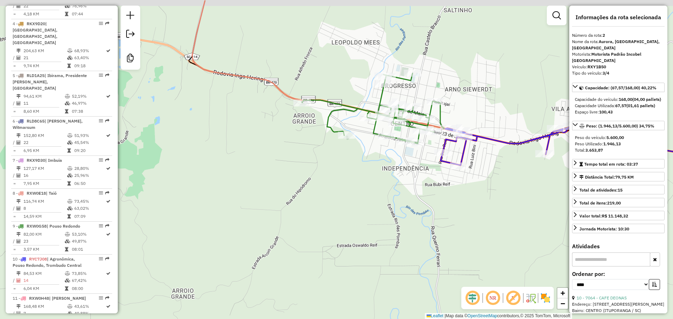
drag, startPoint x: 370, startPoint y: 215, endPoint x: 331, endPoint y: 310, distance: 102.8
click at [337, 304] on div "Janela de atendimento Grade de atendimento Capacidade Transportadoras Veículos …" at bounding box center [336, 159] width 673 height 319
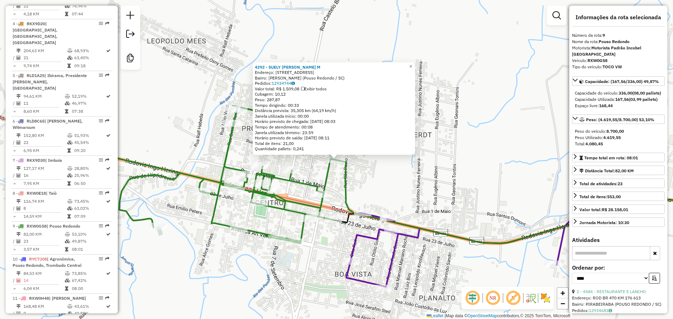
click at [441, 176] on div "4292 - SUELY MARIA KRUGER M Endereço: Rua Itajaí, 785 Bairro: Arno Siewerdt (Po…" at bounding box center [336, 159] width 673 height 319
